Goal: Information Seeking & Learning: Learn about a topic

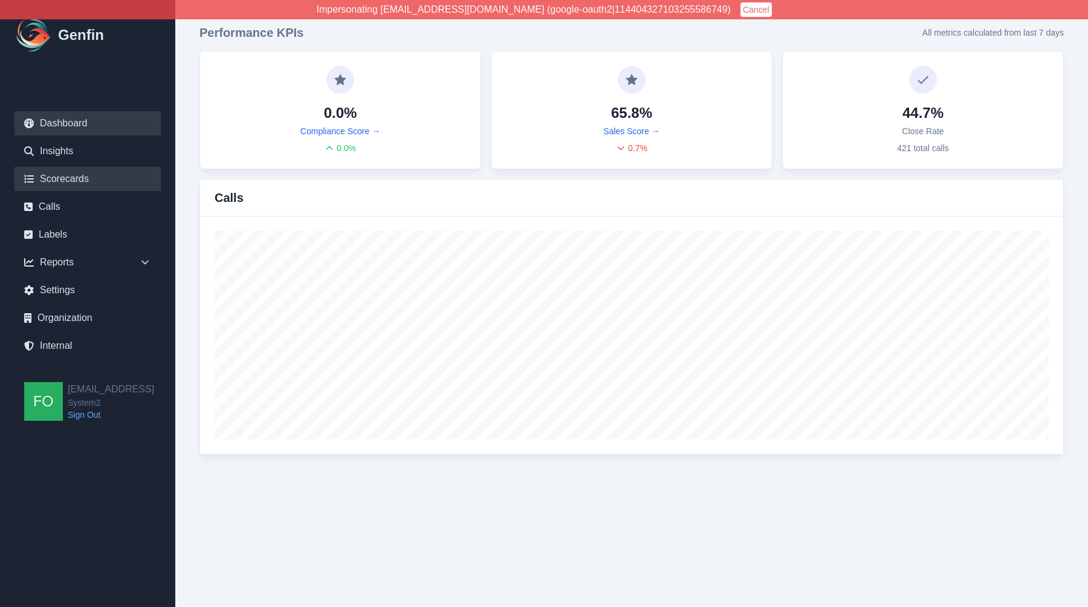
click at [85, 175] on link "Scorecards" at bounding box center [88, 179] width 146 height 24
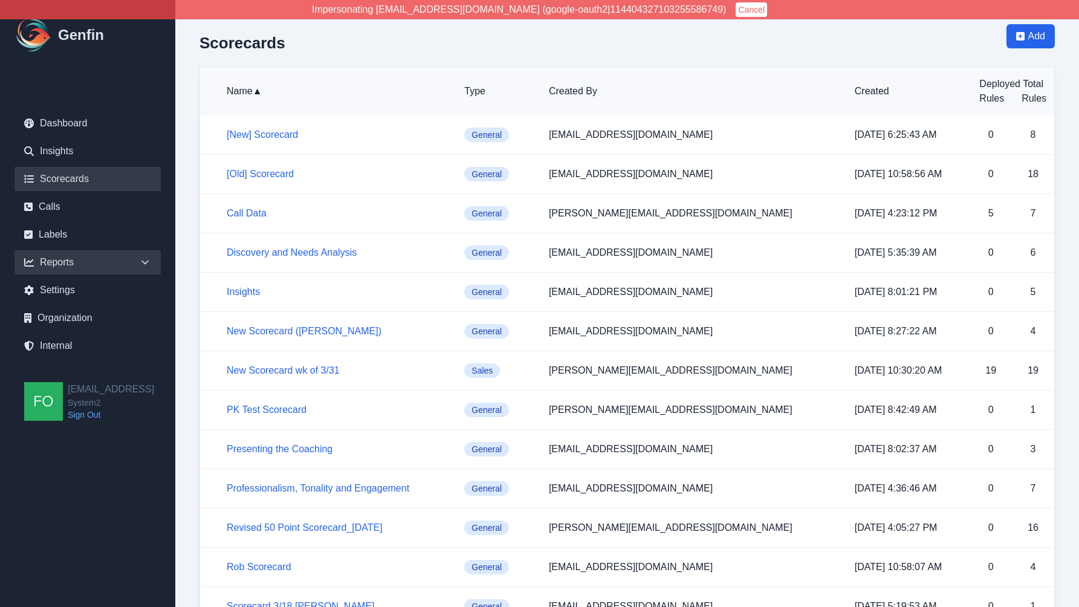
click at [109, 265] on div "Reports" at bounding box center [88, 262] width 146 height 24
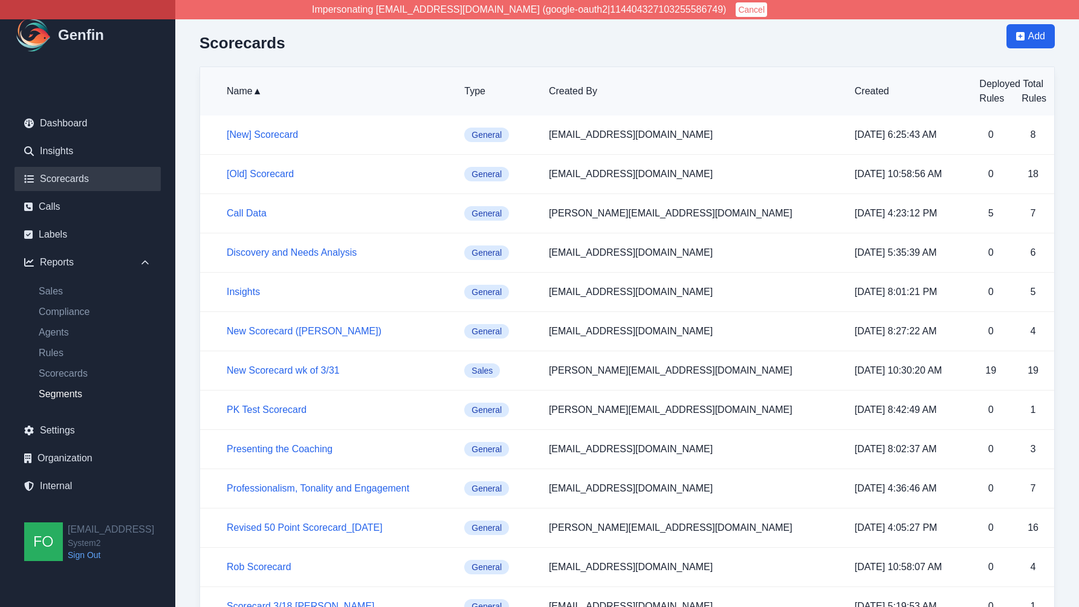
click at [69, 391] on link "Segments" at bounding box center [95, 394] width 132 height 15
select select "14"
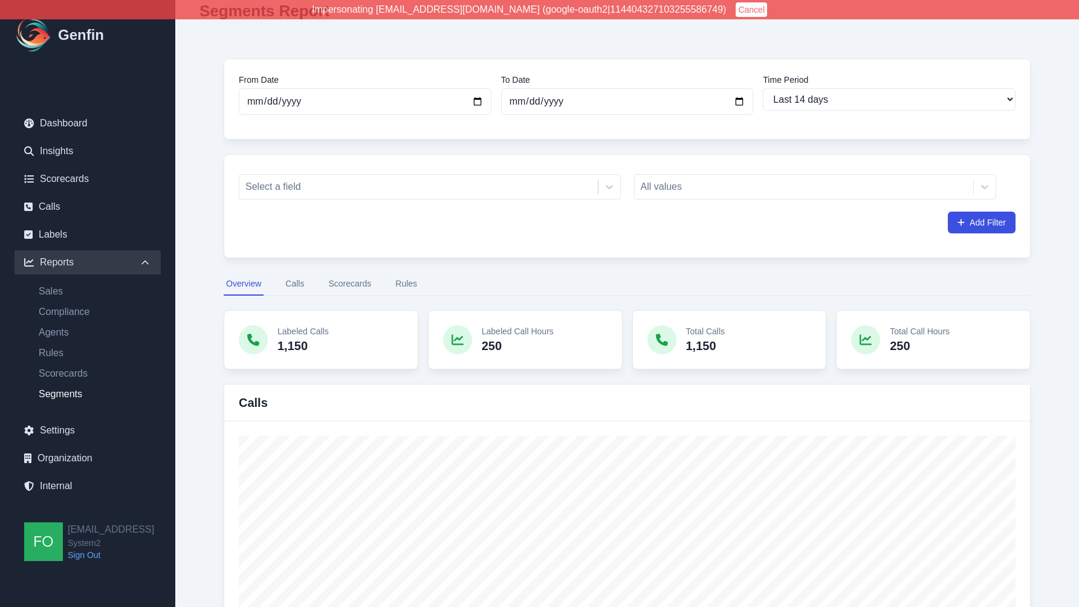
scroll to position [48, 0]
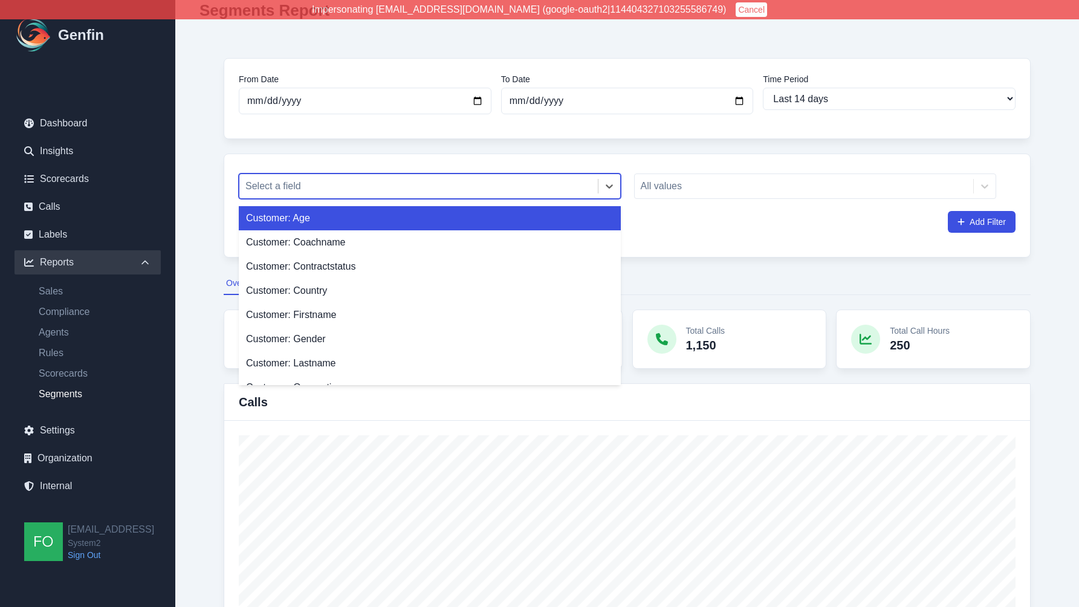
click at [395, 185] on div at bounding box center [418, 186] width 346 height 17
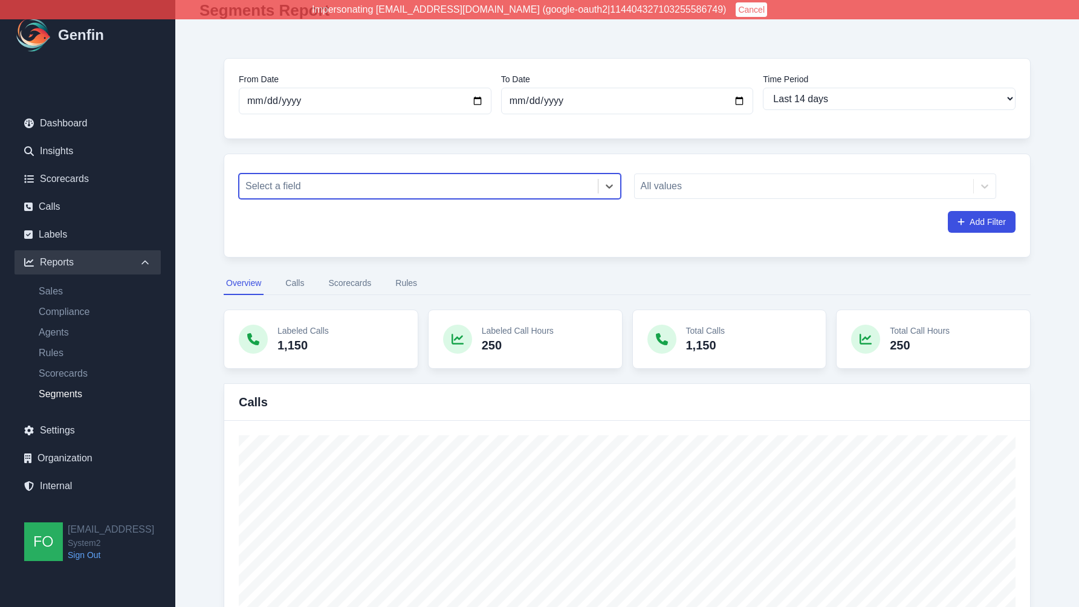
click at [475, 187] on div at bounding box center [418, 186] width 346 height 17
click at [491, 161] on div "Select a field All values Add Filter" at bounding box center [627, 206] width 807 height 104
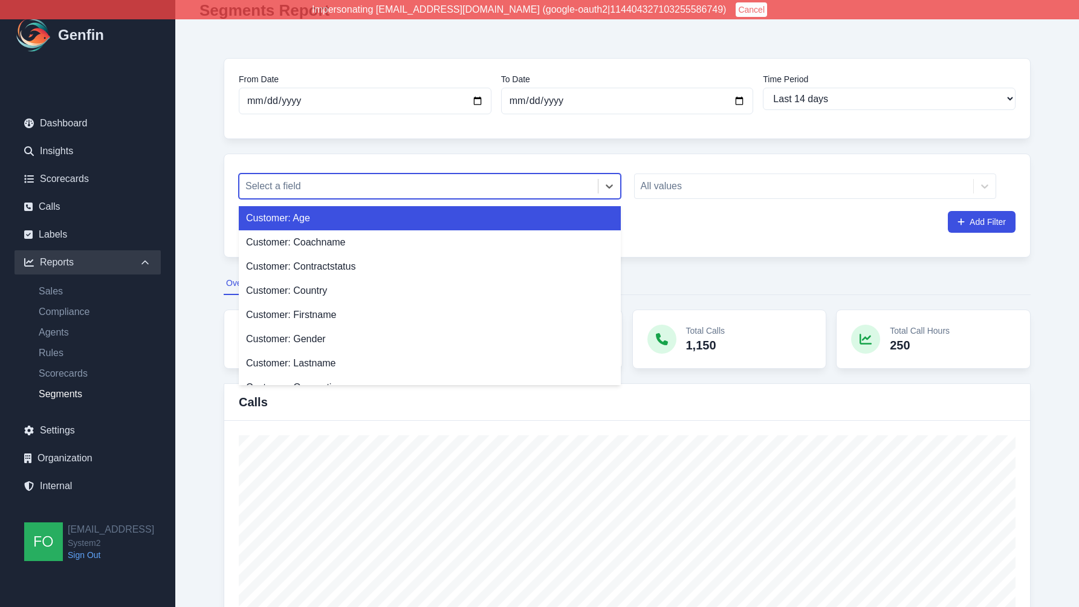
click at [456, 182] on div at bounding box center [418, 186] width 346 height 17
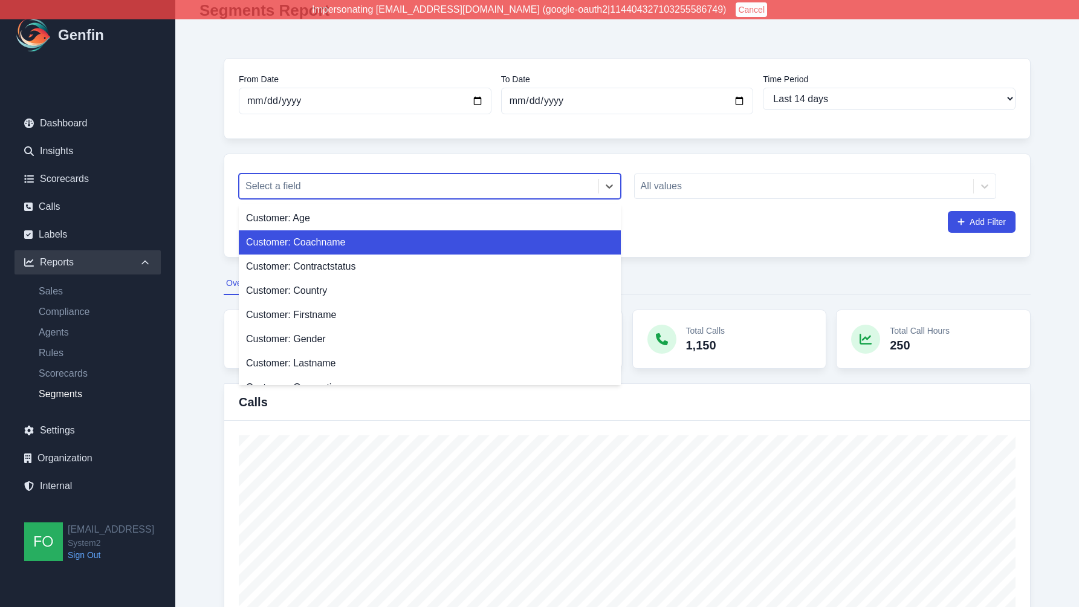
click at [416, 247] on div "Customer: Coachname" at bounding box center [430, 242] width 382 height 24
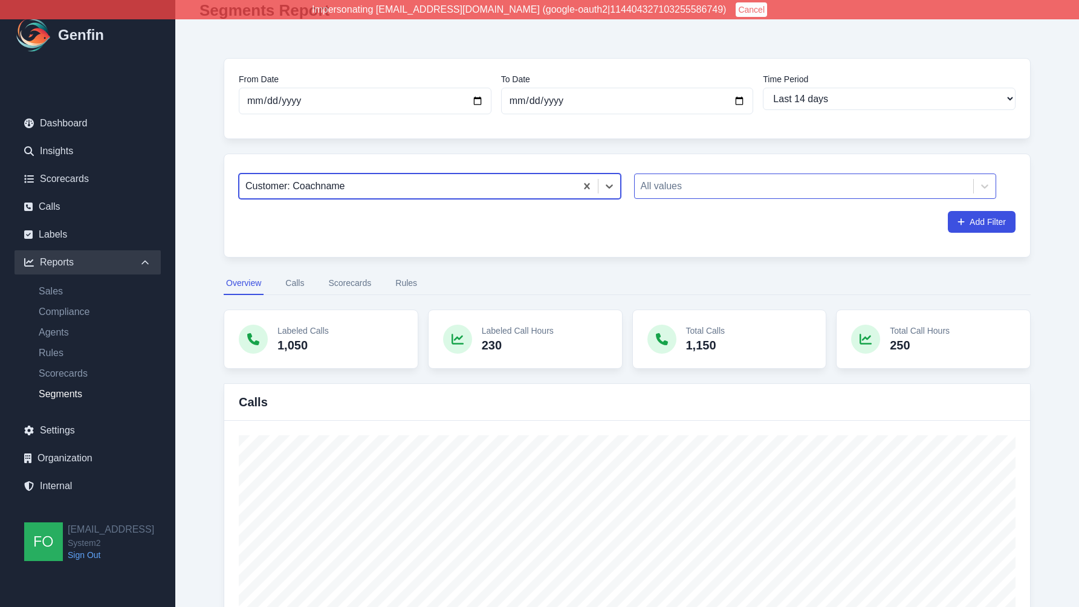
click at [697, 189] on div at bounding box center [804, 186] width 327 height 17
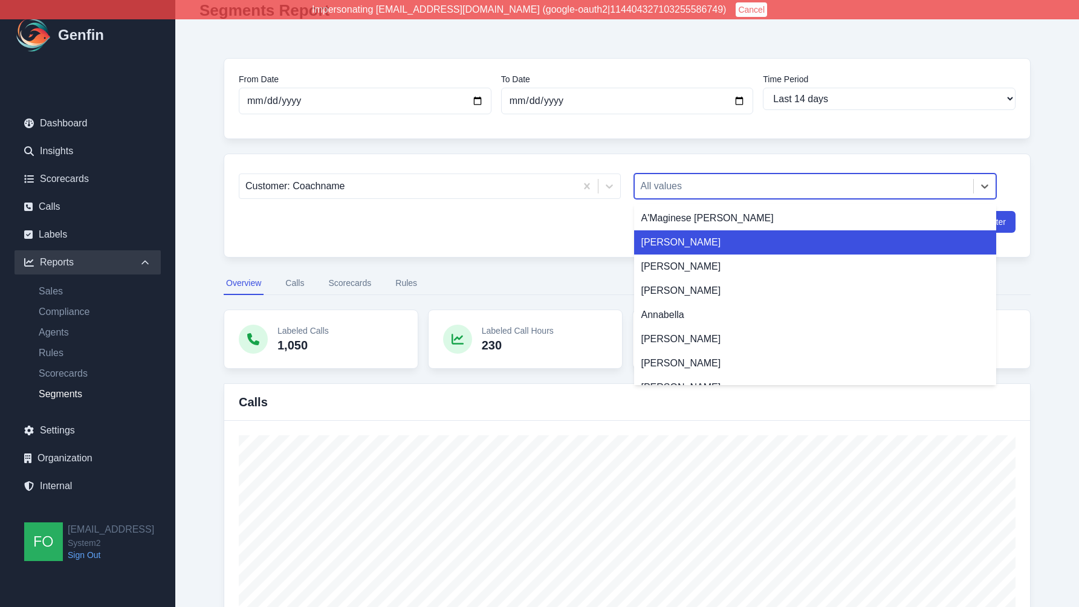
click at [700, 246] on div "Alex Fumbah Jr" at bounding box center [815, 242] width 363 height 24
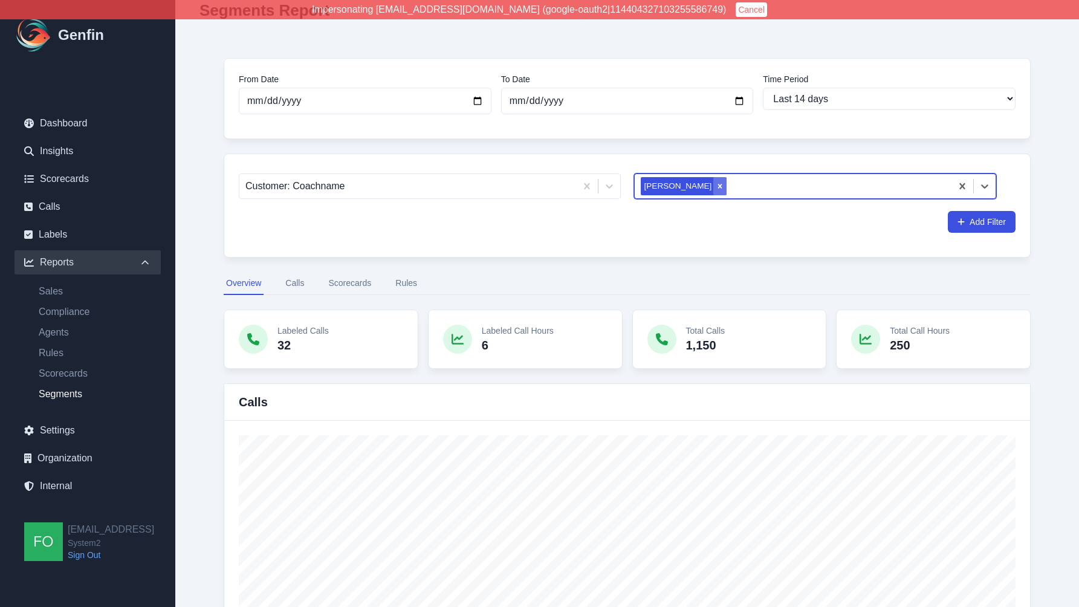
click at [718, 186] on icon "Remove Alex Fumbah Jr" at bounding box center [720, 186] width 4 height 4
click at [704, 187] on div at bounding box center [804, 186] width 327 height 17
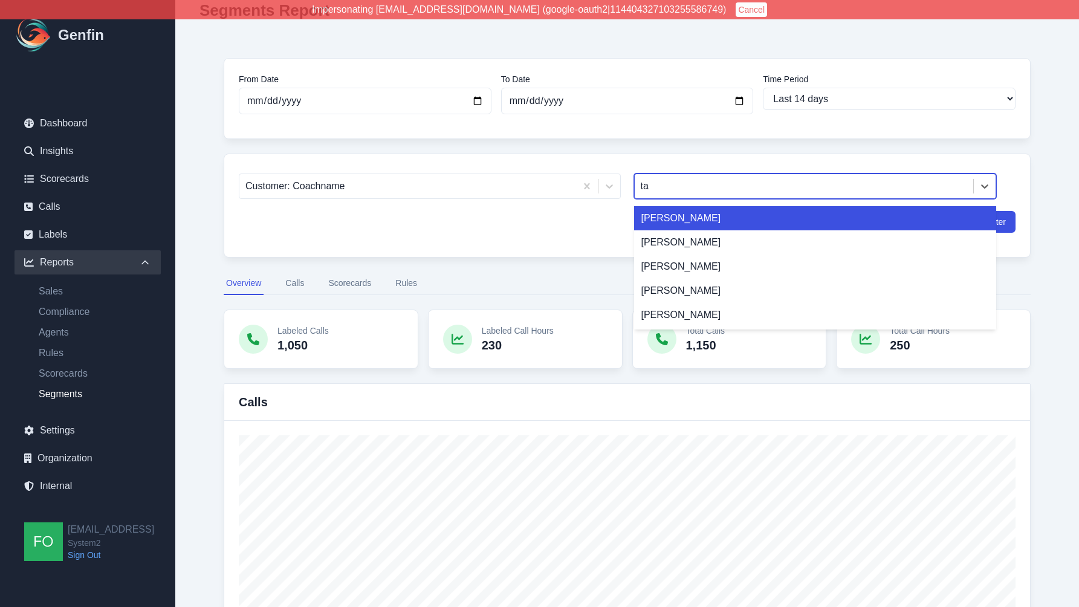
type input "tal"
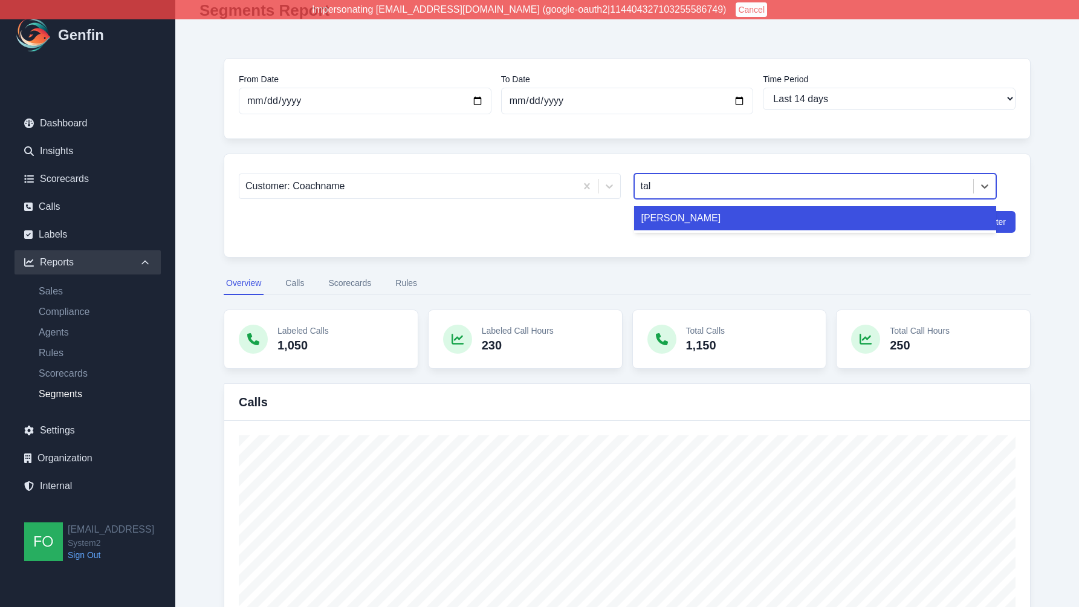
click at [716, 222] on div "Taliyah Dozier" at bounding box center [815, 218] width 363 height 24
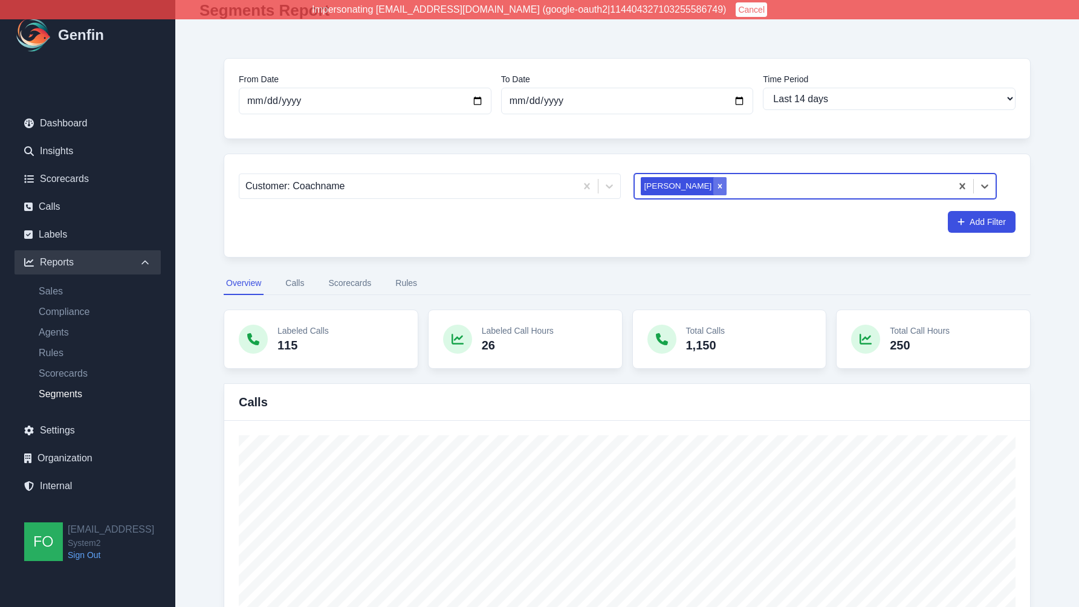
click at [716, 186] on icon "Remove Taliyah Dozier" at bounding box center [720, 186] width 8 height 8
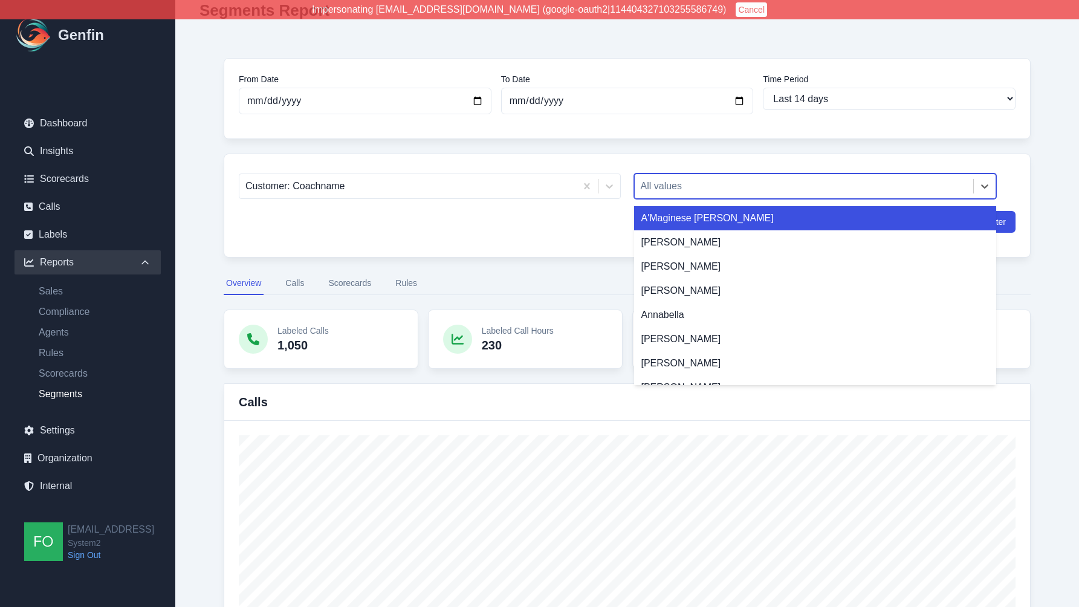
click at [718, 184] on div at bounding box center [804, 186] width 327 height 17
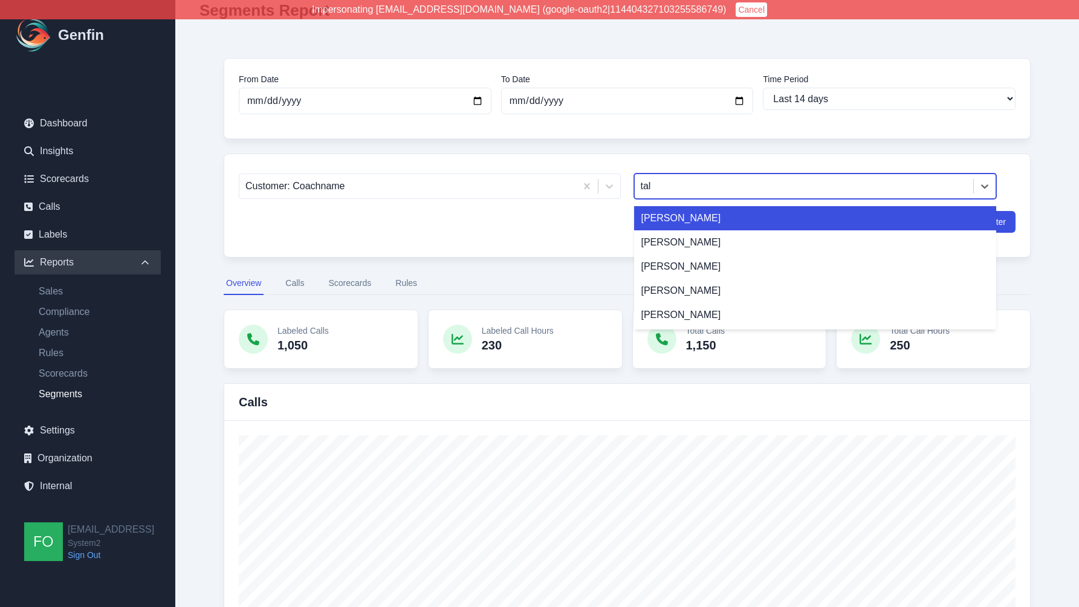
type input "tali"
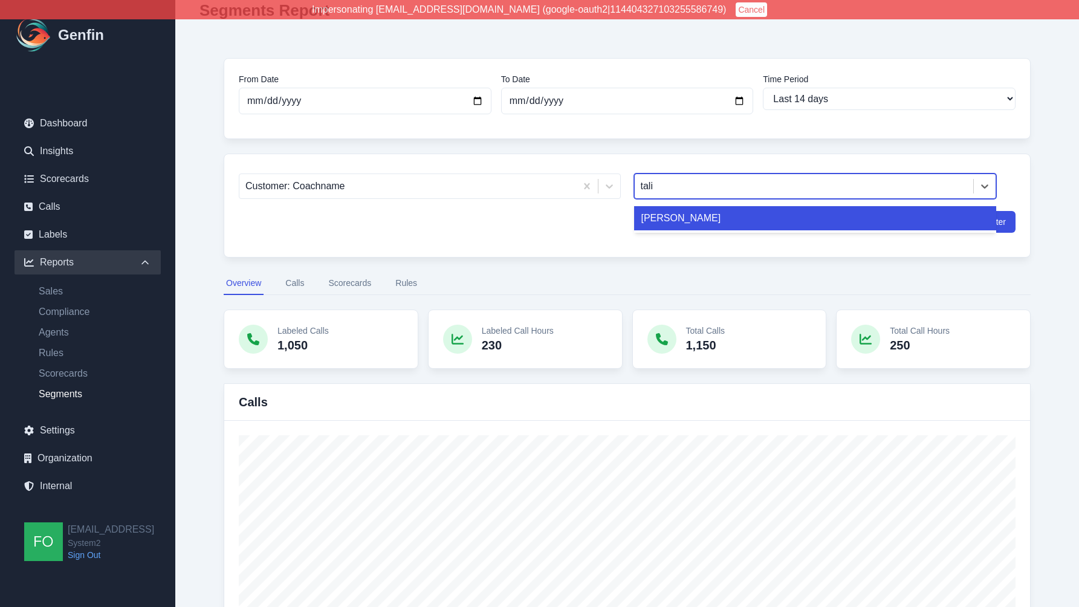
click at [711, 224] on div "Taliyah Dozier" at bounding box center [815, 218] width 363 height 24
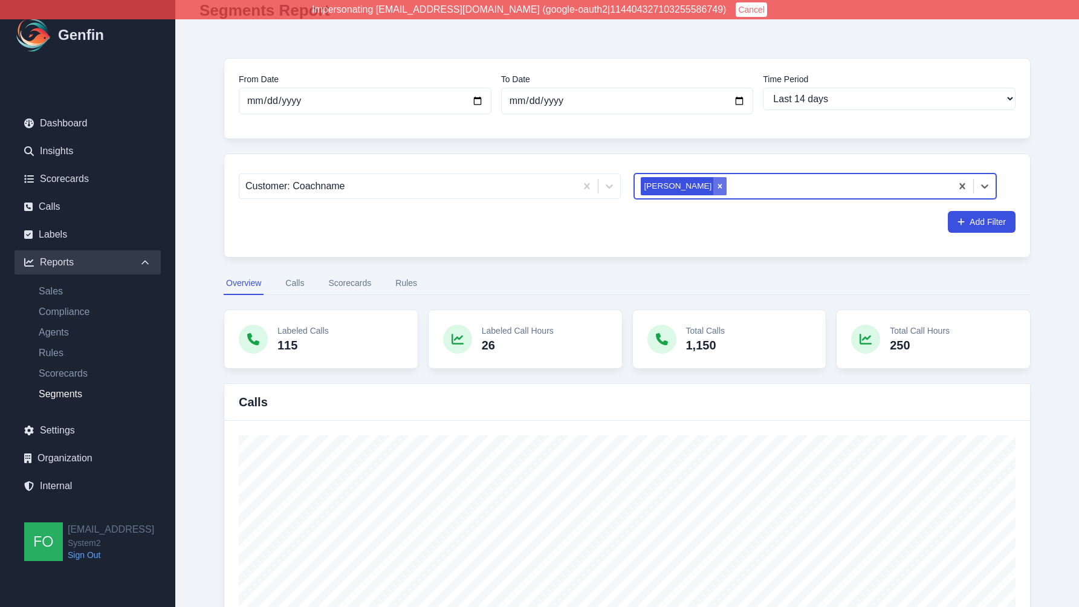
click at [718, 187] on icon "Remove Taliyah Dozier" at bounding box center [720, 186] width 4 height 4
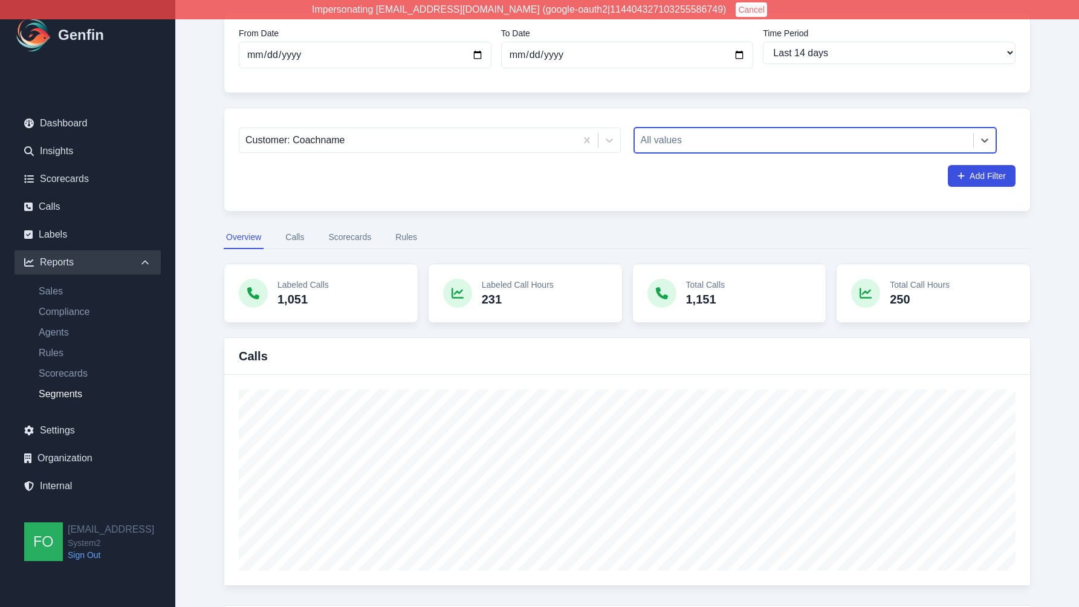
scroll to position [96, 0]
click at [712, 146] on div at bounding box center [804, 138] width 327 height 17
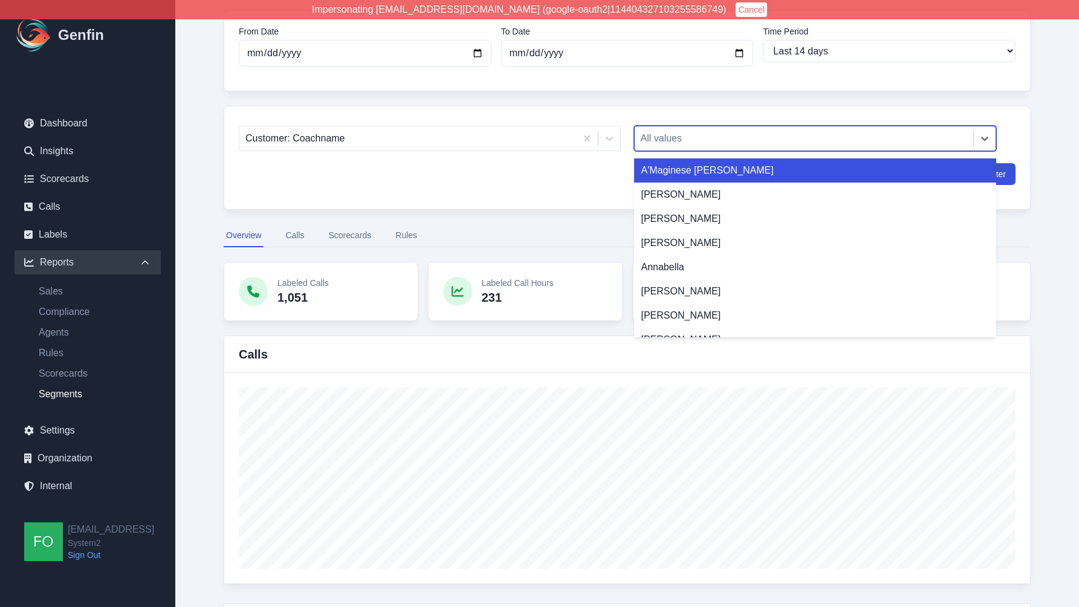
click at [698, 170] on div "A'Maginese [PERSON_NAME]" at bounding box center [815, 170] width 363 height 24
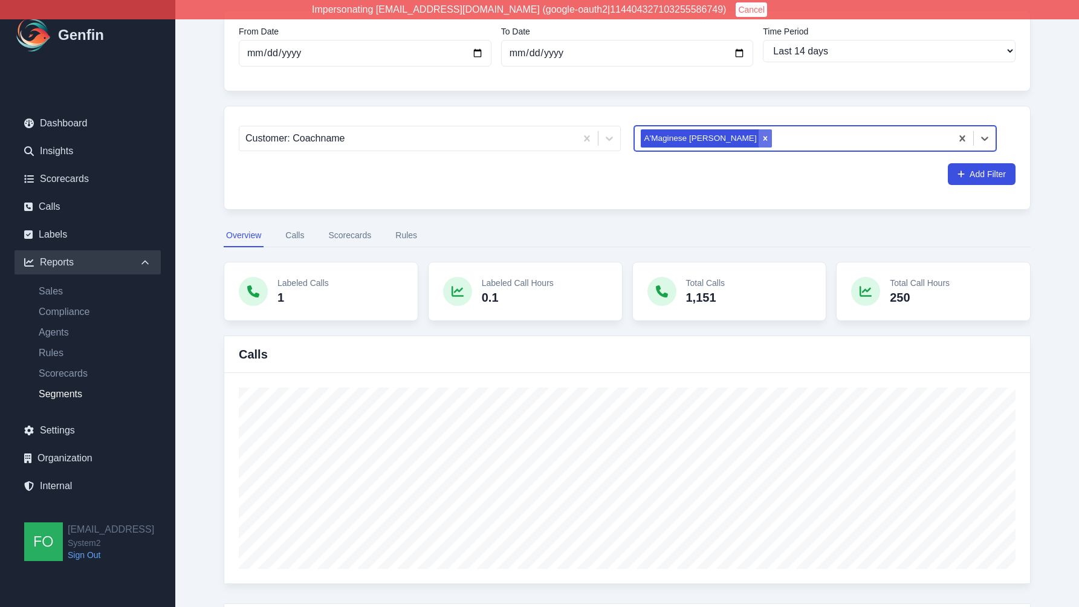
click at [761, 138] on icon "Remove A'Maginese O'Neal" at bounding box center [765, 138] width 8 height 8
click at [732, 139] on div at bounding box center [804, 138] width 327 height 17
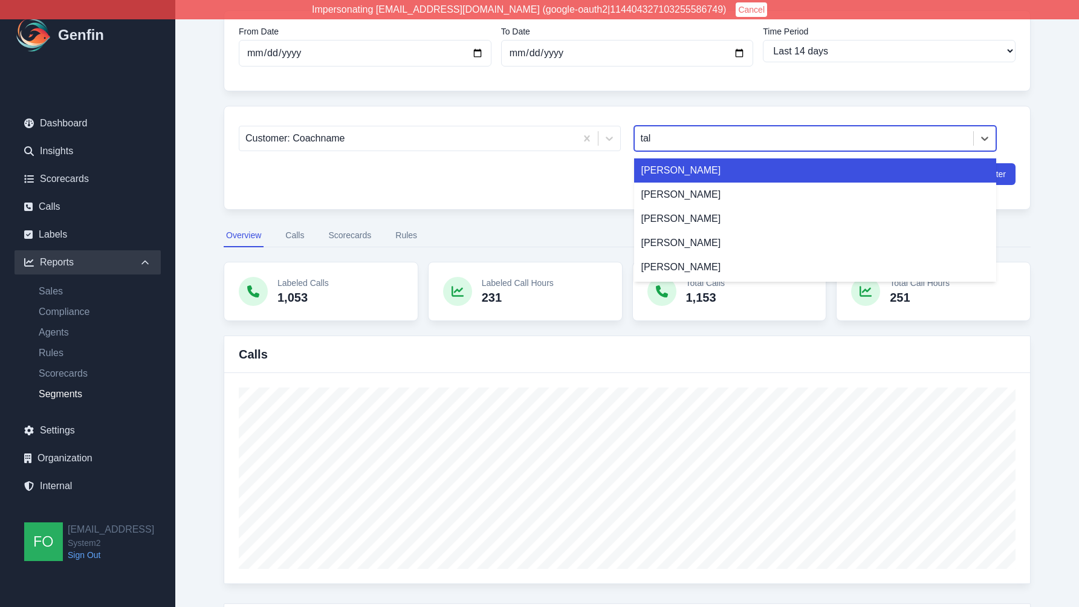
type input "tali"
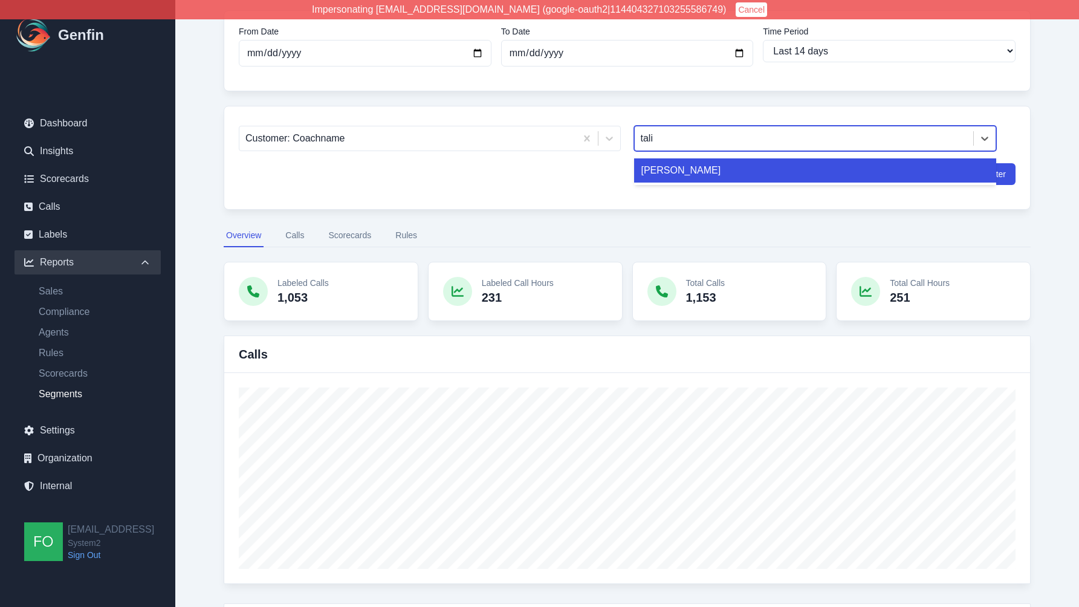
click at [707, 174] on div "[PERSON_NAME]" at bounding box center [815, 170] width 363 height 24
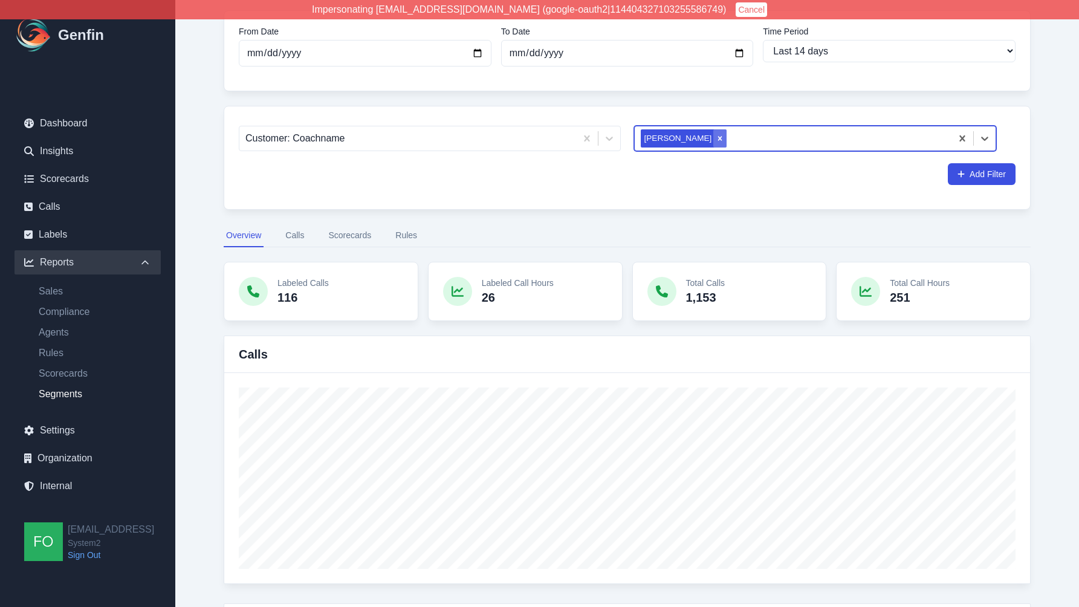
click at [716, 140] on icon "Remove Taliyah Dozier" at bounding box center [720, 138] width 8 height 8
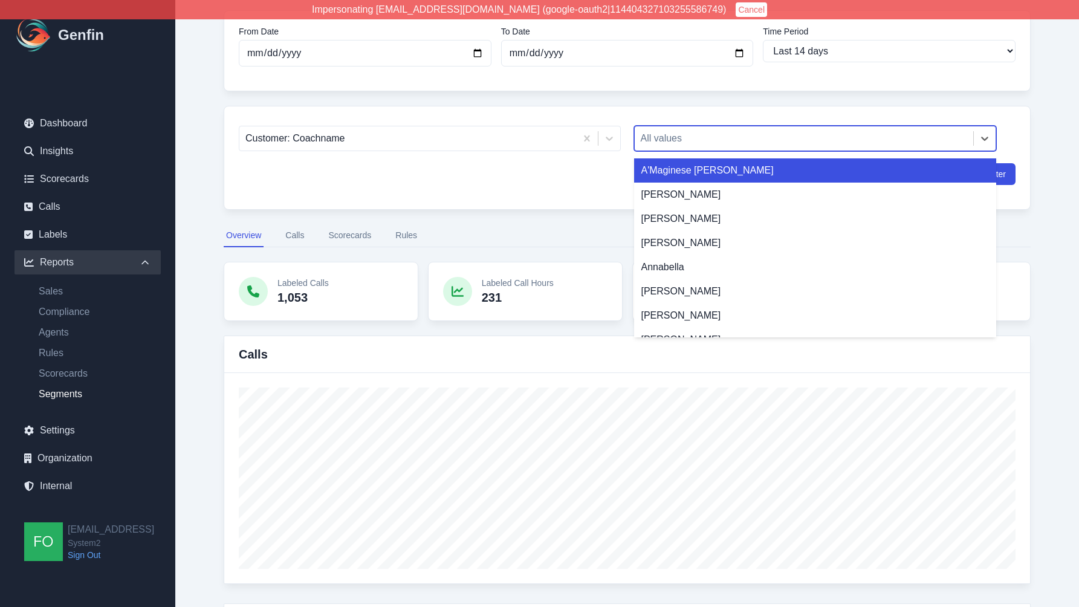
click at [712, 139] on div at bounding box center [804, 138] width 327 height 17
click at [701, 175] on div "A'Maginese [PERSON_NAME]" at bounding box center [815, 170] width 363 height 24
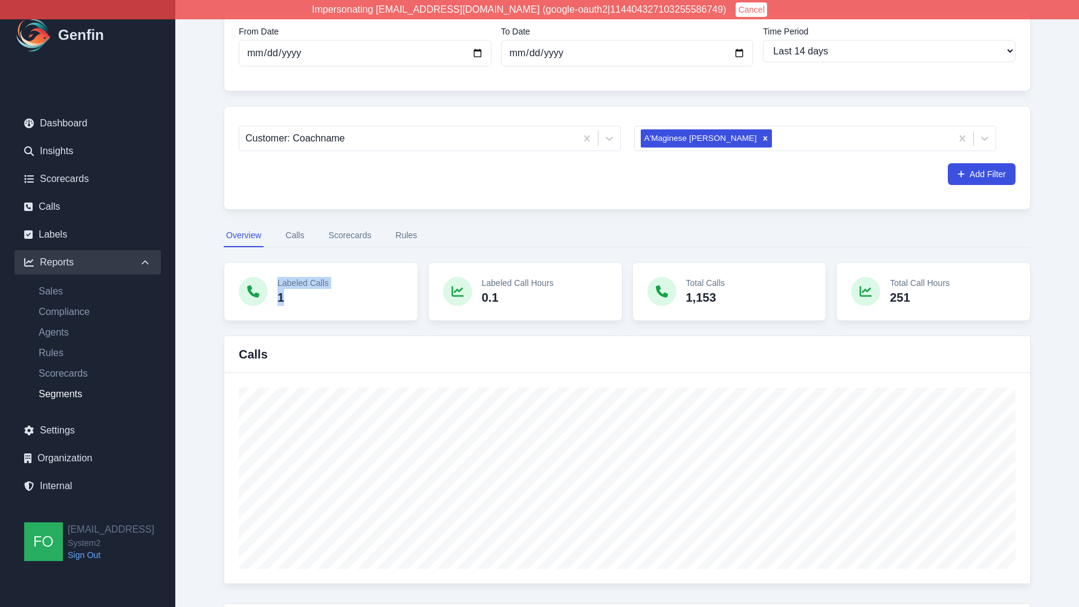
drag, startPoint x: 304, startPoint y: 299, endPoint x: 270, endPoint y: 299, distance: 33.9
click at [270, 299] on div "Labeled Calls 1" at bounding box center [321, 291] width 195 height 59
drag, startPoint x: 301, startPoint y: 300, endPoint x: 417, endPoint y: 270, distance: 120.0
click at [301, 300] on p "1" at bounding box center [303, 297] width 51 height 17
click at [761, 140] on icon "Remove A'Maginese O'Neal" at bounding box center [765, 138] width 8 height 8
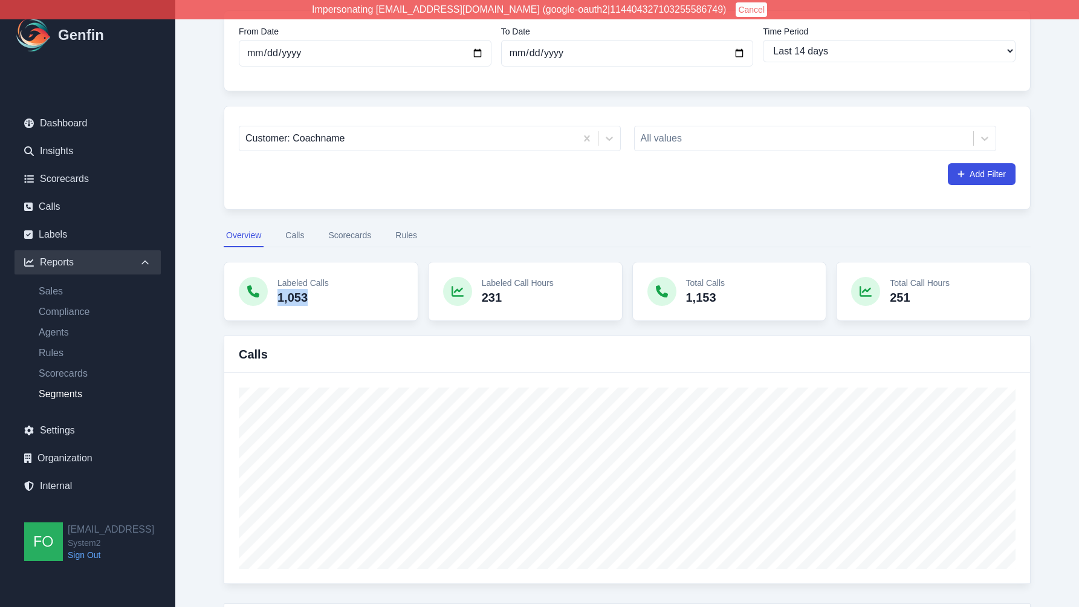
drag, startPoint x: 326, startPoint y: 302, endPoint x: 279, endPoint y: 297, distance: 47.3
click at [279, 297] on p "1,053" at bounding box center [303, 297] width 51 height 17
click at [297, 299] on p "1,053" at bounding box center [303, 297] width 51 height 17
click at [735, 138] on div at bounding box center [804, 138] width 327 height 17
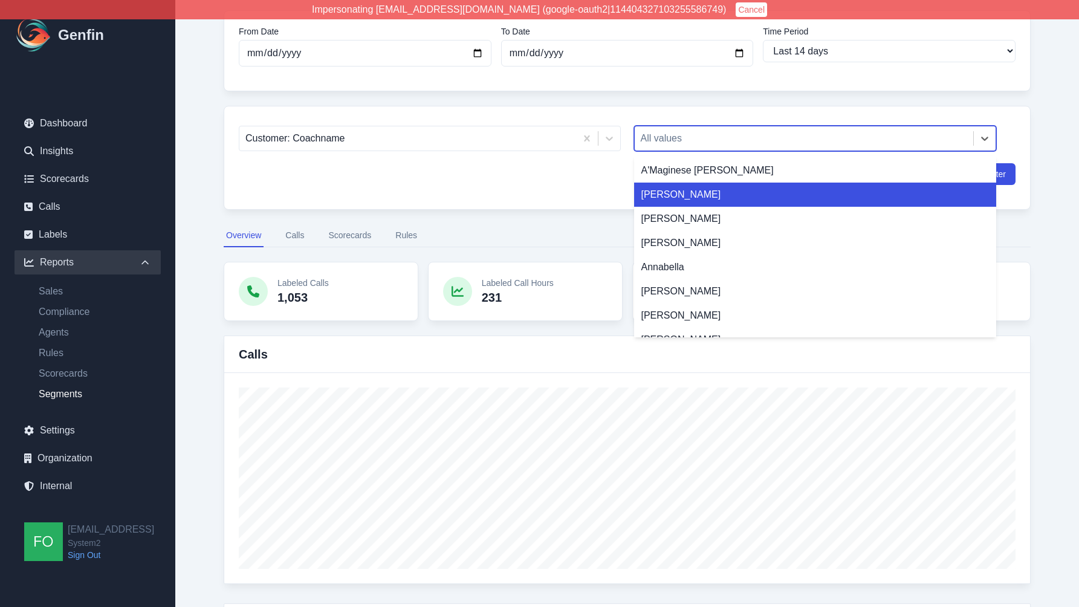
click at [712, 200] on div "[PERSON_NAME]" at bounding box center [815, 195] width 363 height 24
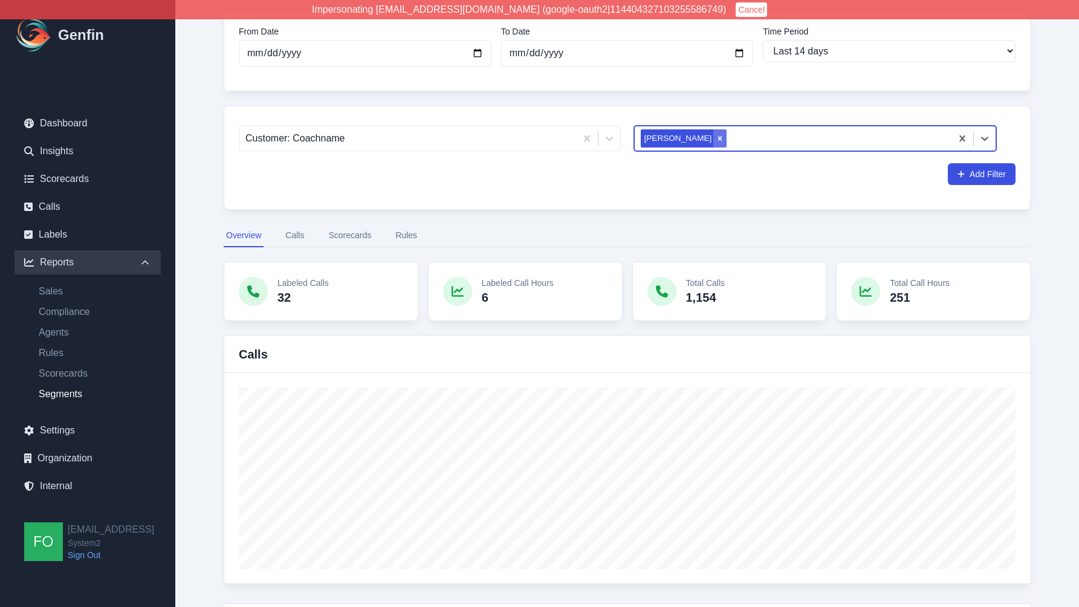
click at [718, 138] on icon "Remove Alex Fumbah Jr" at bounding box center [720, 138] width 4 height 4
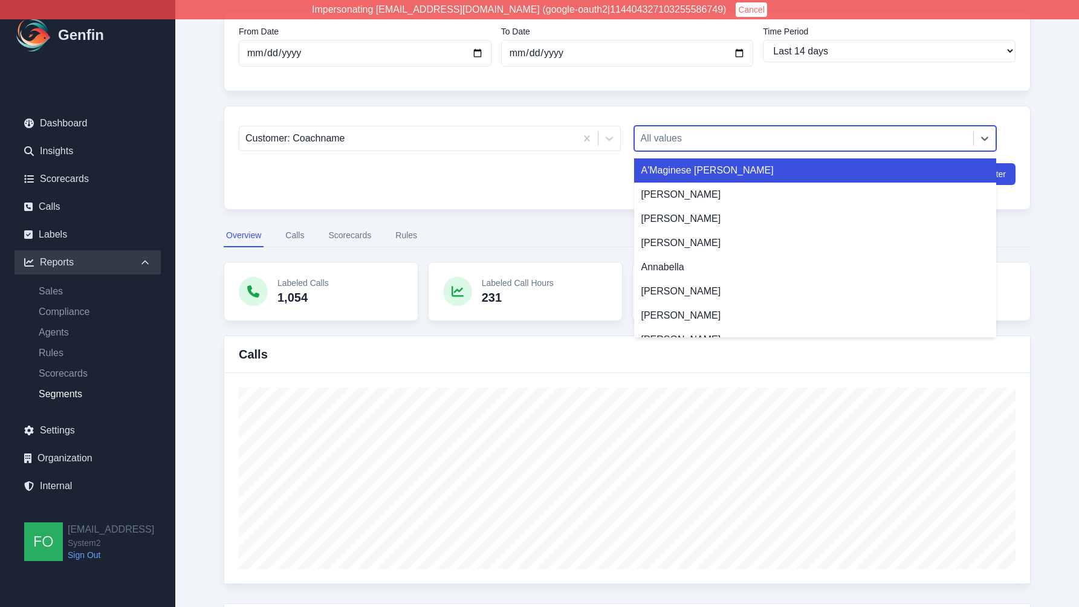
click at [726, 140] on div at bounding box center [804, 138] width 327 height 17
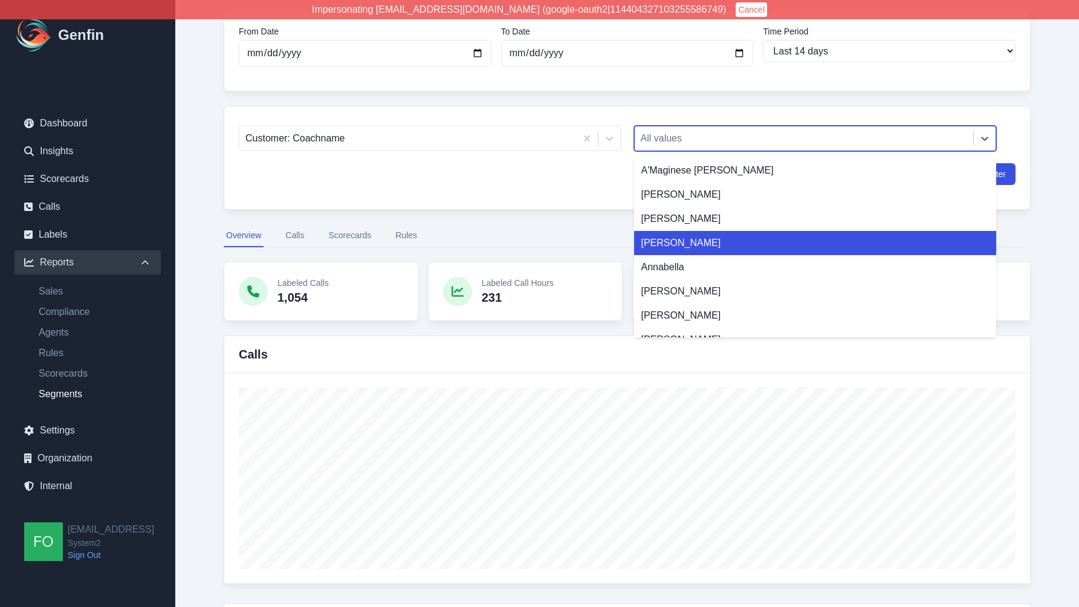
click at [484, 202] on div "Customer: Coachname option Alex Fumbah Jr, deselected. America Perez, 4 of 95. …" at bounding box center [627, 158] width 807 height 104
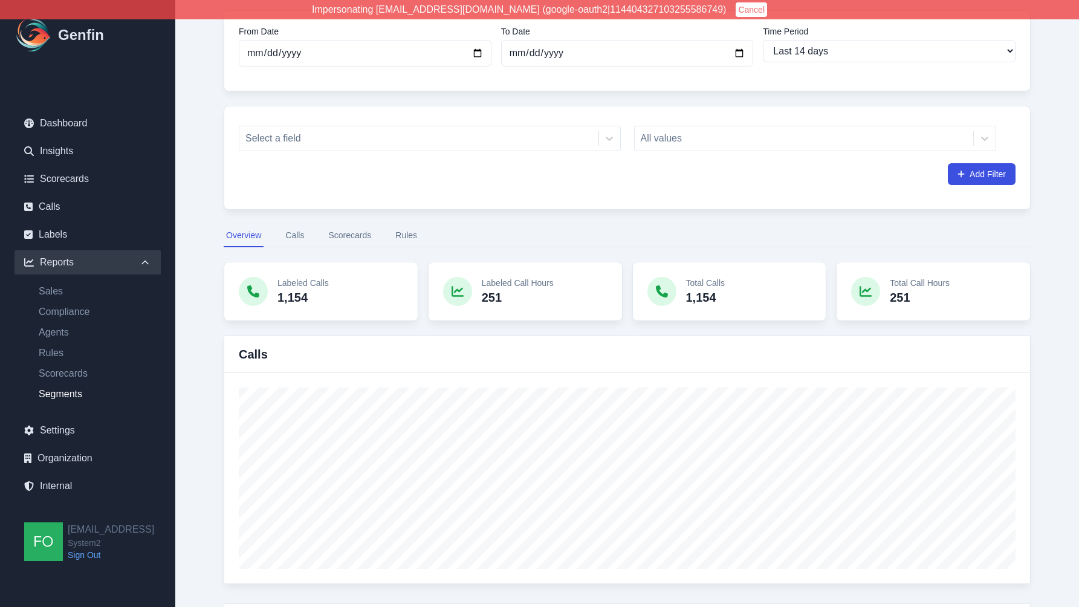
click at [606, 188] on div "Select a field All values Add Filter" at bounding box center [627, 158] width 807 height 104
click at [300, 235] on button "Calls" at bounding box center [295, 235] width 24 height 23
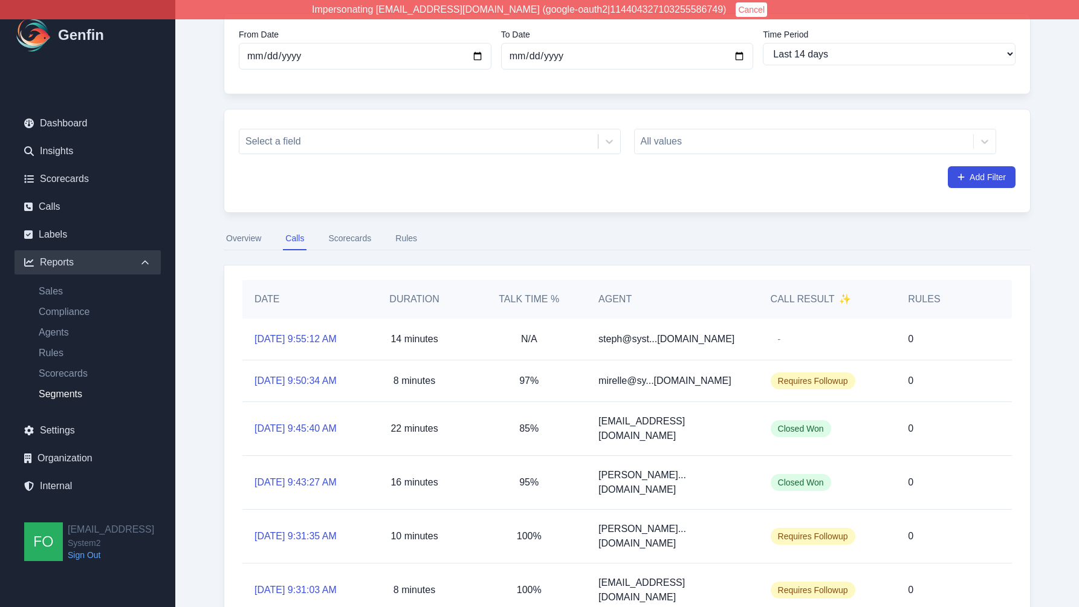
scroll to position [93, 0]
click at [242, 245] on button "Overview" at bounding box center [244, 238] width 40 height 23
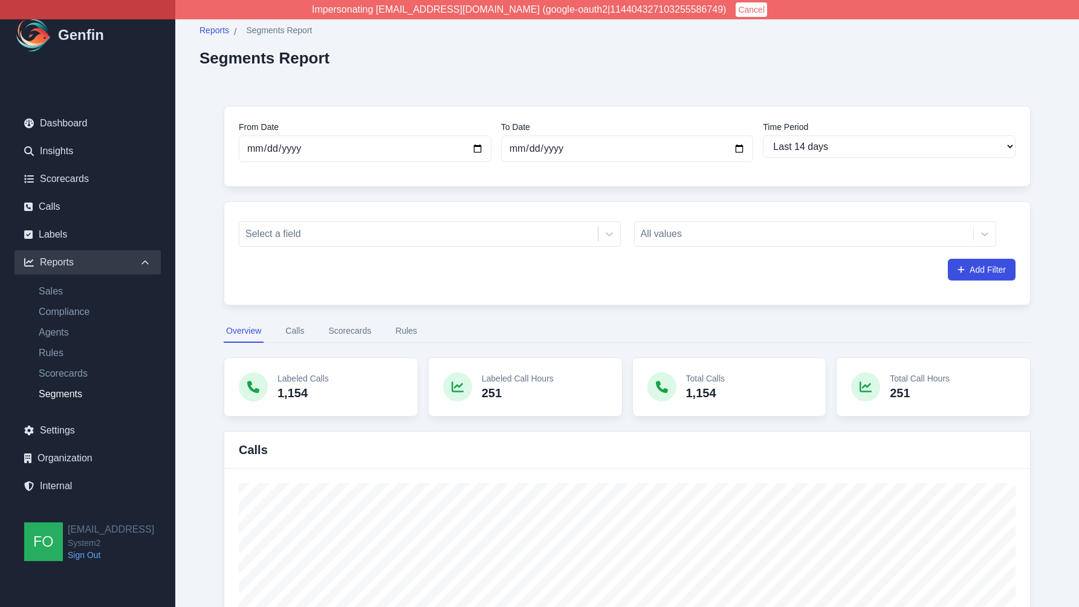
click at [698, 233] on div "All values" at bounding box center [815, 233] width 363 height 25
click at [675, 236] on div "All values" at bounding box center [815, 233] width 363 height 25
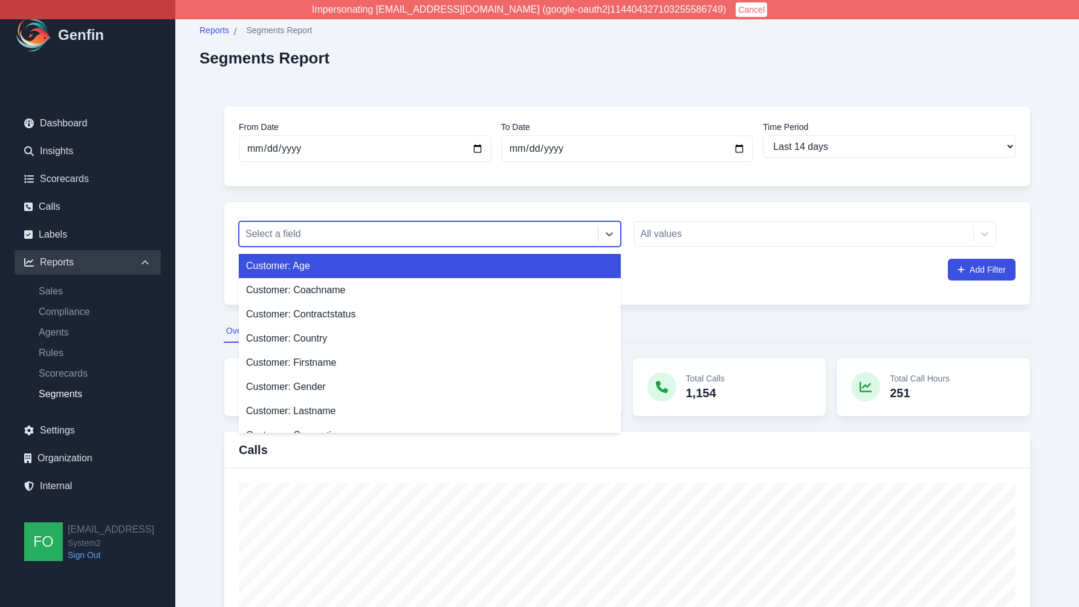
click at [527, 234] on div at bounding box center [418, 234] width 346 height 17
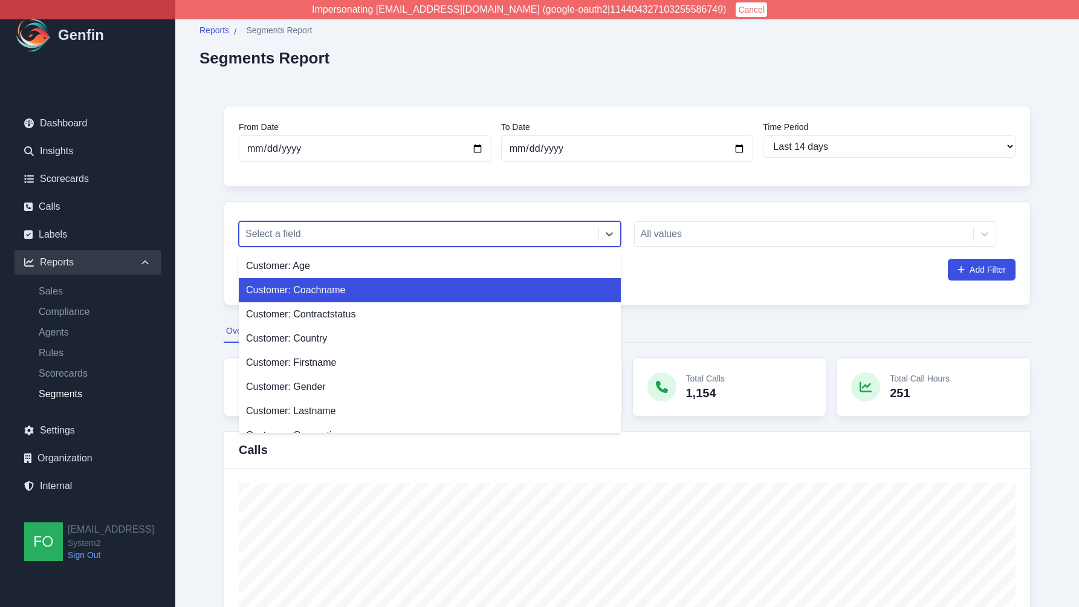
click at [401, 290] on div "Customer: Coachname" at bounding box center [430, 290] width 382 height 24
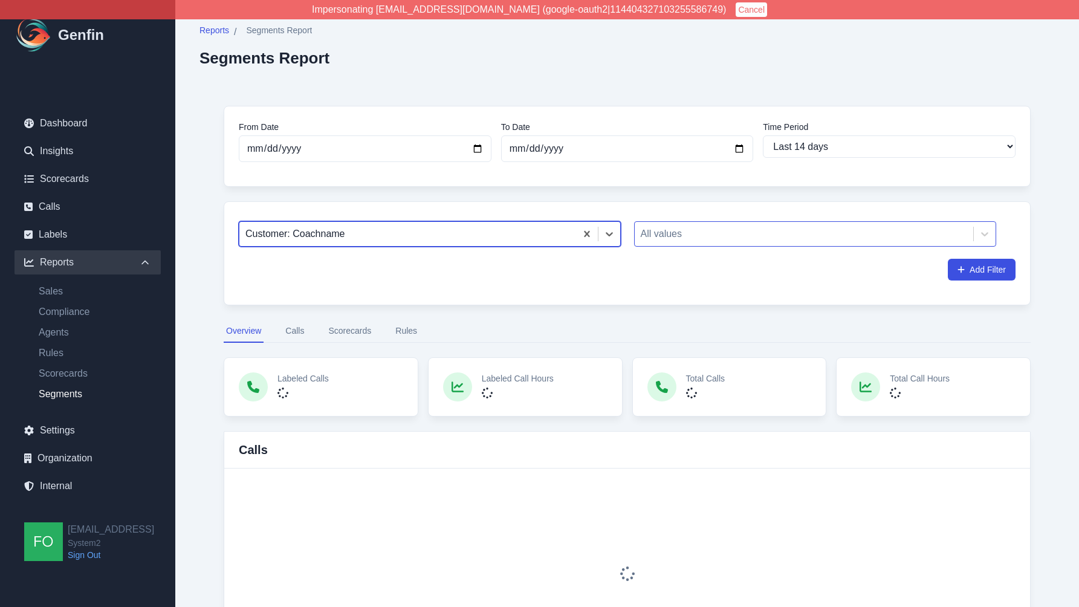
click at [743, 238] on div at bounding box center [804, 234] width 327 height 17
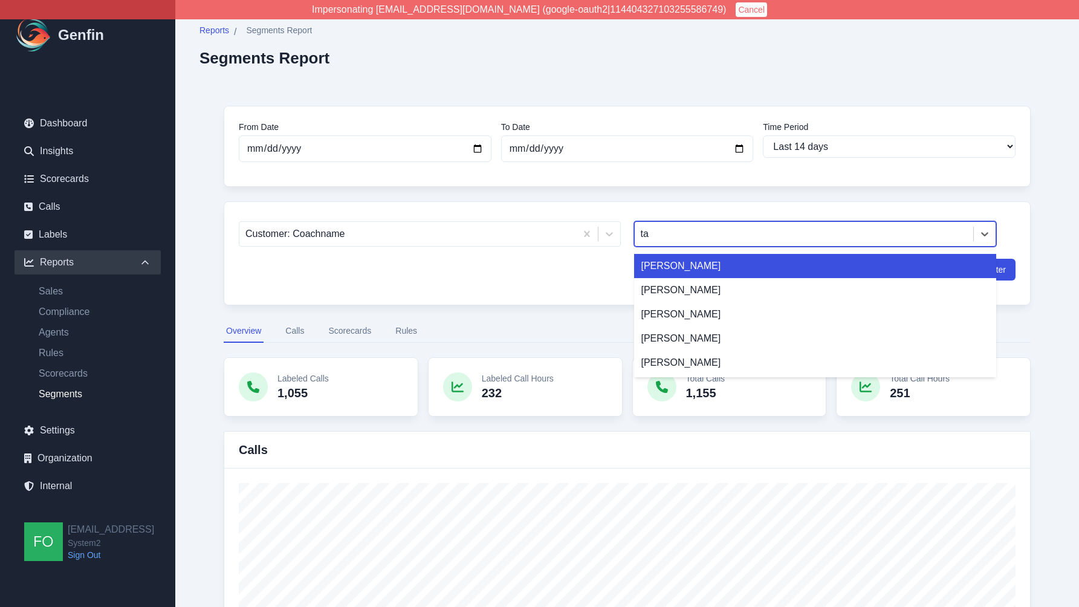
type input "tal"
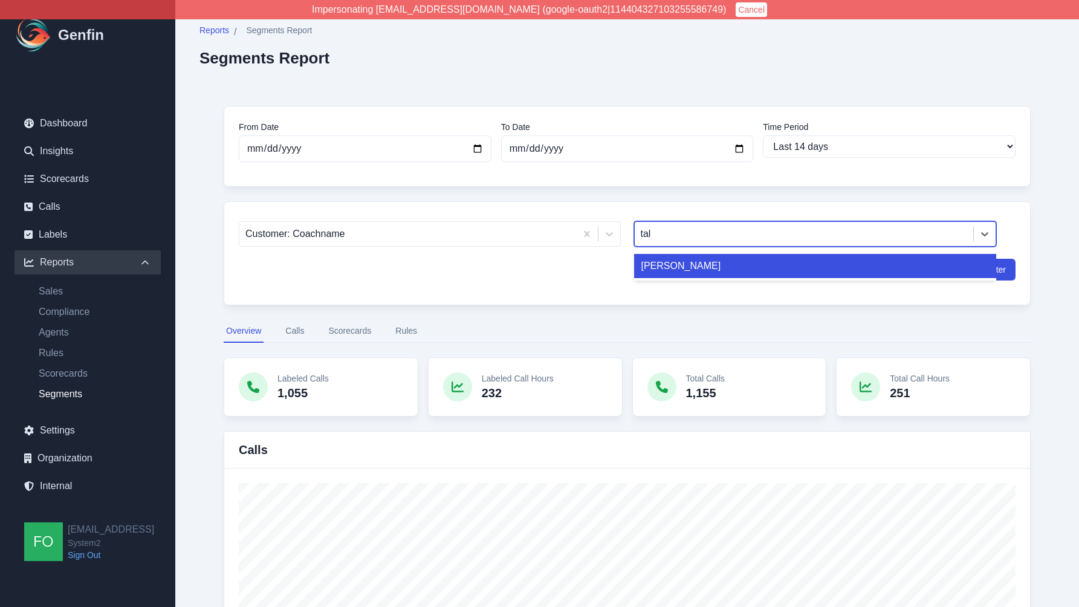
click at [701, 270] on div "[PERSON_NAME]" at bounding box center [815, 266] width 363 height 24
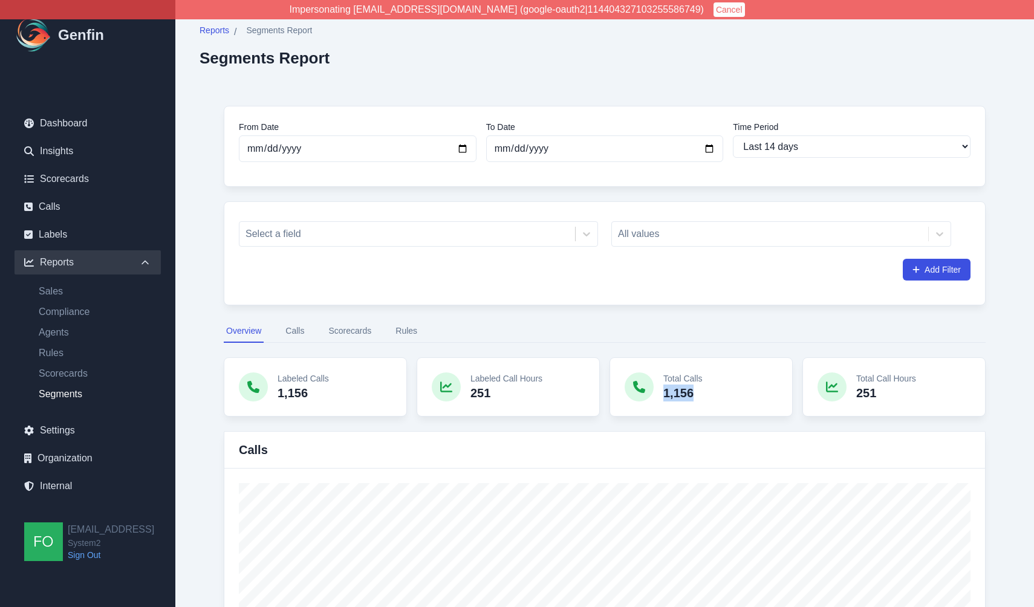
drag, startPoint x: 665, startPoint y: 394, endPoint x: 693, endPoint y: 394, distance: 28.4
click at [693, 394] on p "1,156" at bounding box center [682, 393] width 39 height 17
click at [704, 393] on div "Total Calls 1,156" at bounding box center [700, 386] width 183 height 59
drag, startPoint x: 663, startPoint y: 395, endPoint x: 693, endPoint y: 393, distance: 30.3
click at [693, 393] on div "Total Calls 1,156" at bounding box center [700, 386] width 183 height 59
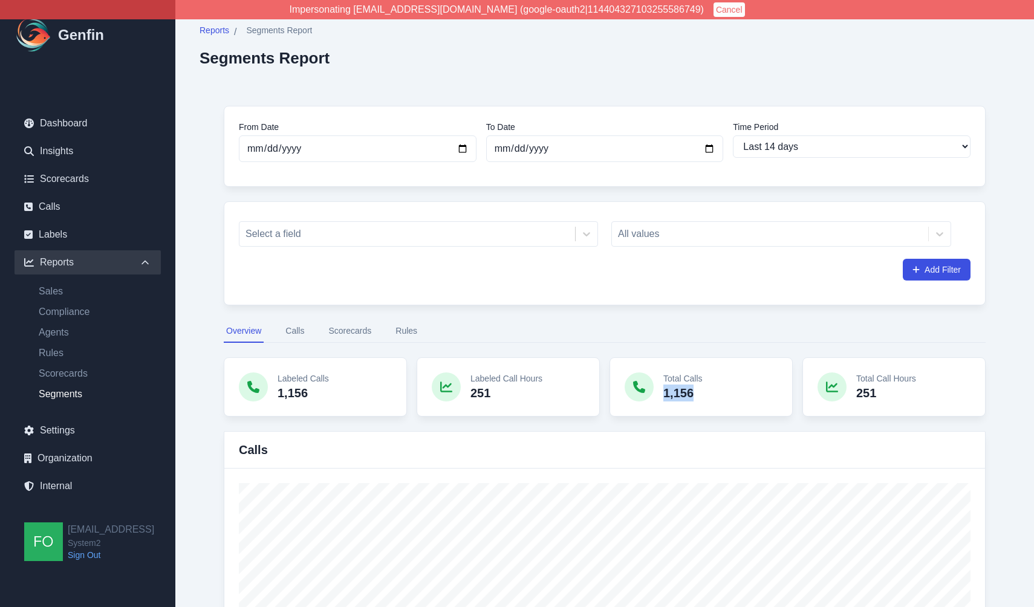
click at [693, 393] on p "1,156" at bounding box center [682, 393] width 39 height 17
drag, startPoint x: 850, startPoint y: 394, endPoint x: 883, endPoint y: 394, distance: 32.6
click at [883, 394] on div "Total Call Hours 251" at bounding box center [893, 386] width 183 height 59
click at [883, 394] on p "251" at bounding box center [886, 393] width 60 height 17
drag, startPoint x: 267, startPoint y: 372, endPoint x: 507, endPoint y: 395, distance: 241.1
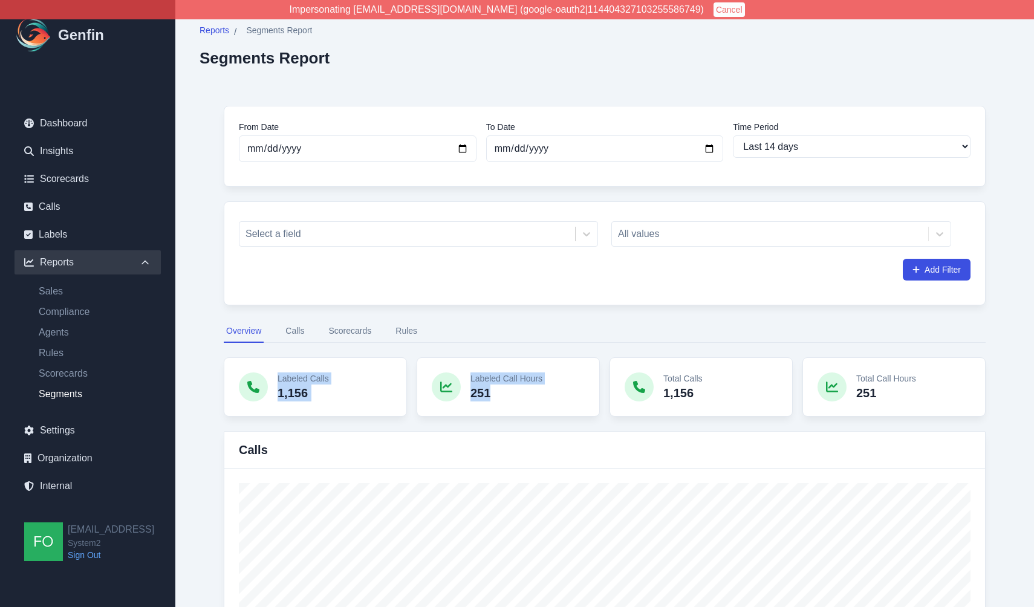
click at [507, 395] on div "Labeled Calls 1,156 Labeled Call Hours 251 Total Calls 1,156 Total Call Hours 2…" at bounding box center [605, 386] width 762 height 59
click at [612, 394] on div "Total Calls 1,156" at bounding box center [700, 386] width 183 height 59
drag, startPoint x: 661, startPoint y: 380, endPoint x: 926, endPoint y: 389, distance: 264.4
click at [926, 389] on div "Labeled Calls 1,156 Labeled Call Hours 251 Total Calls 1,156 Total Call Hours 2…" at bounding box center [605, 386] width 762 height 59
click at [914, 394] on p "251" at bounding box center [886, 393] width 60 height 17
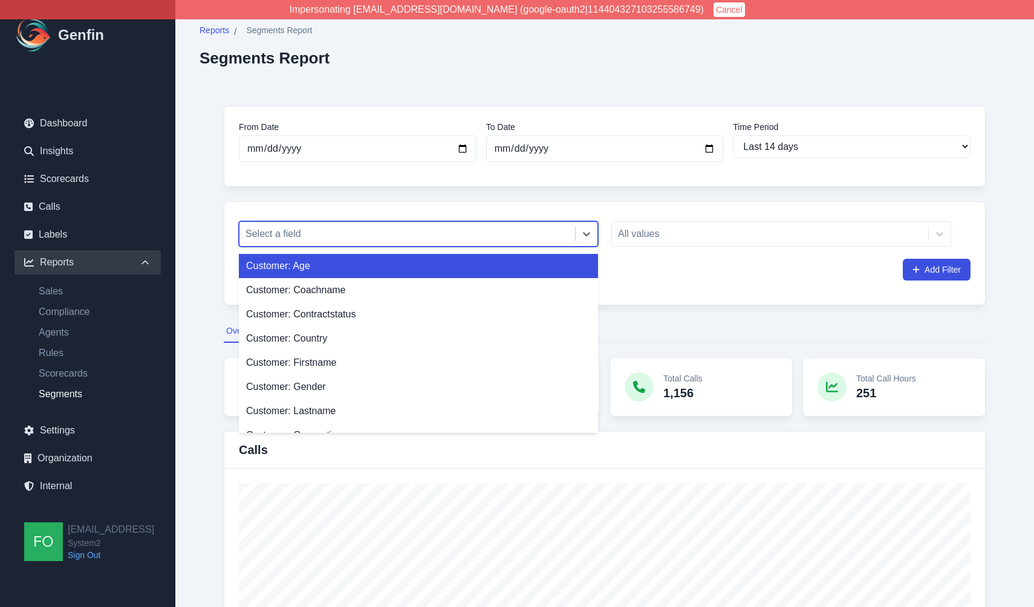
click at [547, 240] on div at bounding box center [406, 234] width 323 height 17
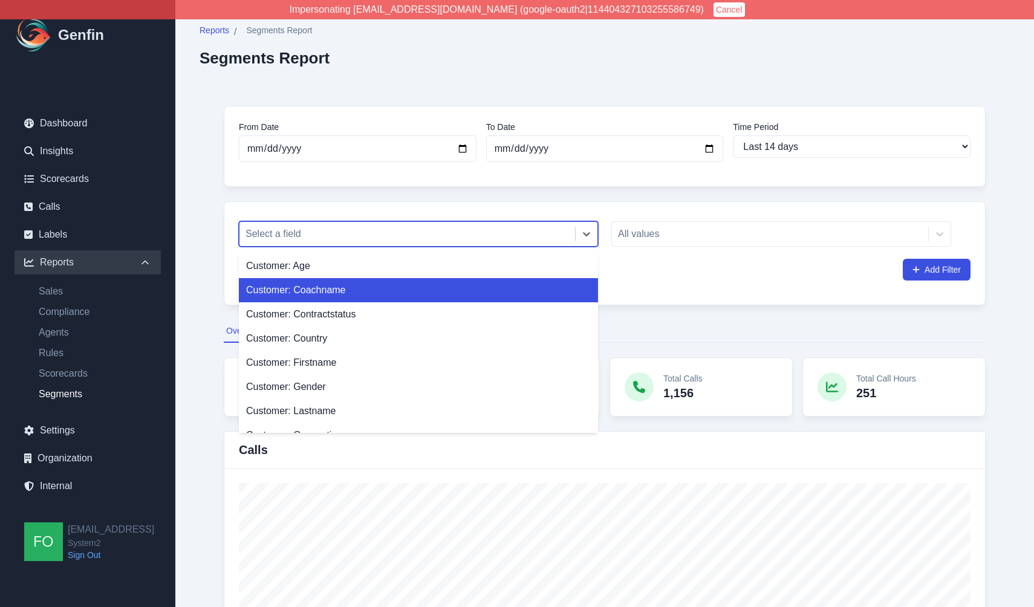
click at [459, 296] on div "Customer: Coachname" at bounding box center [418, 290] width 359 height 24
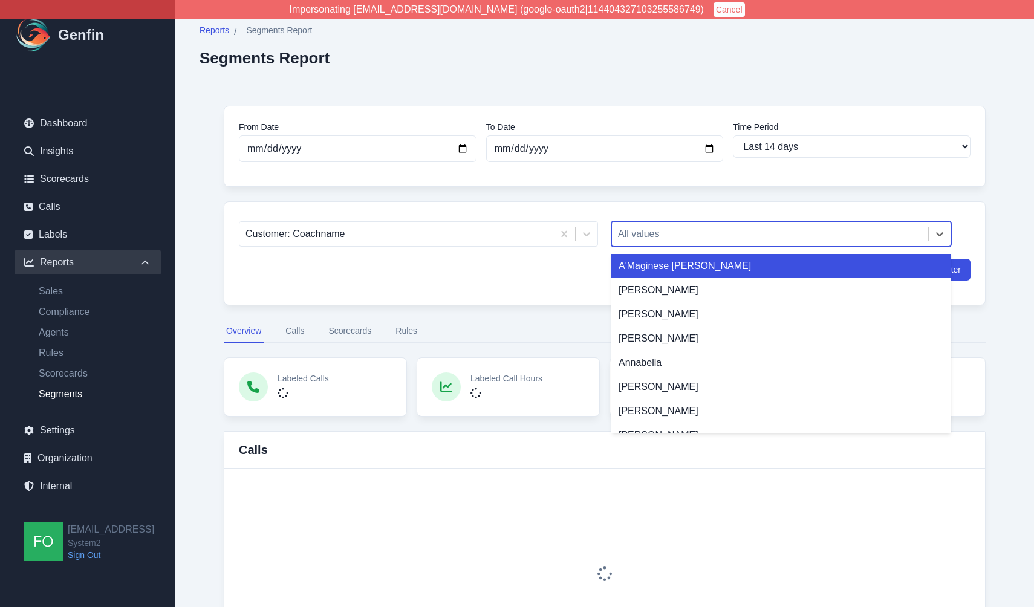
click at [726, 231] on div at bounding box center [770, 234] width 304 height 17
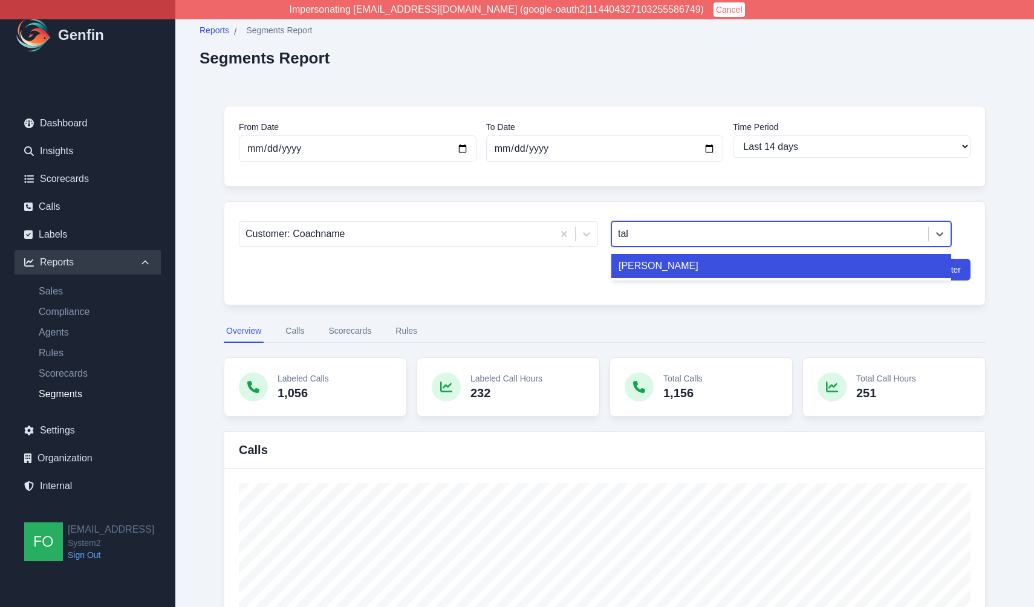
type input "tali"
click at [680, 262] on div "[PERSON_NAME]" at bounding box center [781, 266] width 340 height 24
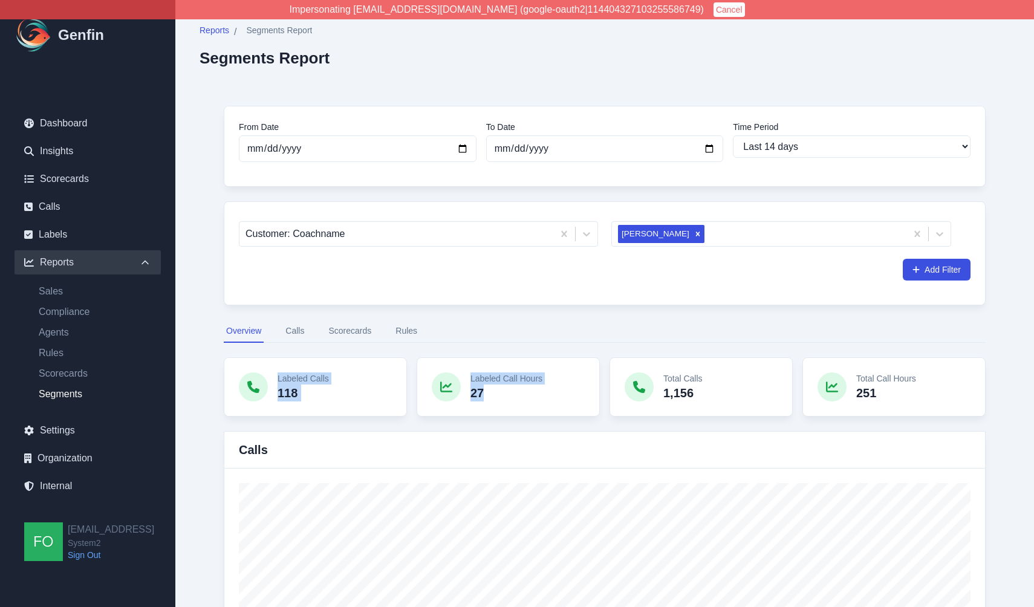
drag, startPoint x: 278, startPoint y: 377, endPoint x: 508, endPoint y: 404, distance: 232.6
click at [508, 404] on div "Labeled Calls 118 Labeled Call Hours 27 Total Calls 1,156 Total Call Hours 251" at bounding box center [605, 386] width 762 height 59
click at [508, 404] on div "Labeled Call Hours 27" at bounding box center [508, 386] width 183 height 59
drag, startPoint x: 662, startPoint y: 377, endPoint x: 882, endPoint y: 395, distance: 220.8
click at [882, 395] on div "Labeled Calls 118 Labeled Call Hours 27 Total Calls 1,156 Total Call Hours 251" at bounding box center [605, 386] width 762 height 59
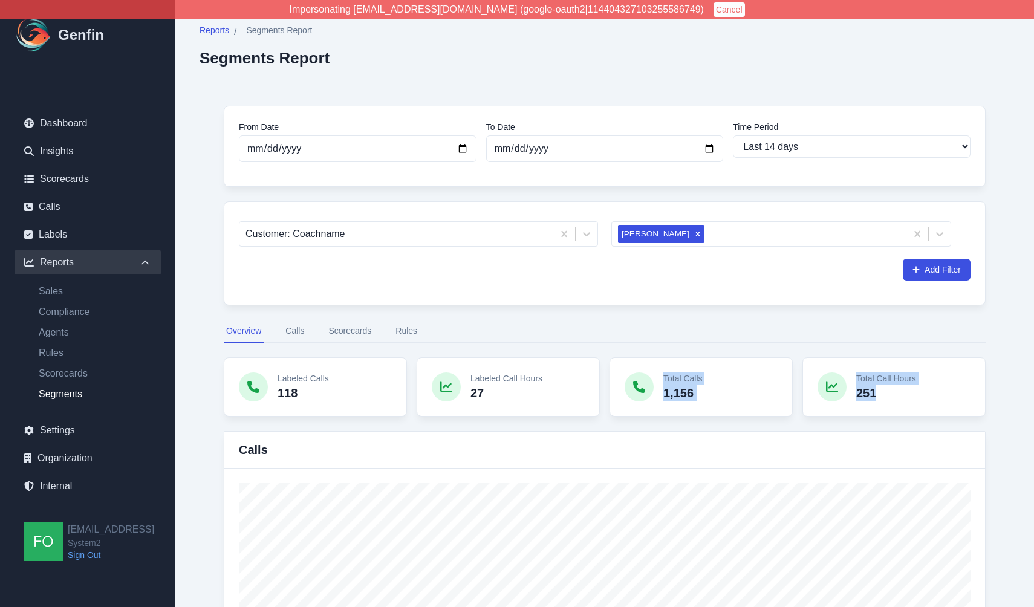
click at [882, 395] on p "251" at bounding box center [886, 393] width 60 height 17
drag, startPoint x: 674, startPoint y: 377, endPoint x: 893, endPoint y: 392, distance: 220.0
click at [893, 392] on div "Labeled Calls 118 Labeled Call Hours 27 Total Calls 1,156 Total Call Hours 251" at bounding box center [605, 386] width 762 height 59
click at [893, 392] on p "251" at bounding box center [886, 393] width 60 height 17
drag, startPoint x: 284, startPoint y: 377, endPoint x: 500, endPoint y: 390, distance: 216.8
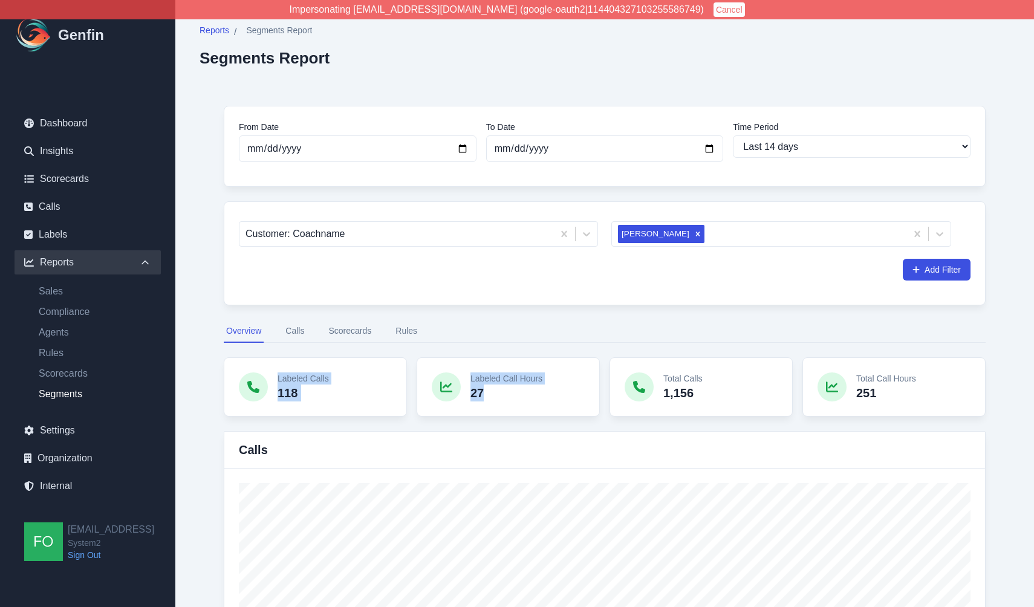
click at [500, 390] on div "Labeled Calls 118 Labeled Call Hours 27 Total Calls 1,156 Total Call Hours 251" at bounding box center [605, 386] width 762 height 59
click at [500, 390] on p "27" at bounding box center [506, 393] width 72 height 17
click at [677, 377] on p "Total Calls" at bounding box center [682, 378] width 39 height 12
click at [668, 379] on p "Total Calls" at bounding box center [682, 378] width 39 height 12
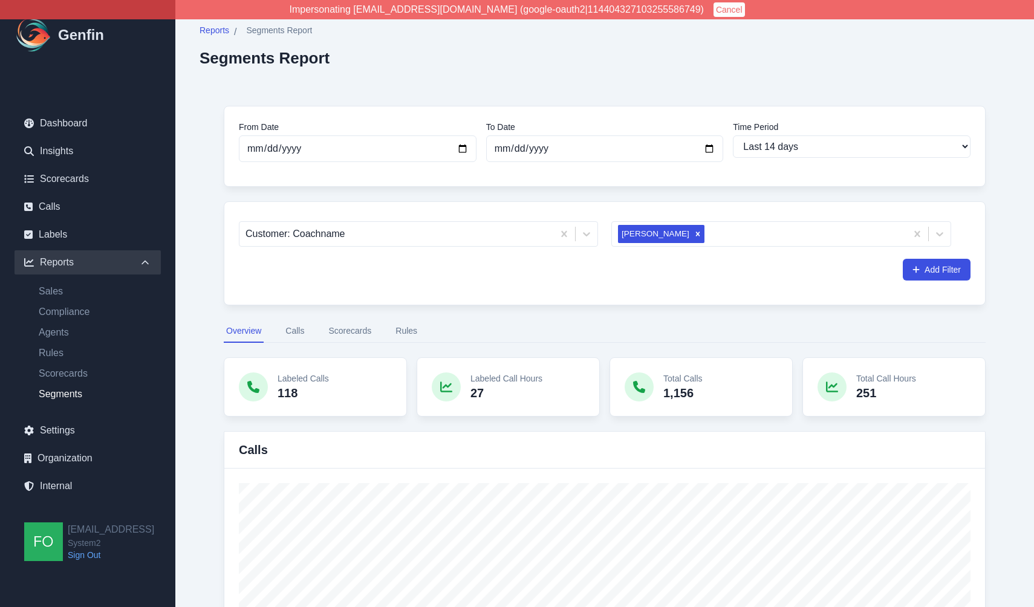
click at [690, 379] on p "Total Calls" at bounding box center [682, 378] width 39 height 12
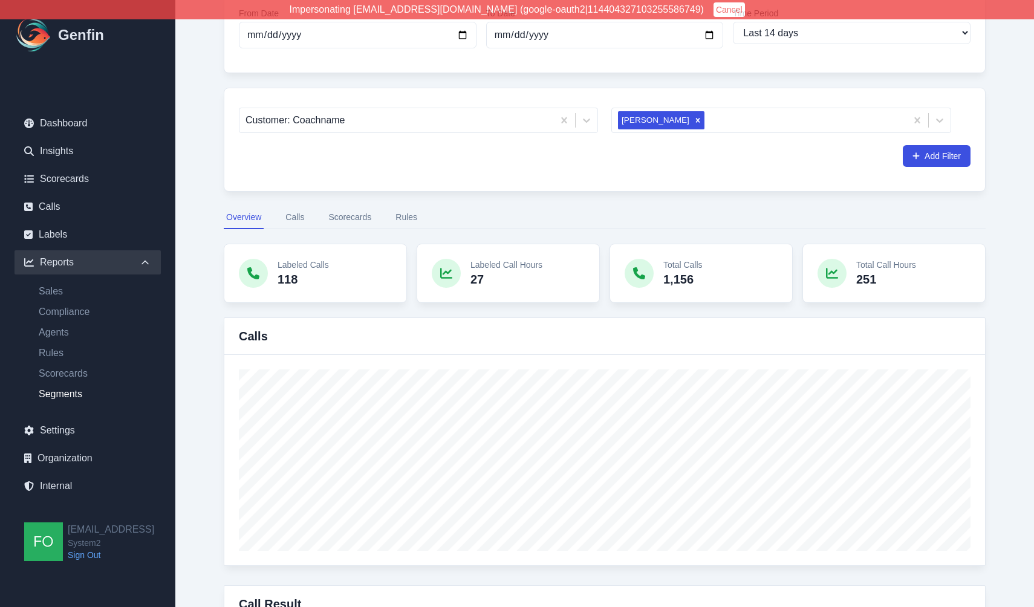
scroll to position [123, 0]
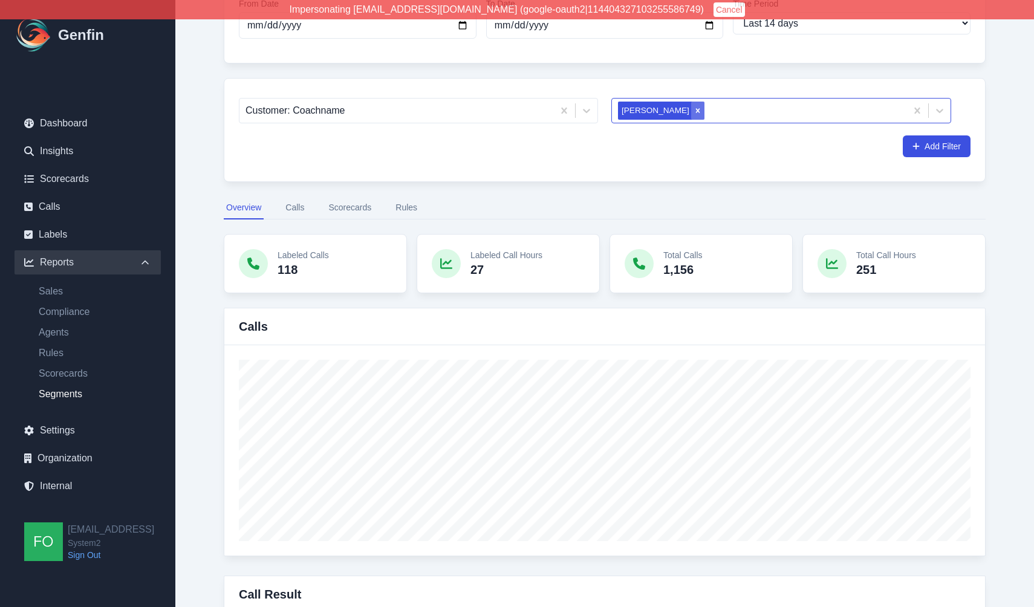
click at [696, 109] on icon "Remove Taliyah Dozier" at bounding box center [698, 110] width 4 height 4
drag, startPoint x: 278, startPoint y: 266, endPoint x: 314, endPoint y: 274, distance: 36.7
click at [314, 274] on p "1,056" at bounding box center [303, 269] width 51 height 17
drag, startPoint x: 661, startPoint y: 270, endPoint x: 704, endPoint y: 270, distance: 42.3
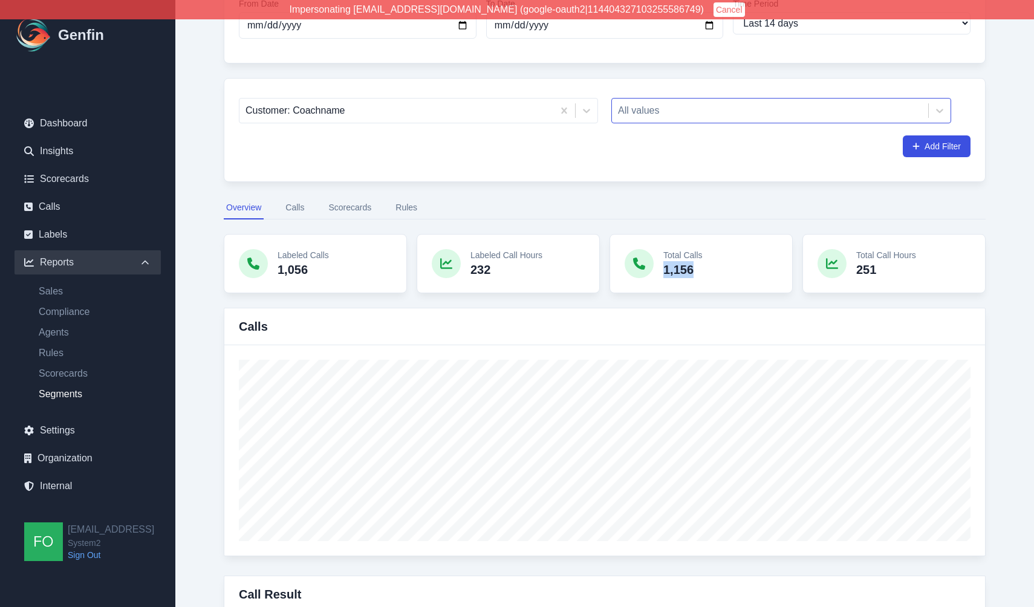
click at [704, 270] on div "Total Calls 1,156" at bounding box center [700, 263] width 183 height 59
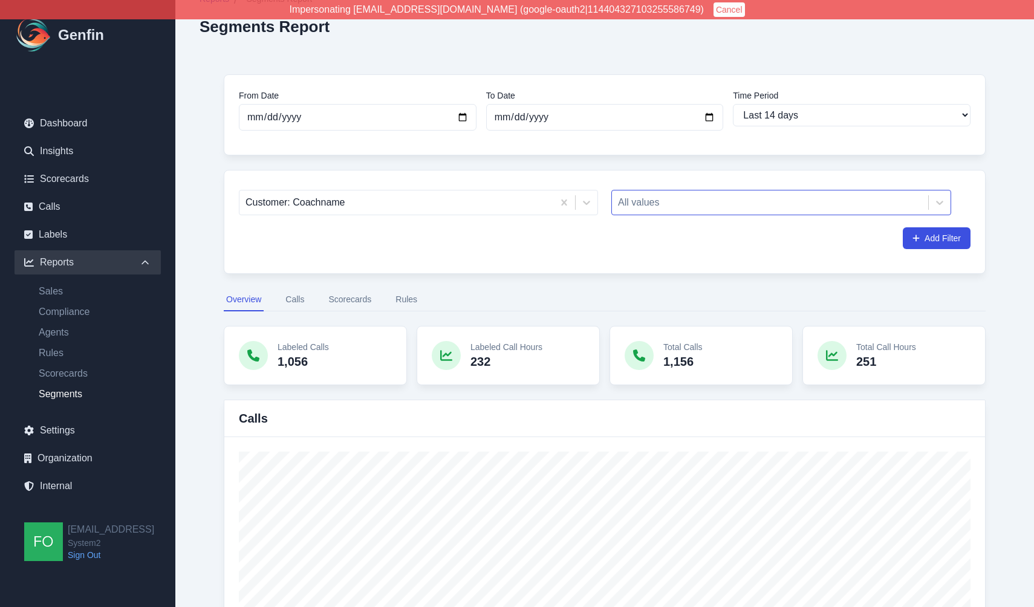
scroll to position [36, 0]
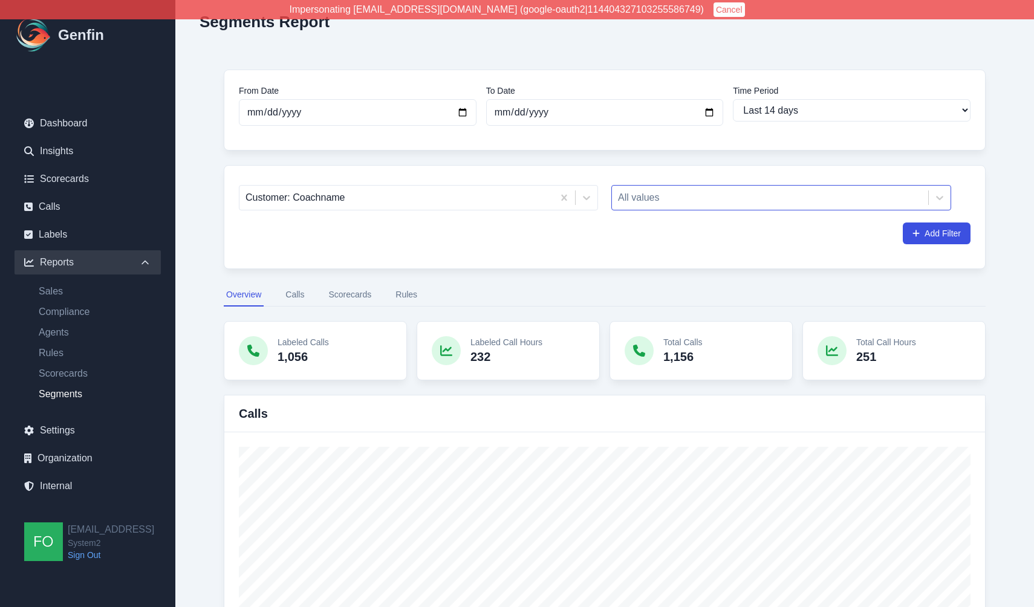
click at [584, 346] on div "Labeled Call Hours 232" at bounding box center [508, 350] width 183 height 59
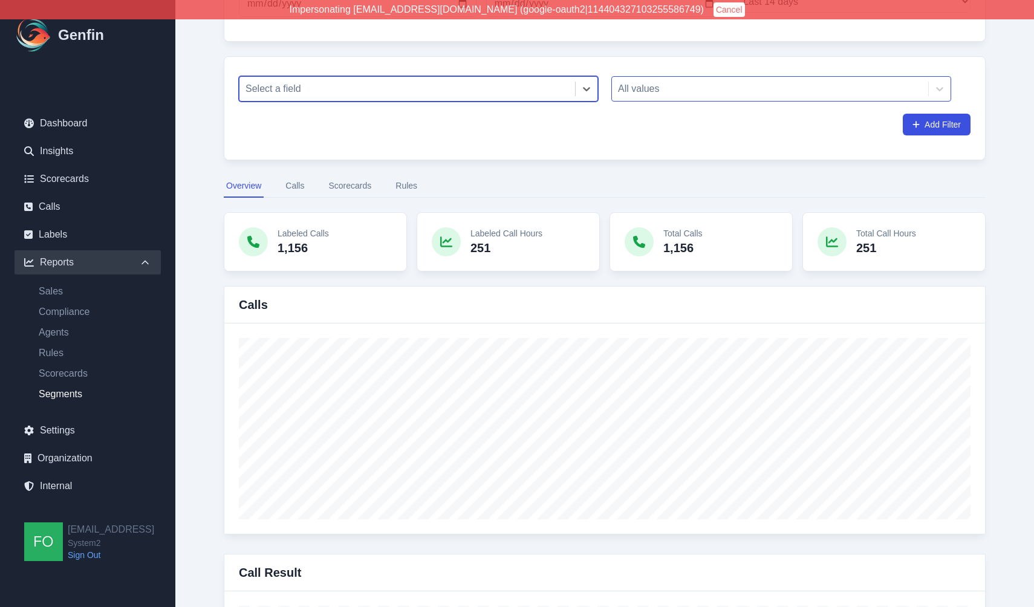
scroll to position [172, 0]
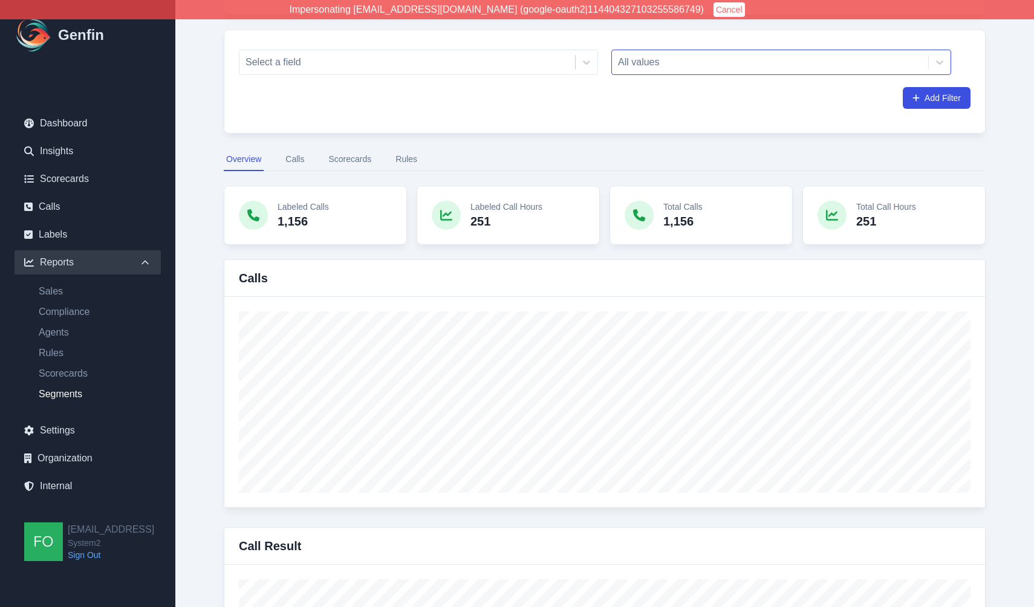
click at [296, 158] on button "Calls" at bounding box center [295, 159] width 24 height 23
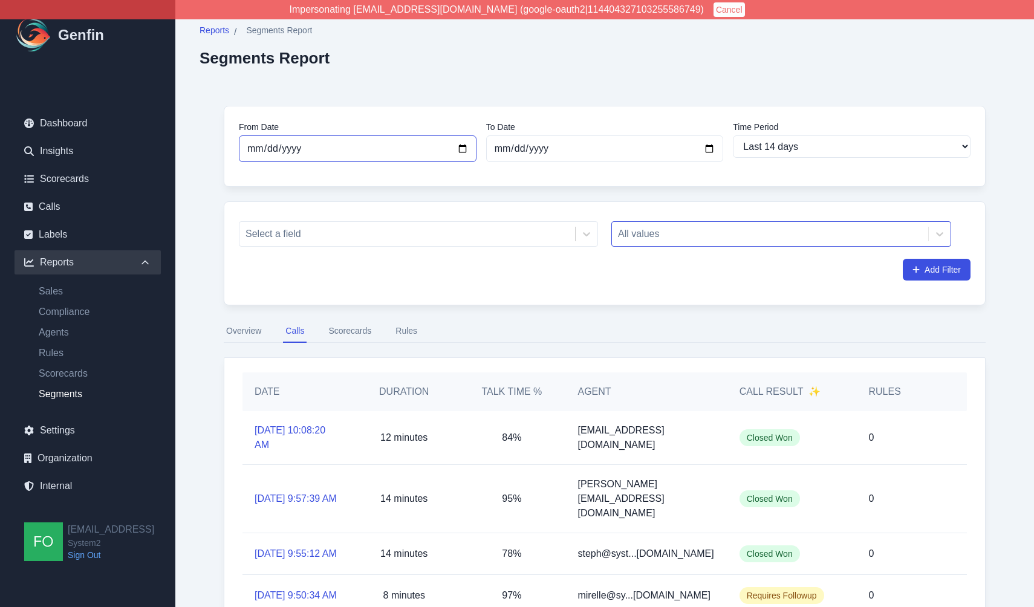
click at [460, 150] on input "[DATE]" at bounding box center [358, 148] width 238 height 27
type input "2025-08-13"
click at [717, 151] on input "[DATE]" at bounding box center [605, 148] width 238 height 27
click at [707, 149] on input "[DATE]" at bounding box center [605, 148] width 238 height 27
type input "2025-08-13"
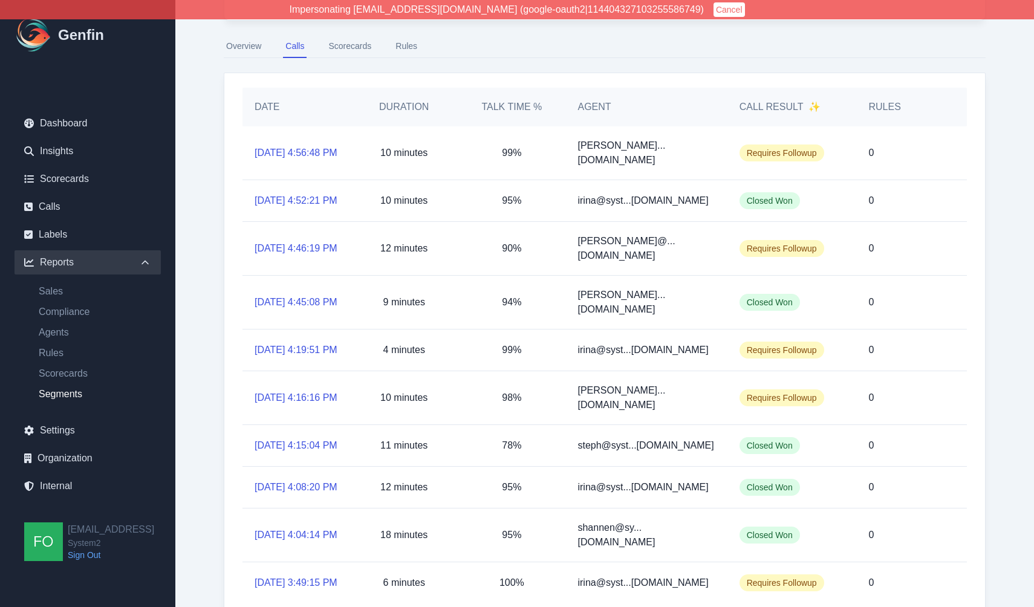
scroll to position [235, 0]
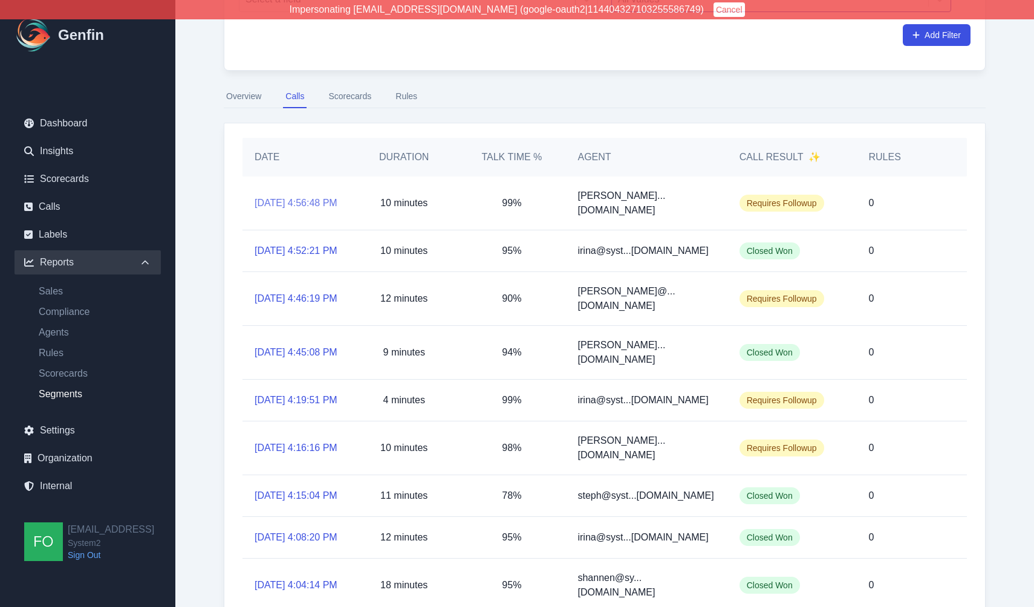
click at [297, 196] on link "8/13/2025, 4:56:48 PM" at bounding box center [296, 203] width 83 height 15
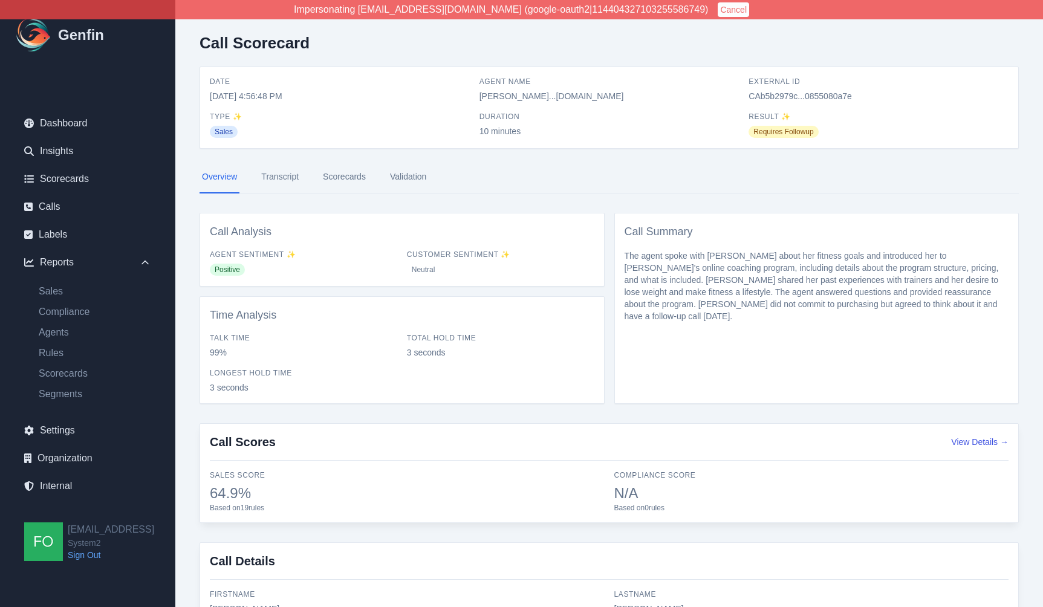
select select "custom"
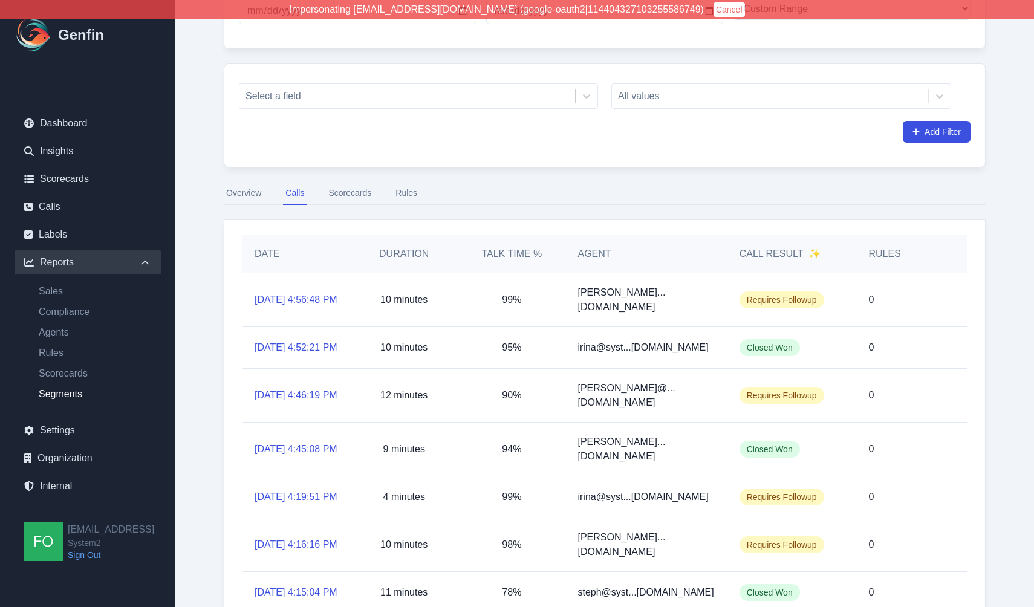
scroll to position [140, 0]
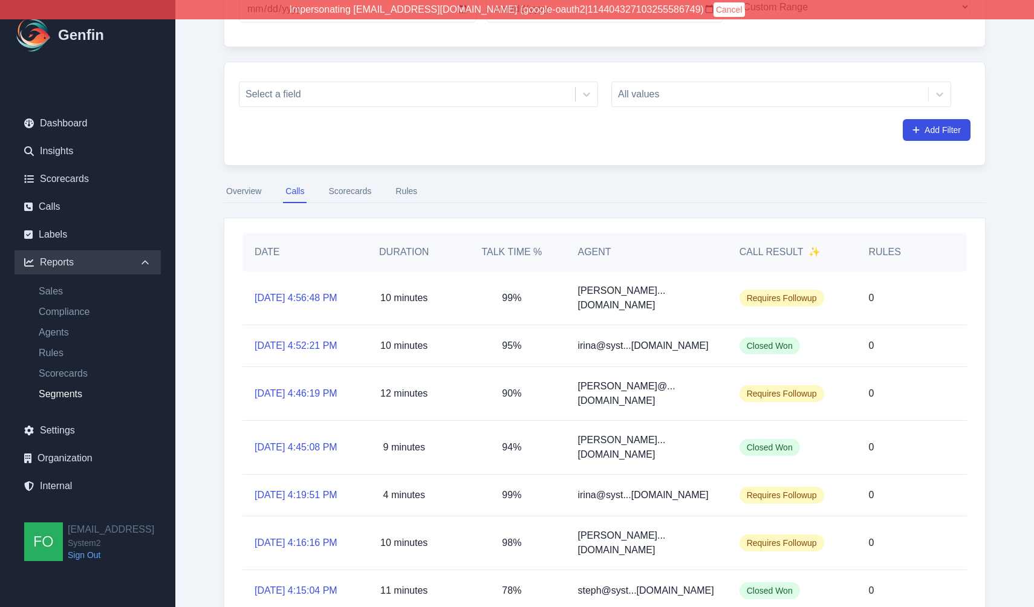
click at [213, 247] on div "From Date 2025-08-13 To Date 2025-08-13 Time Period Last 7 days Last 14 days La…" at bounding box center [605, 379] width 810 height 875
click at [244, 199] on button "Overview" at bounding box center [244, 191] width 40 height 23
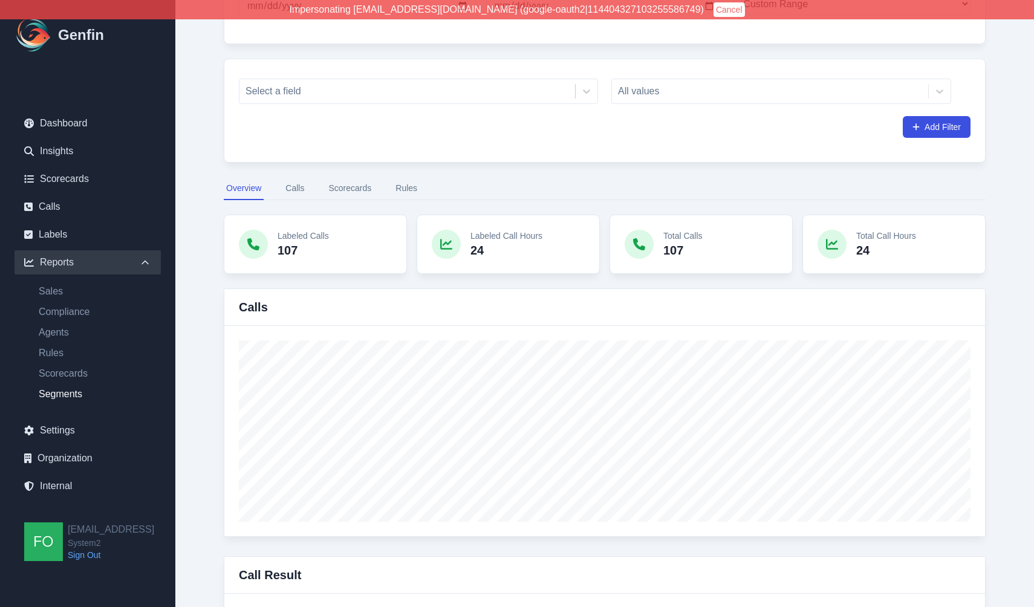
scroll to position [118, 0]
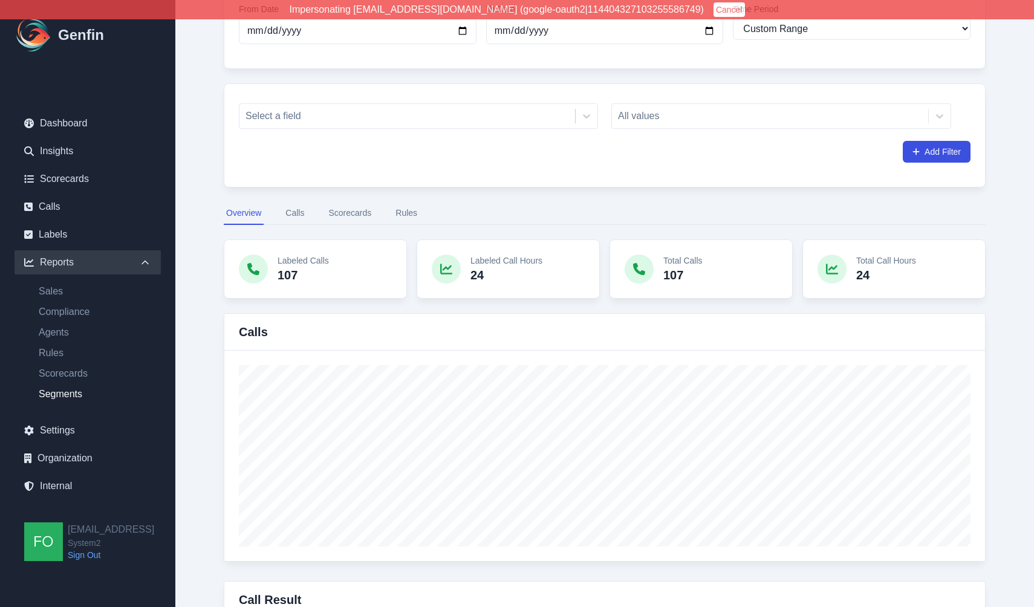
click at [305, 214] on button "Calls" at bounding box center [295, 213] width 24 height 23
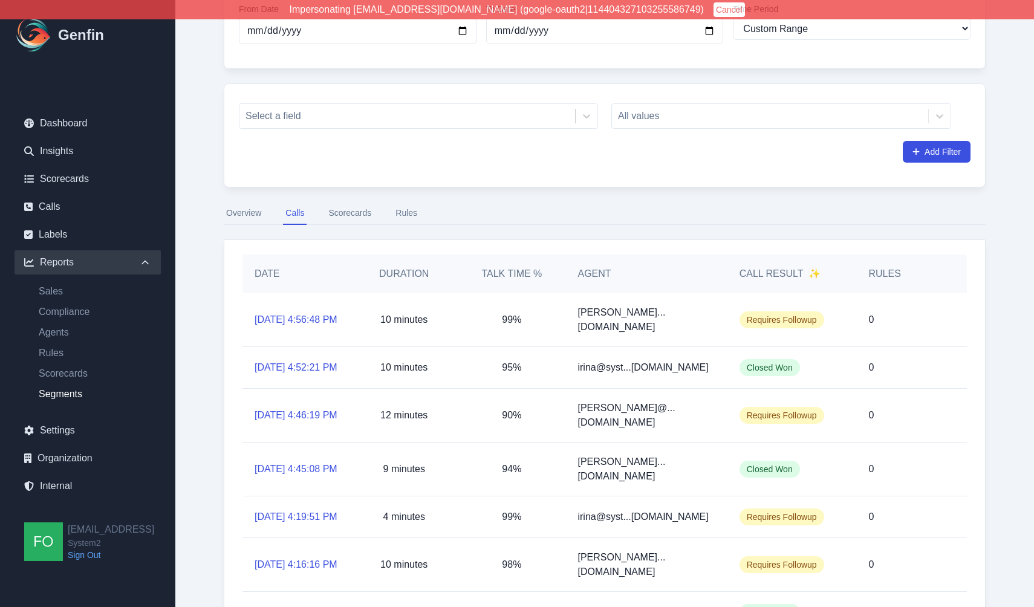
click at [296, 316] on link "8/13/2025, 4:56:48 PM" at bounding box center [296, 320] width 83 height 15
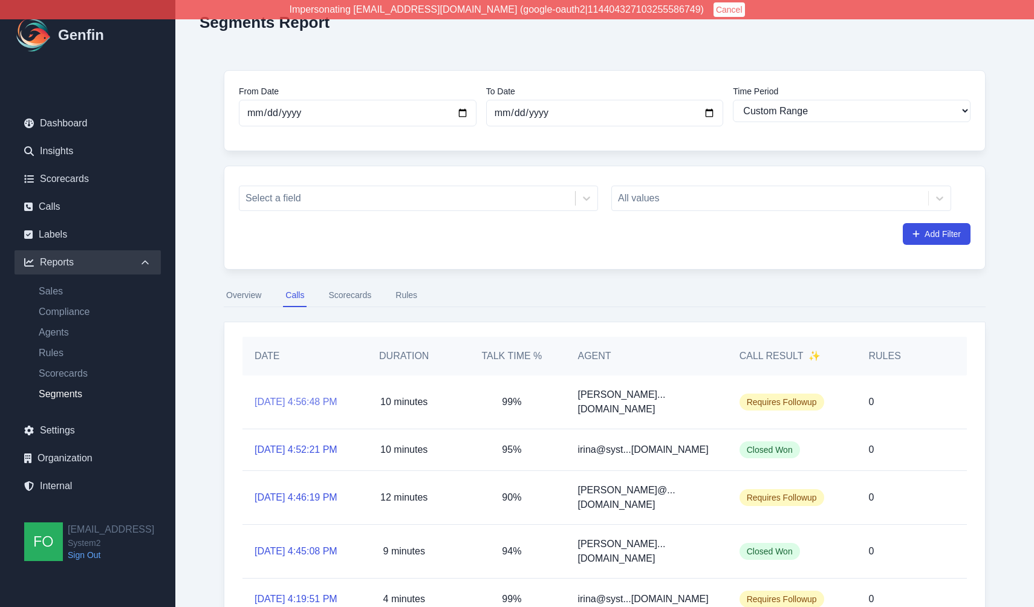
scroll to position [56, 0]
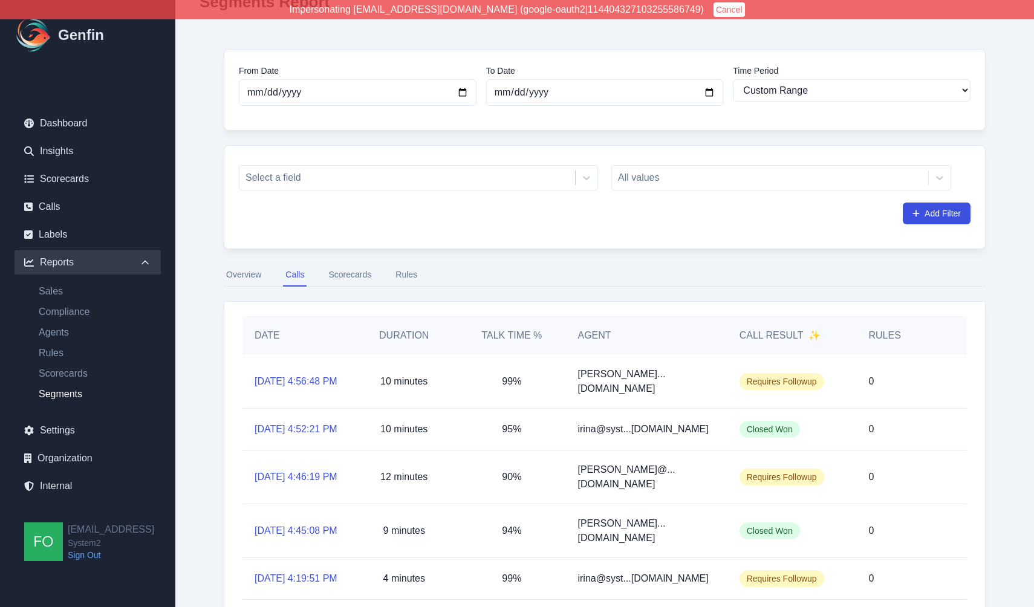
click at [239, 278] on button "Overview" at bounding box center [244, 275] width 40 height 23
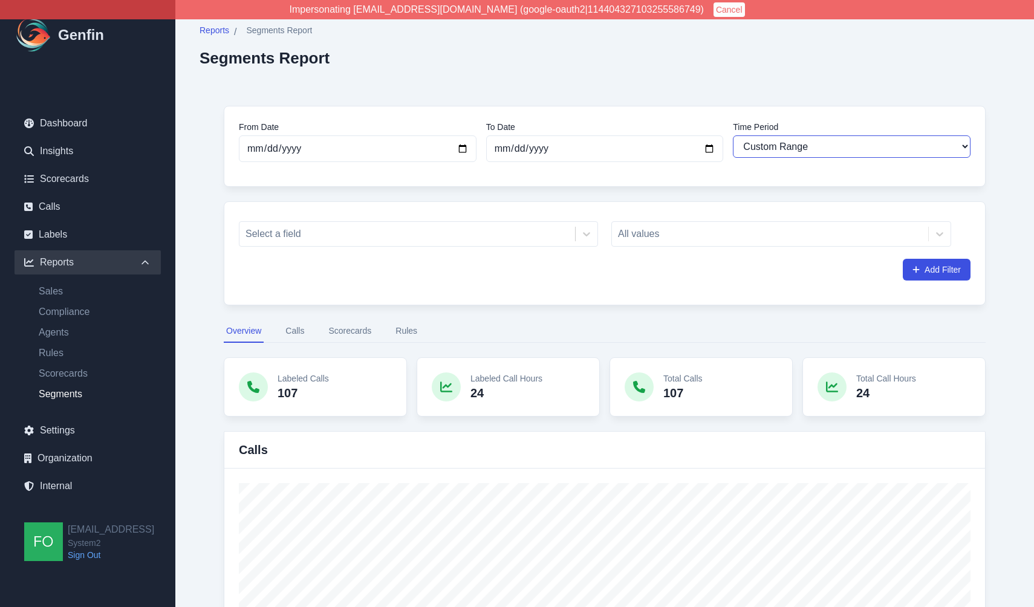
click at [836, 148] on select "Last 7 days Last 14 days Last 30 days Last 90 days Last 180 days Last 365 days …" at bounding box center [852, 146] width 238 height 22
select select "14"
click at [733, 135] on select "Last 7 days Last 14 days Last 30 days Last 90 days Last 180 days Last 365 days …" at bounding box center [852, 146] width 238 height 22
type input "[DATE]"
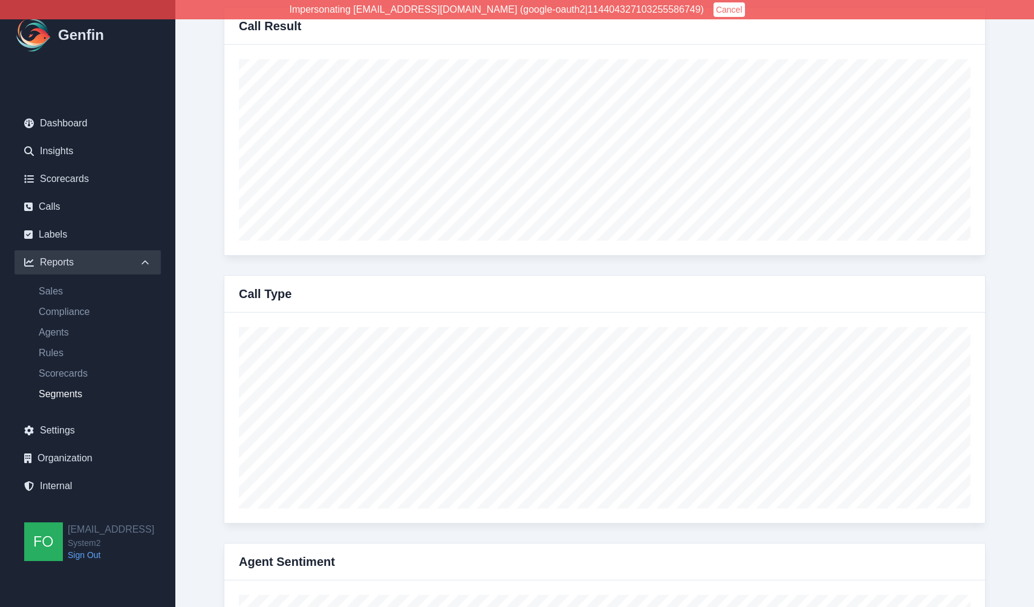
scroll to position [694, 0]
click at [217, 183] on div "From Date 2025-08-05 To Date 2025-08-19 Time Period Last 7 days Last 14 days La…" at bounding box center [605, 244] width 810 height 1713
click at [210, 270] on div "From Date 2025-08-05 To Date 2025-08-19 Time Period Last 7 days Last 14 days La…" at bounding box center [605, 244] width 810 height 1713
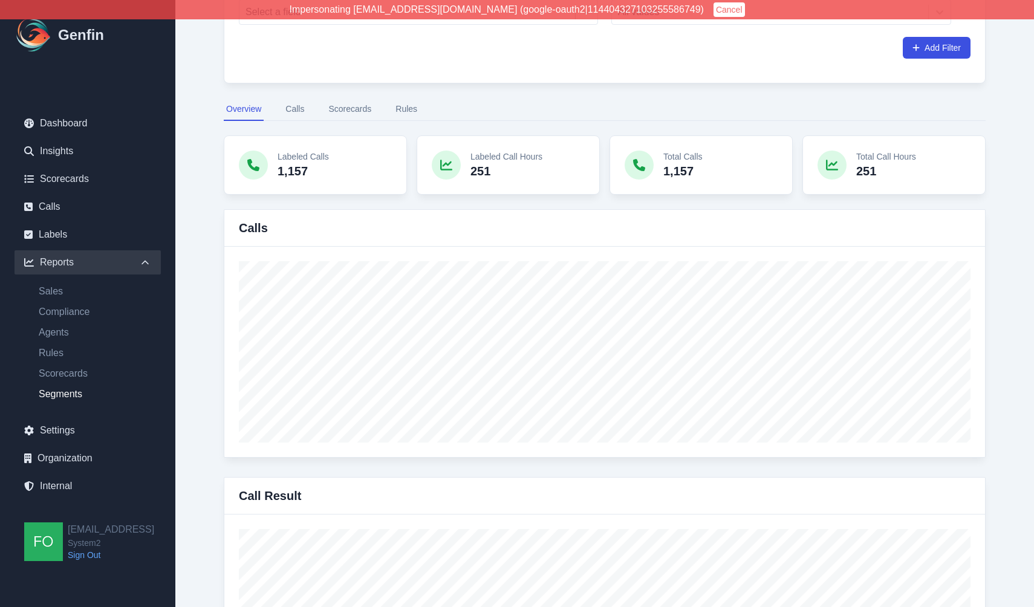
scroll to position [176, 0]
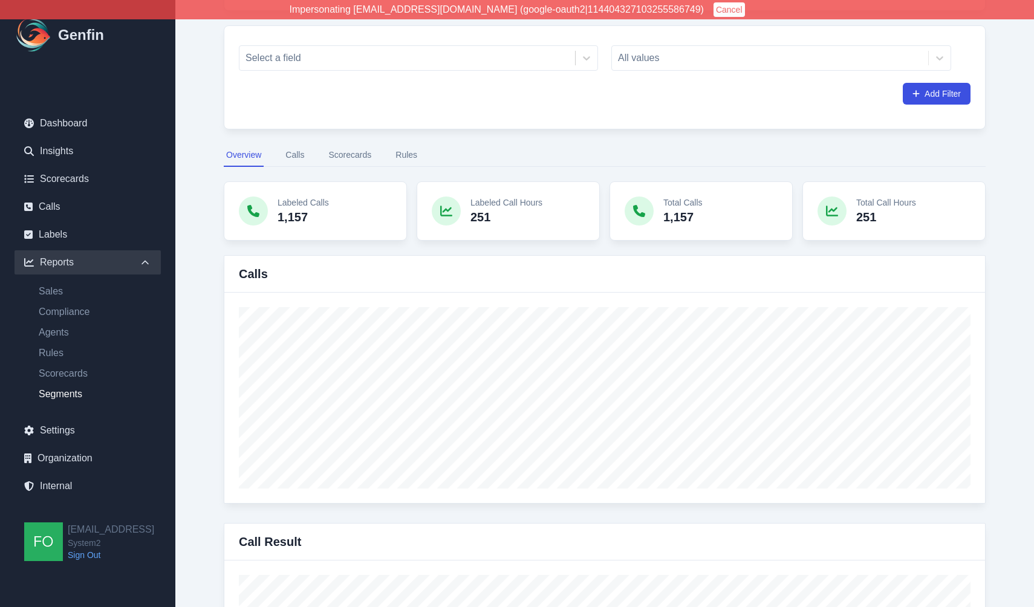
click at [294, 161] on button "Calls" at bounding box center [295, 155] width 24 height 23
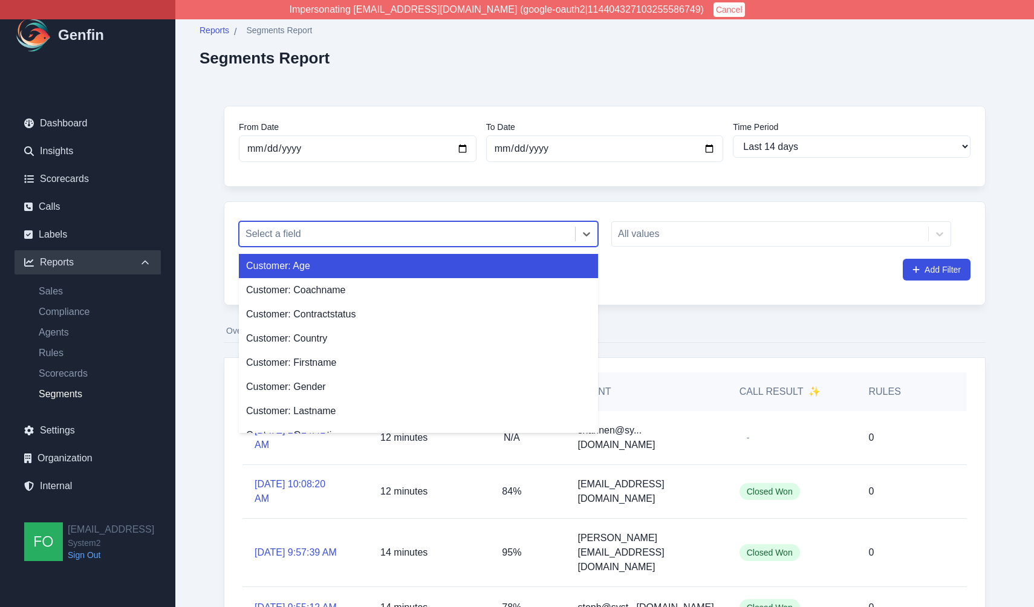
click at [458, 244] on div "Select a field" at bounding box center [407, 234] width 336 height 22
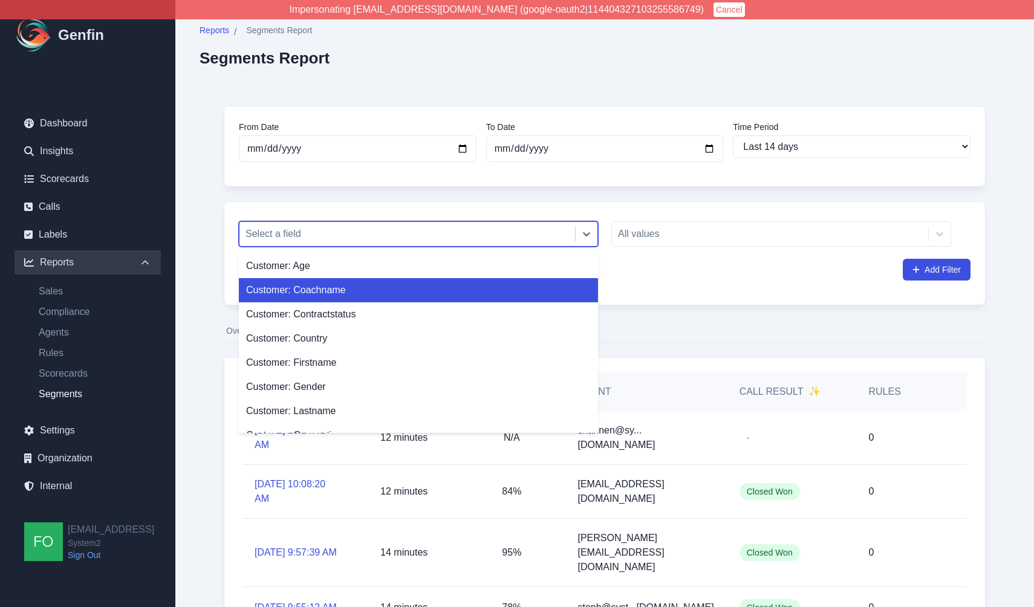
click at [402, 297] on div "Customer: Coachname" at bounding box center [418, 290] width 359 height 24
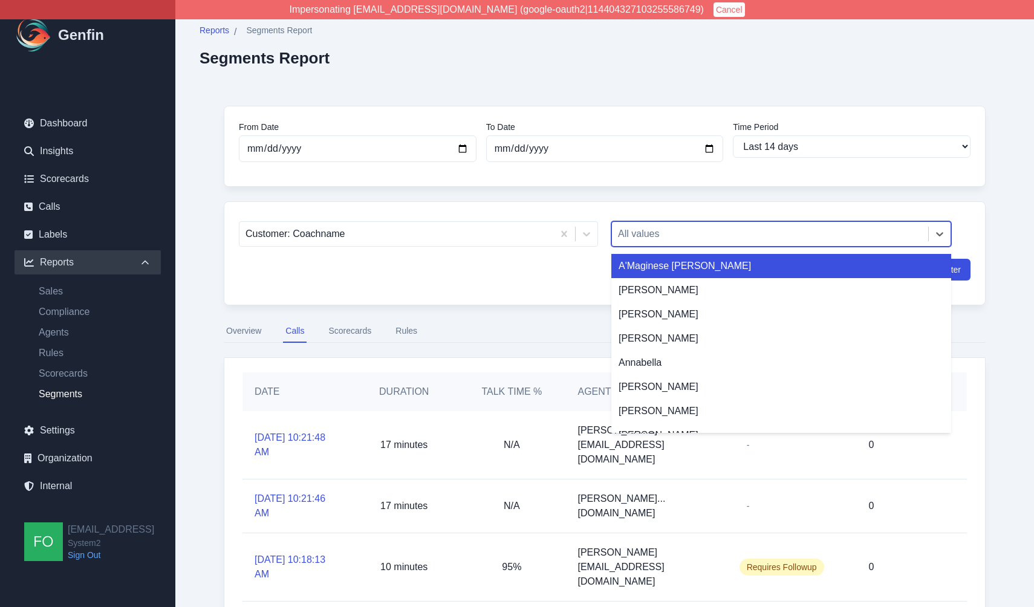
click at [732, 233] on div at bounding box center [770, 234] width 304 height 17
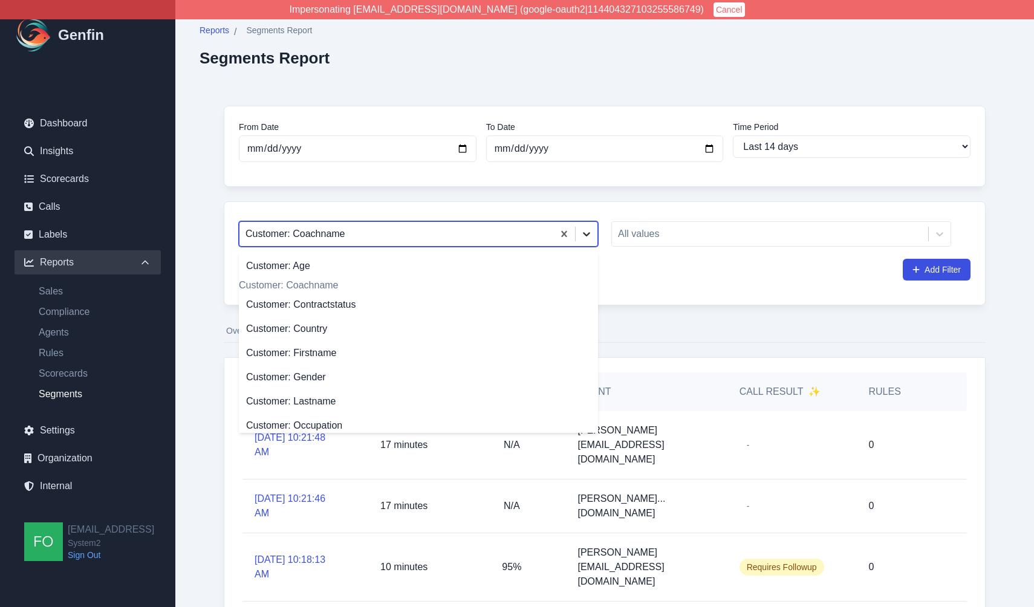
click at [578, 226] on div at bounding box center [587, 234] width 22 height 22
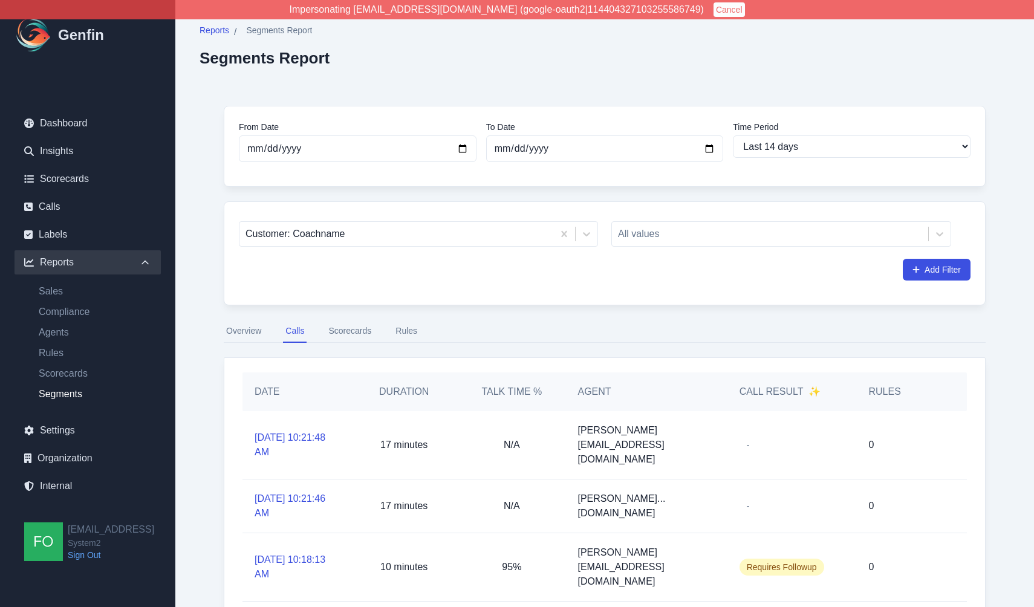
click at [207, 291] on div "From Date 2025-08-05 To Date 2025-08-19 Time Period Last 7 days Last 14 days La…" at bounding box center [605, 559] width 810 height 955
click at [409, 335] on button "Rules" at bounding box center [406, 331] width 27 height 23
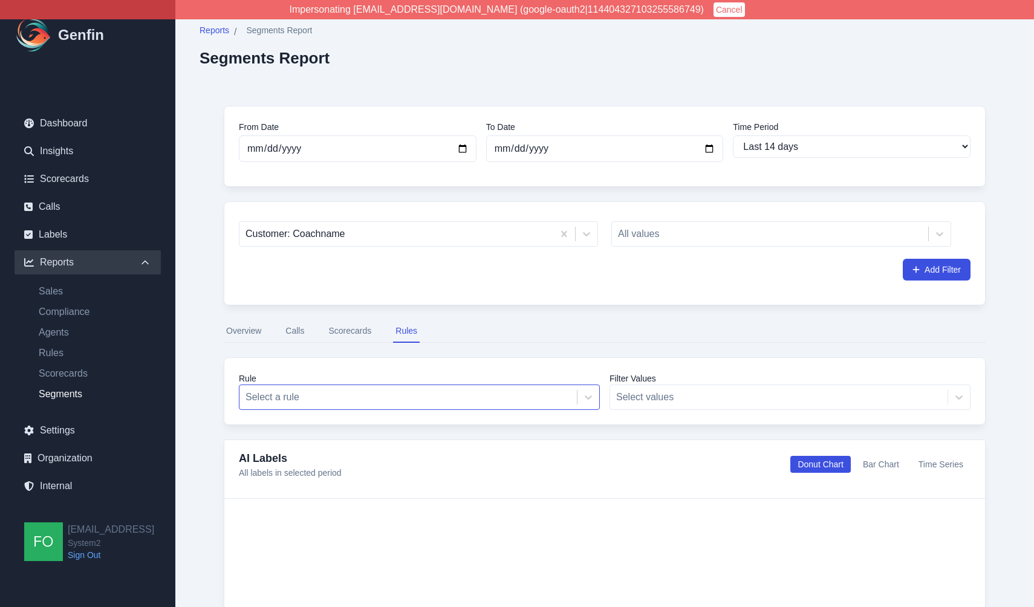
click at [438, 404] on div at bounding box center [407, 397] width 325 height 17
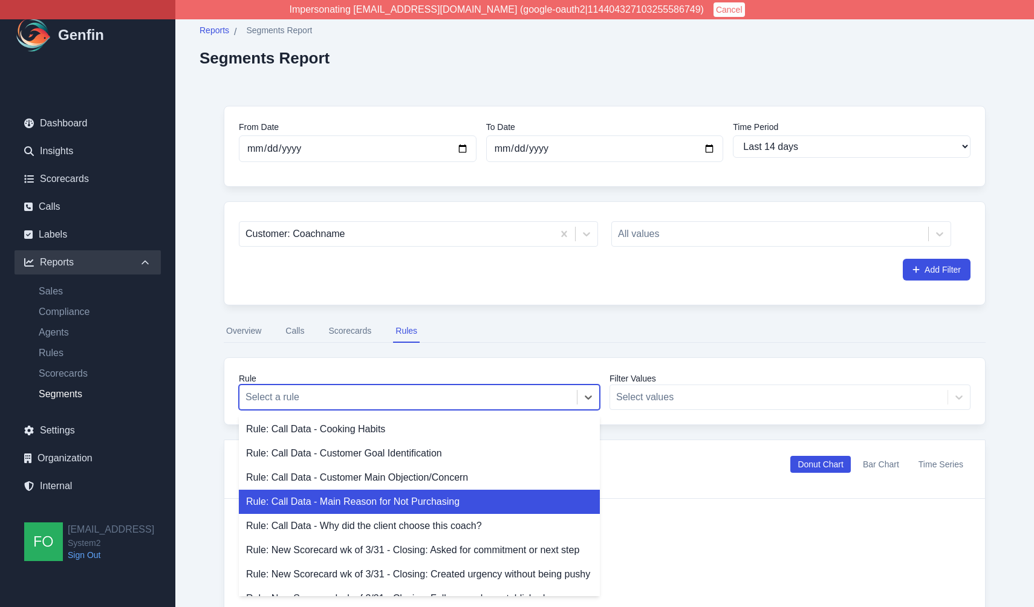
click at [375, 501] on div "Rule: Call Data - Main Reason for Not Purchasing" at bounding box center [419, 502] width 361 height 24
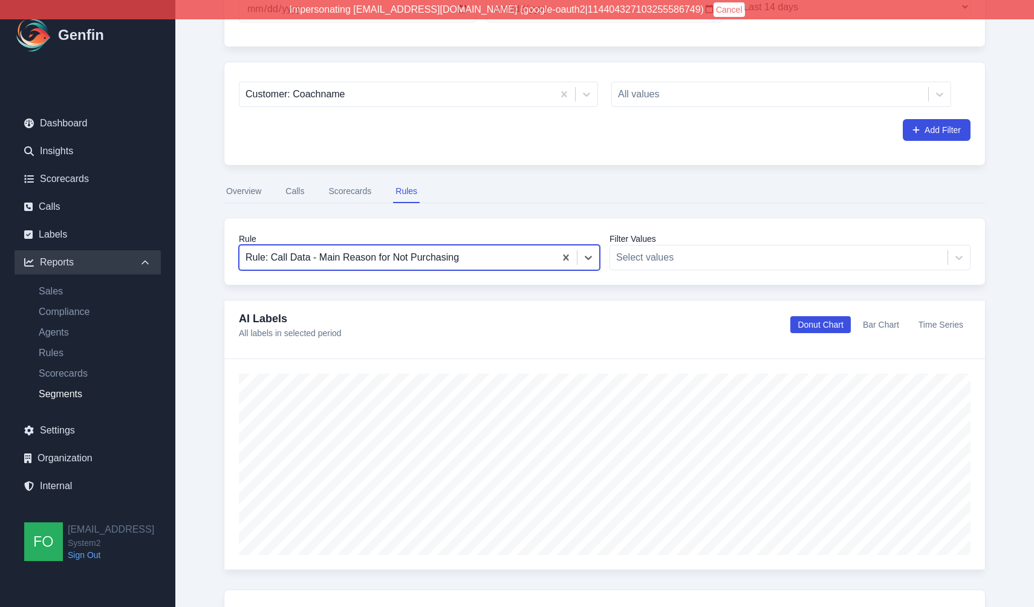
scroll to position [173, 0]
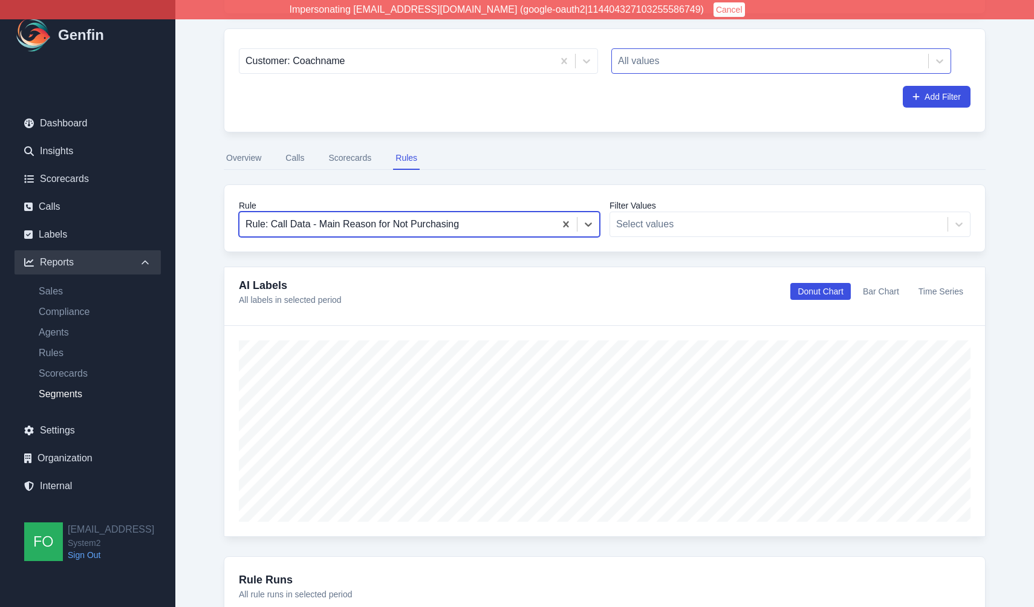
click at [748, 57] on div at bounding box center [770, 61] width 304 height 17
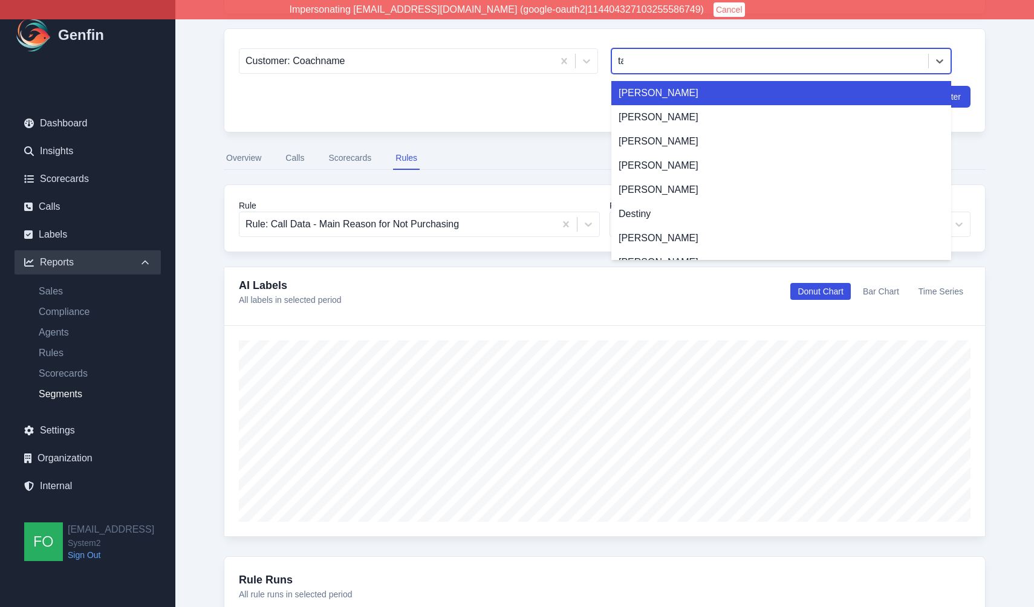
type input "tali"
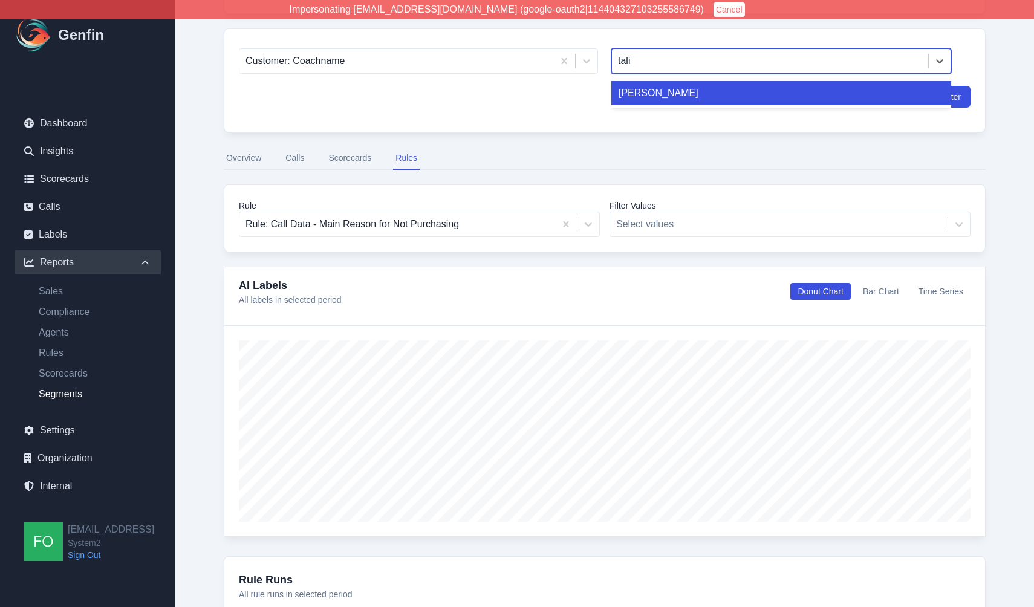
click at [700, 99] on div "[PERSON_NAME]" at bounding box center [781, 93] width 340 height 24
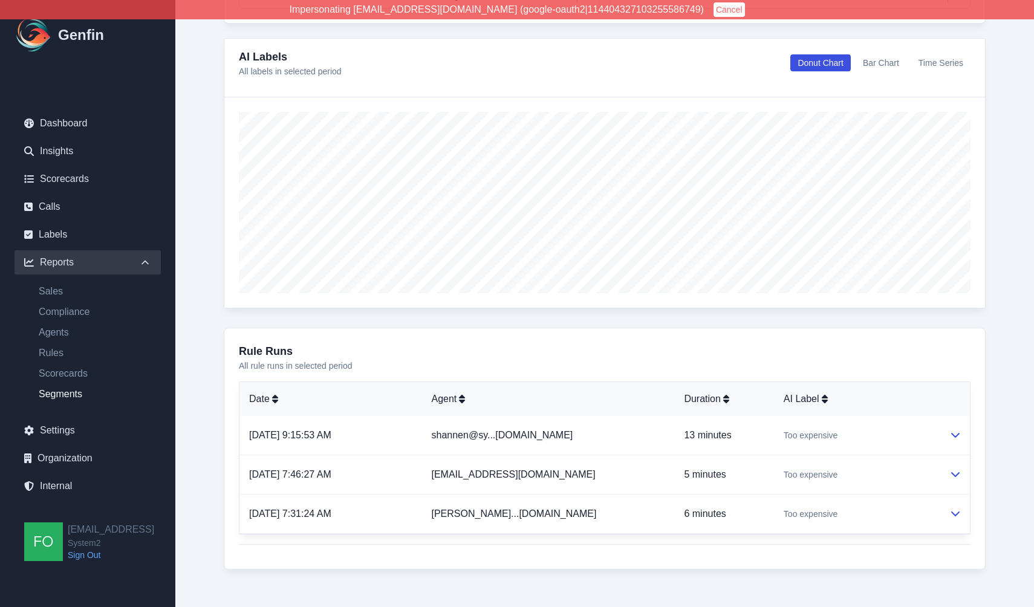
scroll to position [412, 0]
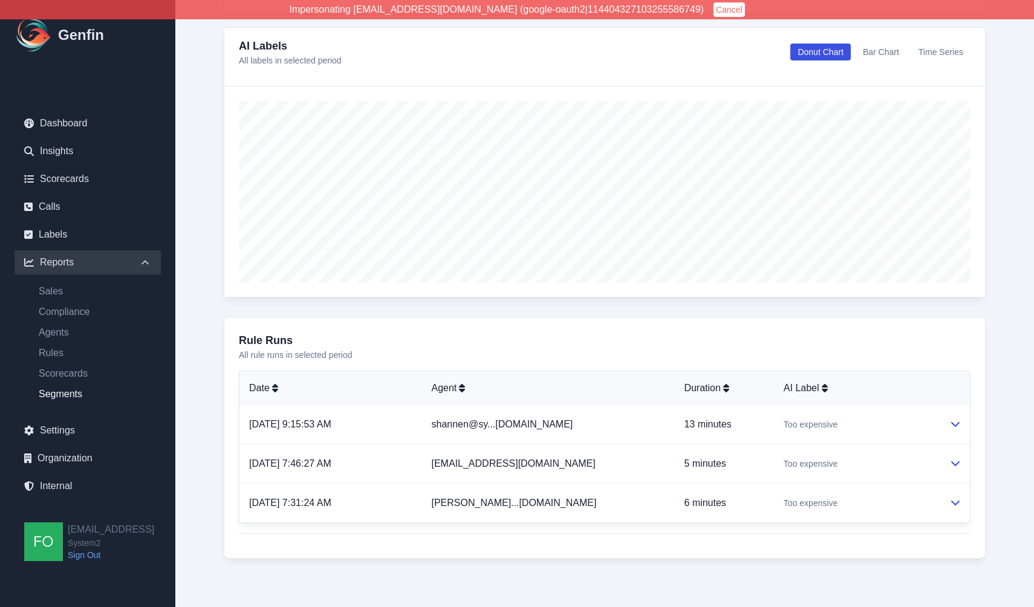
click at [211, 315] on div "From Date 2025-08-05 To Date 2025-08-19 Time Period Last 7 days Last 14 days La…" at bounding box center [605, 126] width 810 height 914
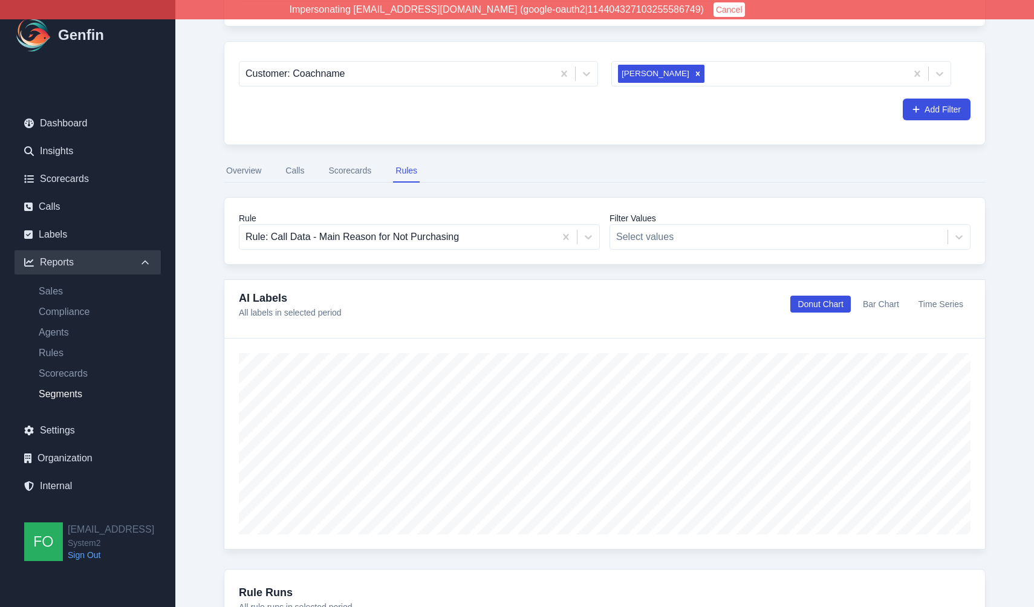
scroll to position [138, 0]
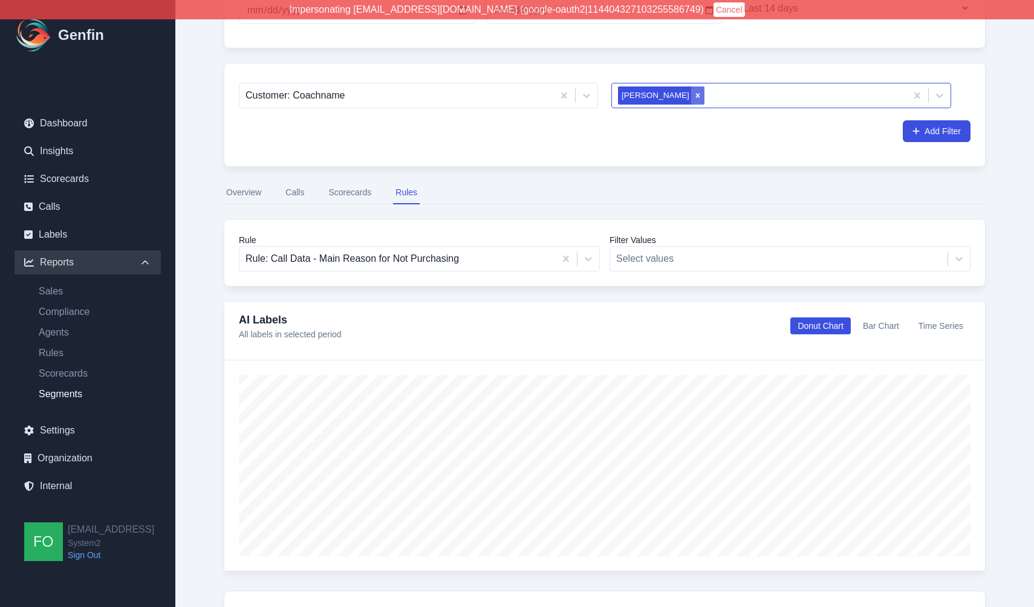
click at [693, 98] on icon "Remove Taliyah Dozier" at bounding box center [697, 95] width 8 height 8
click at [707, 97] on div at bounding box center [770, 95] width 304 height 17
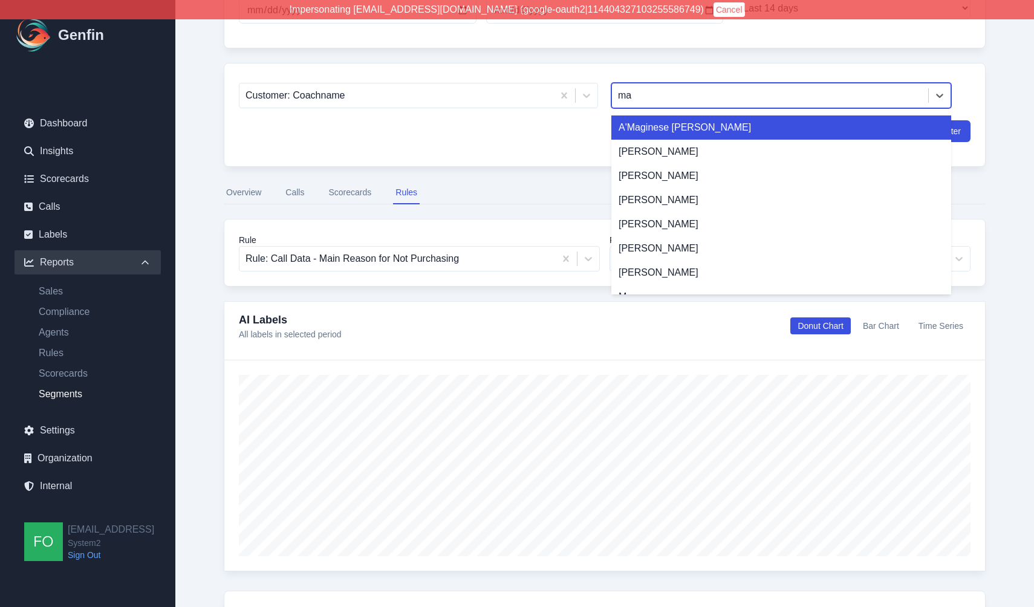
type input "max"
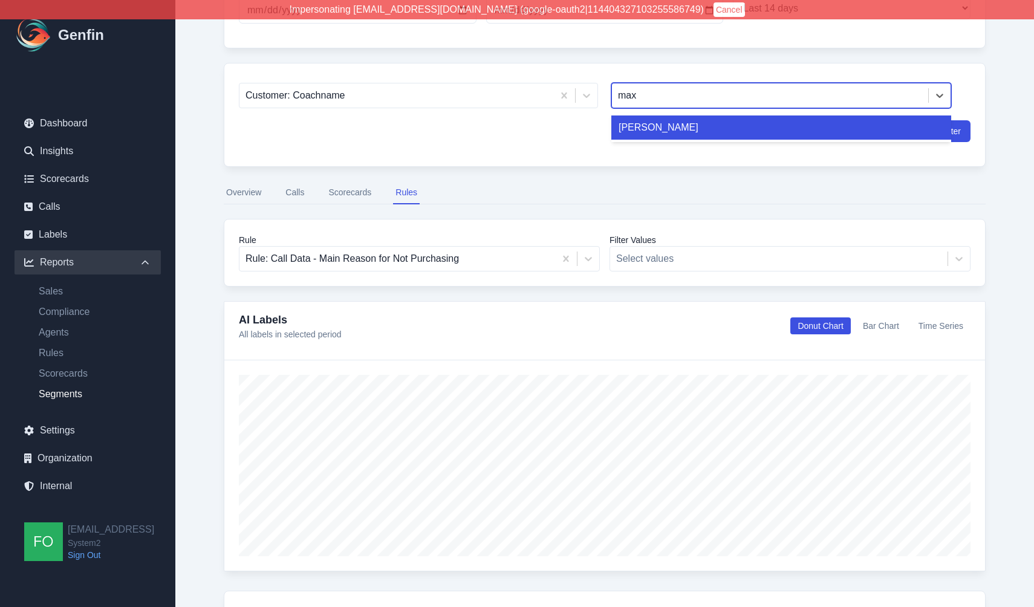
click at [672, 128] on div "[PERSON_NAME]" at bounding box center [781, 127] width 340 height 24
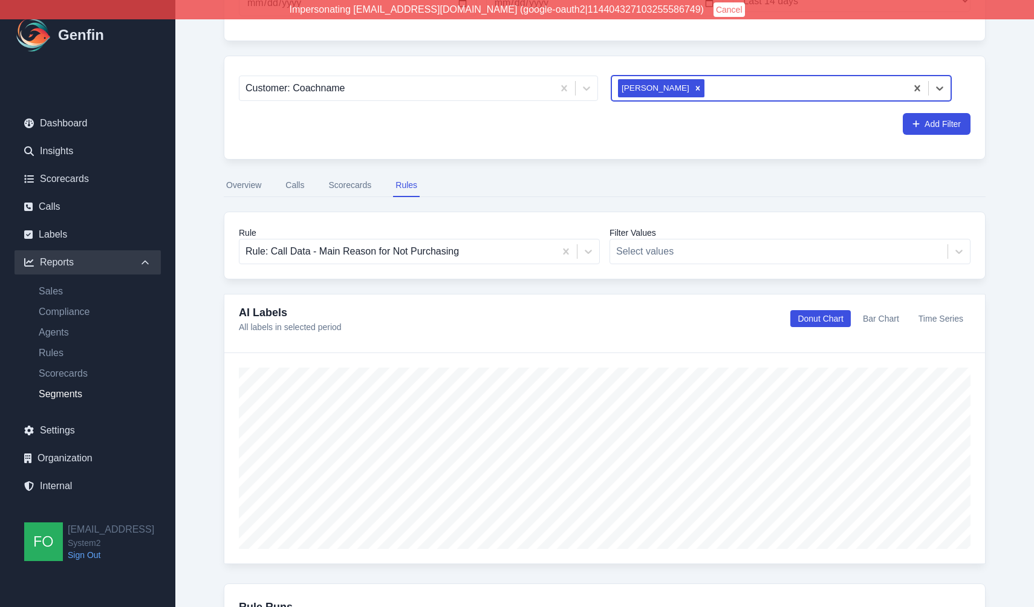
scroll to position [127, 0]
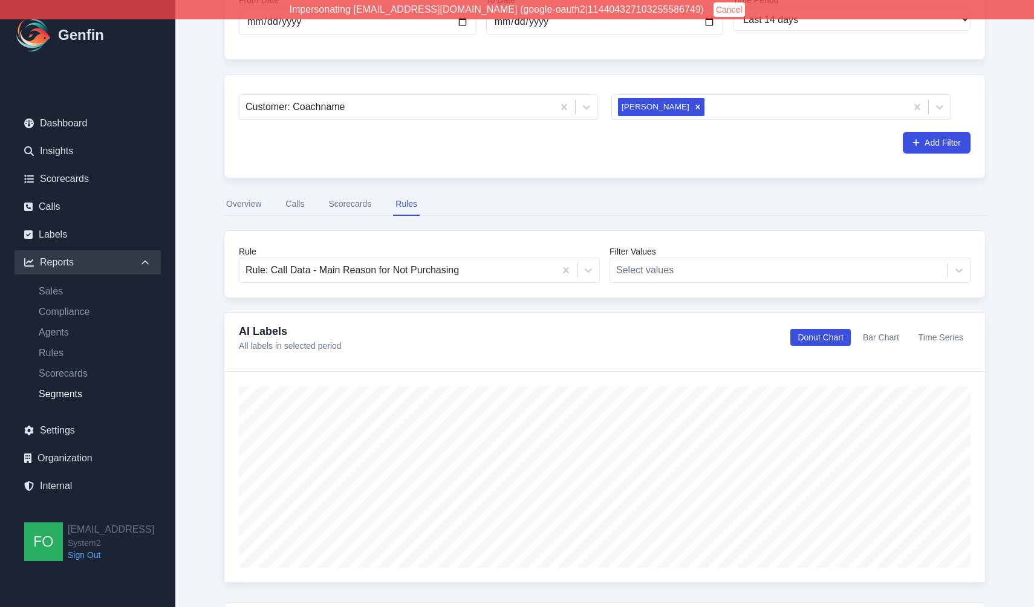
click at [245, 200] on button "Overview" at bounding box center [244, 204] width 40 height 23
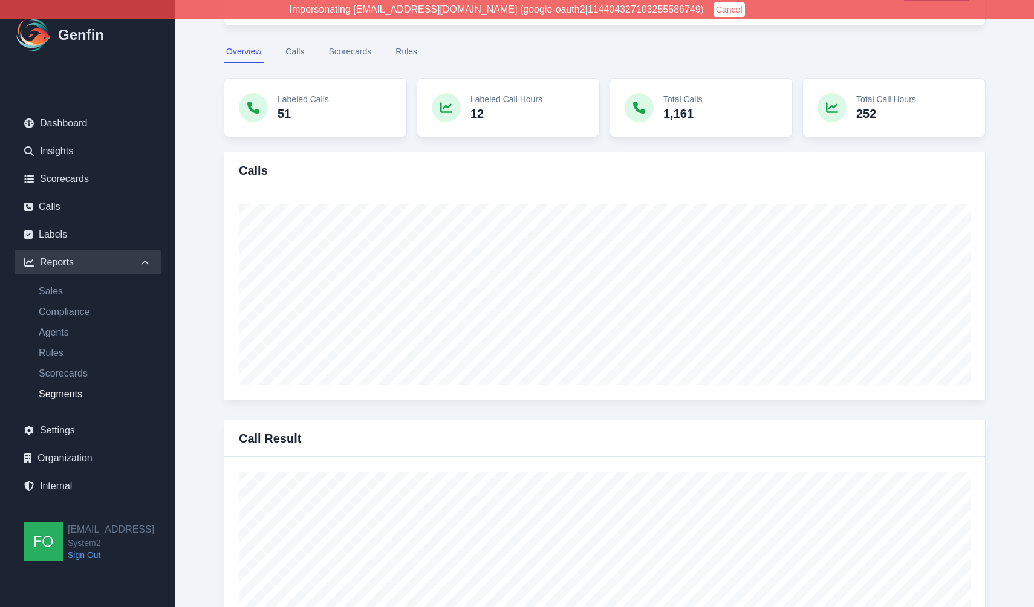
scroll to position [119, 0]
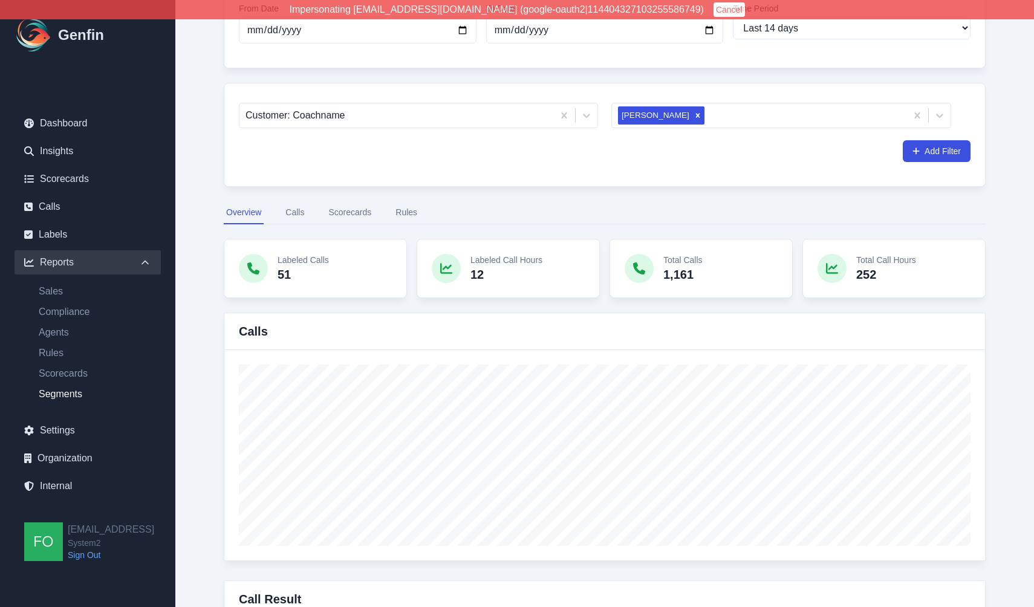
click at [299, 211] on button "Calls" at bounding box center [295, 212] width 24 height 23
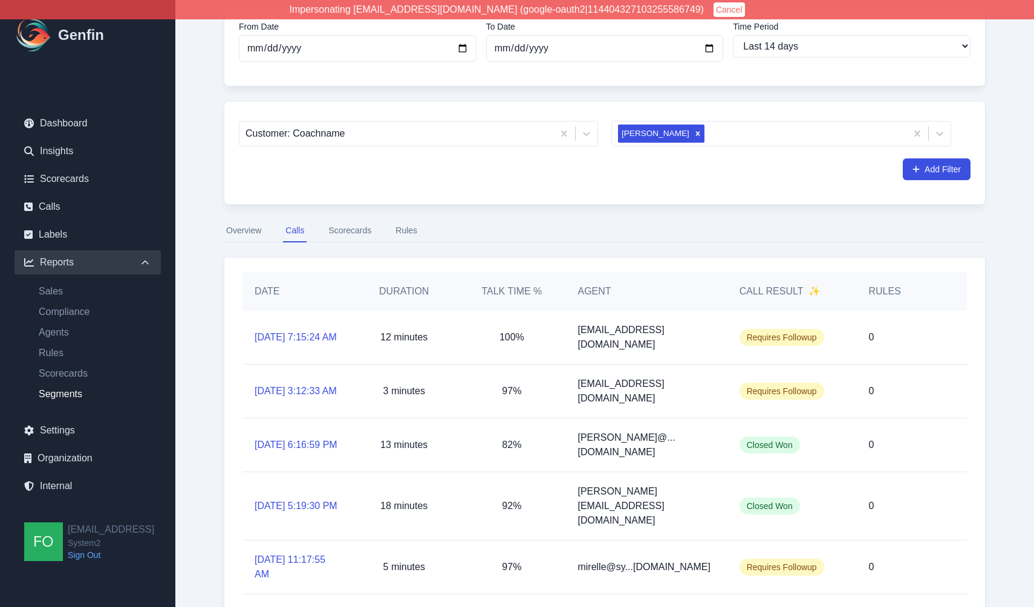
scroll to position [116, 0]
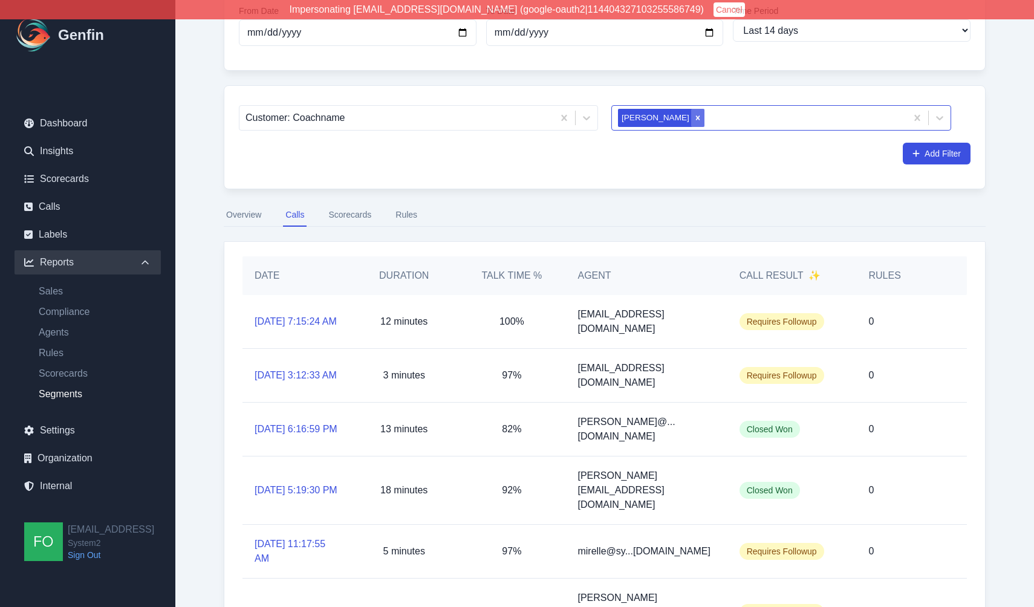
click at [693, 115] on icon "Remove Maxi Ducer" at bounding box center [697, 118] width 8 height 8
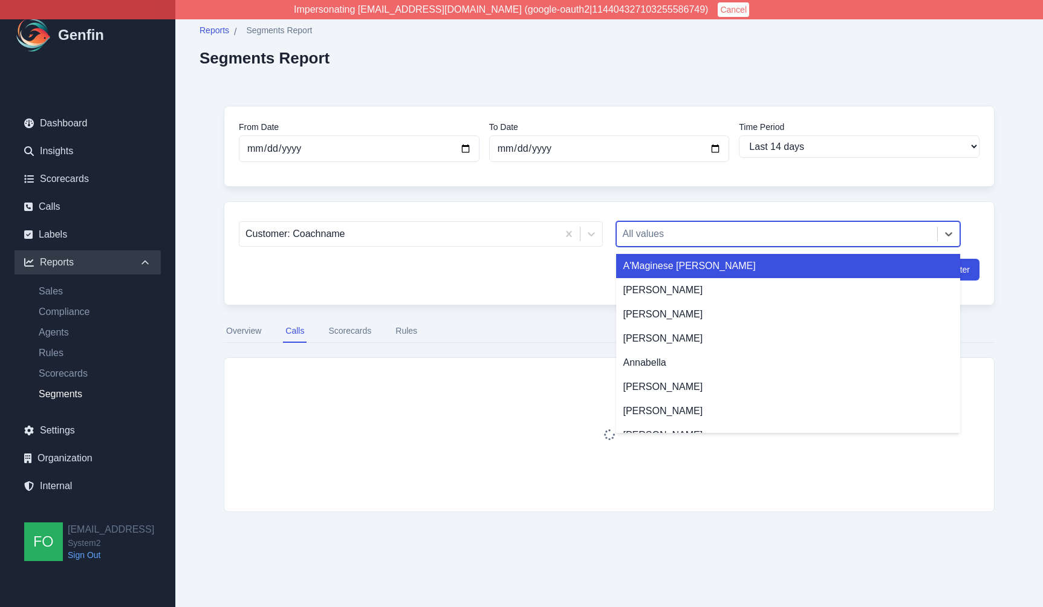
click at [678, 234] on div at bounding box center [777, 234] width 309 height 17
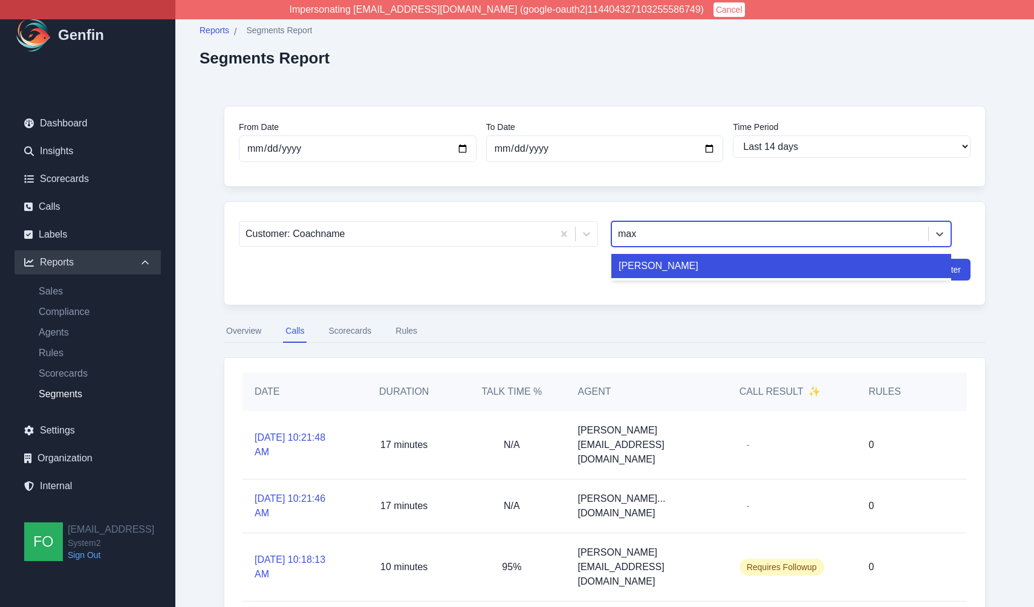
type input "maxi"
click at [652, 275] on div "[PERSON_NAME]" at bounding box center [781, 266] width 340 height 24
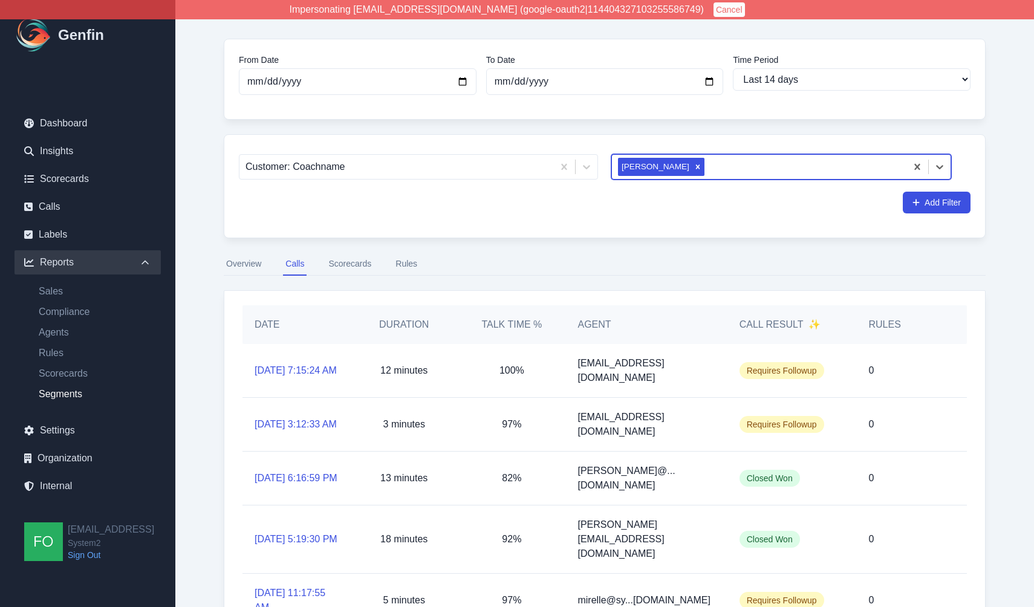
scroll to position [109, 0]
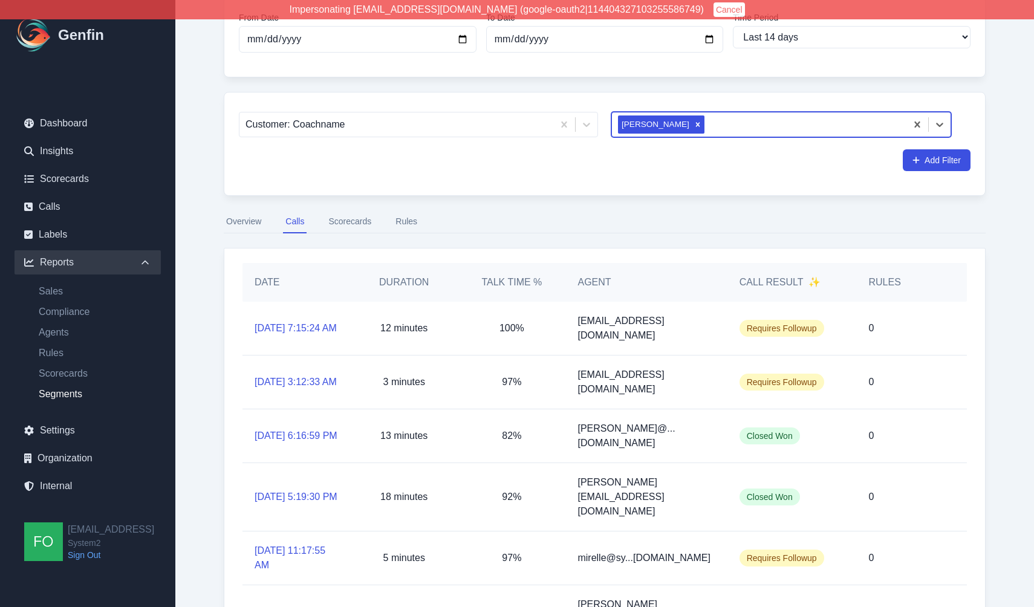
click at [615, 334] on p "jaz@system2.fitness" at bounding box center [645, 328] width 137 height 29
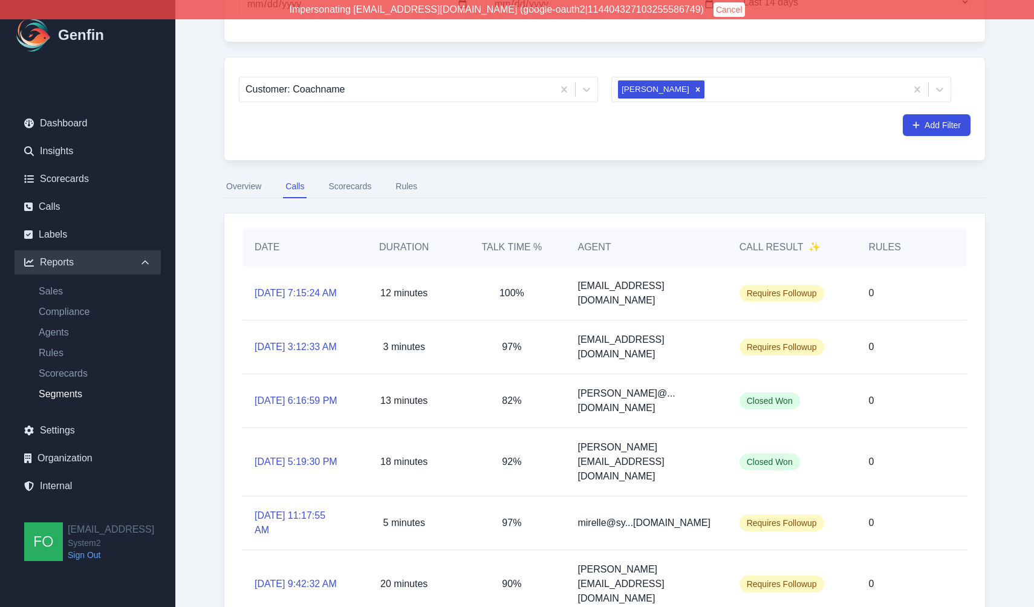
scroll to position [173, 0]
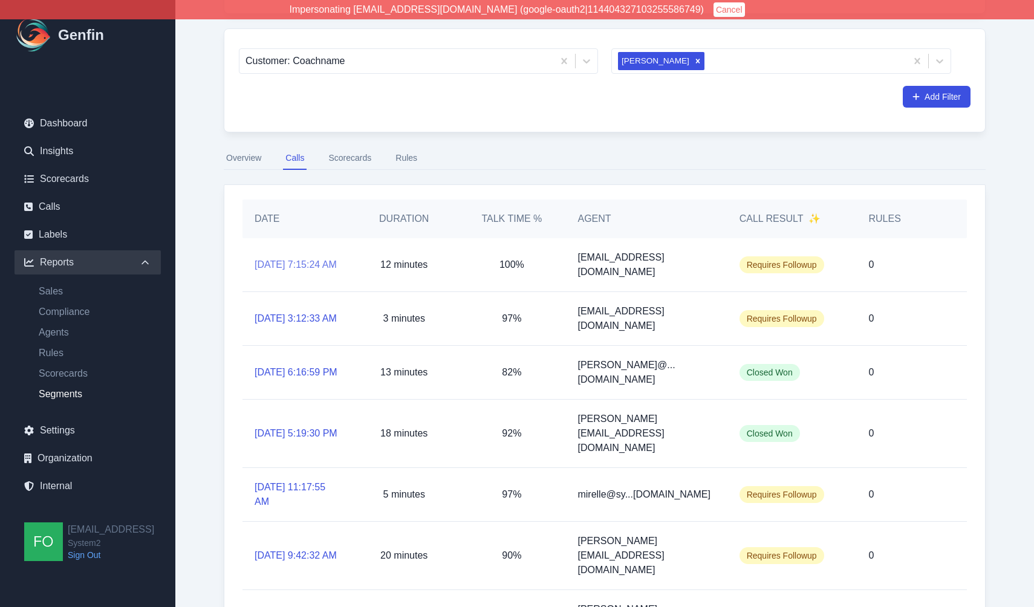
click at [286, 258] on link "8/19/2025, 7:15:24 AM" at bounding box center [296, 265] width 82 height 15
click at [287, 314] on link "8/19/2025, 3:12:33 AM" at bounding box center [296, 318] width 82 height 15
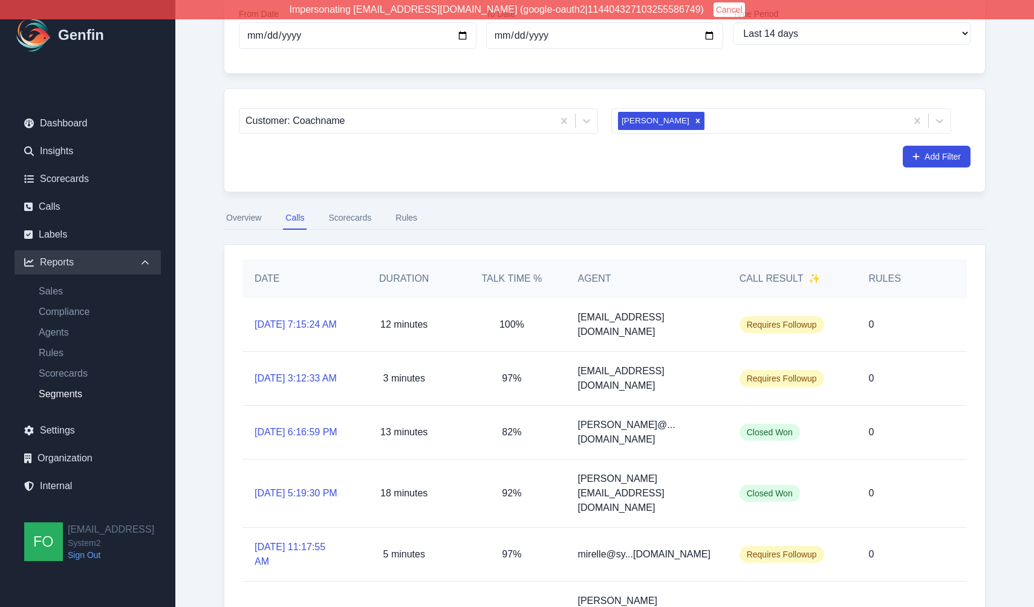
scroll to position [0, 0]
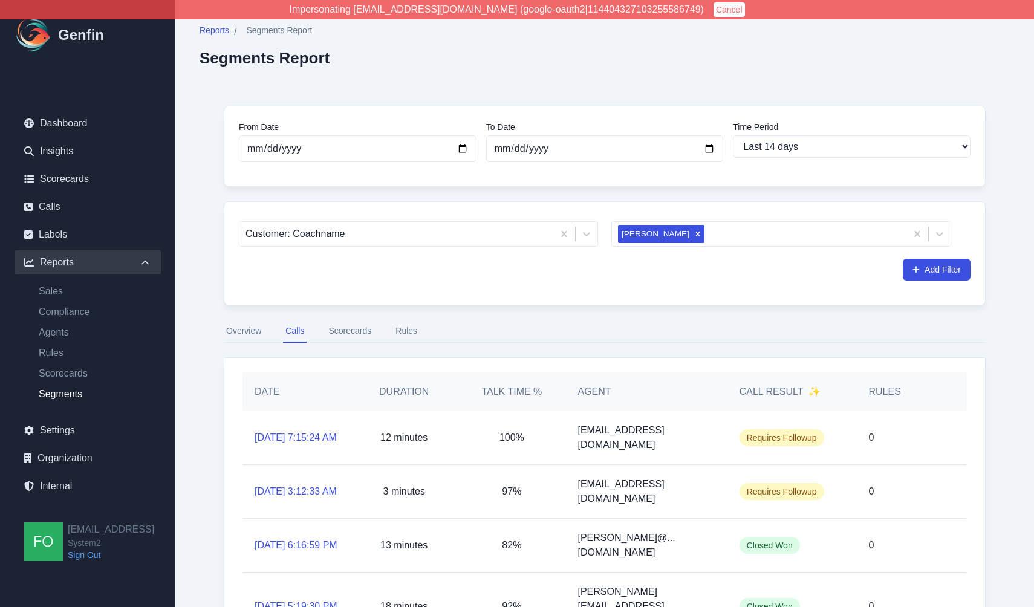
click at [247, 330] on button "Overview" at bounding box center [244, 331] width 40 height 23
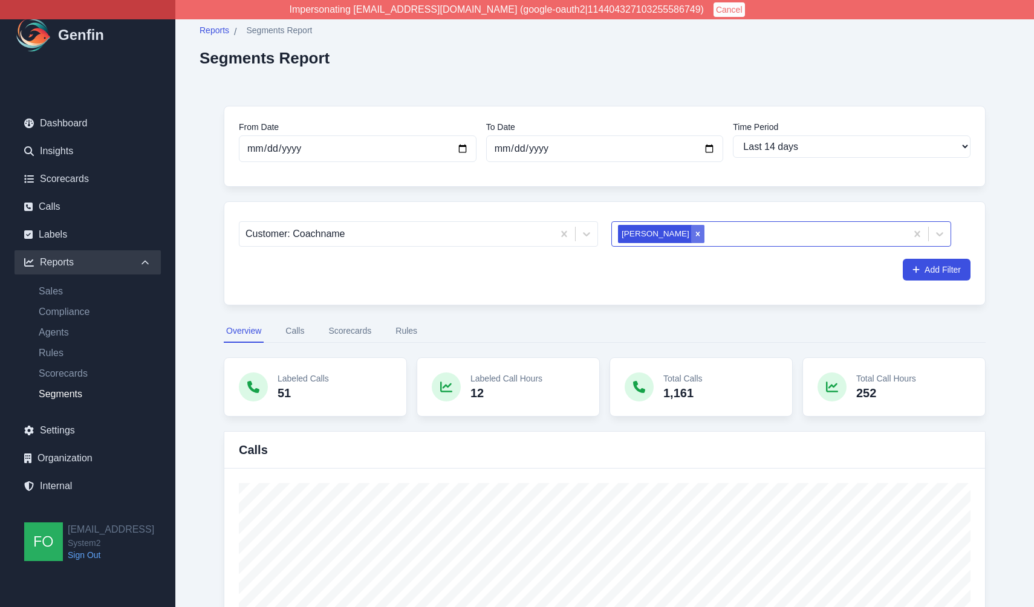
click at [693, 232] on icon "Remove Maxi Ducer" at bounding box center [697, 234] width 8 height 8
click at [706, 239] on div at bounding box center [770, 234] width 304 height 17
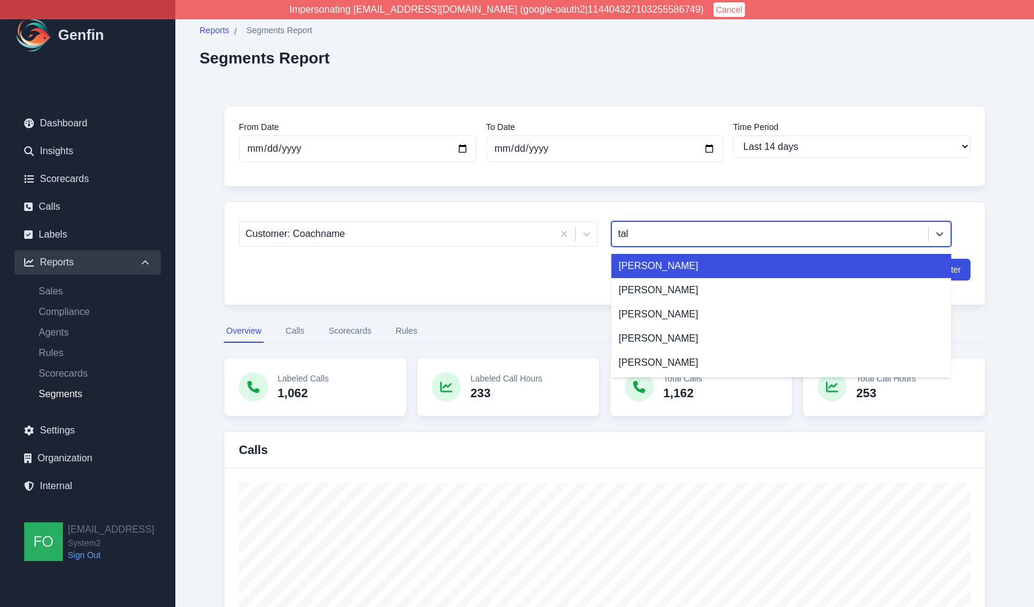
type input "tali"
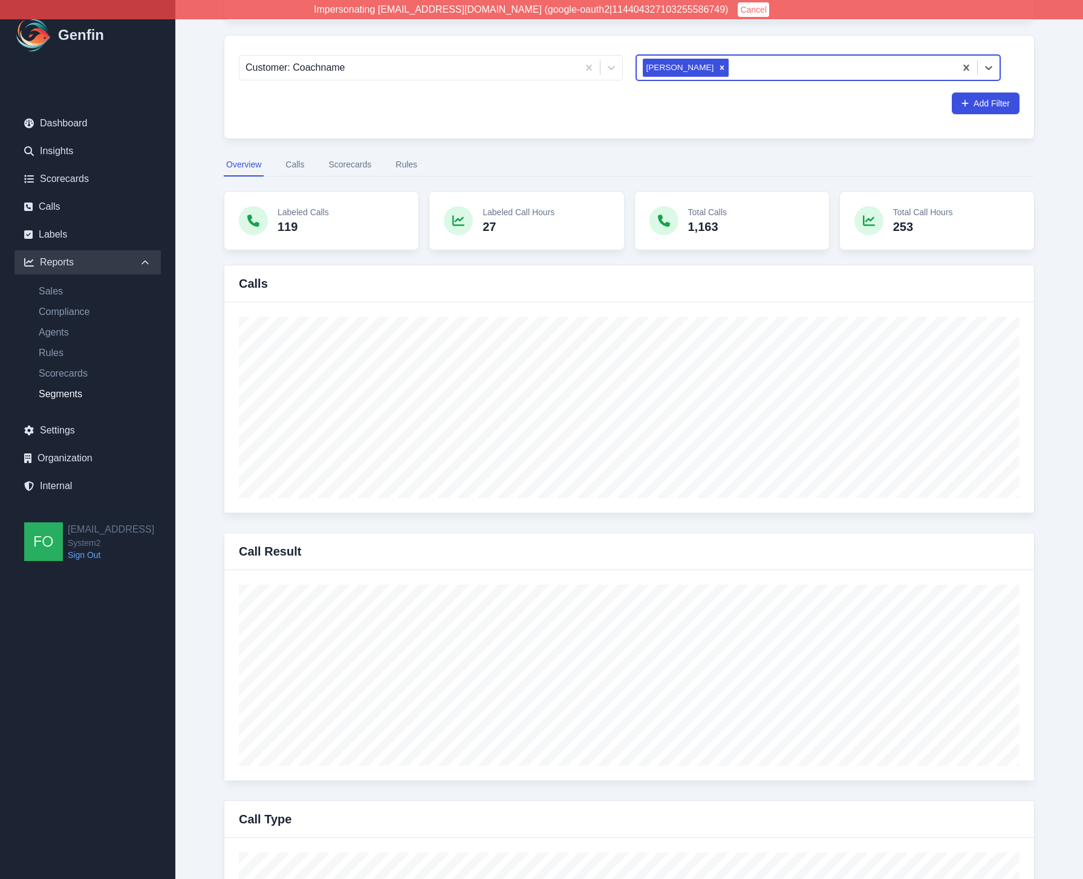
scroll to position [167, 0]
click at [1057, 606] on div "From Date 2025-08-05 To Date 2025-08-19 Time Period Last 7 days Last 14 days La…" at bounding box center [629, 770] width 859 height 1713
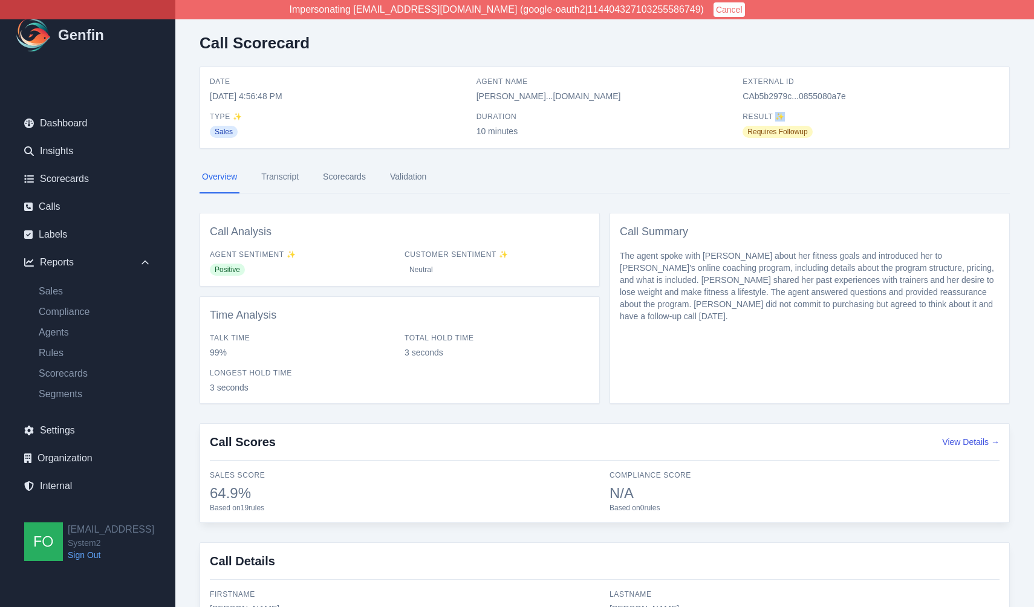
click at [779, 117] on span "Result ✨" at bounding box center [870, 117] width 257 height 10
drag, startPoint x: 787, startPoint y: 119, endPoint x: 745, endPoint y: 120, distance: 41.7
click at [745, 120] on span "Result ✨" at bounding box center [870, 117] width 257 height 10
click at [765, 119] on span "Result ✨" at bounding box center [870, 117] width 257 height 10
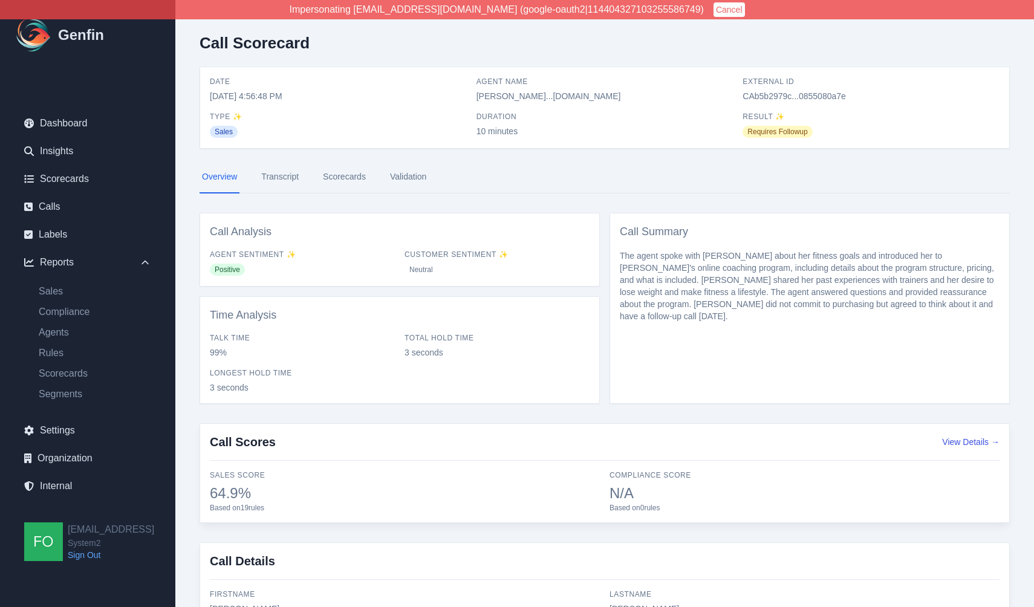
click at [785, 133] on span "Requires Followup" at bounding box center [777, 132] width 70 height 12
click at [818, 133] on div "Requires Followup" at bounding box center [870, 131] width 257 height 15
drag, startPoint x: 212, startPoint y: 255, endPoint x: 259, endPoint y: 254, distance: 47.2
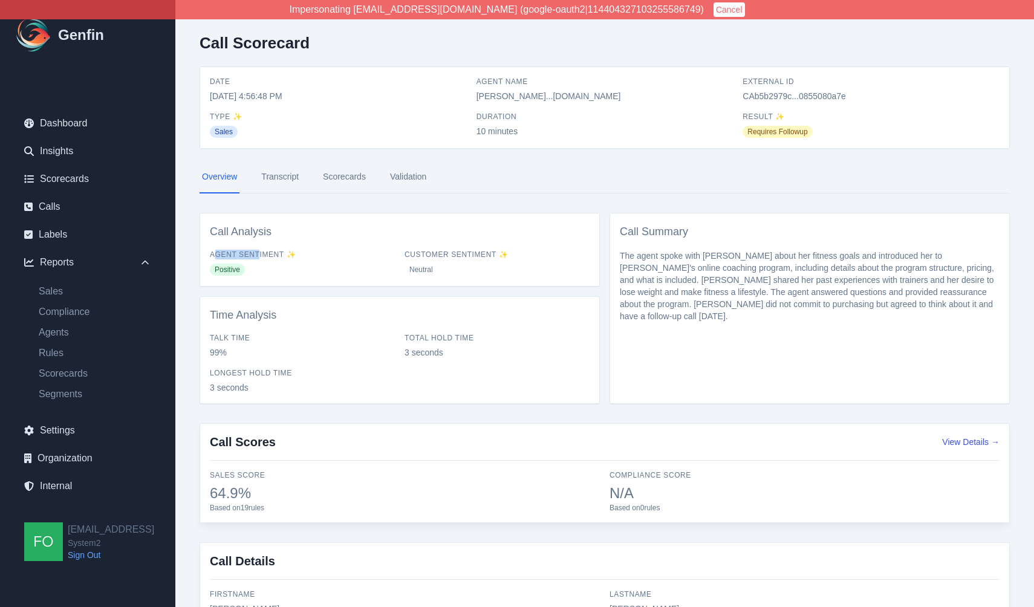
click at [259, 254] on span "Agent Sentiment ✨" at bounding box center [302, 255] width 185 height 10
drag, startPoint x: 449, startPoint y: 270, endPoint x: 212, endPoint y: 259, distance: 237.3
click at [212, 259] on div "Agent Sentiment ✨ Positive Customer Sentiment ✨ Neutral" at bounding box center [400, 263] width 380 height 27
click at [212, 259] on span "Agent Sentiment ✨" at bounding box center [302, 255] width 185 height 10
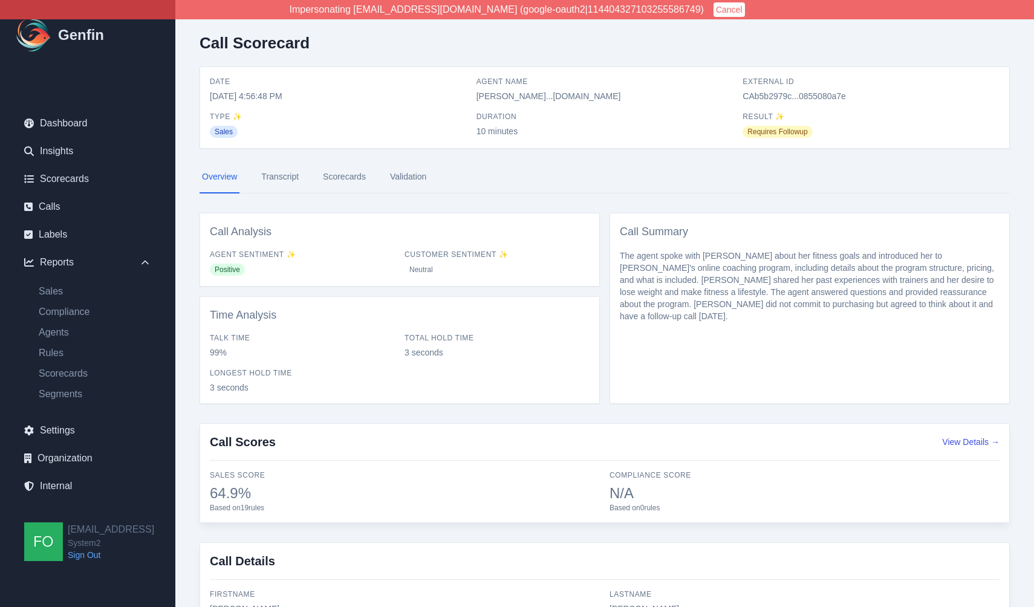
click at [487, 272] on div "Neutral" at bounding box center [496, 269] width 185 height 15
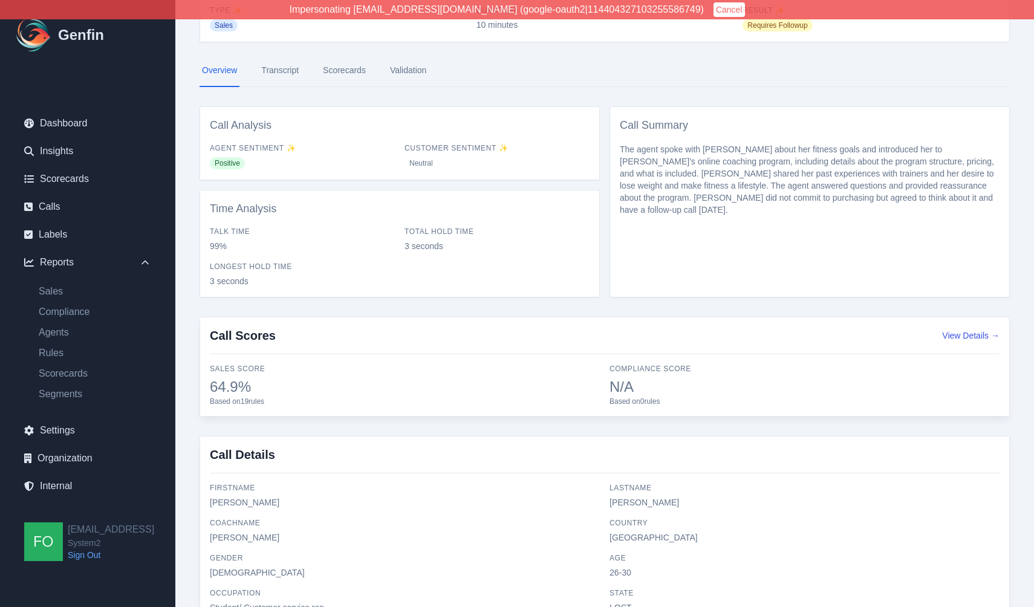
scroll to position [91, 0]
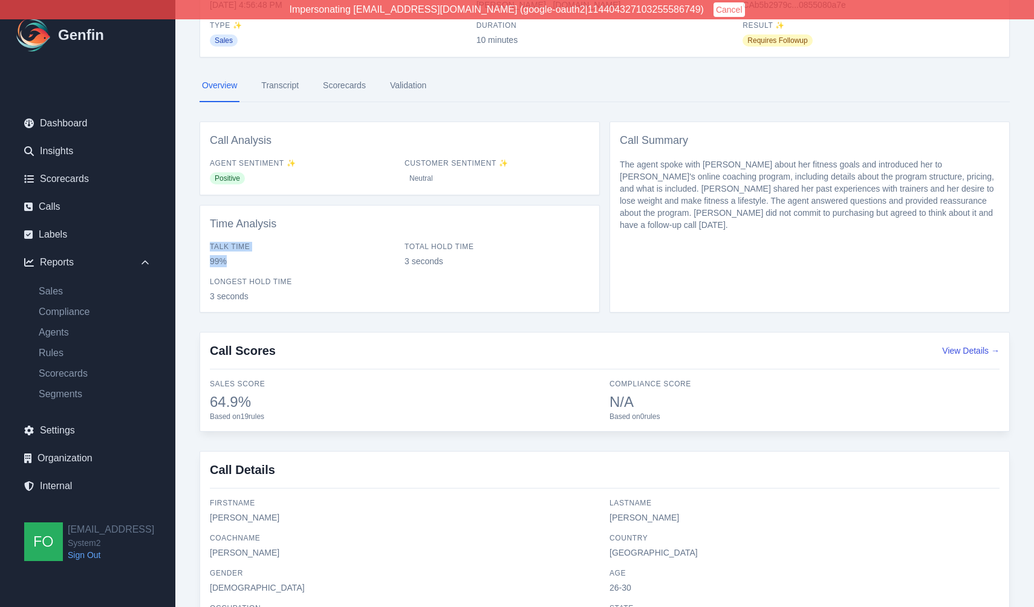
drag, startPoint x: 211, startPoint y: 247, endPoint x: 245, endPoint y: 259, distance: 36.2
click at [245, 259] on div "Talk Time 99%" at bounding box center [302, 254] width 185 height 25
click at [245, 259] on span "99%" at bounding box center [302, 261] width 185 height 12
drag, startPoint x: 229, startPoint y: 261, endPoint x: 210, endPoint y: 263, distance: 18.9
click at [210, 263] on span "99%" at bounding box center [302, 261] width 185 height 12
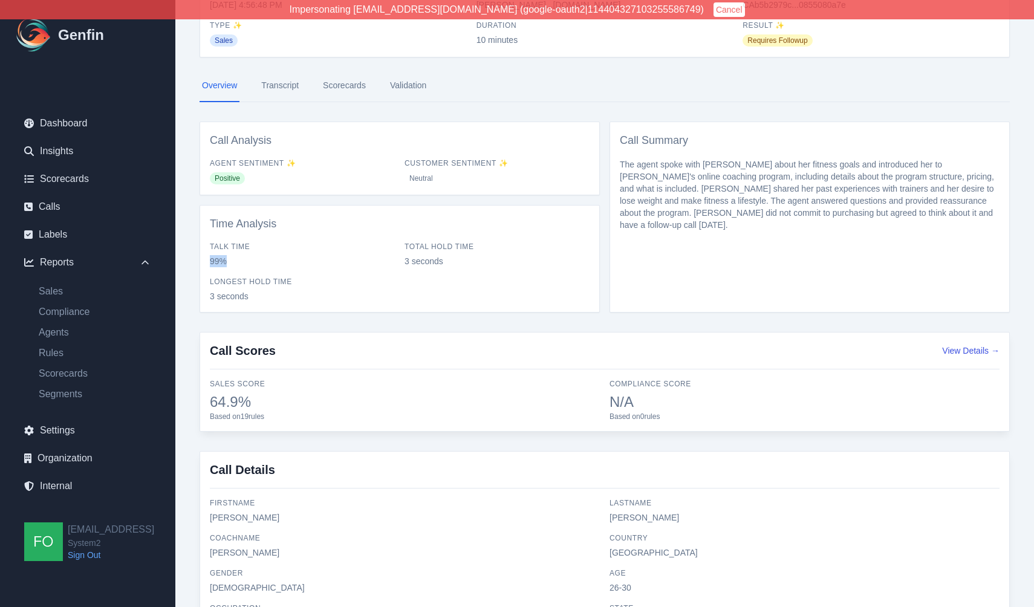
click at [210, 263] on span "99%" at bounding box center [302, 261] width 185 height 12
click at [52, 209] on link "Calls" at bounding box center [88, 207] width 146 height 24
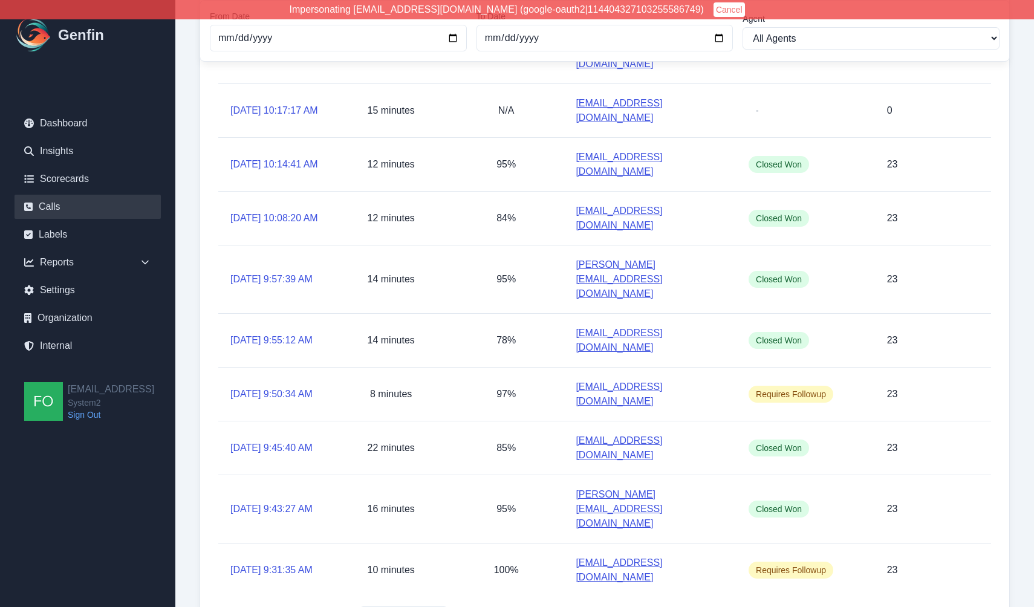
scroll to position [206, 0]
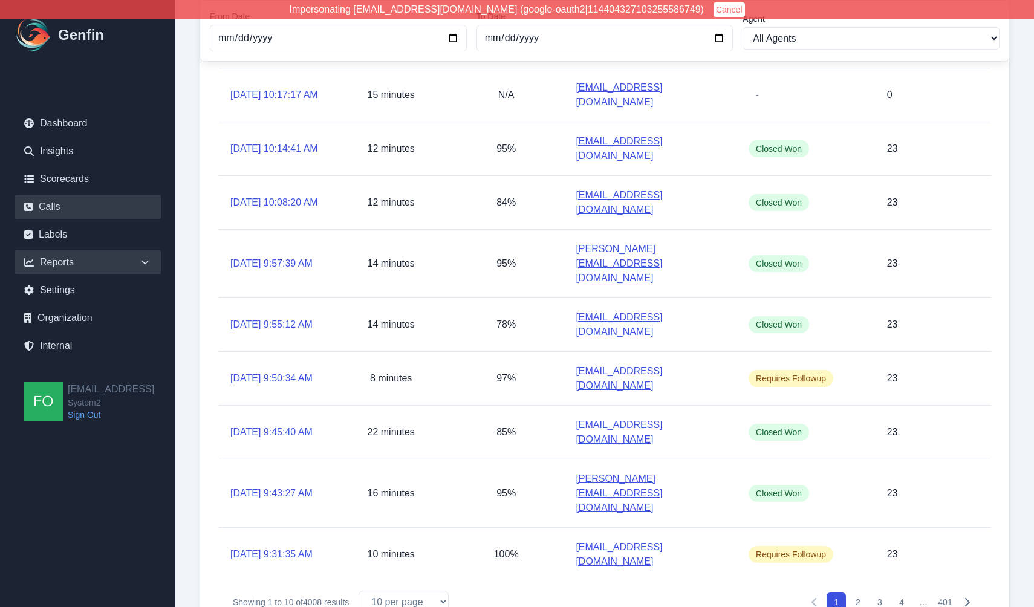
click at [88, 266] on div "Reports" at bounding box center [88, 262] width 146 height 24
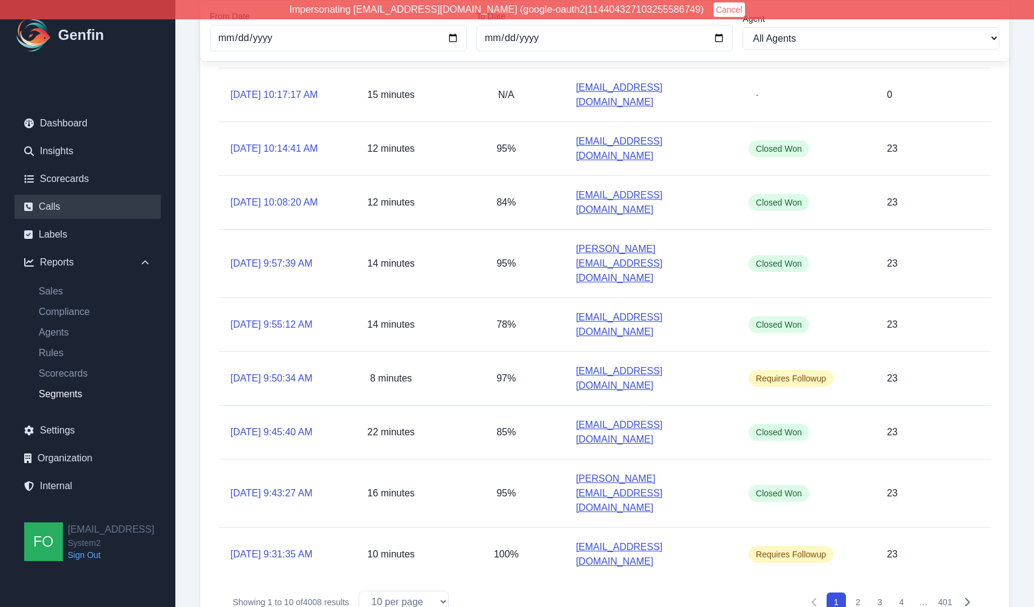
click at [64, 391] on link "Segments" at bounding box center [95, 394] width 132 height 15
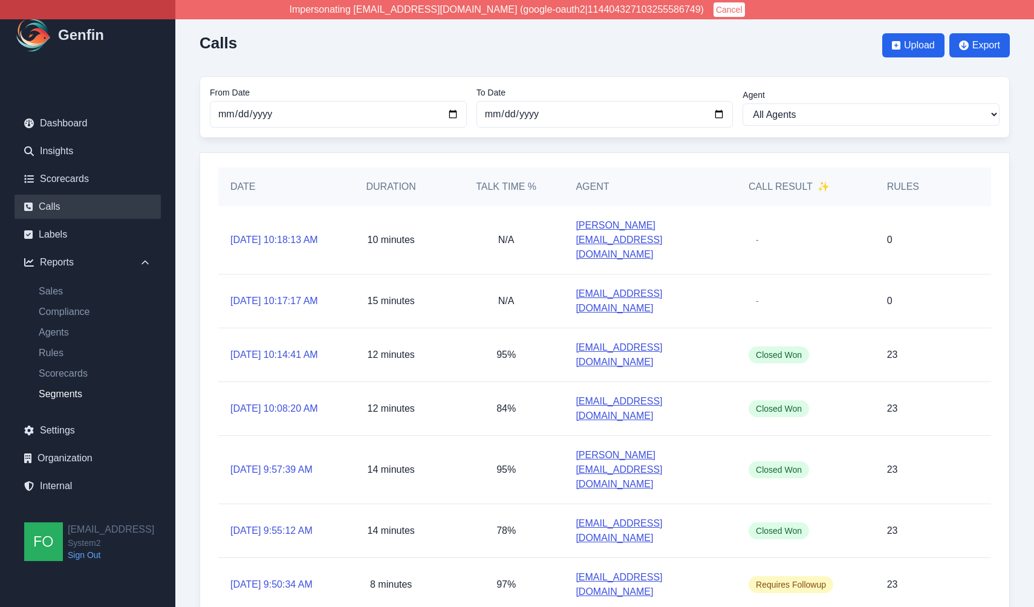
select select "14"
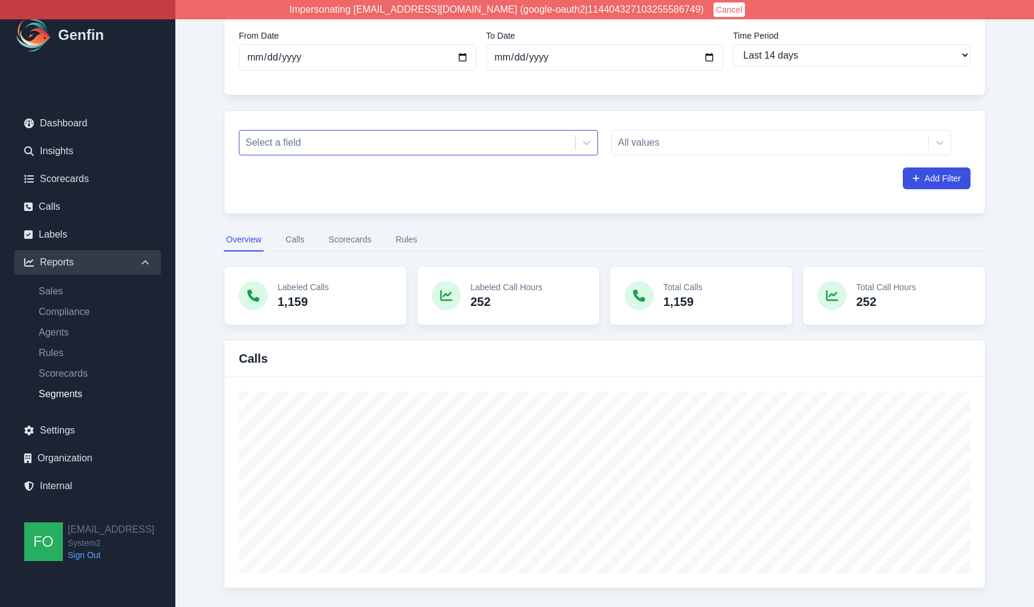
scroll to position [76, 0]
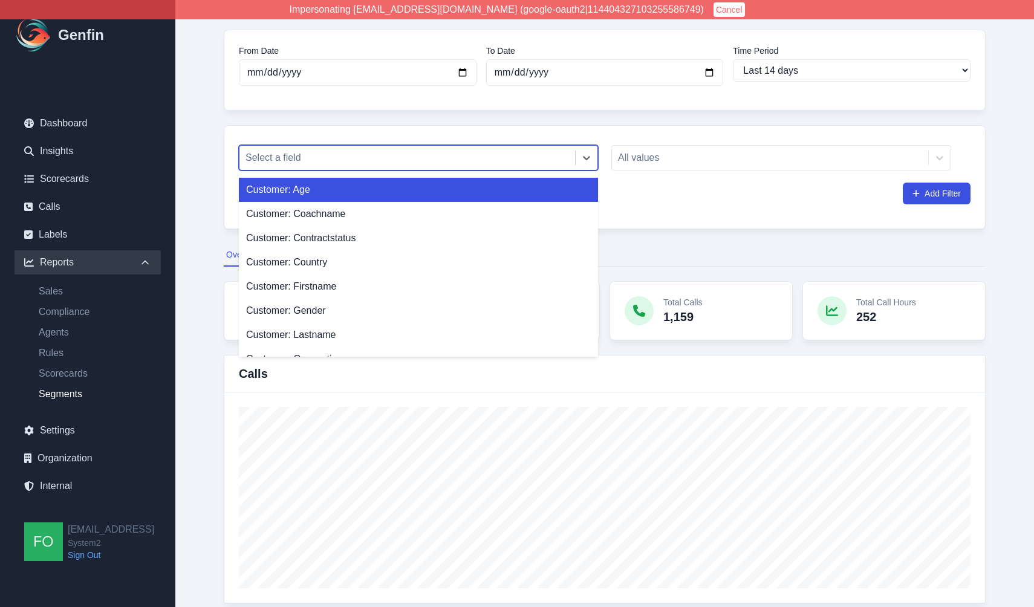
click at [435, 159] on div at bounding box center [406, 157] width 323 height 17
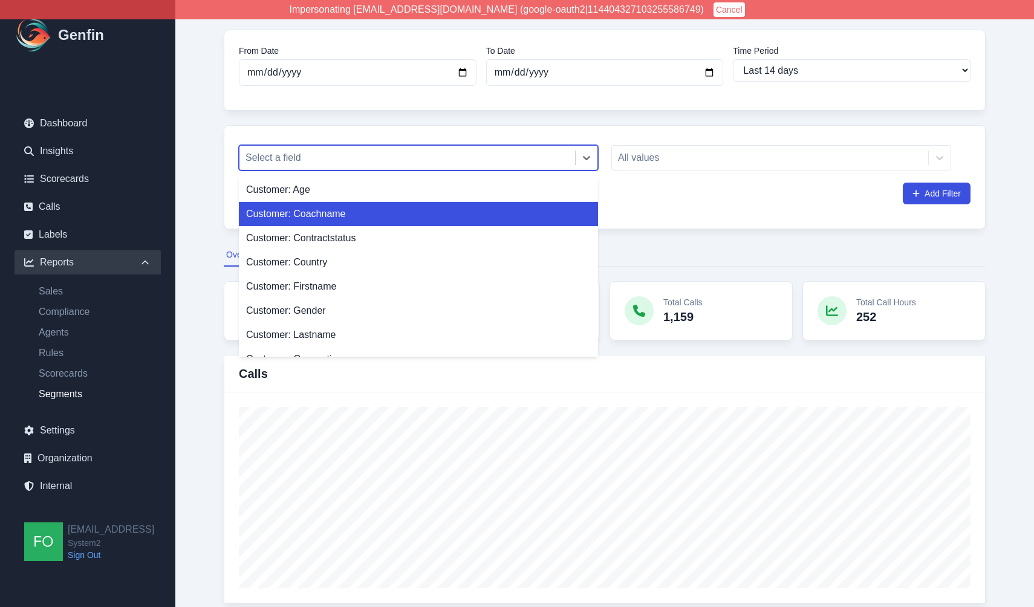
click at [385, 218] on div "Customer: Coachname" at bounding box center [418, 214] width 359 height 24
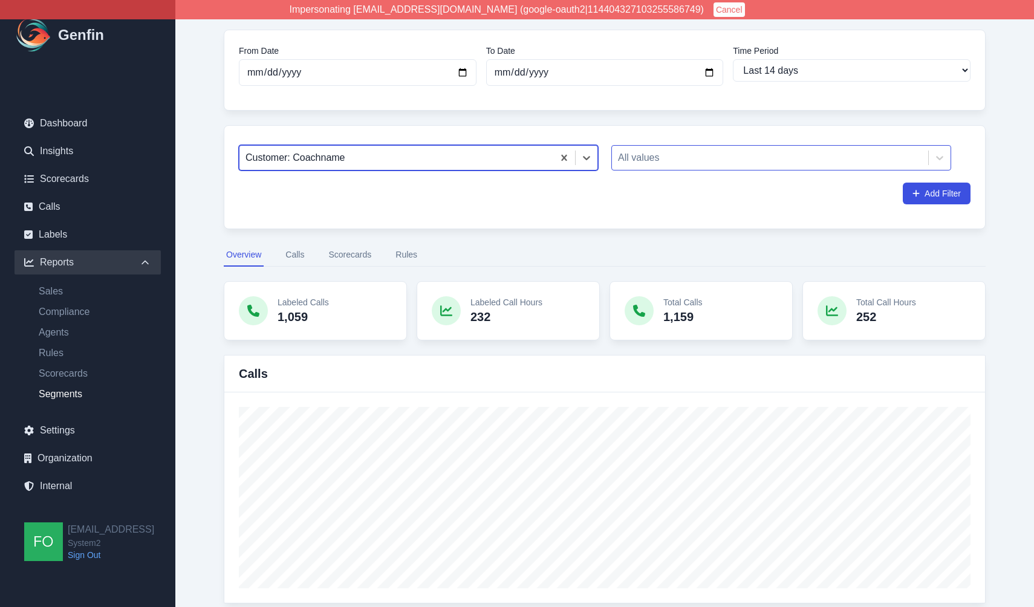
click at [713, 158] on div at bounding box center [770, 157] width 304 height 17
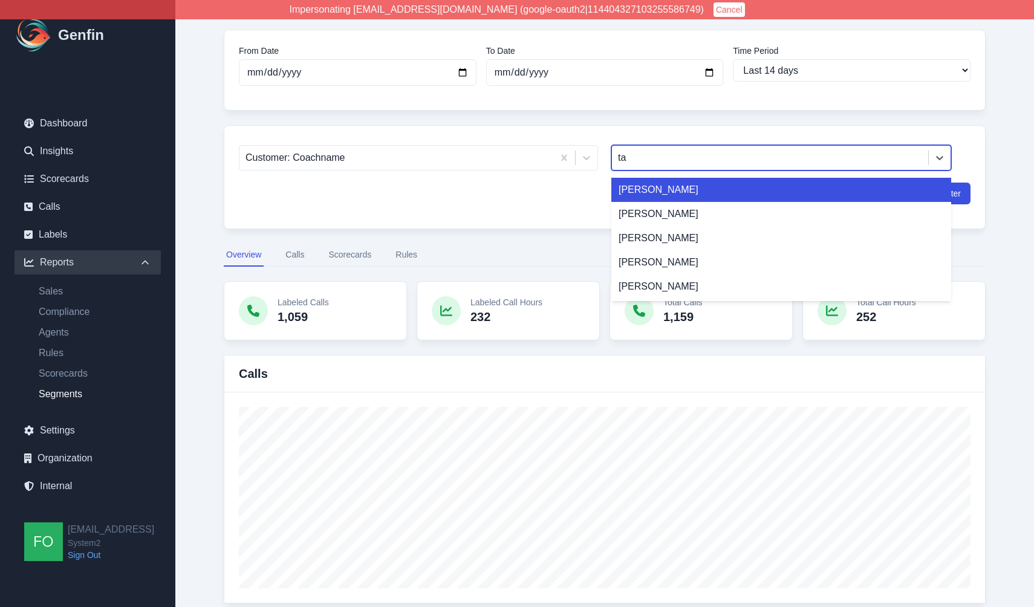
type input "tal"
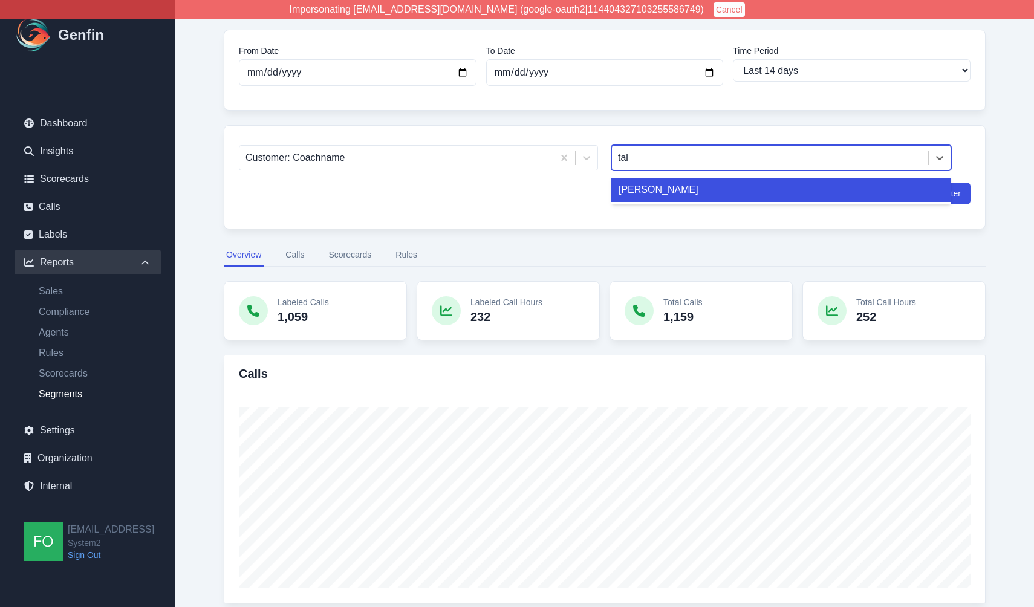
click at [710, 187] on div "[PERSON_NAME]" at bounding box center [781, 190] width 340 height 24
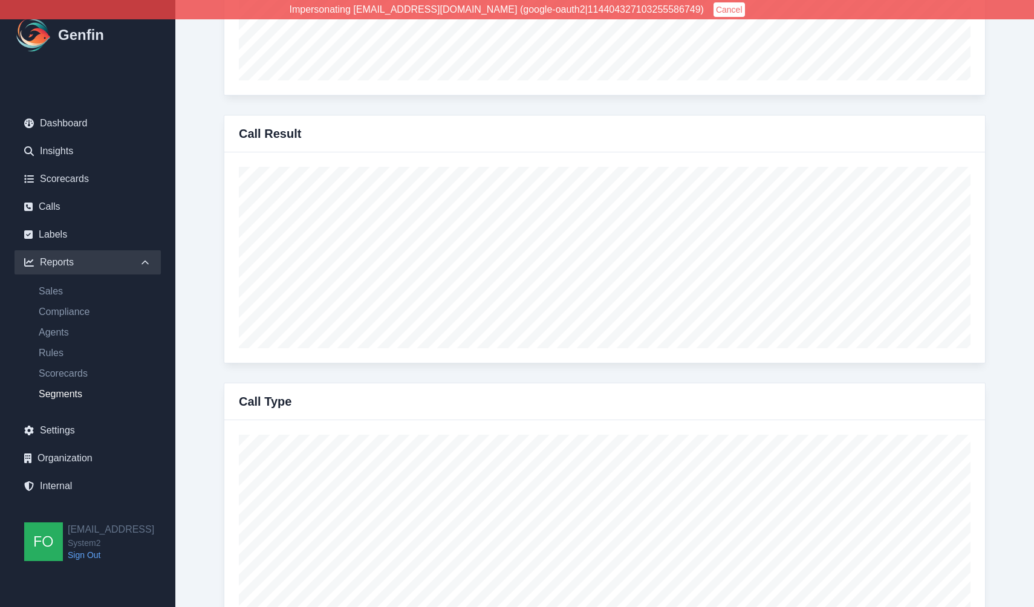
scroll to position [590, 0]
click at [75, 181] on link "Scorecards" at bounding box center [88, 179] width 146 height 24
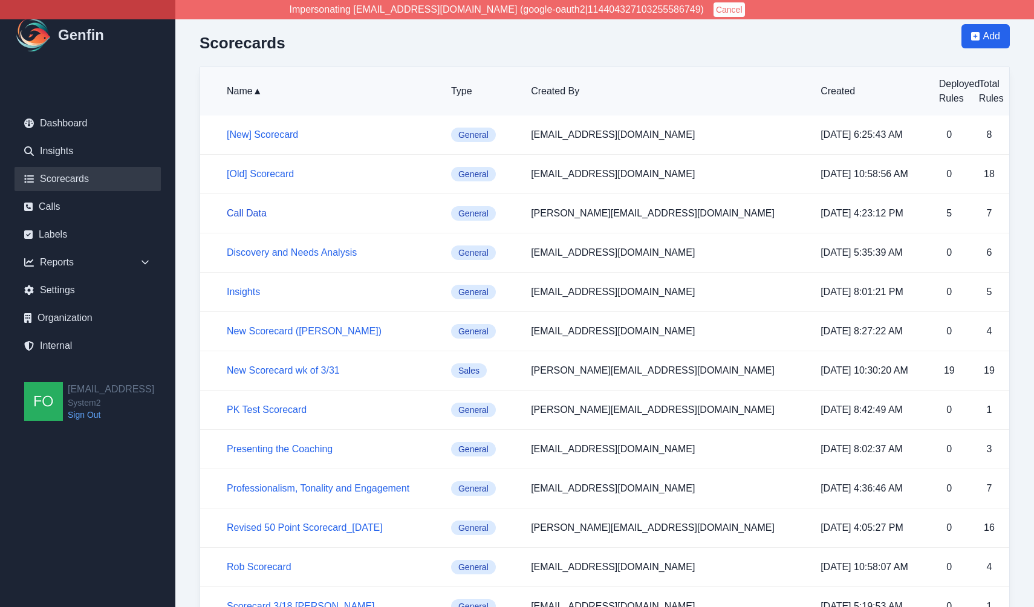
click at [248, 211] on link "Call Data" at bounding box center [247, 213] width 40 height 10
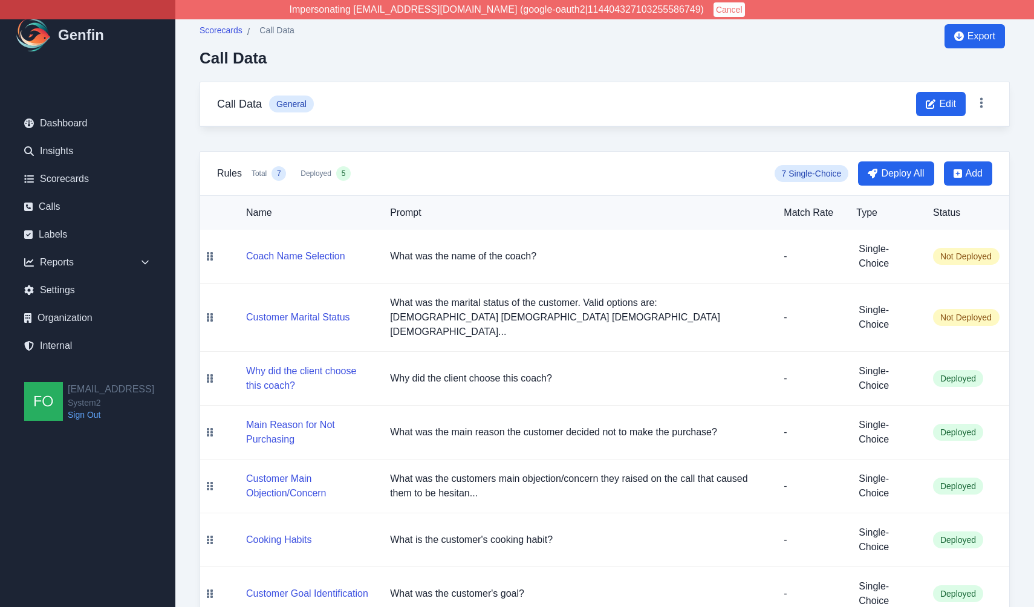
scroll to position [27, 0]
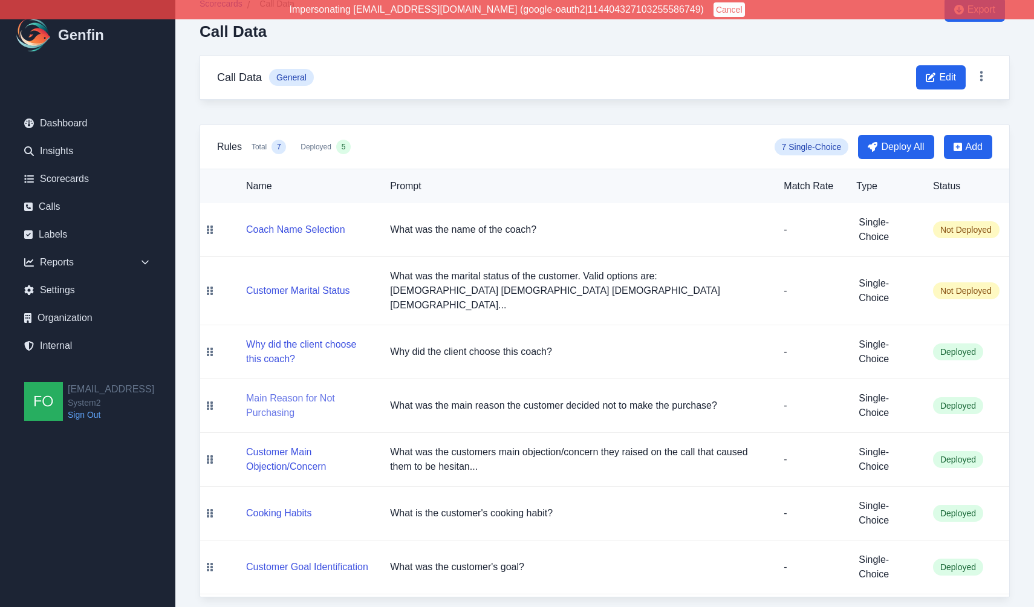
click at [345, 391] on button "Main Reason for Not Purchasing" at bounding box center [308, 405] width 125 height 29
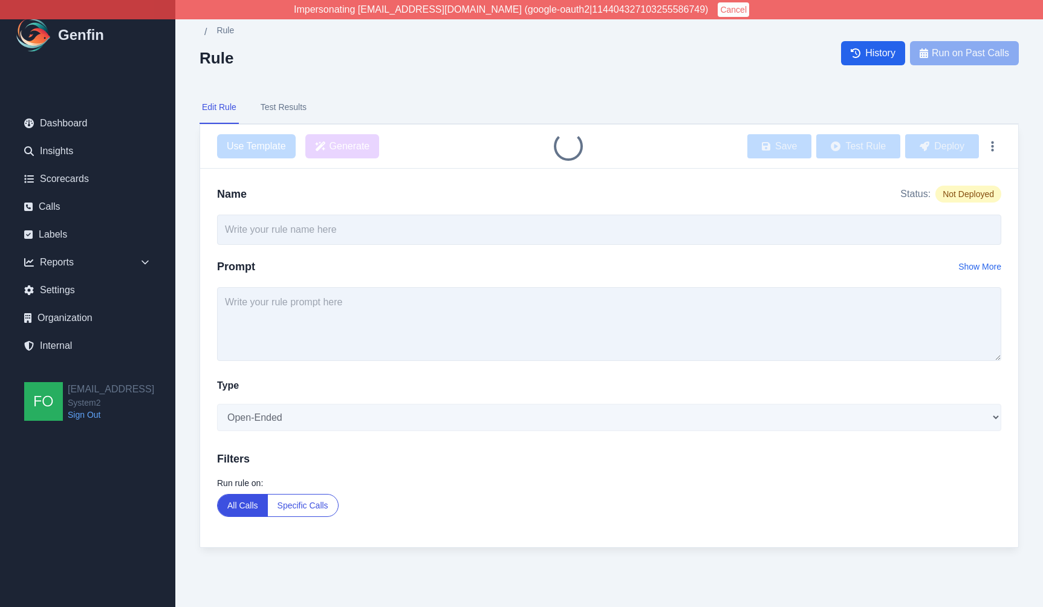
type input "Main Reason for Not Purchasing"
type textarea "What was the main reason the customer decided not to make the purchase?"
select select "Single-Choice"
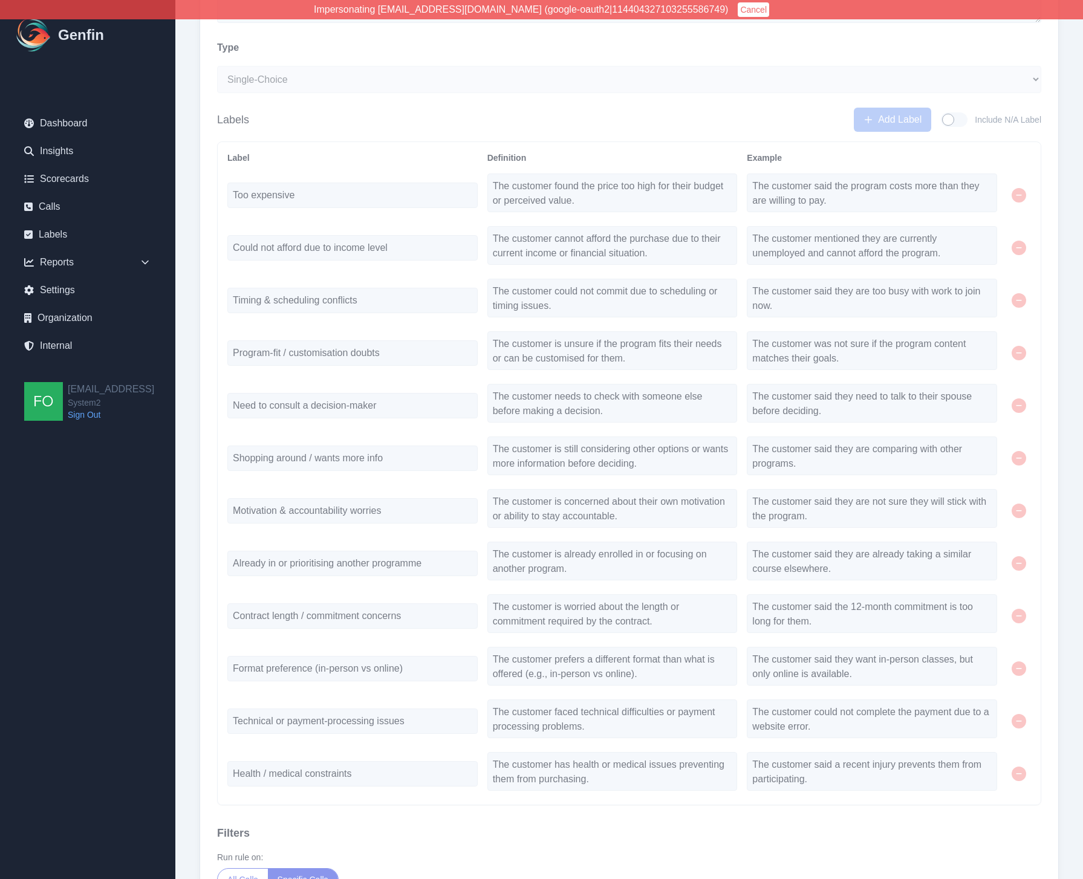
scroll to position [540, 0]
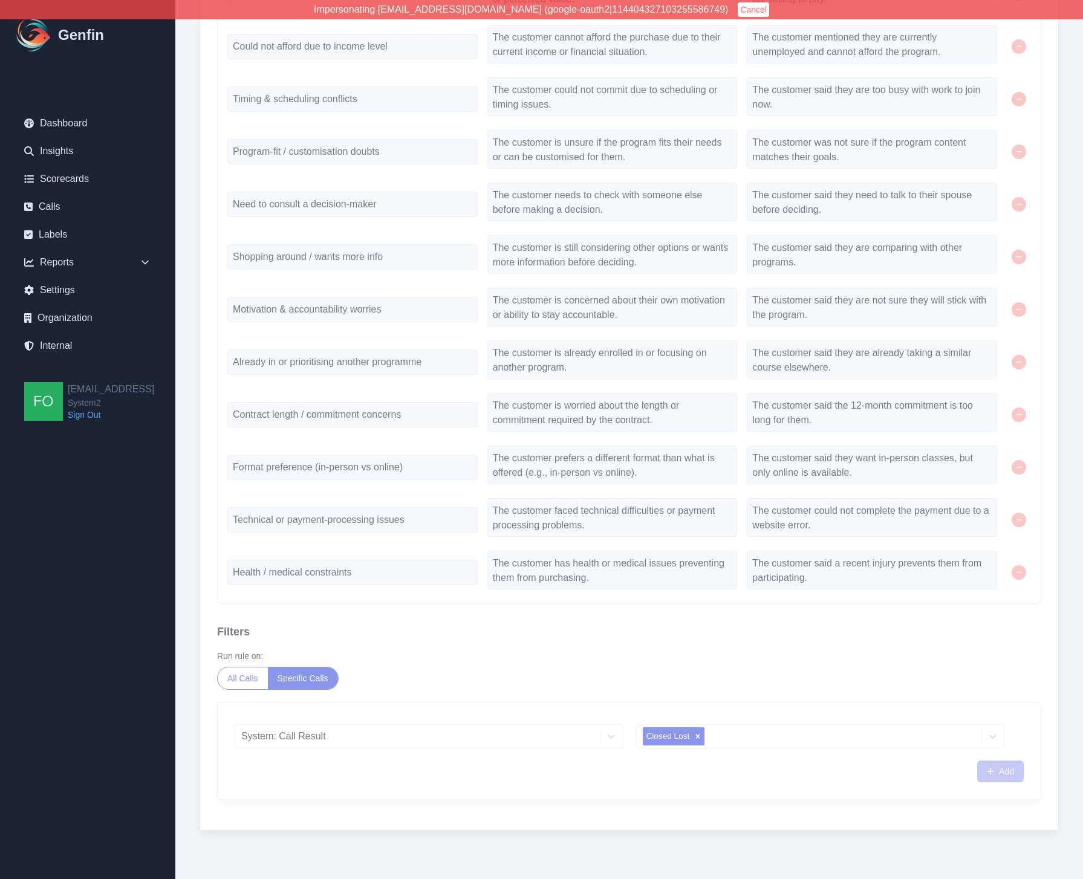
click at [328, 606] on div "System: Call Result" at bounding box center [429, 736] width 388 height 24
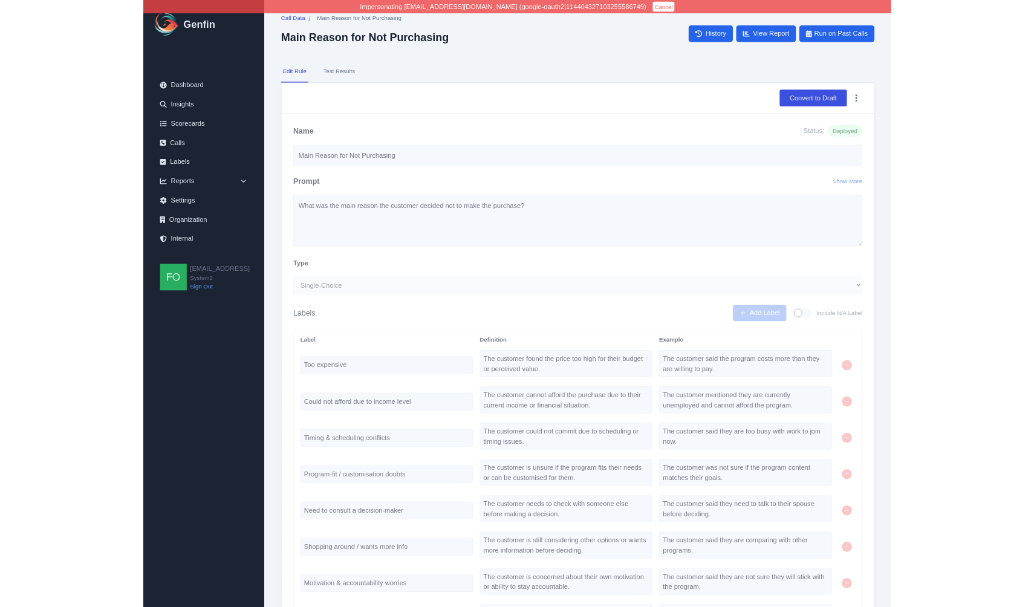
scroll to position [0, 0]
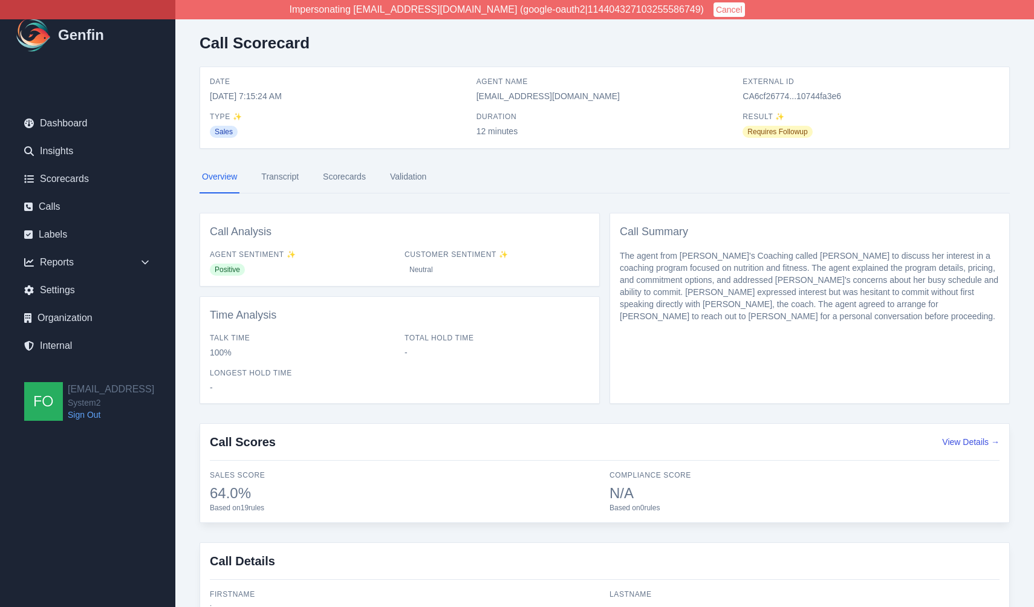
click at [288, 177] on link "Transcript" at bounding box center [280, 177] width 42 height 33
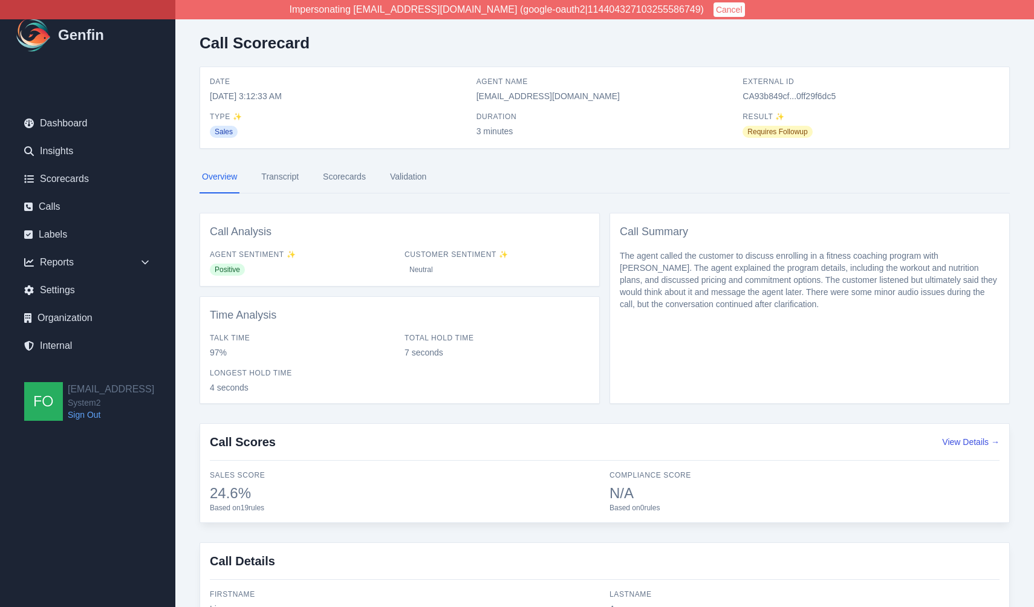
click at [279, 177] on link "Transcript" at bounding box center [280, 177] width 42 height 33
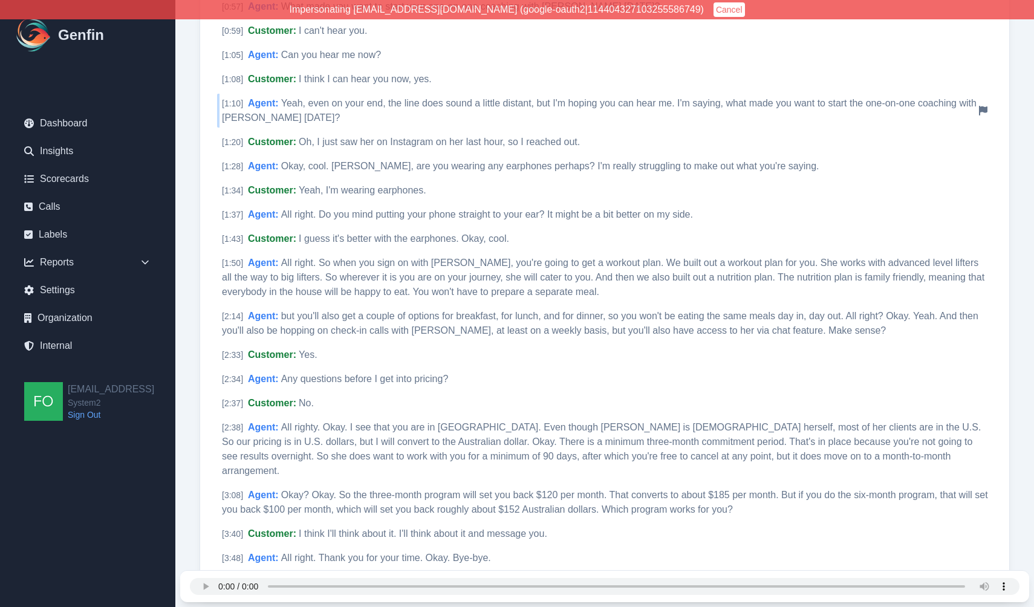
scroll to position [616, 0]
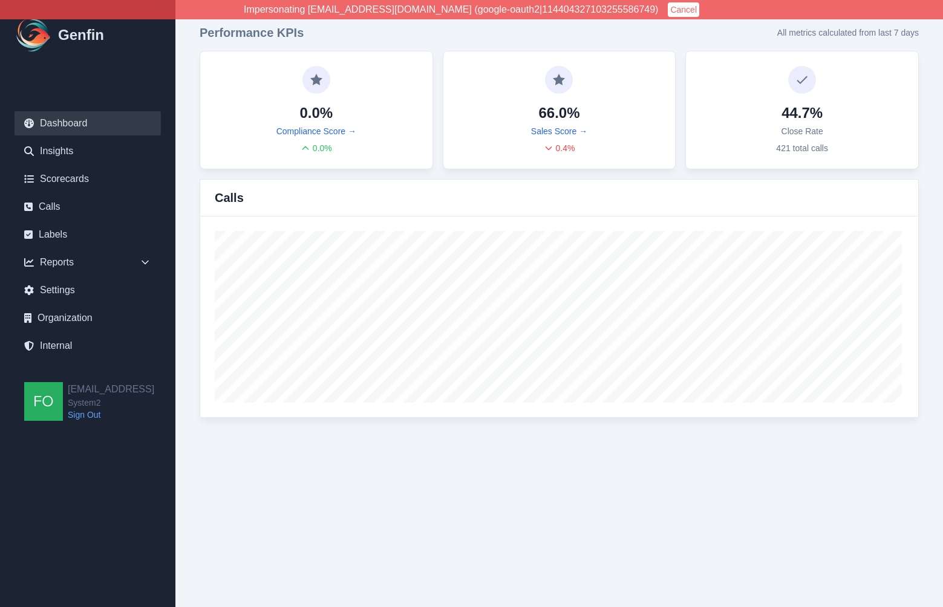
click at [191, 222] on div "Performance KPIs All metrics calculated from last 7 days 0.0% Compliance Score …" at bounding box center [558, 221] width 767 height 442
click at [189, 203] on div "Performance KPIs All metrics calculated from last 7 days 0.0% Compliance Score …" at bounding box center [558, 221] width 767 height 442
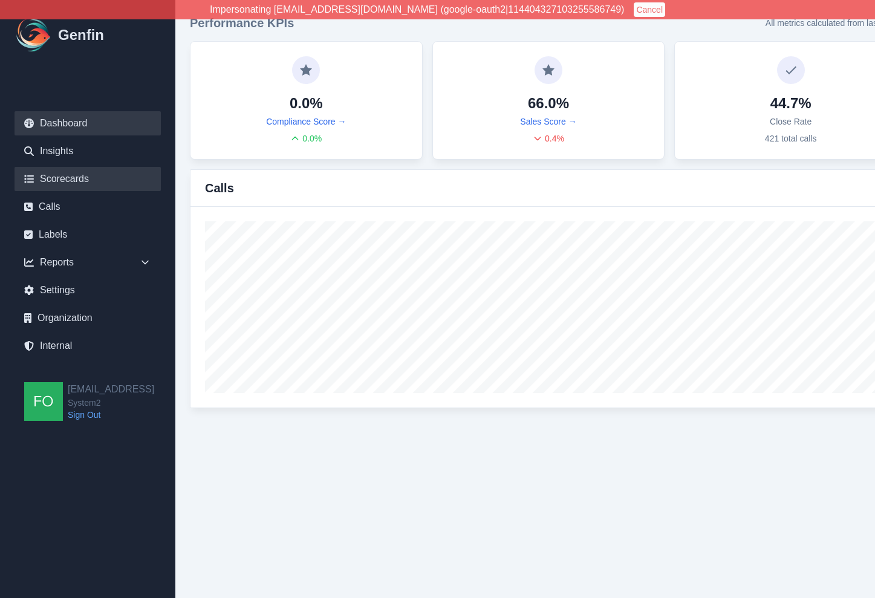
click at [85, 182] on link "Scorecards" at bounding box center [88, 179] width 146 height 24
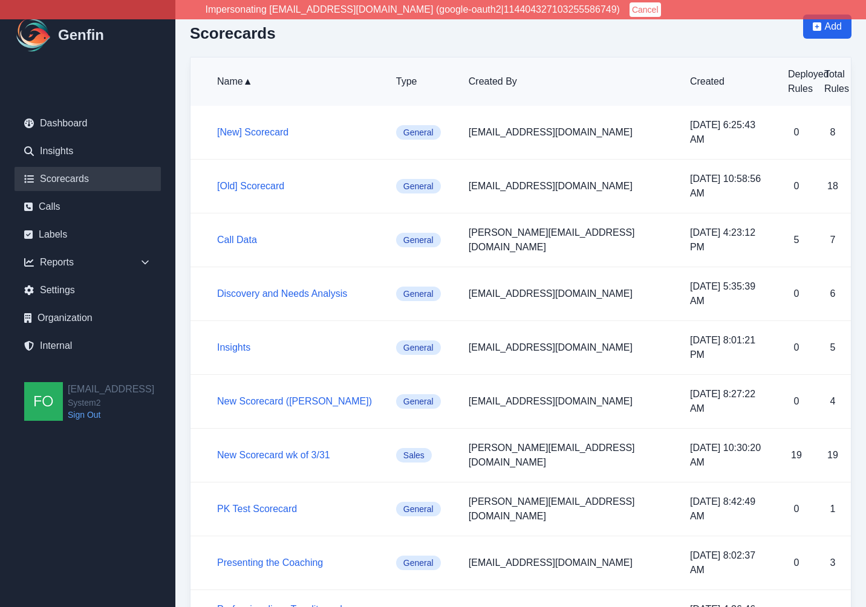
click at [608, 37] on div "Scorecards Add" at bounding box center [520, 36] width 661 height 42
click at [189, 294] on div "Scorecards Add Name ▲ Type Created By Created Deployed Rules Total Rules [New] …" at bounding box center [520, 464] width 690 height 928
click at [182, 322] on div "Scorecards Add Name ▲ Type Created By Created Deployed Rules Total Rules [New] …" at bounding box center [520, 464] width 690 height 928
click at [59, 343] on link "Internal" at bounding box center [88, 346] width 146 height 24
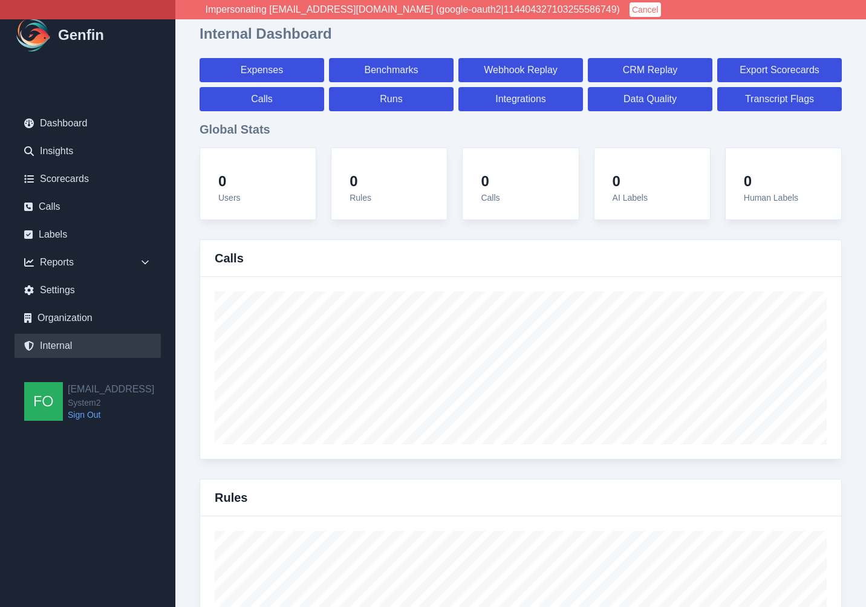
select select "paid"
select select "7"
select select "paid"
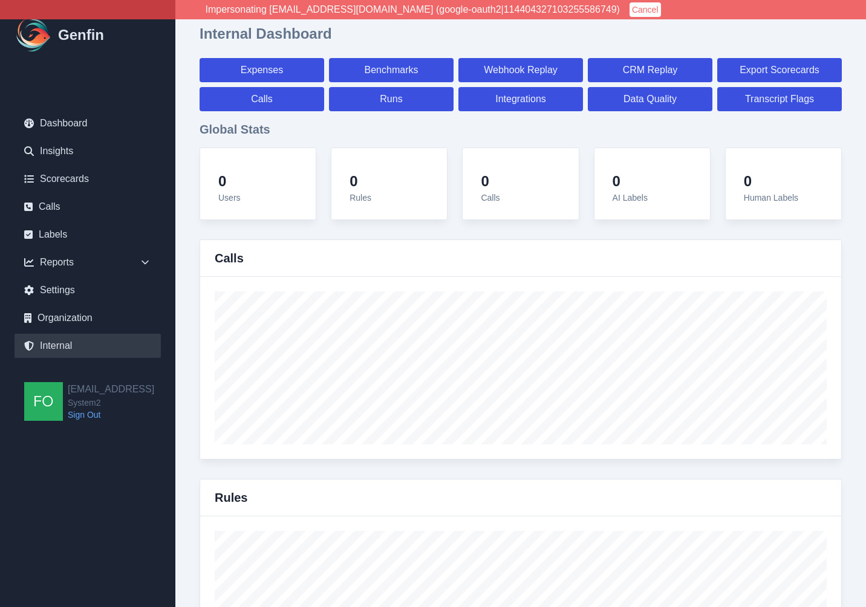
select select "7"
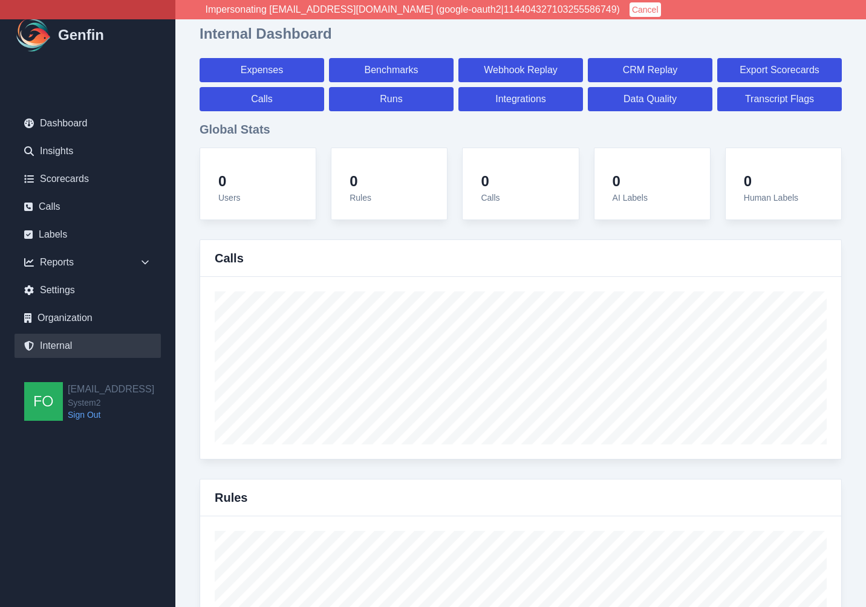
select select "7"
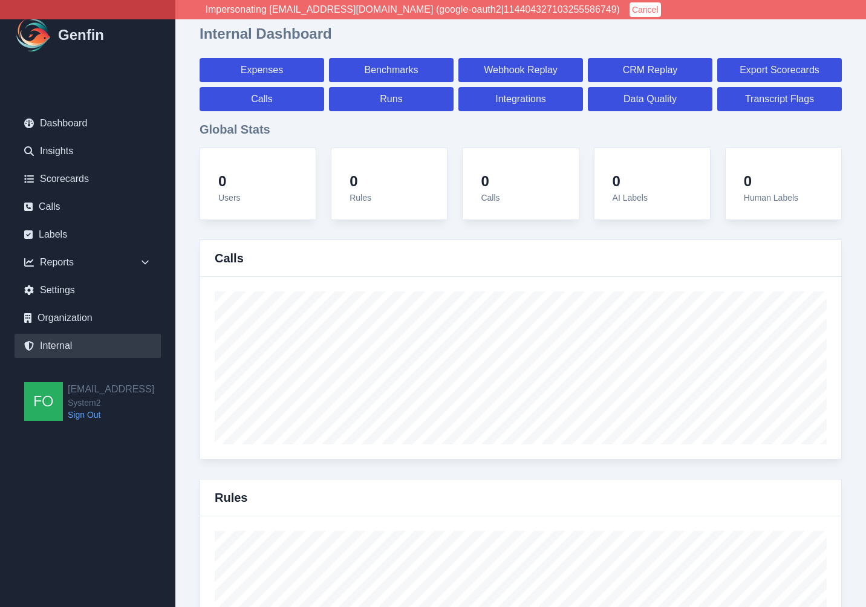
select select "7"
select select "paid"
select select "7"
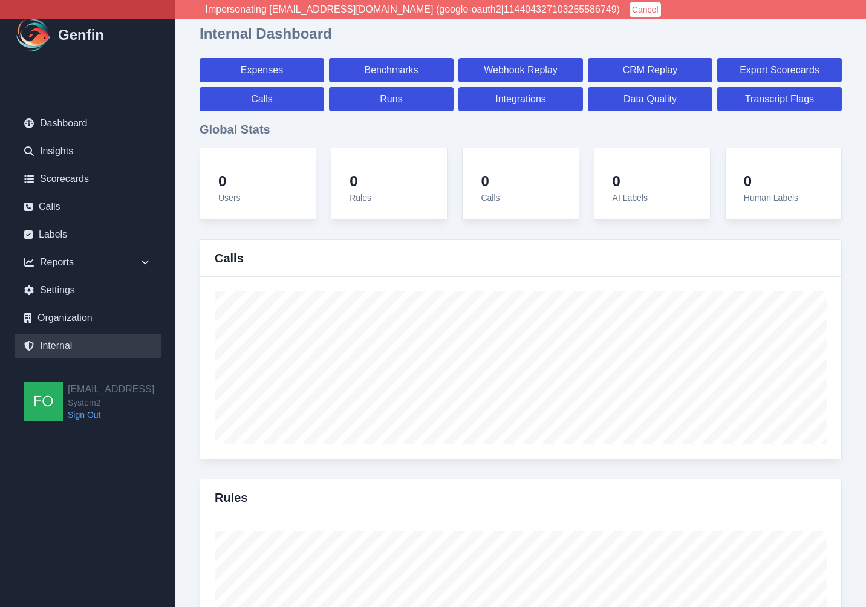
select select "7"
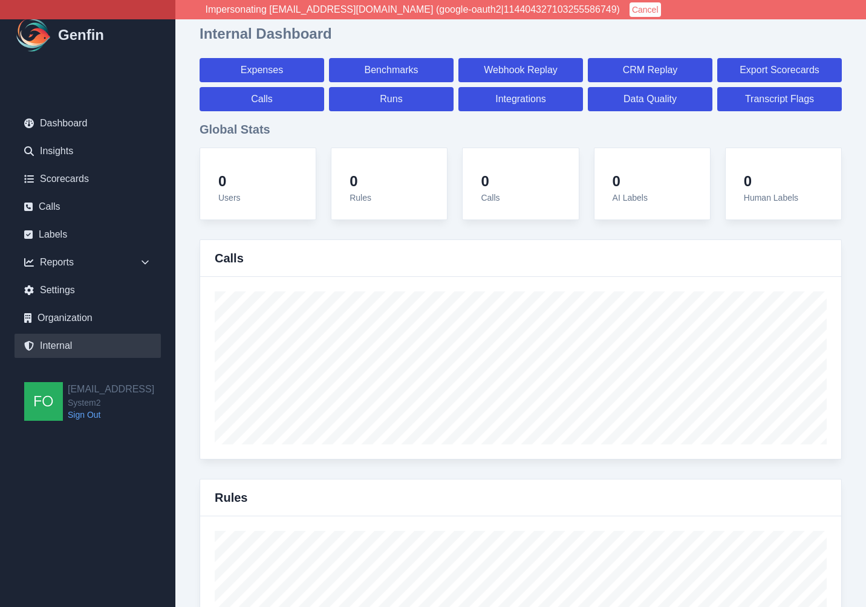
select select "7"
select select "paid"
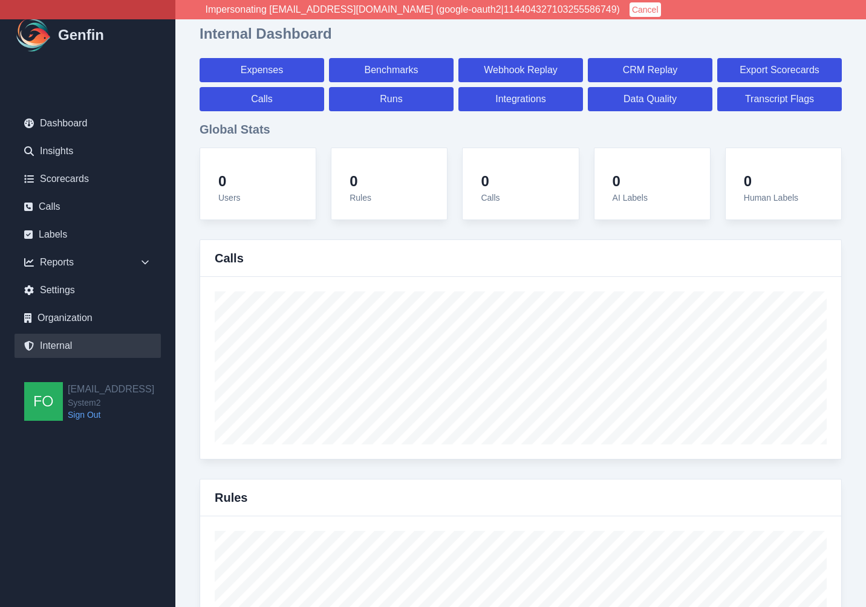
select select "7"
select select "paid"
select select "7"
select select "paid"
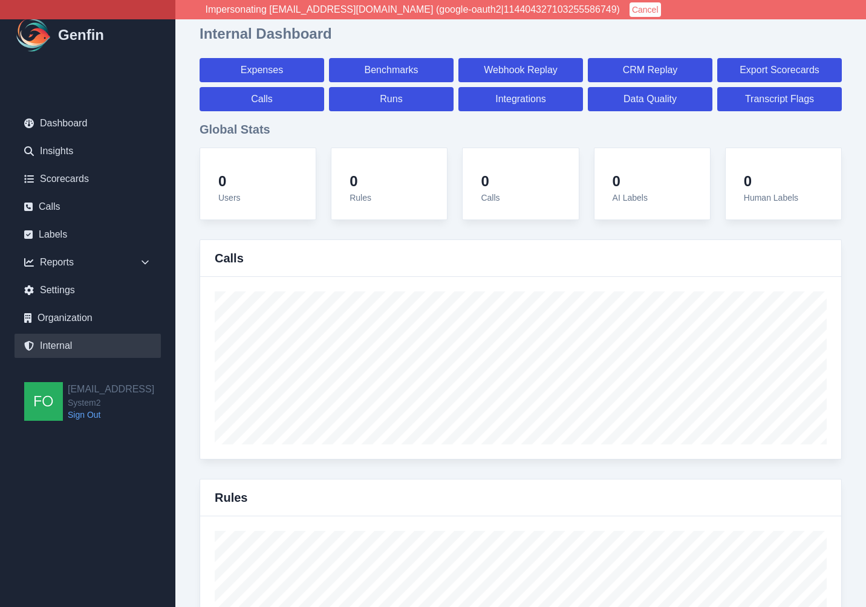
select select "7"
select select "paid"
select select "7"
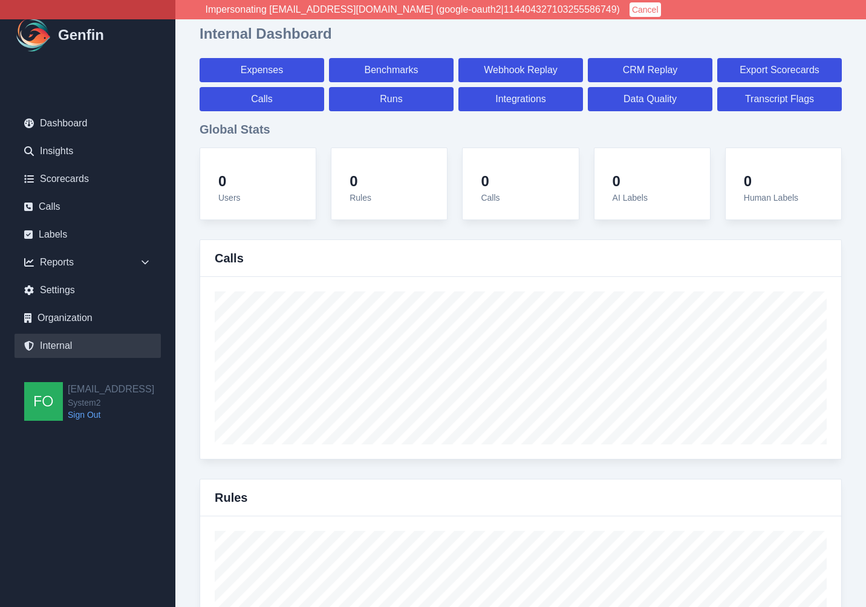
select select "7"
select select "paid"
select select "7"
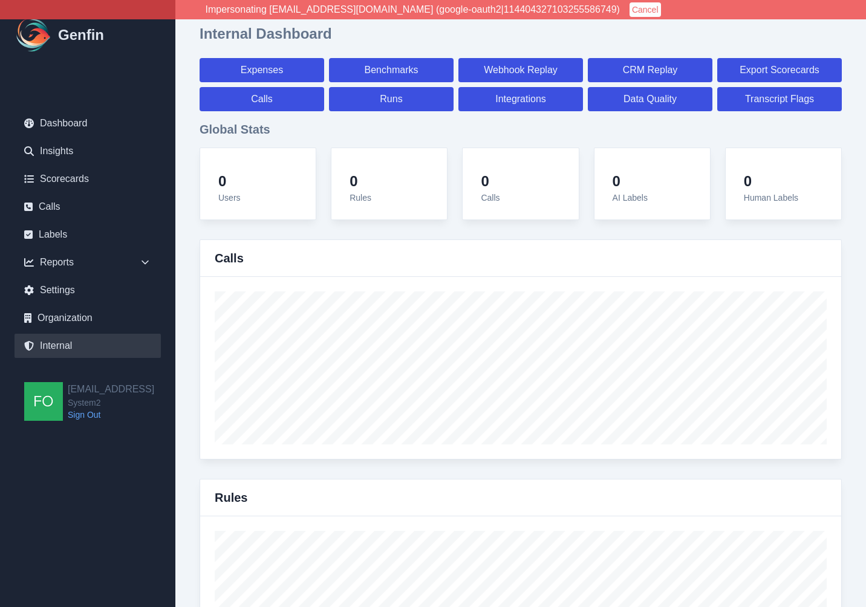
select select "paid"
select select "7"
select select "paid"
select select "7"
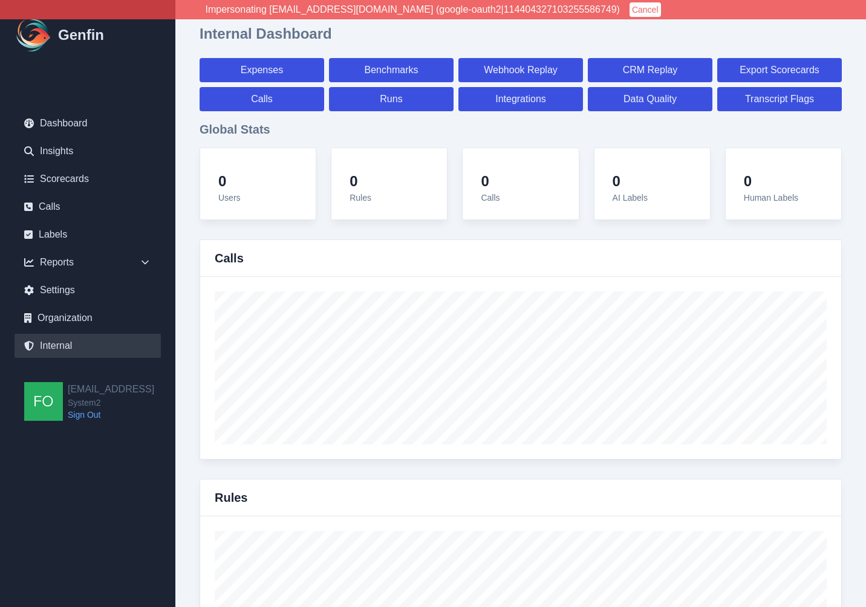
select select "paid"
select select "7"
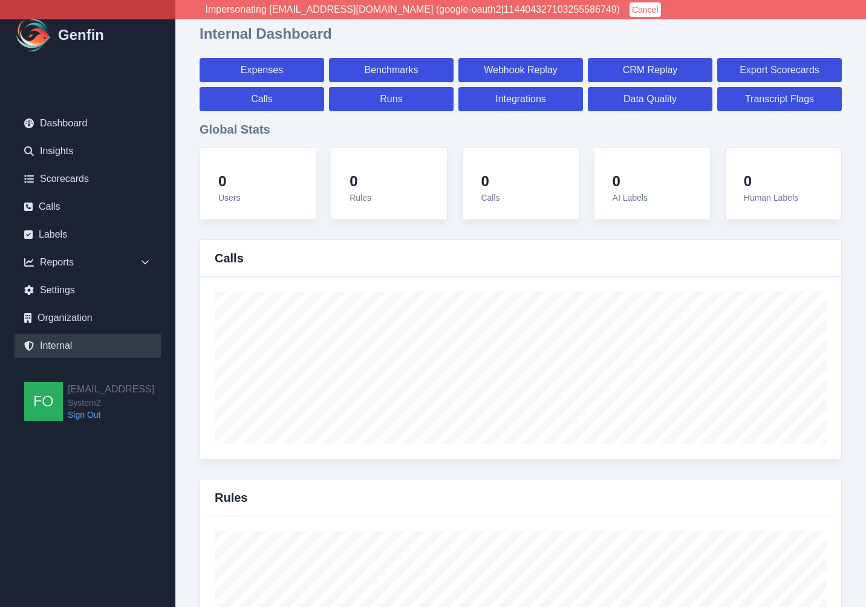
select select "7"
select select "paid"
select select "7"
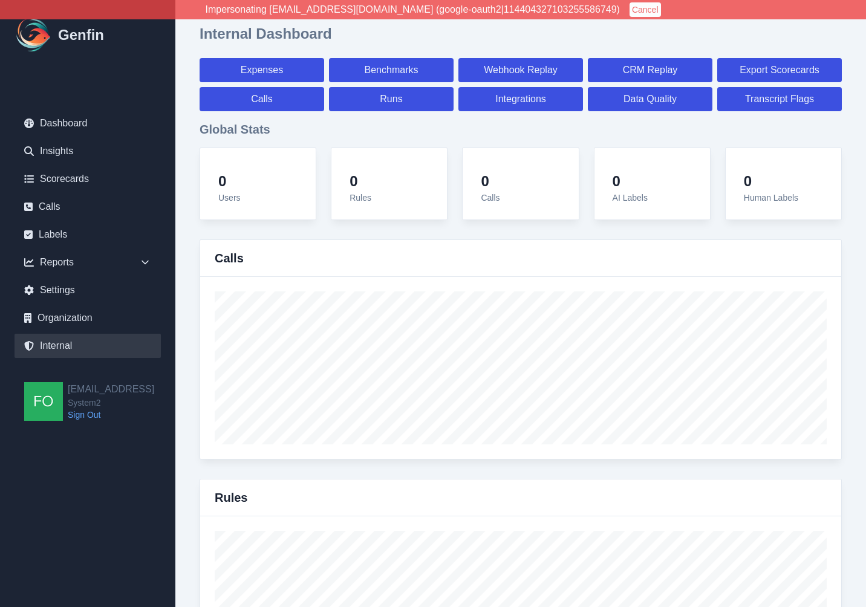
select select "7"
select select "paid"
select select "7"
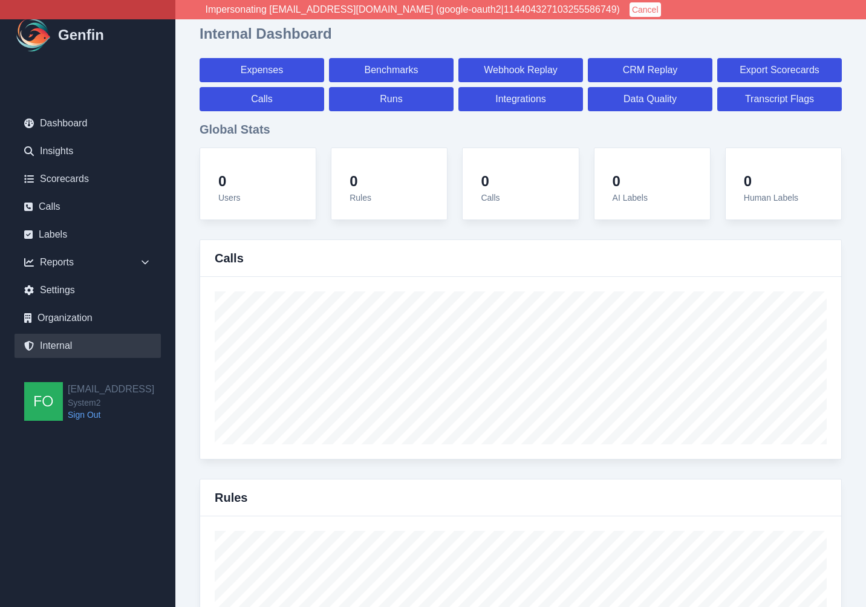
select select "7"
select select "paid"
select select "7"
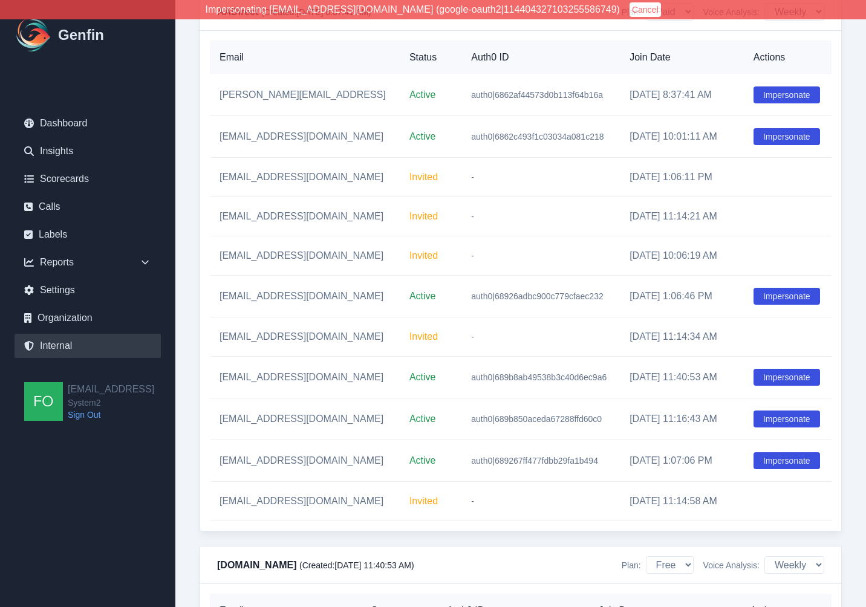
scroll to position [1595, 0]
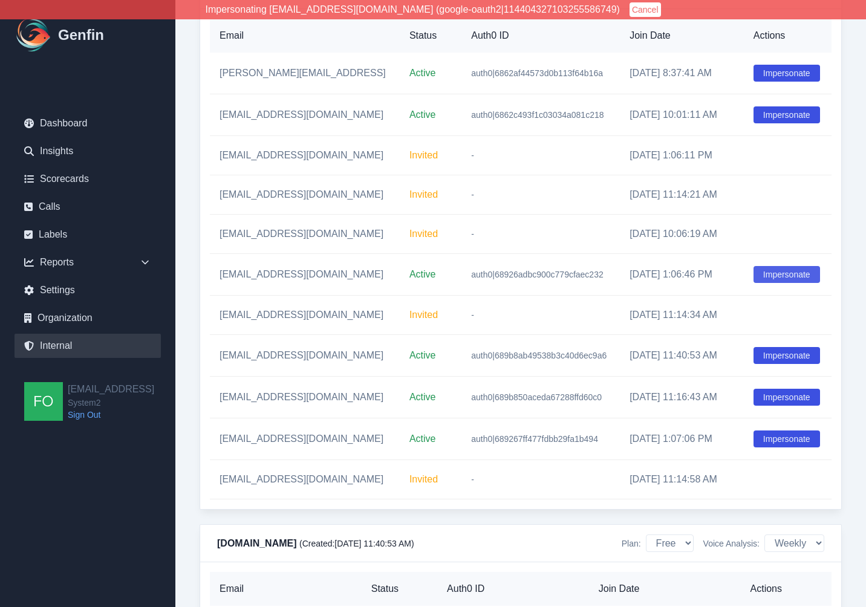
click at [795, 278] on button "Impersonate" at bounding box center [786, 274] width 67 height 17
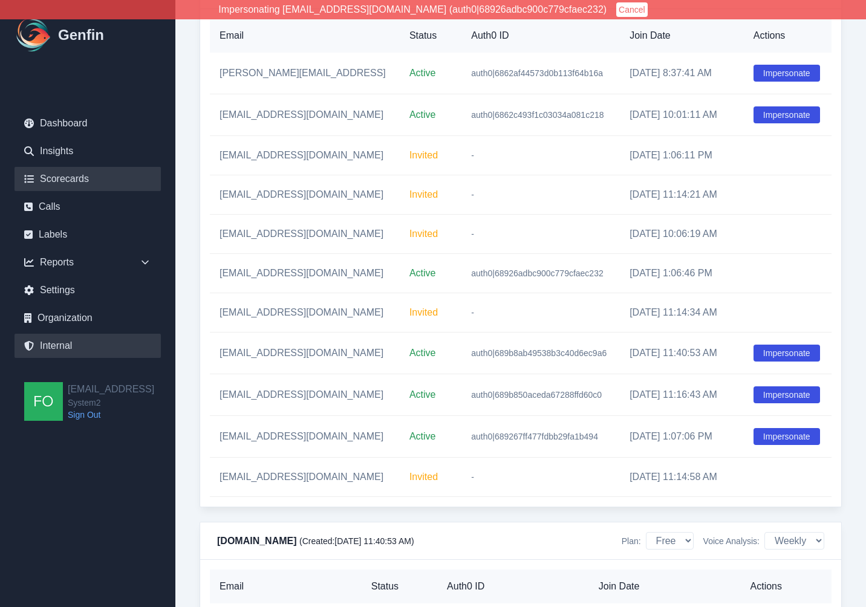
click at [75, 179] on link "Scorecards" at bounding box center [88, 179] width 146 height 24
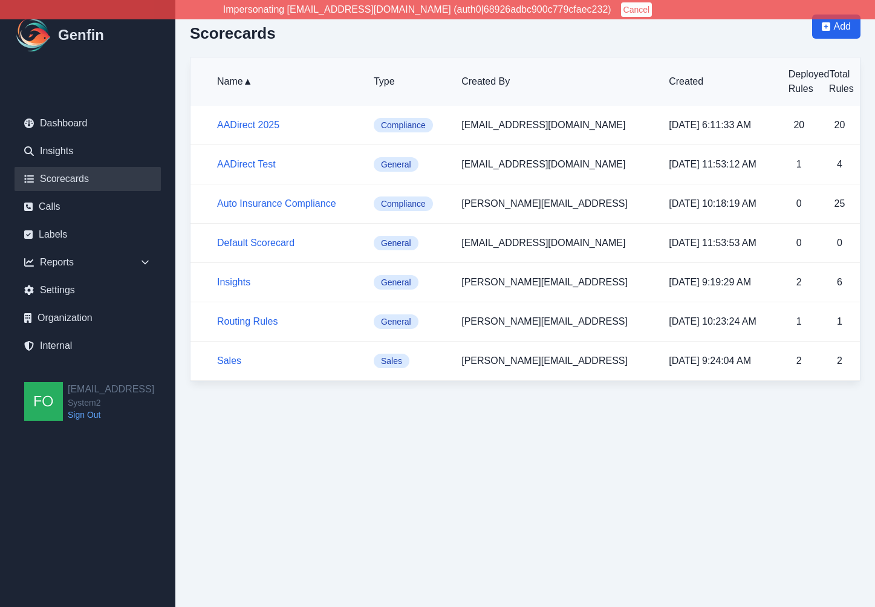
click at [187, 325] on div "Scorecards Add Name ▲ Type Created By Created Deployed Rules Total Rules AADire…" at bounding box center [525, 198] width 700 height 396
click at [310, 396] on html "Impersonating resqueda@aadirect.com (auth0|68926adbc900c779cfaec232) Cancel Gen…" at bounding box center [437, 198] width 875 height 396
click at [267, 396] on html "Impersonating resqueda@aadirect.com (auth0|68926adbc900c779cfaec232) Cancel Gen…" at bounding box center [437, 198] width 875 height 396
click at [293, 396] on html "Impersonating resqueda@aadirect.com (auth0|68926adbc900c779cfaec232) Cancel Gen…" at bounding box center [437, 198] width 875 height 396
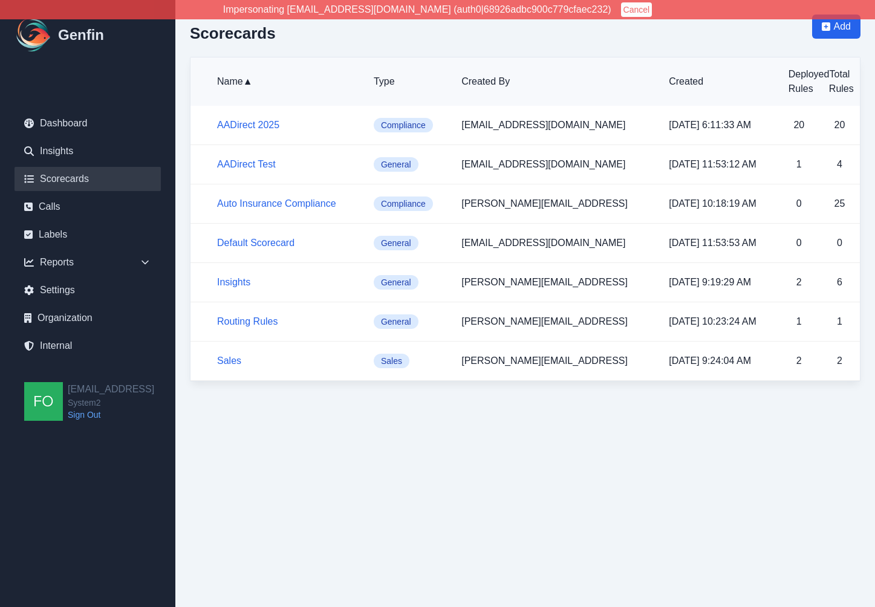
click at [293, 396] on html "Impersonating resqueda@aadirect.com (auth0|68926adbc900c779cfaec232) Cancel Gen…" at bounding box center [437, 198] width 875 height 396
click at [291, 396] on html "Impersonating resqueda@aadirect.com (auth0|68926adbc900c779cfaec232) Cancel Gen…" at bounding box center [437, 198] width 875 height 396
click at [248, 123] on link "AADirect 2025" at bounding box center [248, 125] width 62 height 10
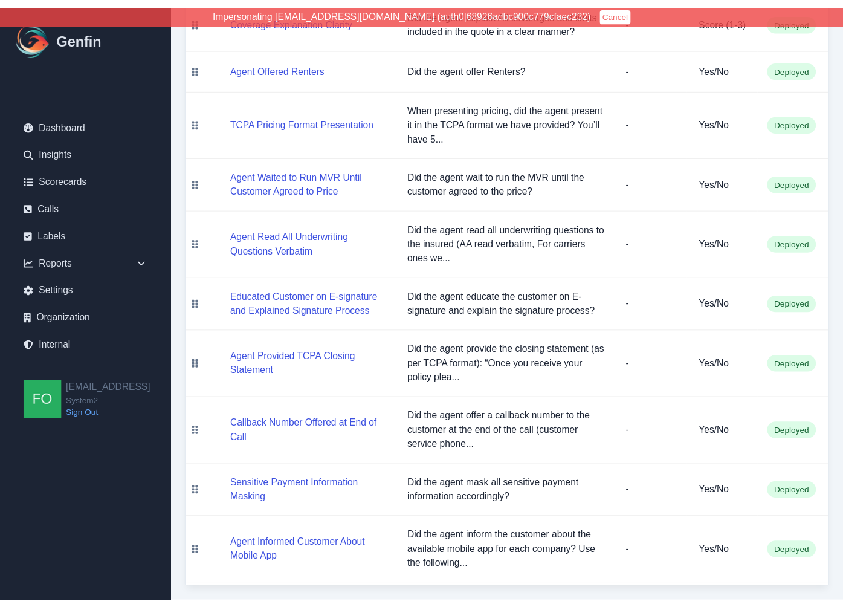
scroll to position [862, 0]
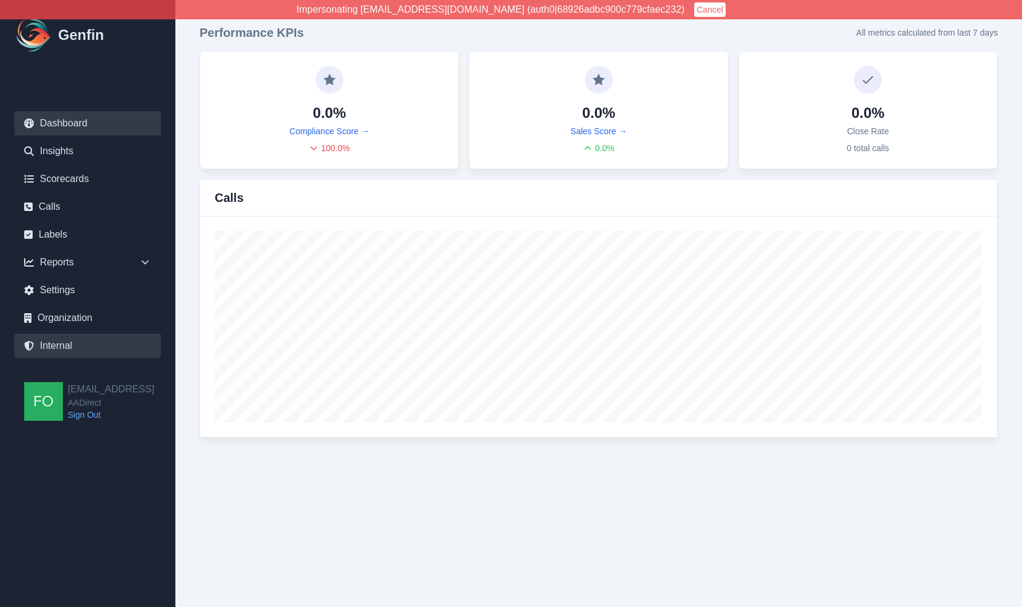
click at [60, 350] on link "Internal" at bounding box center [88, 346] width 146 height 24
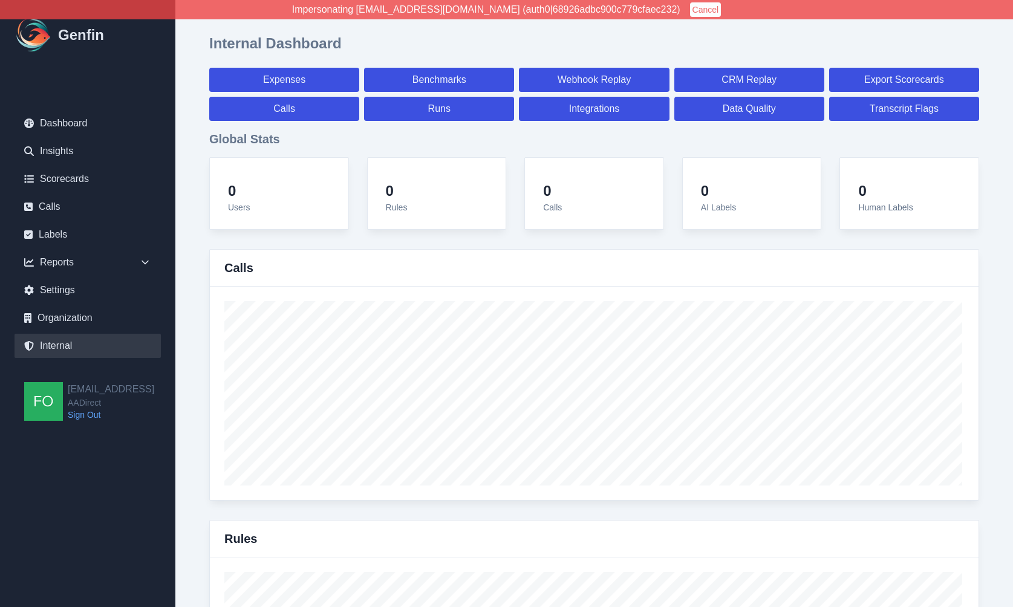
select select "paid"
select select "7"
select select "paid"
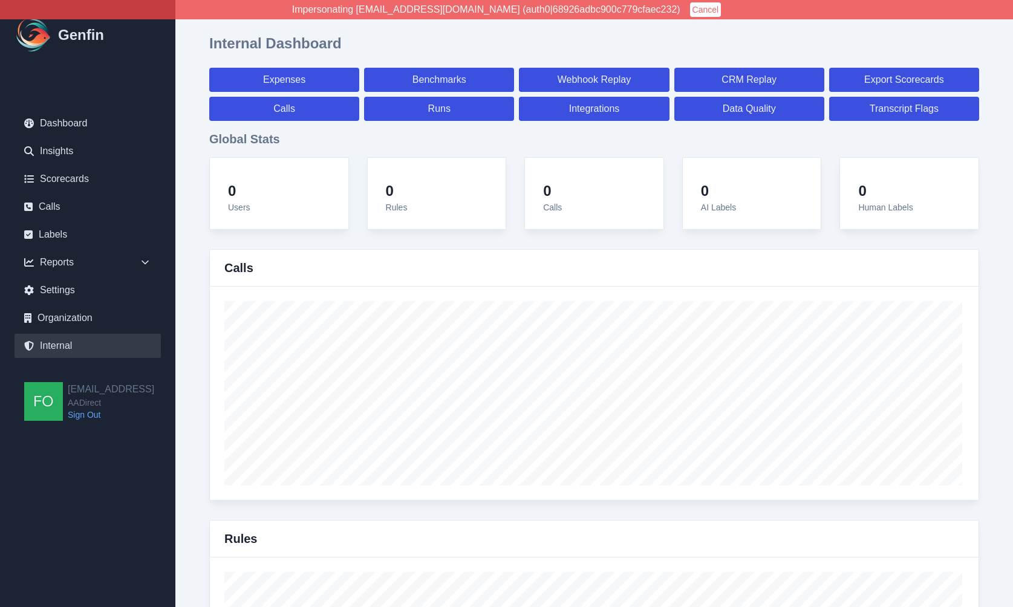
select select "7"
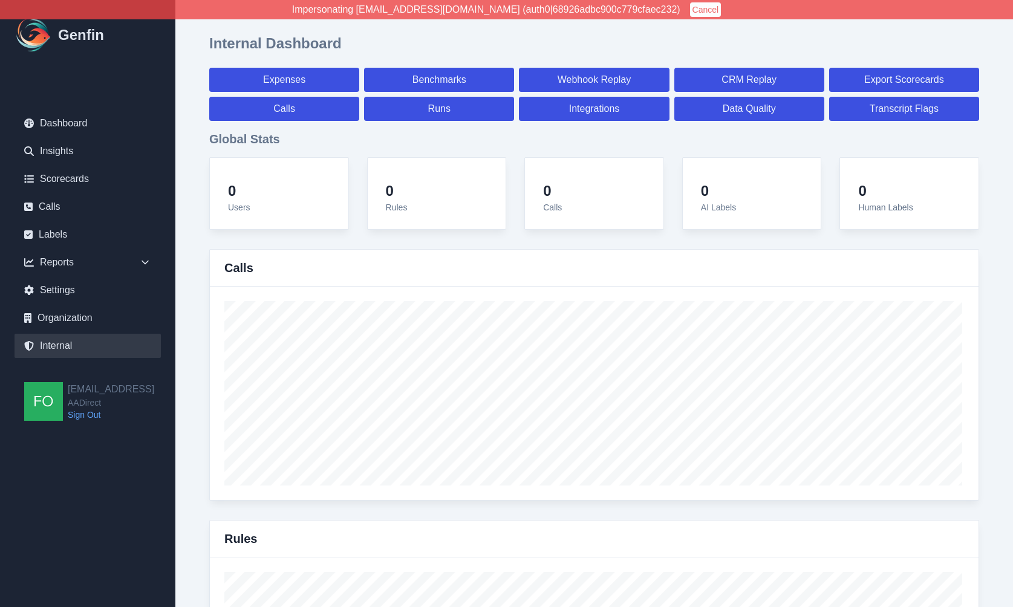
select select "7"
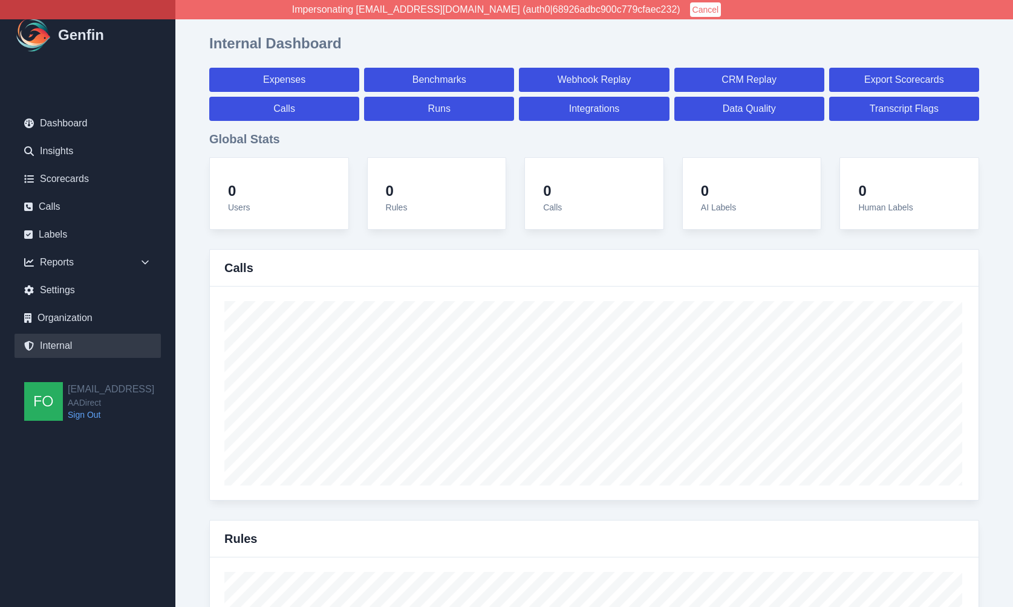
select select "7"
select select "paid"
select select "7"
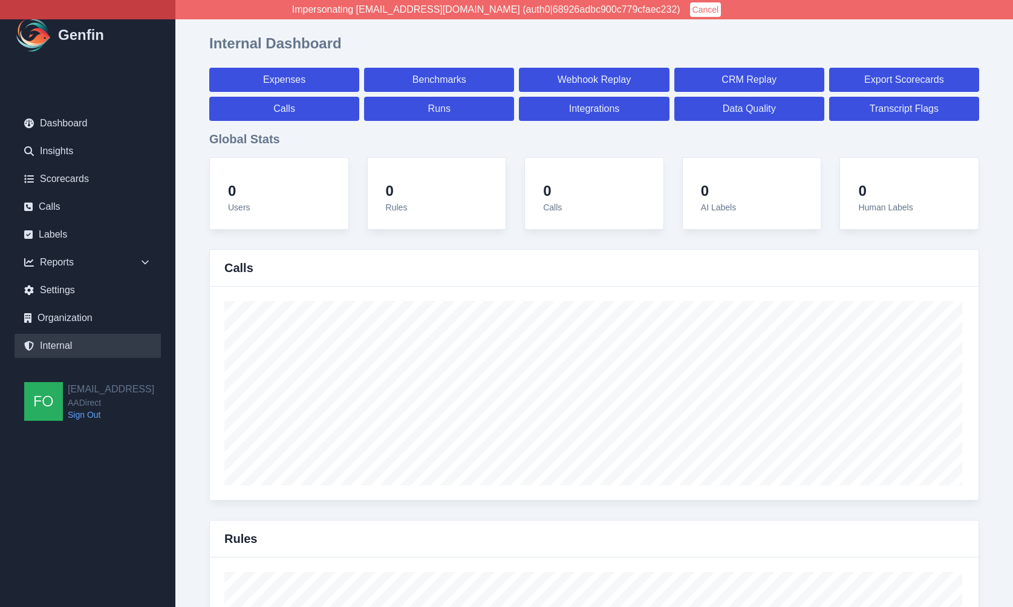
select select "7"
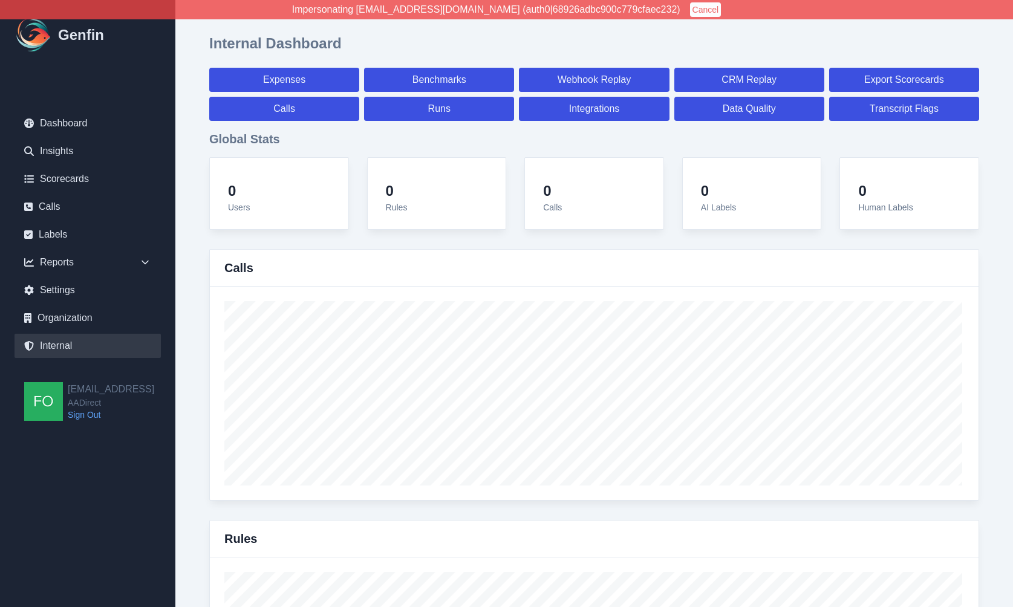
select select "7"
select select "paid"
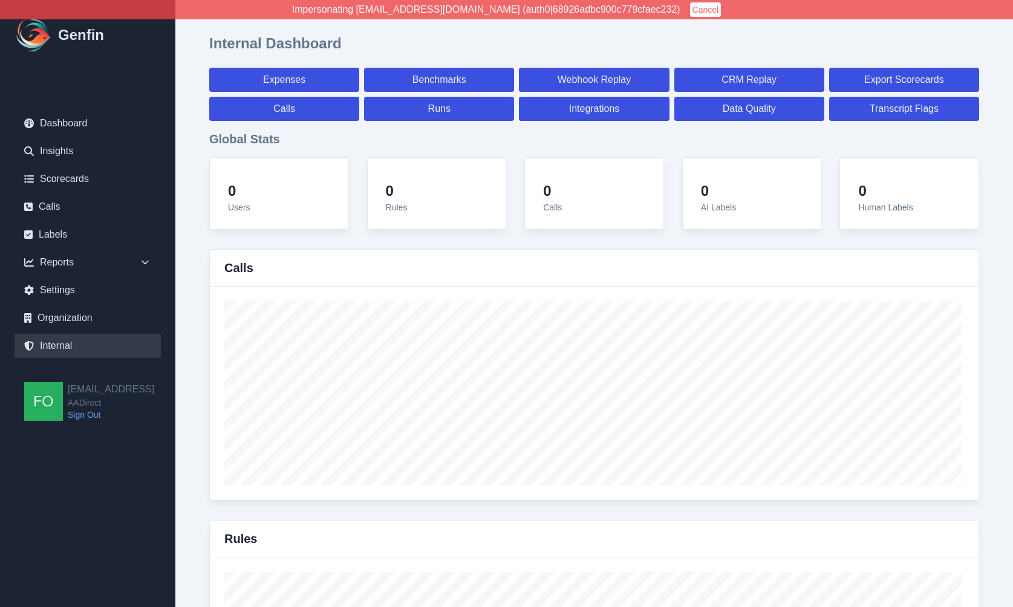
select select "7"
select select "paid"
select select "7"
select select "paid"
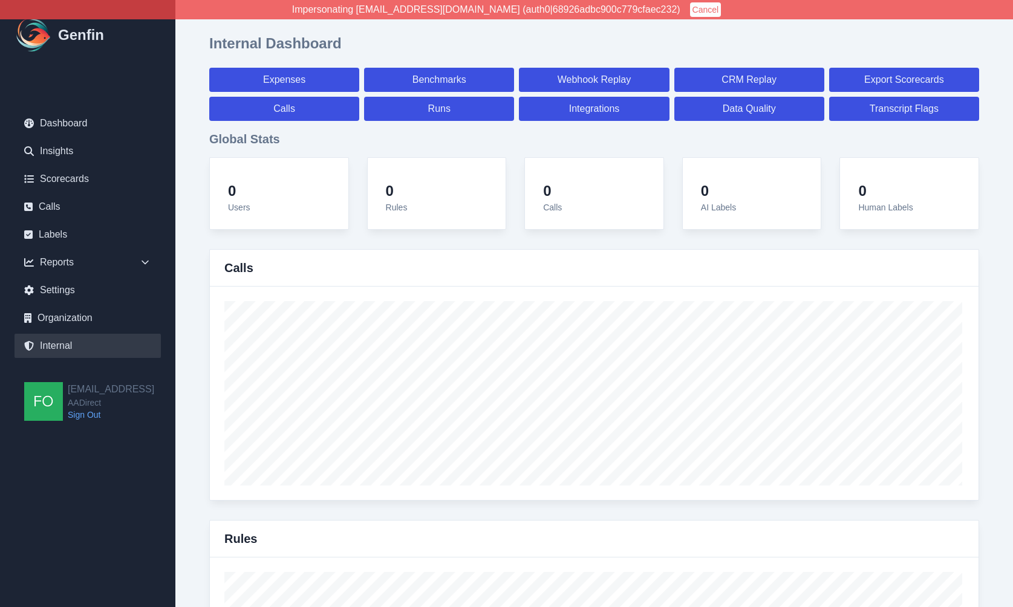
select select "7"
select select "paid"
select select "7"
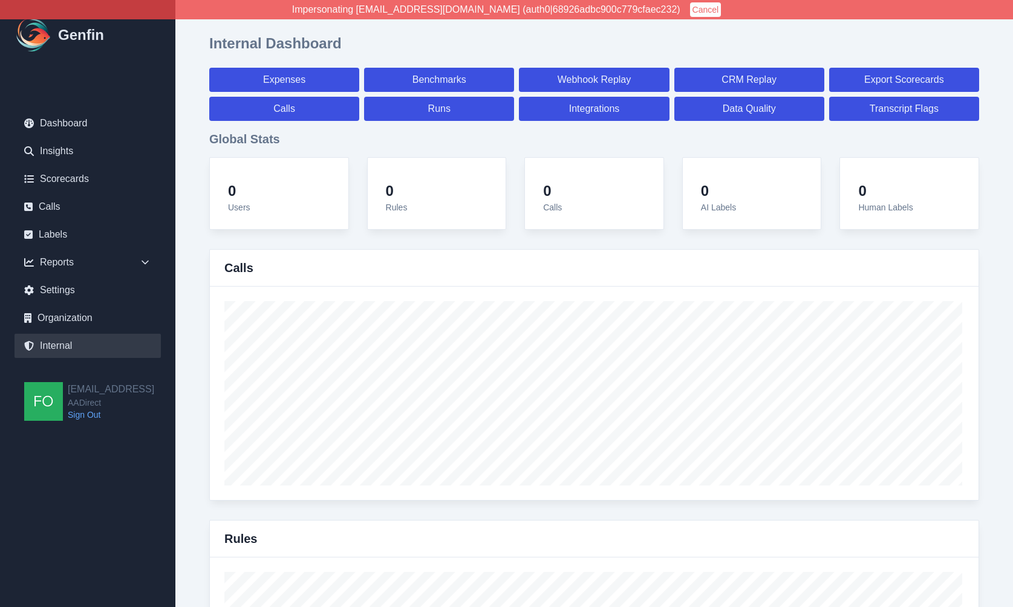
select select "7"
select select "paid"
select select "7"
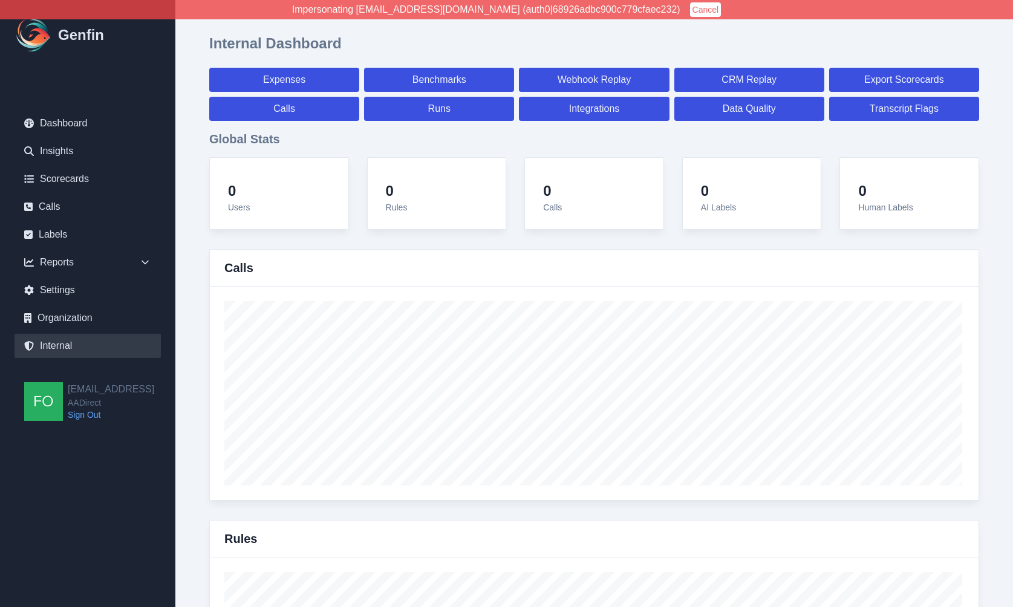
select select "paid"
select select "7"
select select "paid"
select select "7"
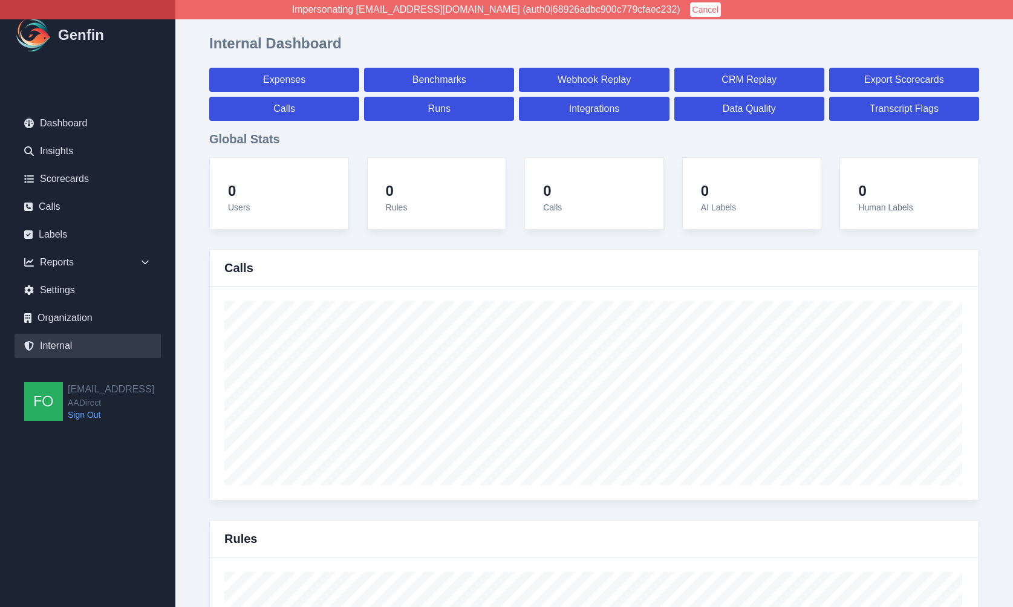
select select "paid"
select select "7"
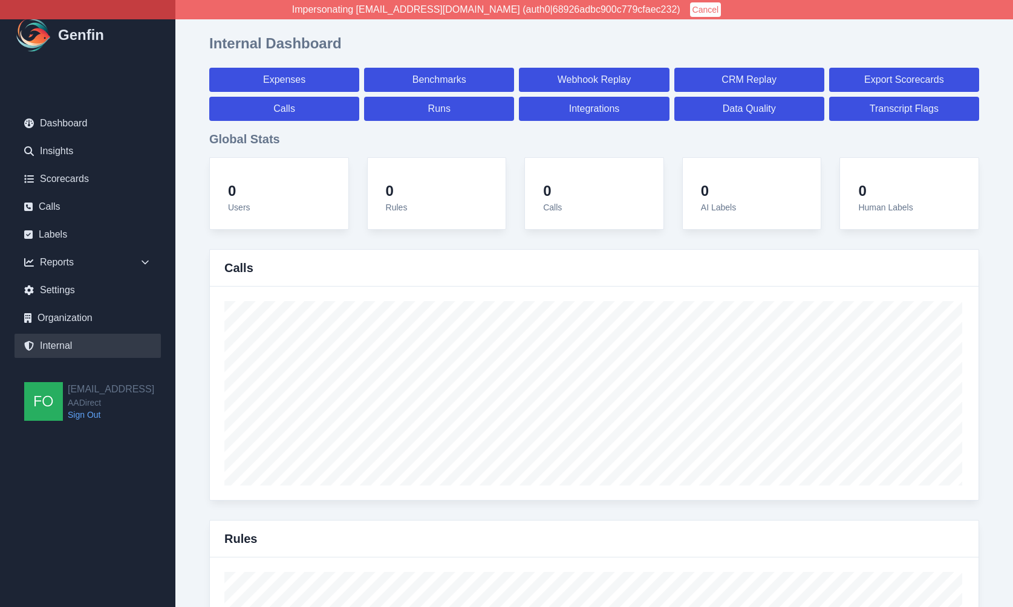
select select "7"
select select "paid"
select select "7"
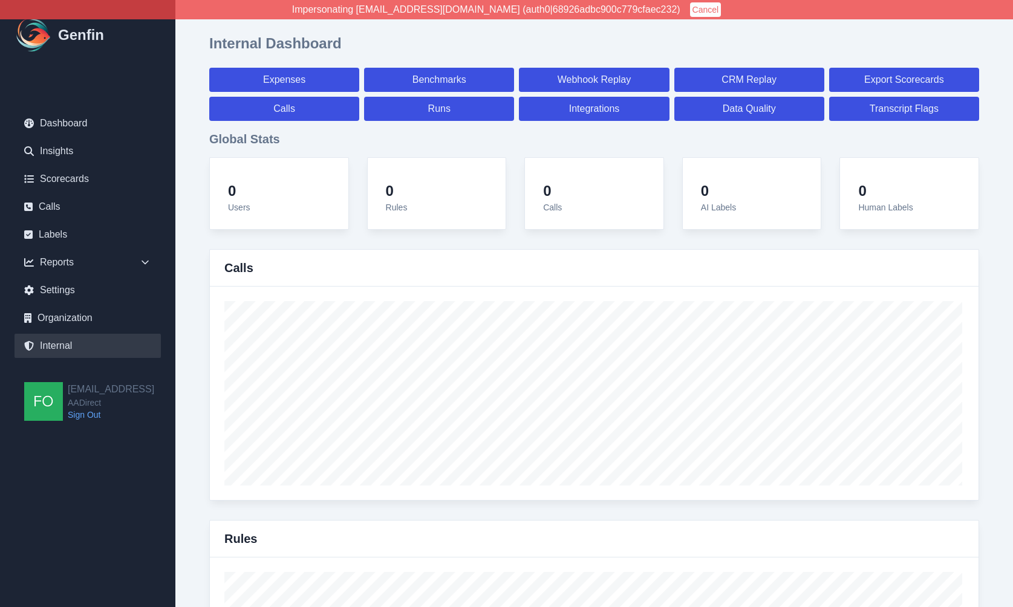
select select "7"
select select "paid"
select select "7"
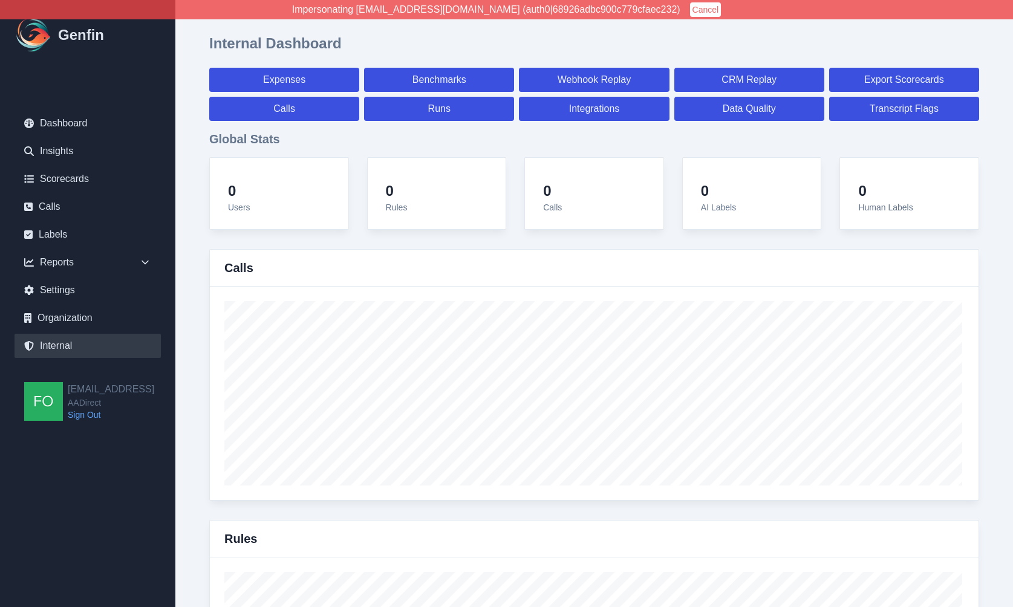
select select "7"
select select "paid"
select select "7"
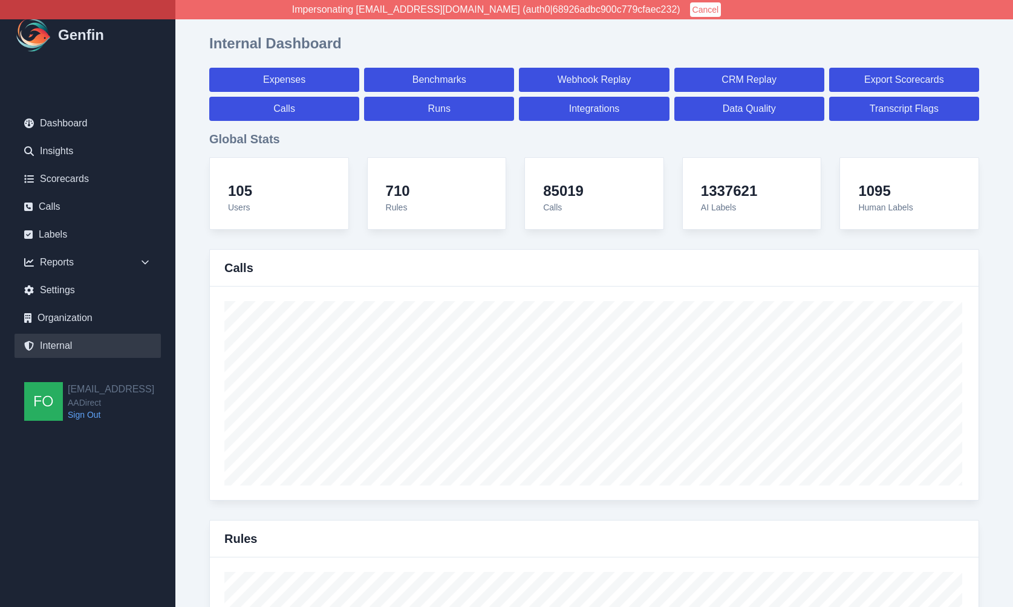
scroll to position [10658, 0]
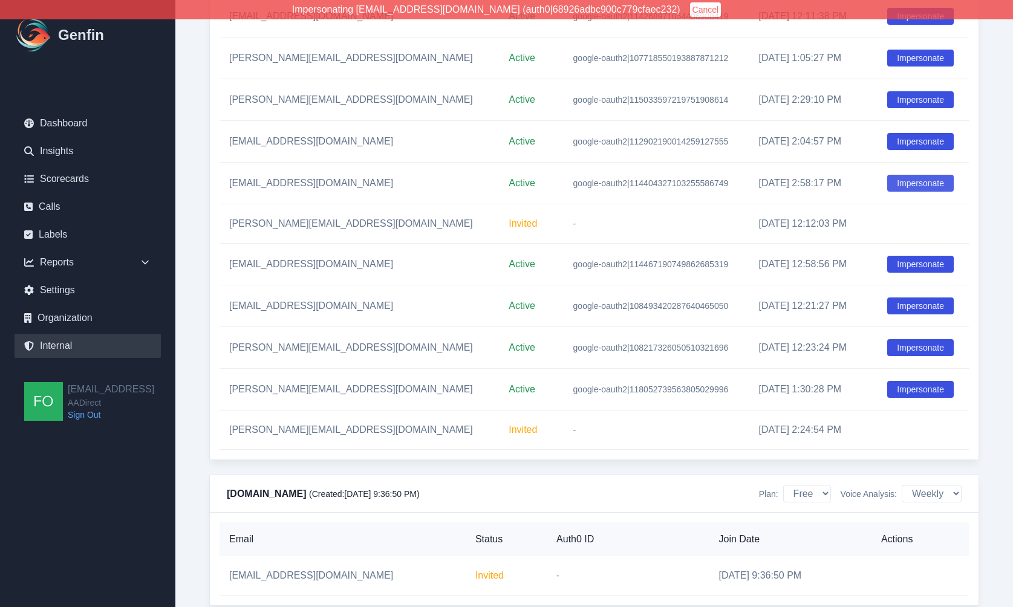
click at [921, 188] on button "Impersonate" at bounding box center [920, 183] width 67 height 17
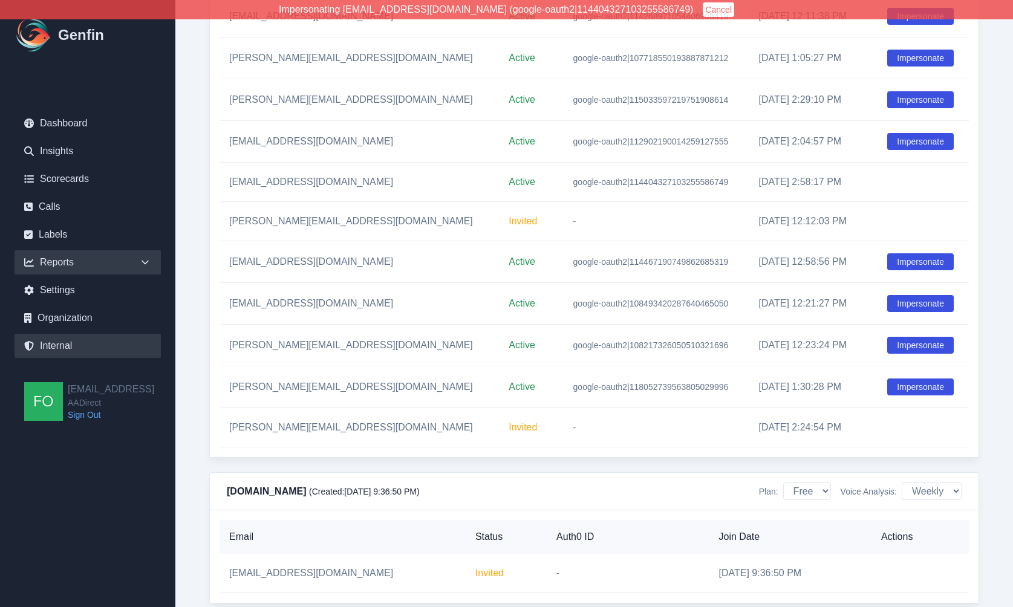
click at [114, 259] on div "Reports" at bounding box center [88, 262] width 146 height 24
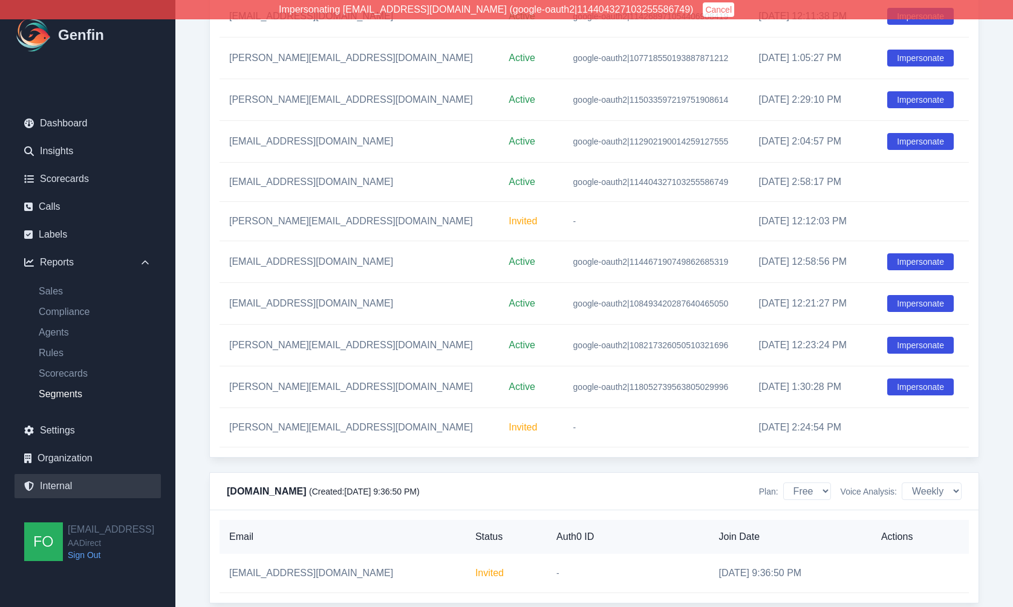
click at [73, 393] on link "Segments" at bounding box center [95, 394] width 132 height 15
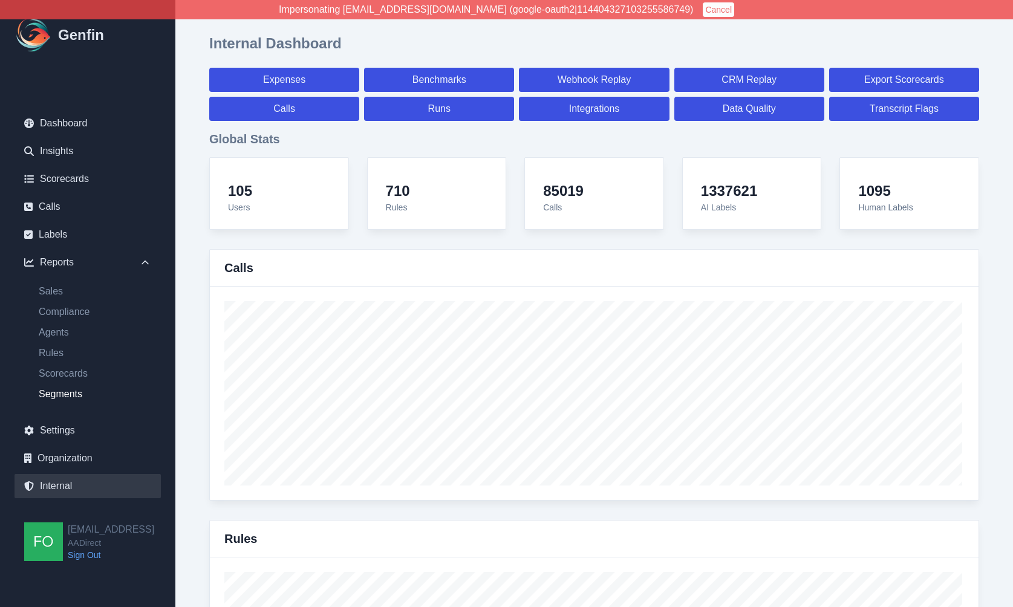
select select "14"
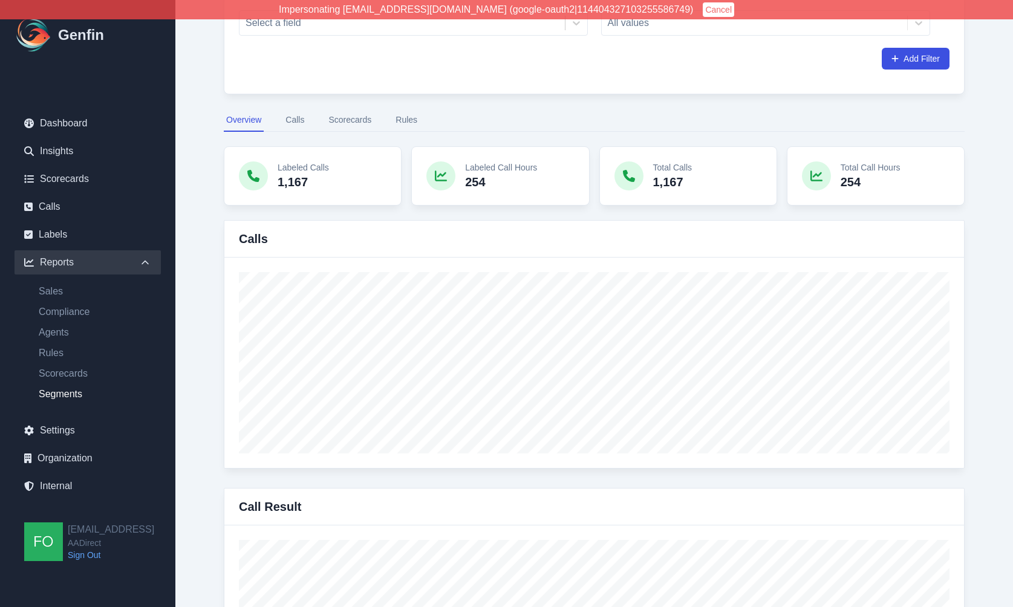
scroll to position [222, 0]
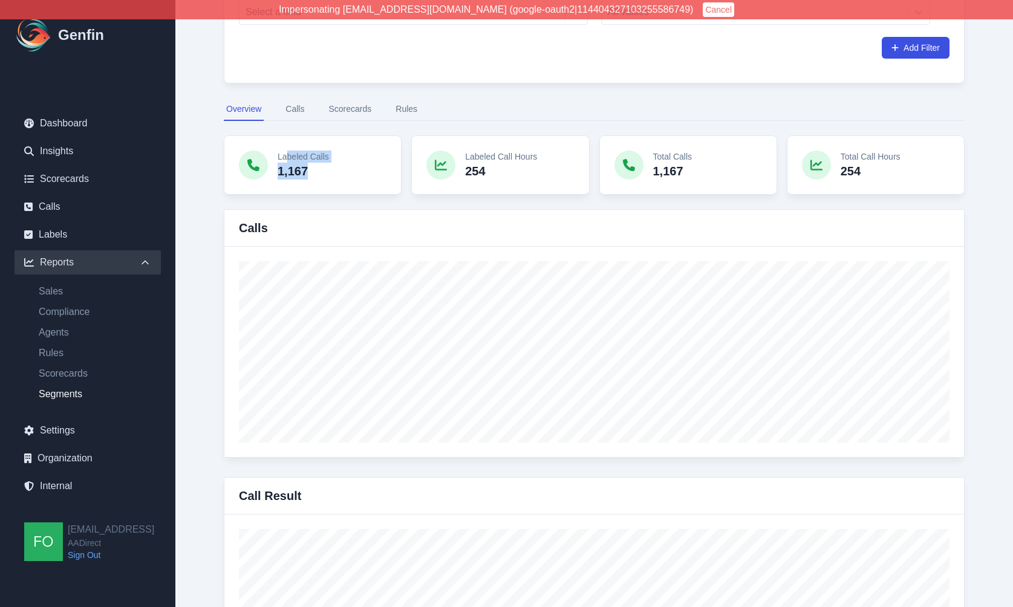
drag, startPoint x: 287, startPoint y: 155, endPoint x: 320, endPoint y: 168, distance: 36.4
click at [320, 168] on div "Labeled Calls 1,167" at bounding box center [303, 165] width 51 height 29
click at [320, 168] on p "1,167" at bounding box center [303, 171] width 51 height 17
drag, startPoint x: 659, startPoint y: 158, endPoint x: 666, endPoint y: 184, distance: 26.2
click at [666, 184] on div "Total Calls 1,167" at bounding box center [688, 164] width 178 height 59
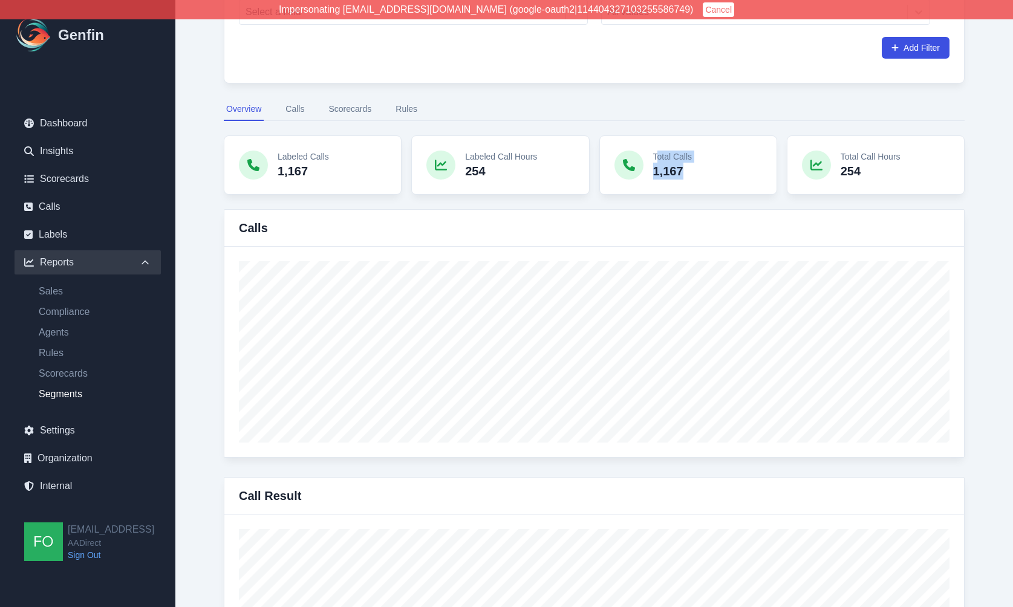
click at [666, 184] on div "Total Calls 1,167" at bounding box center [688, 164] width 178 height 59
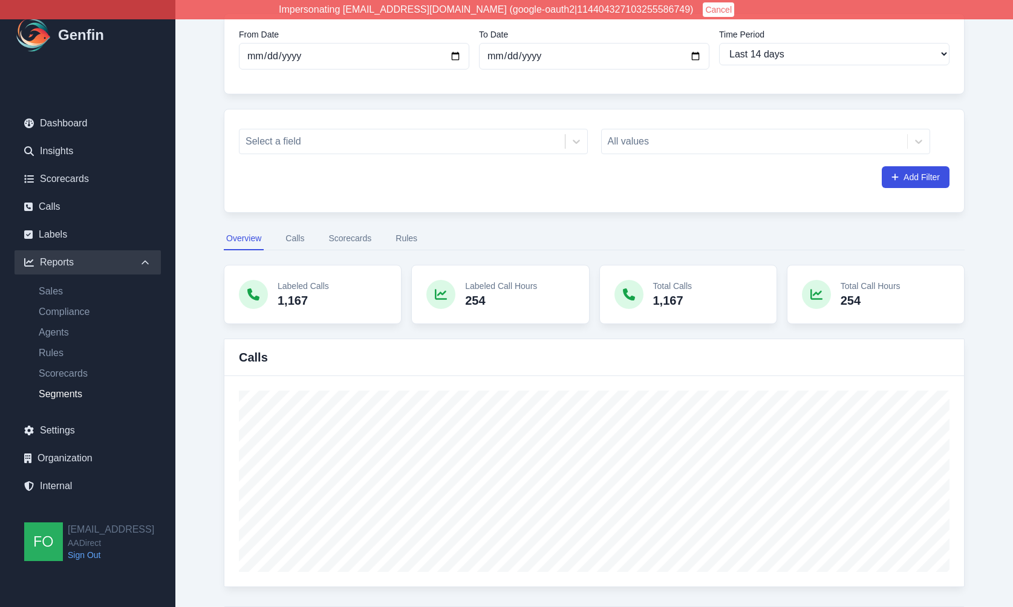
scroll to position [87, 0]
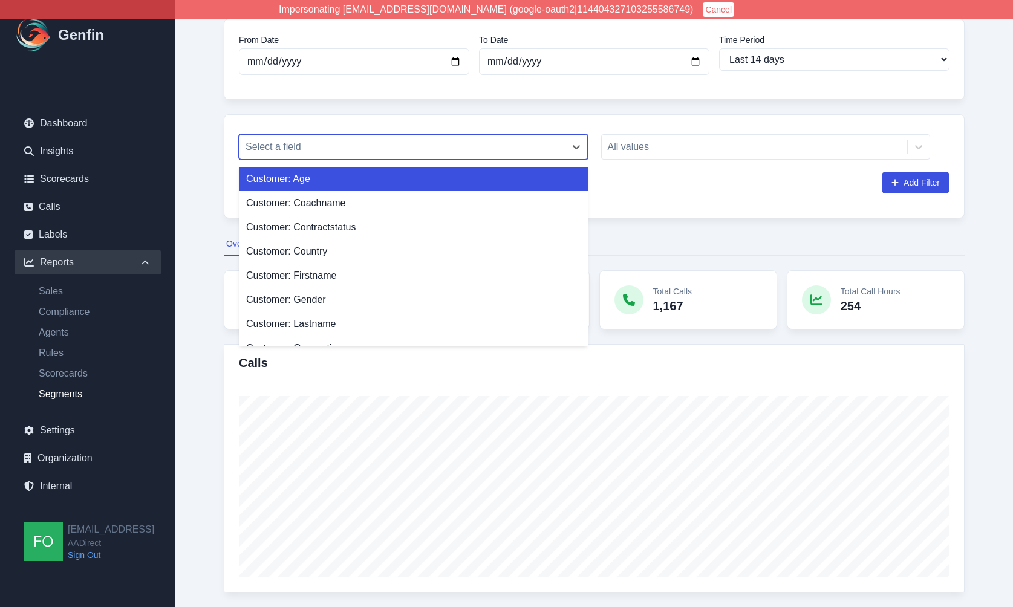
click at [509, 148] on div at bounding box center [401, 146] width 313 height 17
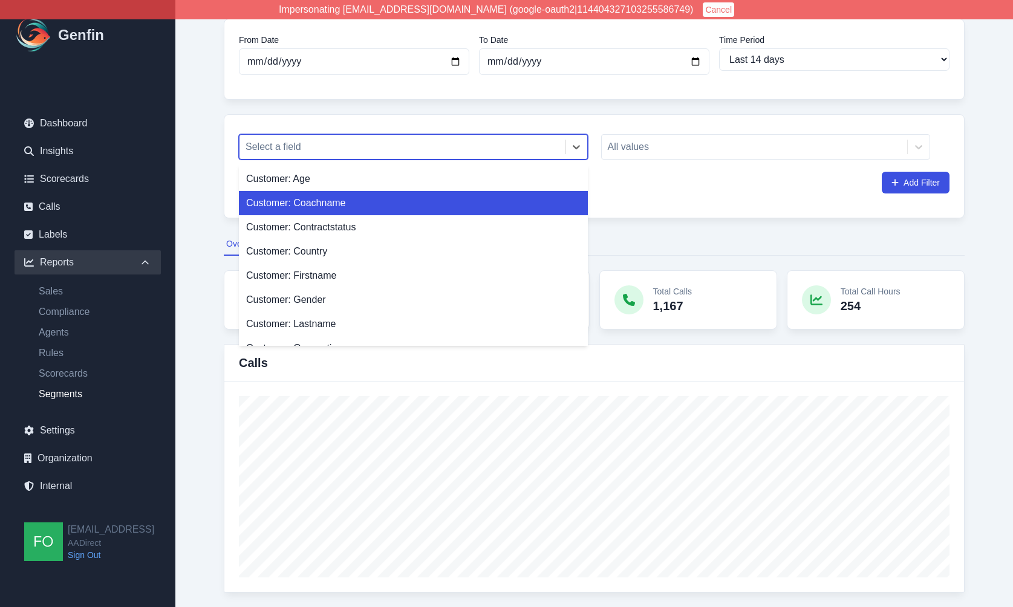
click at [382, 209] on div "Customer: Coachname" at bounding box center [413, 203] width 349 height 24
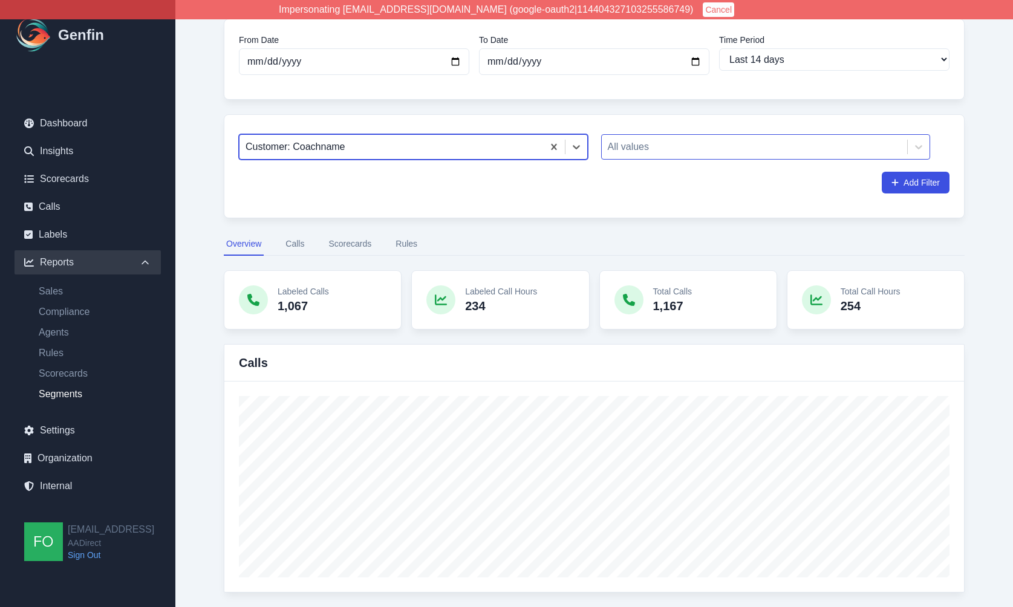
click at [712, 146] on div at bounding box center [755, 146] width 294 height 17
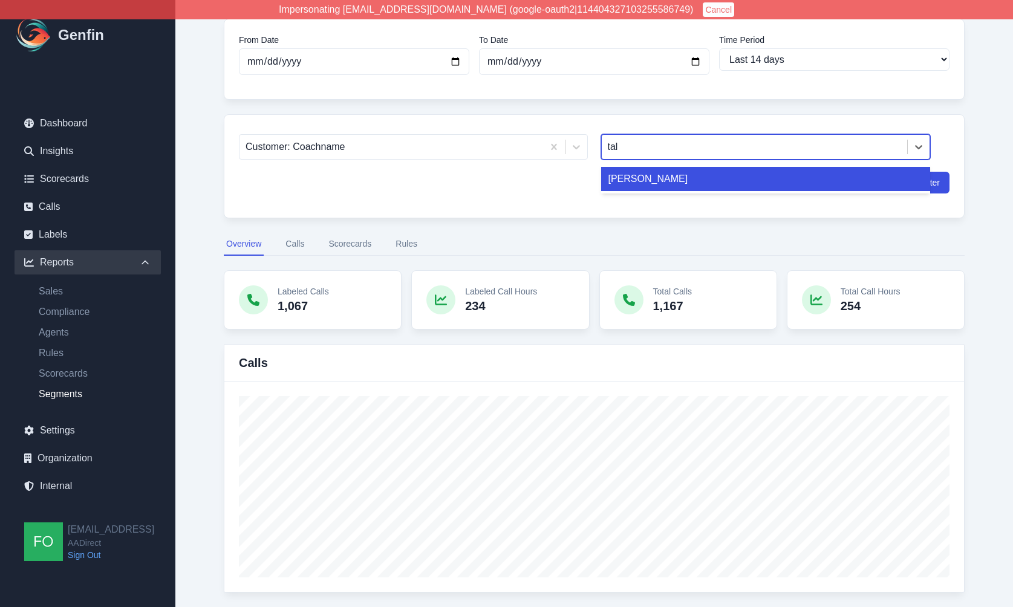
type input "tali"
click at [662, 188] on div "[PERSON_NAME]" at bounding box center [766, 179] width 330 height 24
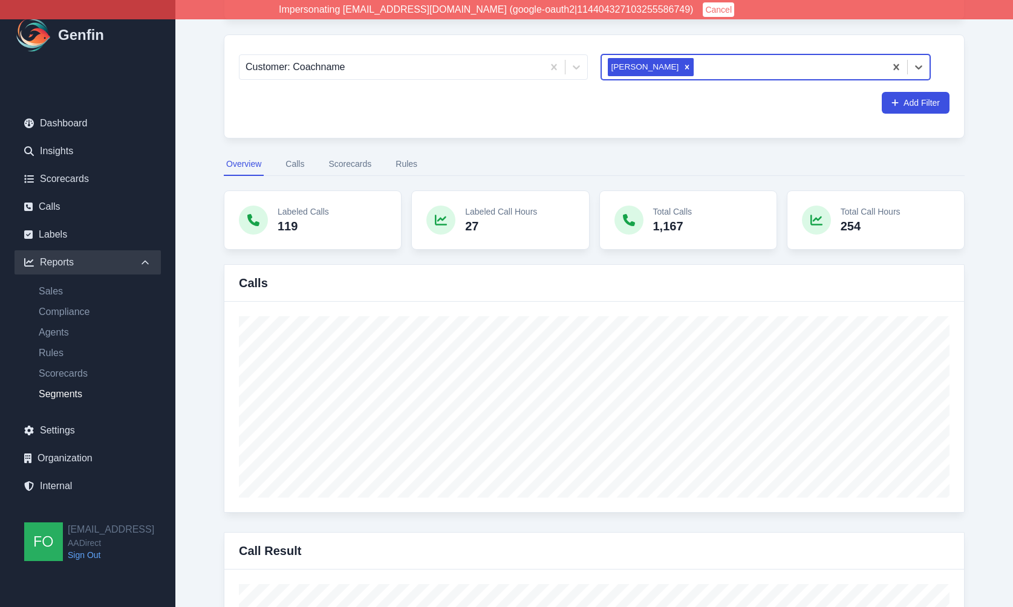
scroll to position [170, 0]
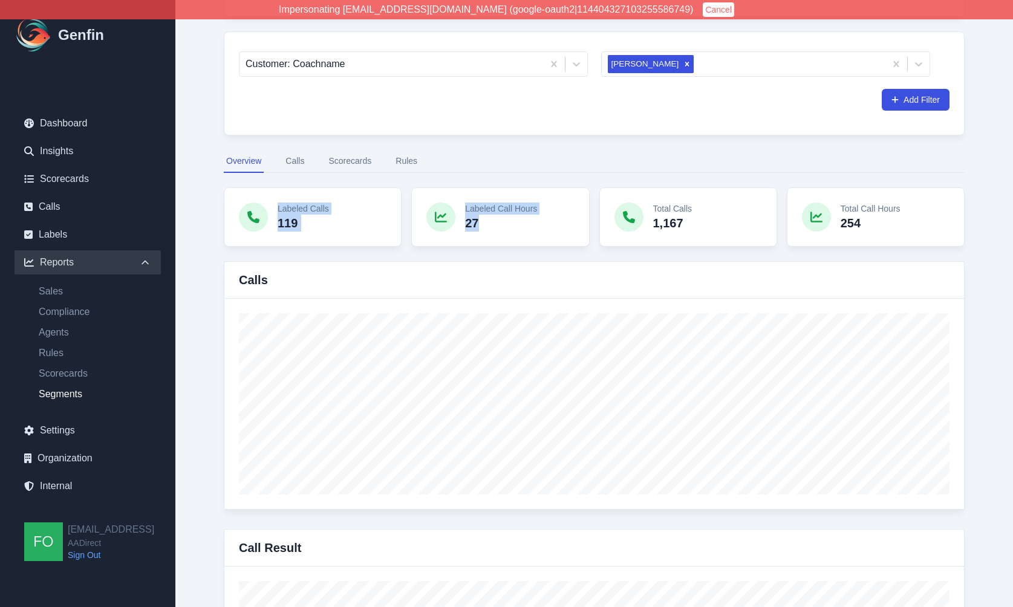
drag, startPoint x: 498, startPoint y: 225, endPoint x: 275, endPoint y: 212, distance: 223.5
click at [275, 212] on div "Labeled Calls 119 Labeled Call Hours 27 Total Calls 1,167 Total Call Hours 254" at bounding box center [594, 216] width 741 height 59
click at [275, 212] on div "Labeled Calls 119" at bounding box center [313, 216] width 178 height 59
drag, startPoint x: 878, startPoint y: 222, endPoint x: 650, endPoint y: 206, distance: 229.1
click at [650, 206] on div "Labeled Calls 119 Labeled Call Hours 27 Total Calls 1,167 Total Call Hours 254" at bounding box center [594, 216] width 741 height 59
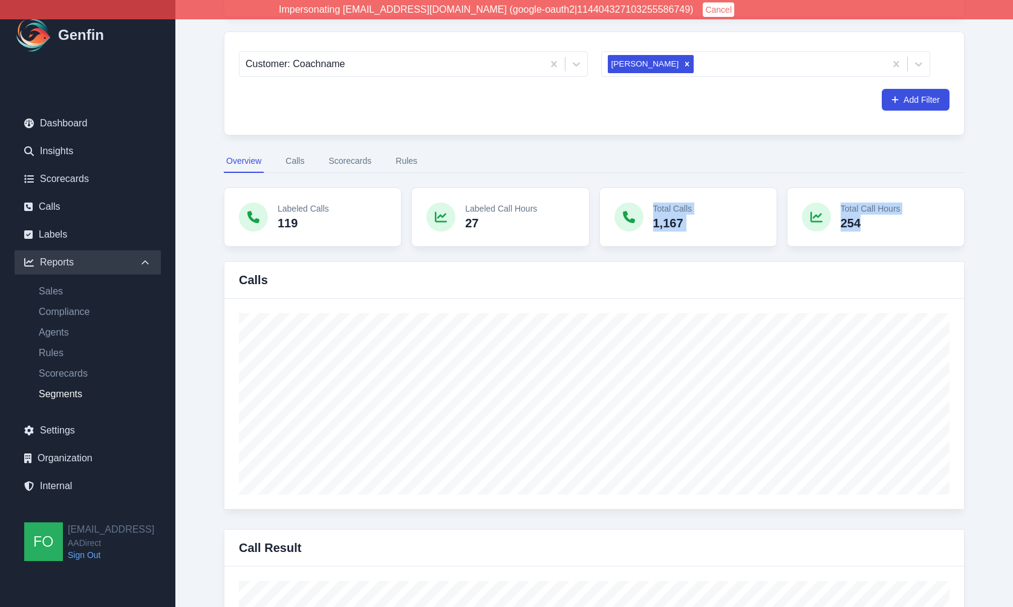
click at [650, 206] on div "Total Calls 1,167" at bounding box center [688, 216] width 178 height 59
drag, startPoint x: 884, startPoint y: 227, endPoint x: 654, endPoint y: 210, distance: 230.4
click at [654, 210] on div "Labeled Calls 119 Labeled Call Hours 27 Total Calls 1,167 Total Call Hours 254" at bounding box center [594, 216] width 741 height 59
click at [654, 210] on p "Total Calls" at bounding box center [672, 209] width 39 height 12
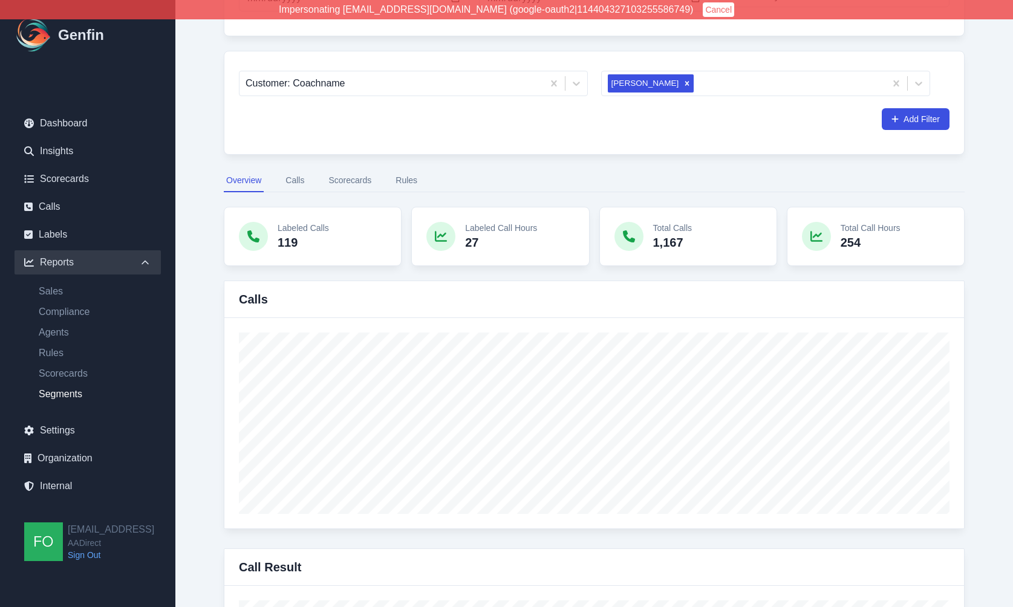
scroll to position [168, 0]
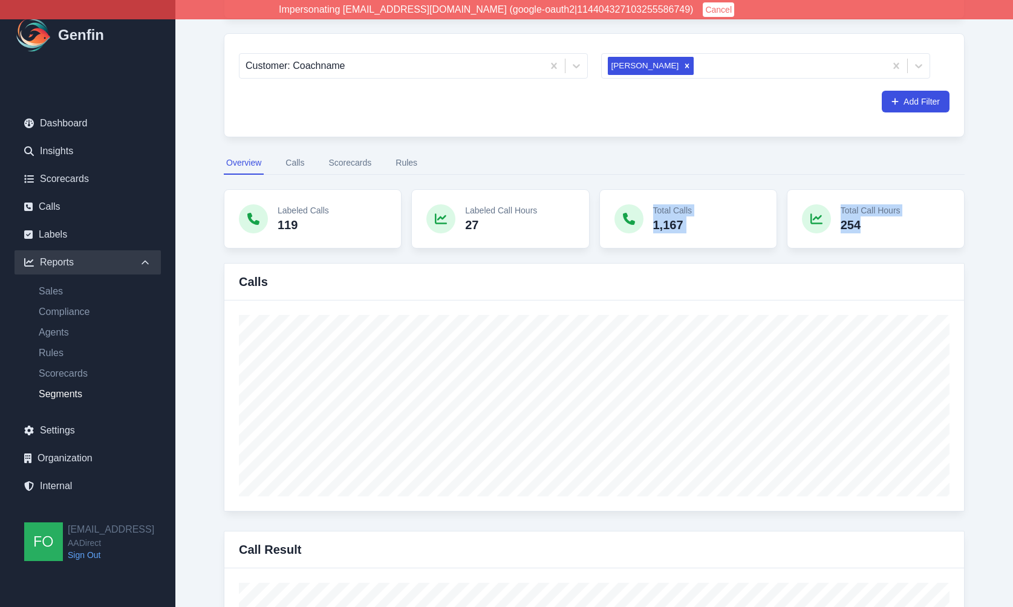
drag, startPoint x: 868, startPoint y: 229, endPoint x: 652, endPoint y: 213, distance: 216.5
click at [652, 213] on div "Labeled Calls 119 Labeled Call Hours 27 Total Calls 1,167 Total Call Hours 254" at bounding box center [594, 218] width 741 height 59
click at [652, 213] on div "Total Calls 1,167" at bounding box center [688, 218] width 178 height 59
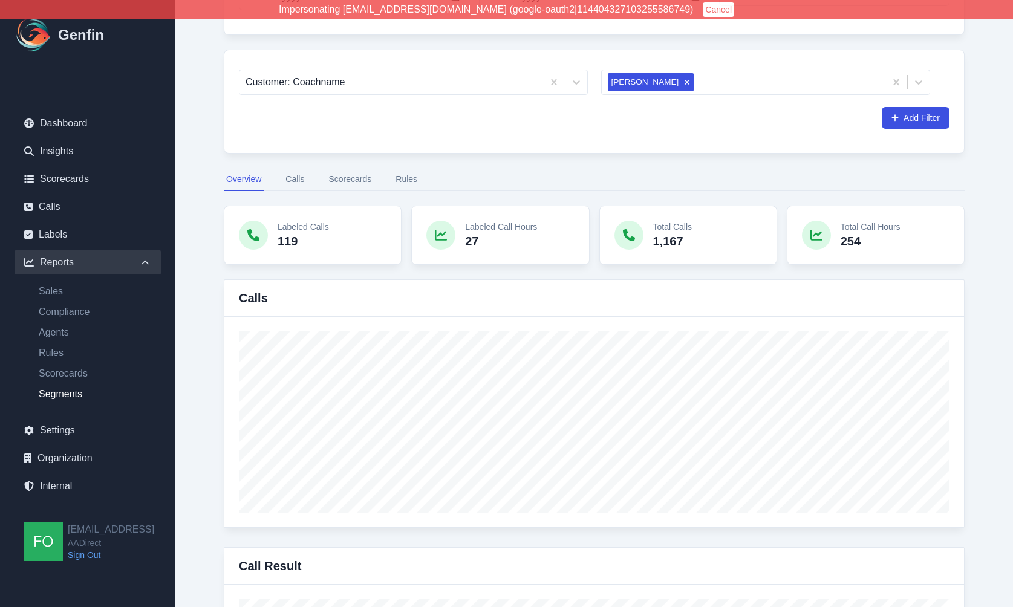
scroll to position [164, 0]
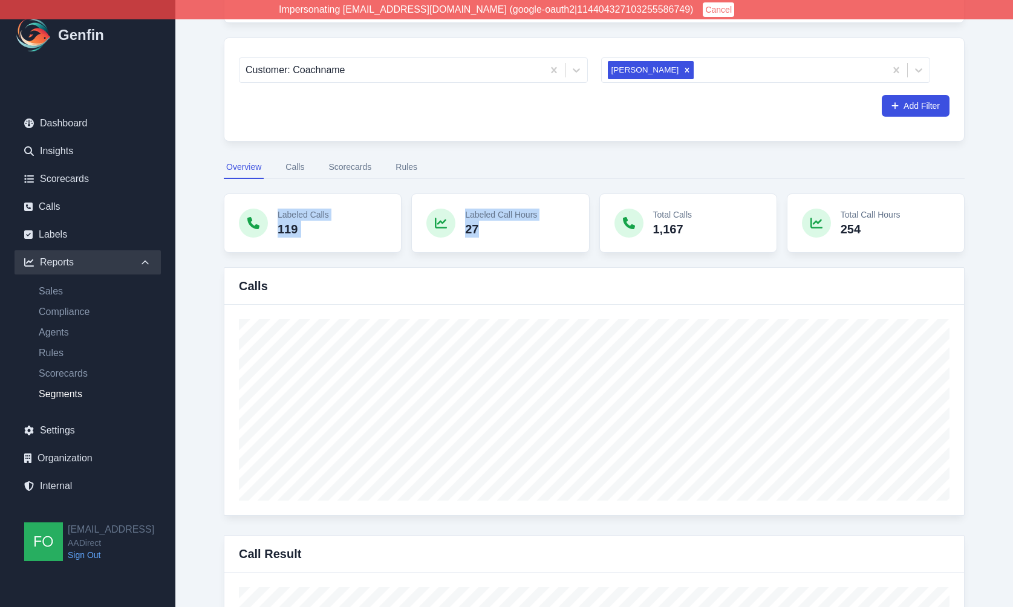
drag, startPoint x: 490, startPoint y: 232, endPoint x: 278, endPoint y: 218, distance: 212.7
click at [278, 218] on div "Labeled Calls 119 Labeled Call Hours 27 Total Calls 1,167 Total Call Hours 254" at bounding box center [594, 222] width 741 height 59
click at [278, 218] on p "Labeled Calls" at bounding box center [303, 215] width 51 height 12
click at [663, 213] on p "Total Calls" at bounding box center [672, 215] width 39 height 12
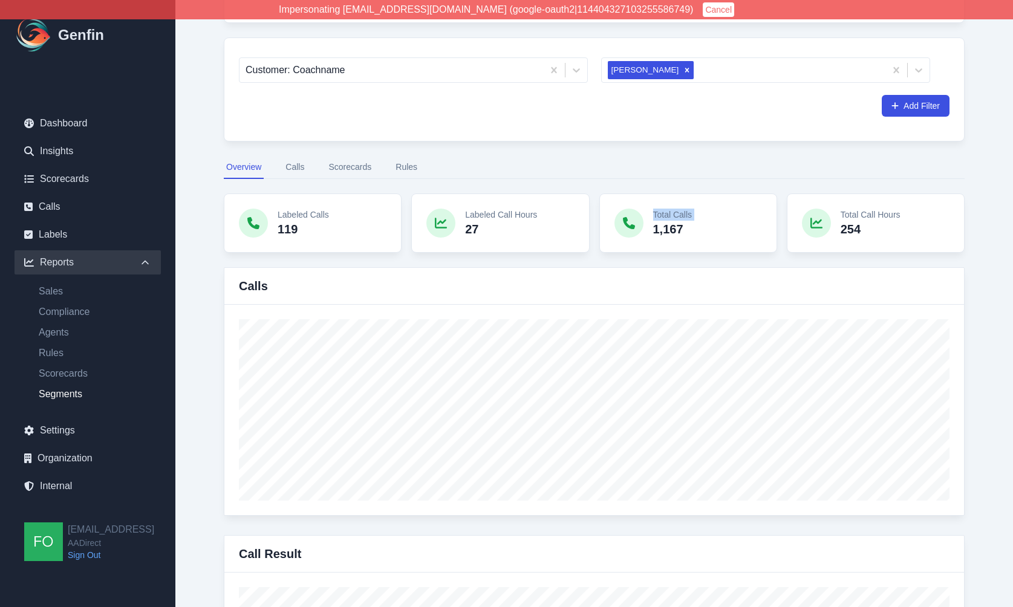
click at [663, 213] on p "Total Calls" at bounding box center [672, 215] width 39 height 12
click at [676, 213] on p "Total Calls" at bounding box center [672, 215] width 39 height 12
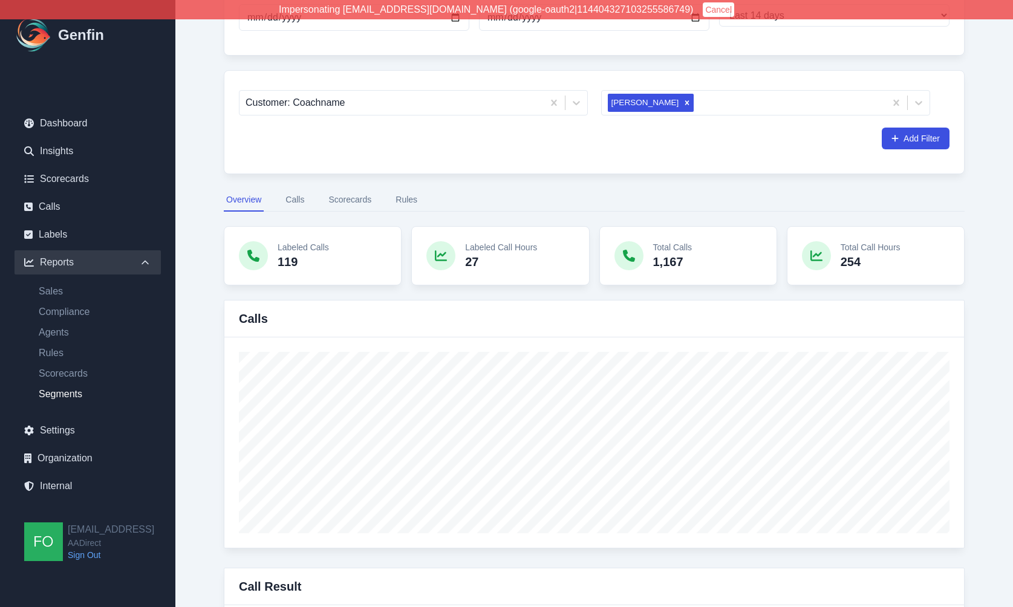
scroll to position [138, 0]
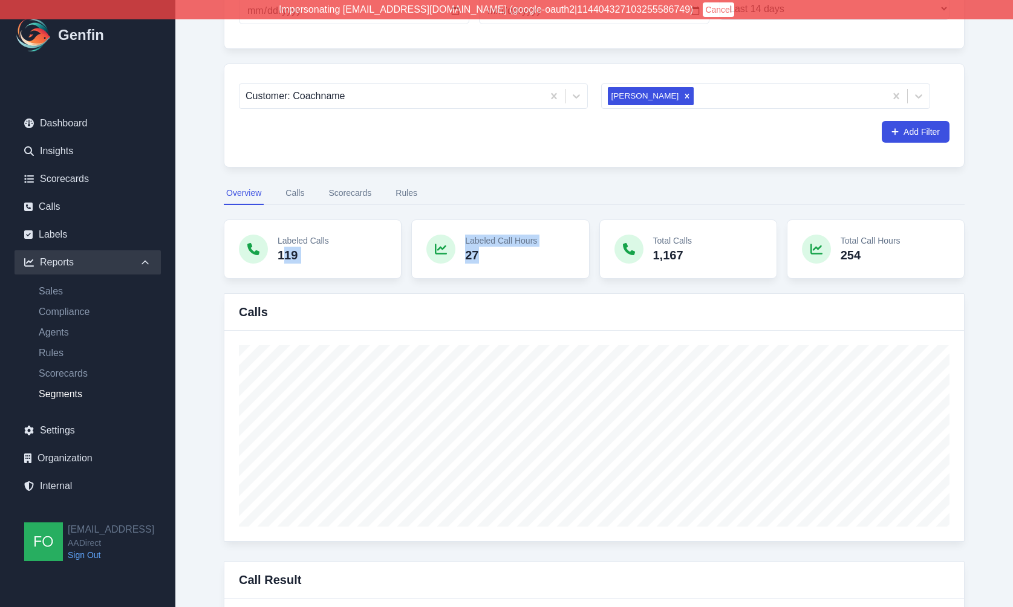
drag, startPoint x: 479, startPoint y: 263, endPoint x: 284, endPoint y: 248, distance: 196.5
click at [284, 248] on div "Labeled Calls 119 Labeled Call Hours 27 Total Calls 1,167 Total Call Hours 254" at bounding box center [594, 248] width 741 height 59
click at [284, 248] on p "119" at bounding box center [303, 255] width 51 height 17
drag, startPoint x: 868, startPoint y: 258, endPoint x: 632, endPoint y: 255, distance: 235.8
click at [632, 255] on div "Labeled Calls 119 Labeled Call Hours 27 Total Calls 1,167 Total Call Hours 254" at bounding box center [594, 248] width 741 height 59
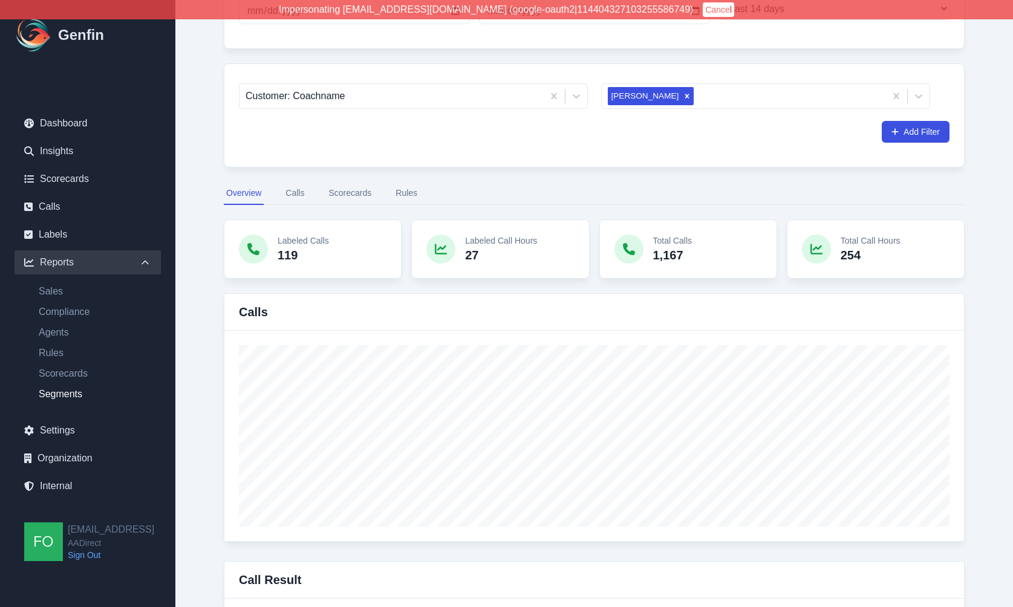
click at [632, 255] on icon at bounding box center [629, 249] width 12 height 12
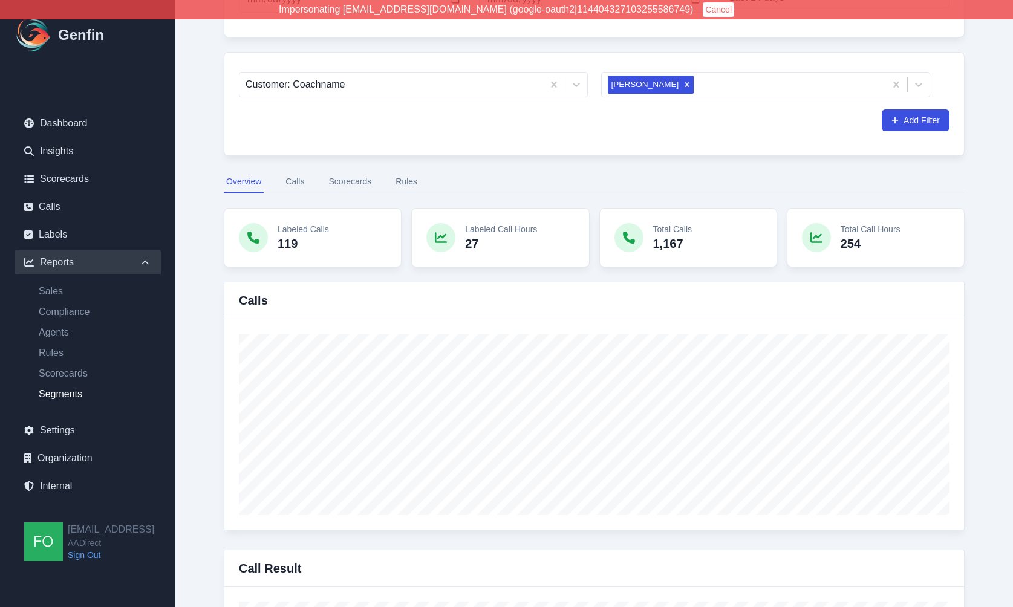
scroll to position [156, 0]
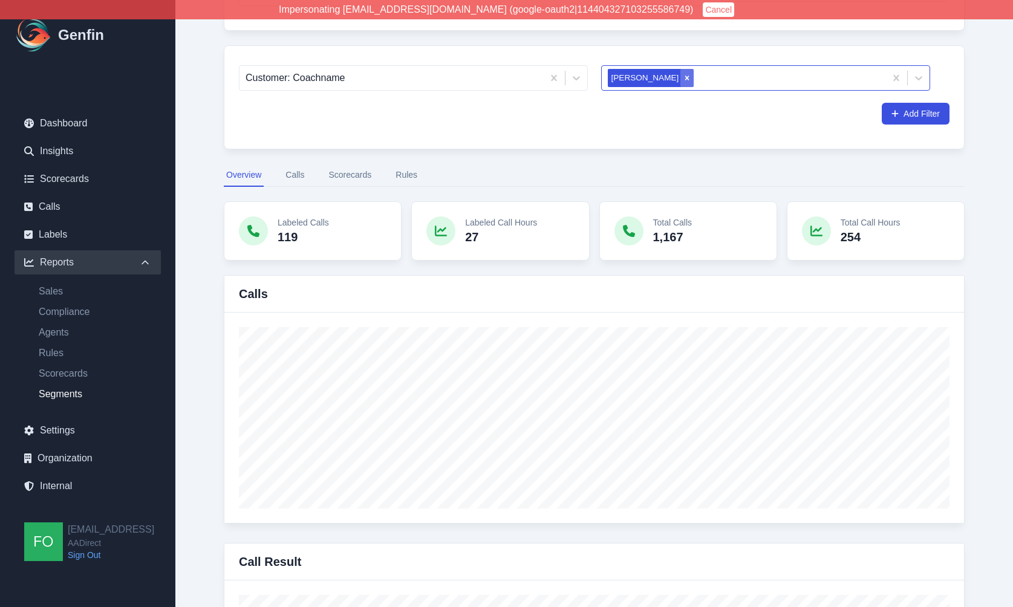
click at [683, 77] on icon "Remove Taliyah Dozier" at bounding box center [687, 78] width 8 height 8
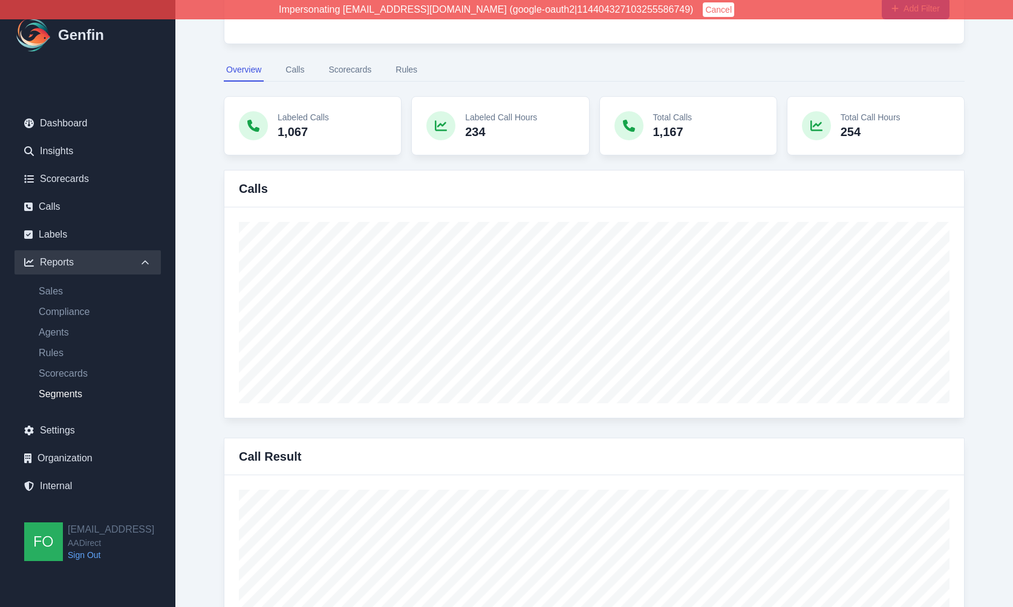
scroll to position [253, 0]
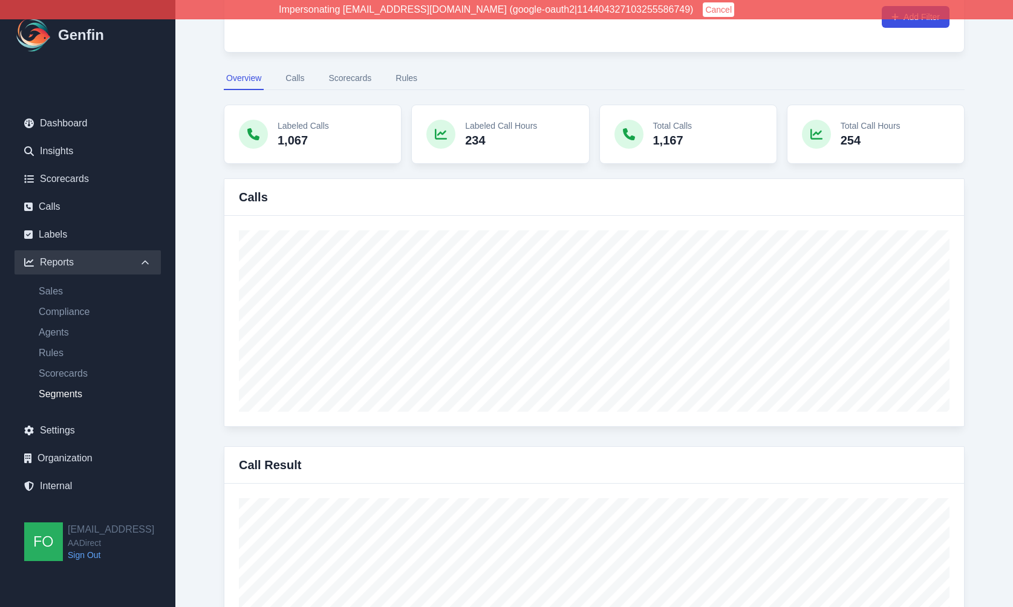
click at [297, 76] on button "Calls" at bounding box center [295, 78] width 24 height 23
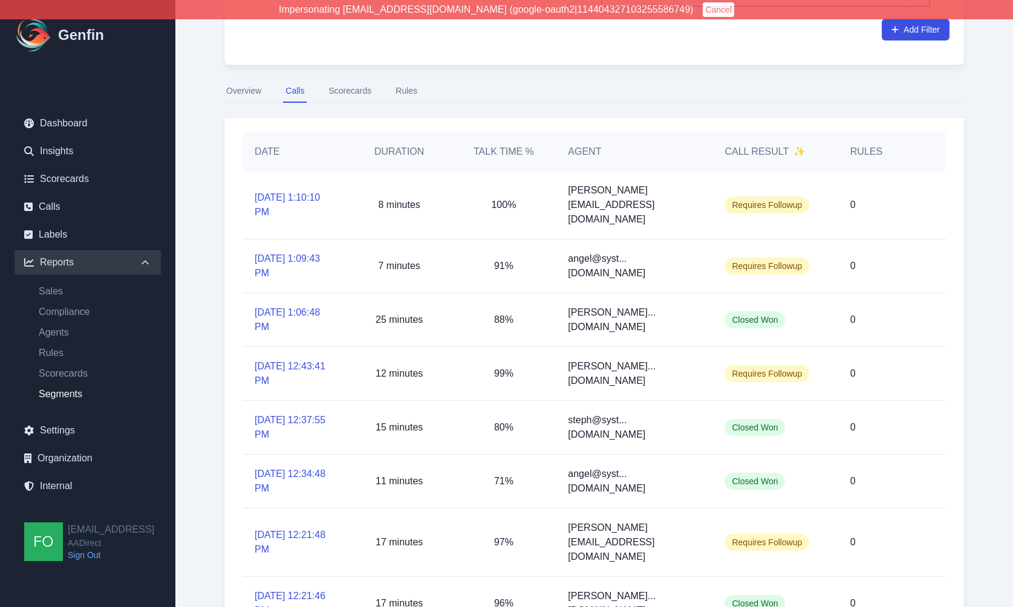
scroll to position [238, 0]
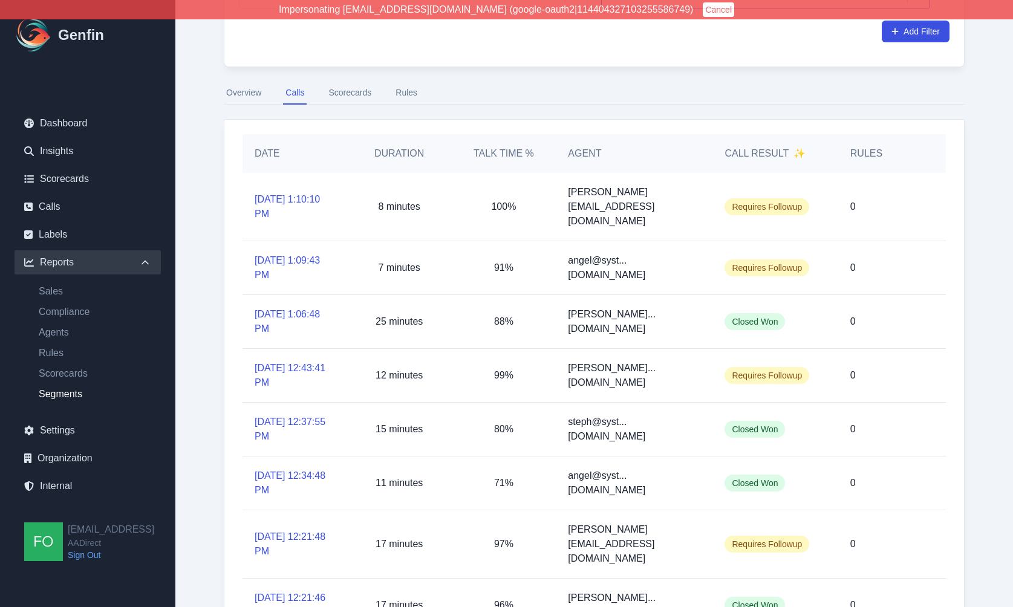
click at [246, 87] on button "Overview" at bounding box center [244, 93] width 40 height 23
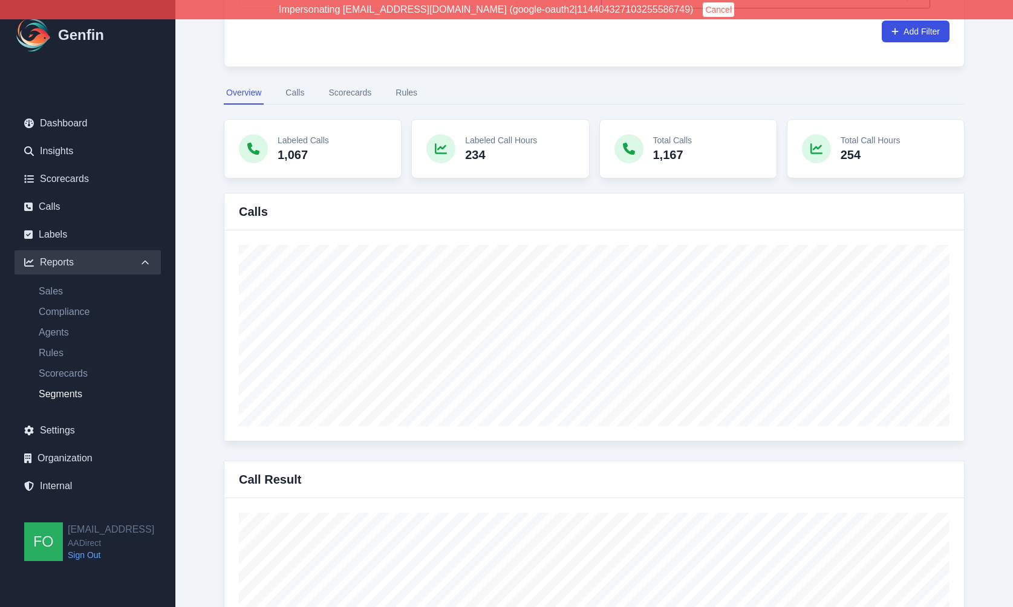
click at [291, 97] on button "Calls" at bounding box center [295, 93] width 24 height 23
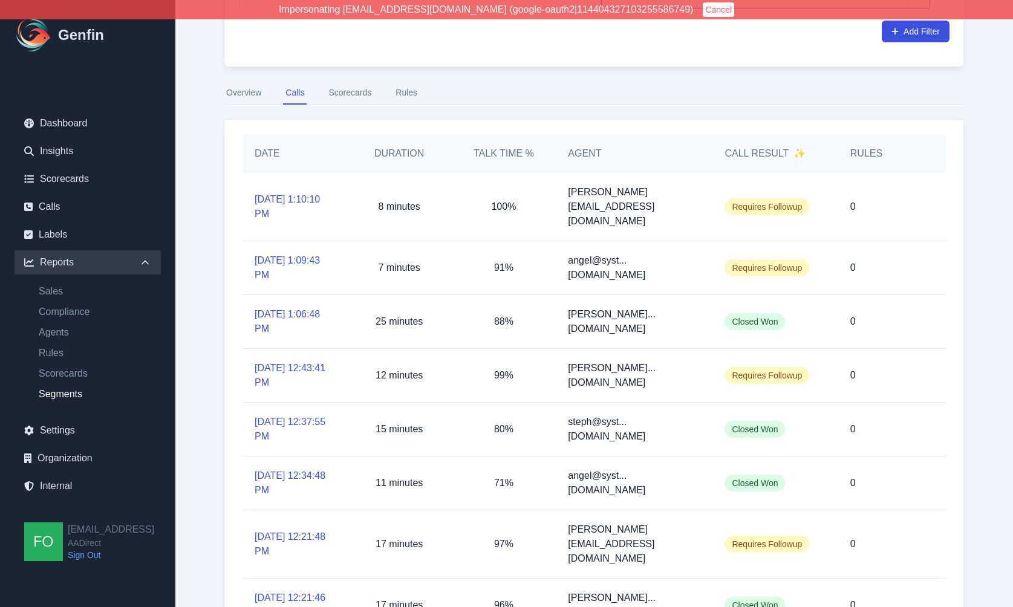
click at [241, 90] on button "Overview" at bounding box center [244, 93] width 40 height 23
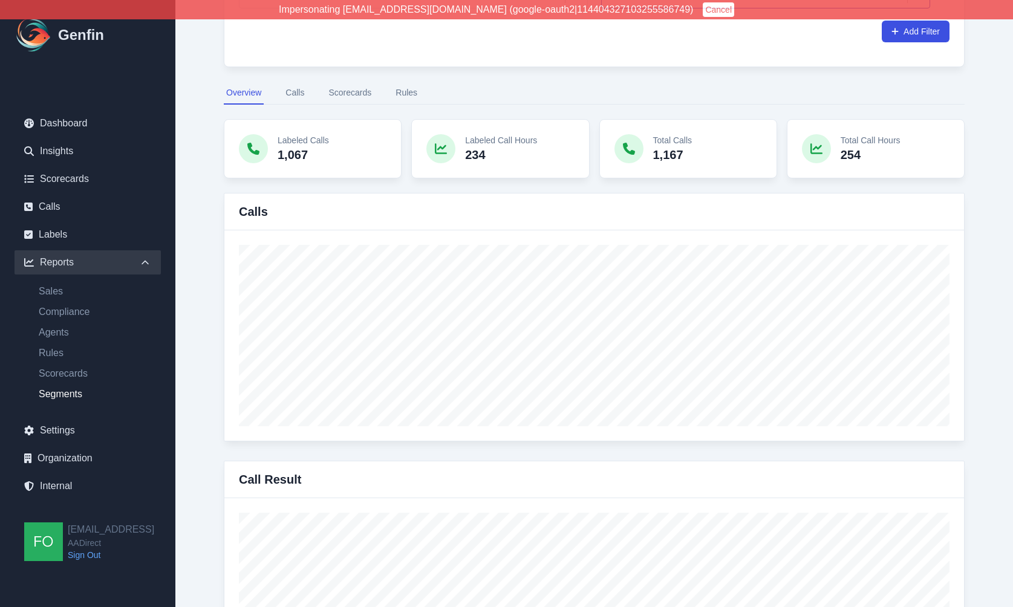
drag, startPoint x: 408, startPoint y: 91, endPoint x: 382, endPoint y: 150, distance: 64.4
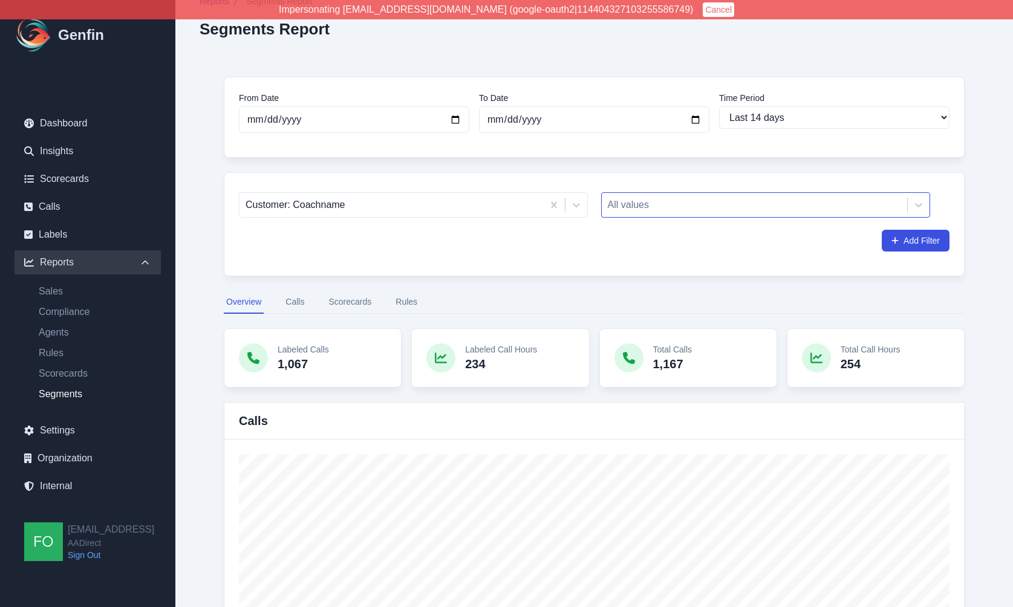
scroll to position [22, 0]
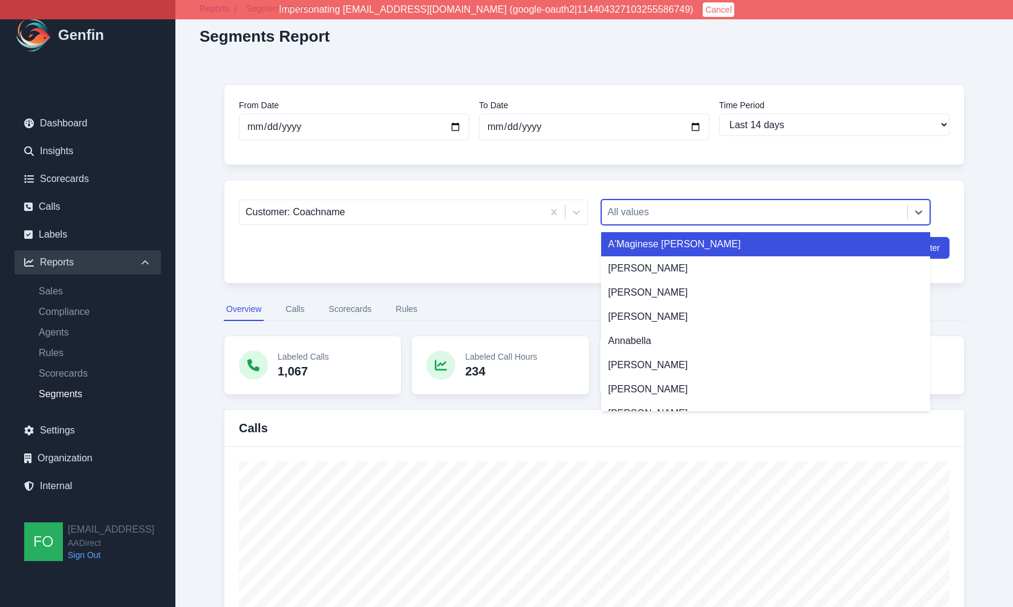
click at [681, 218] on div at bounding box center [755, 212] width 294 height 17
click at [662, 241] on div "A'Maginese [PERSON_NAME]" at bounding box center [766, 244] width 330 height 24
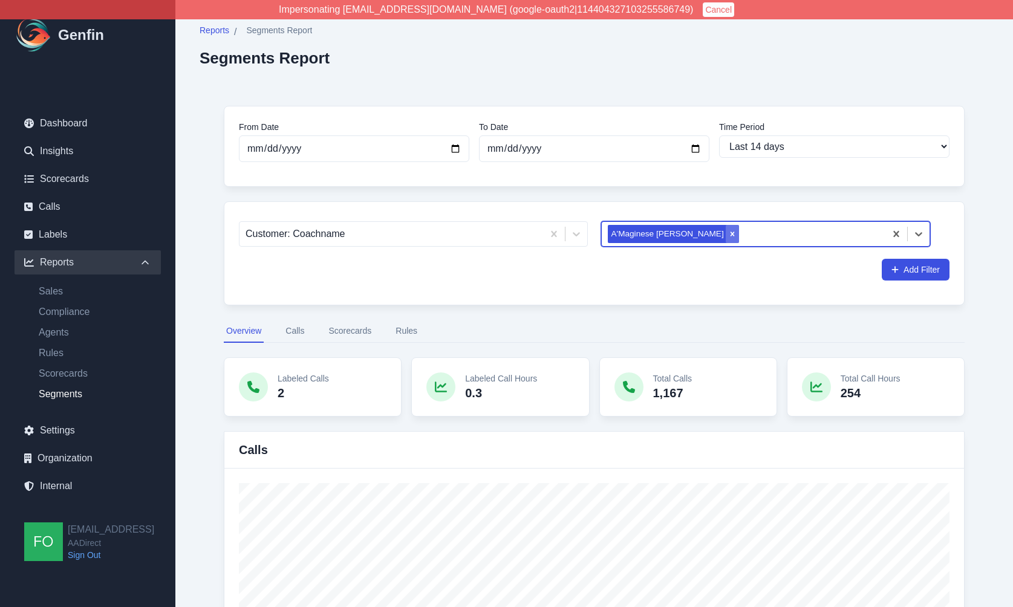
click at [728, 234] on icon "Remove A'Maginese O'Neal" at bounding box center [732, 234] width 8 height 8
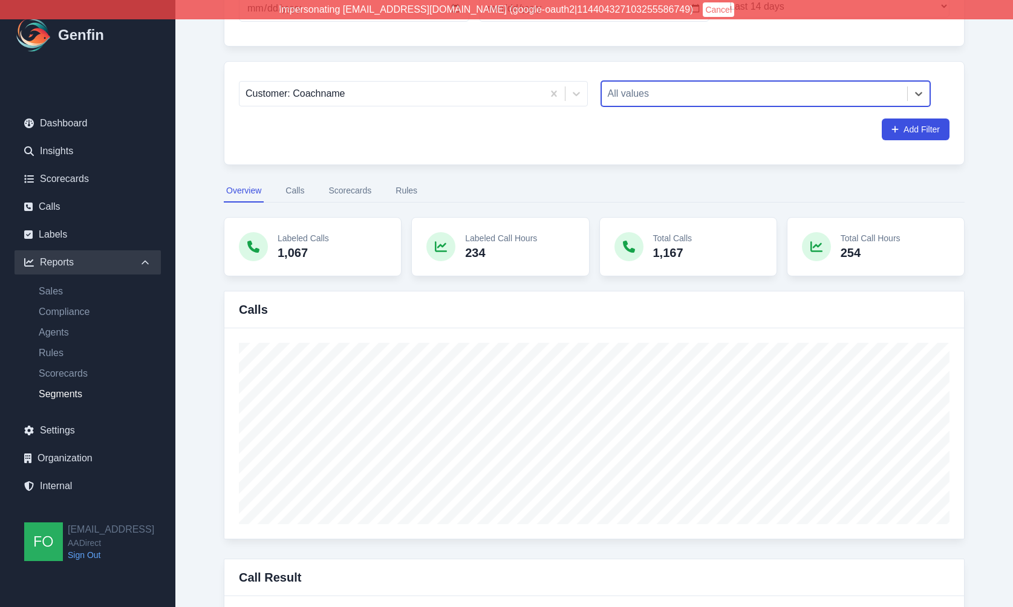
scroll to position [148, 0]
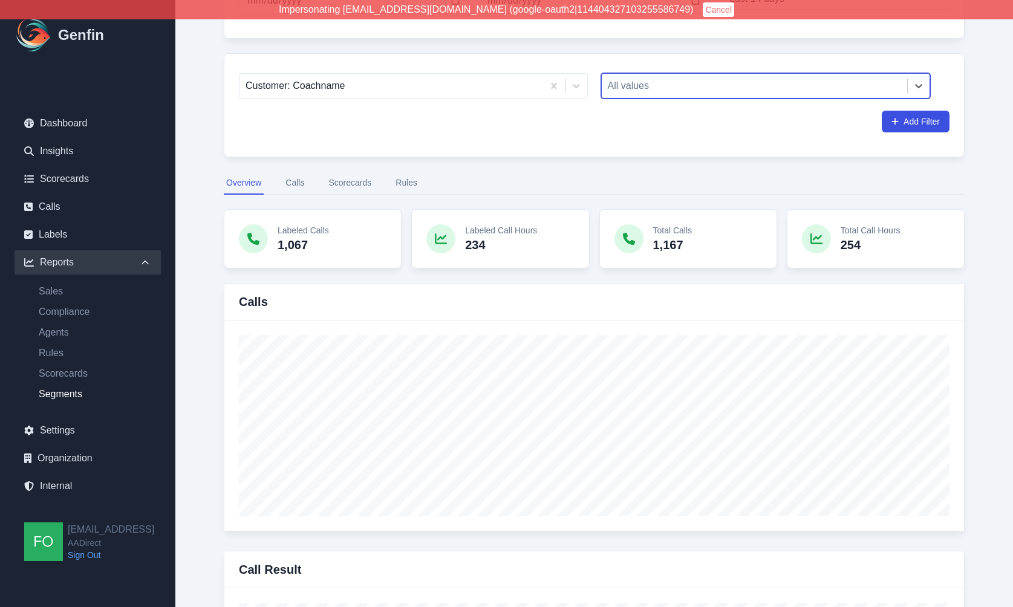
click at [294, 187] on button "Calls" at bounding box center [295, 183] width 24 height 23
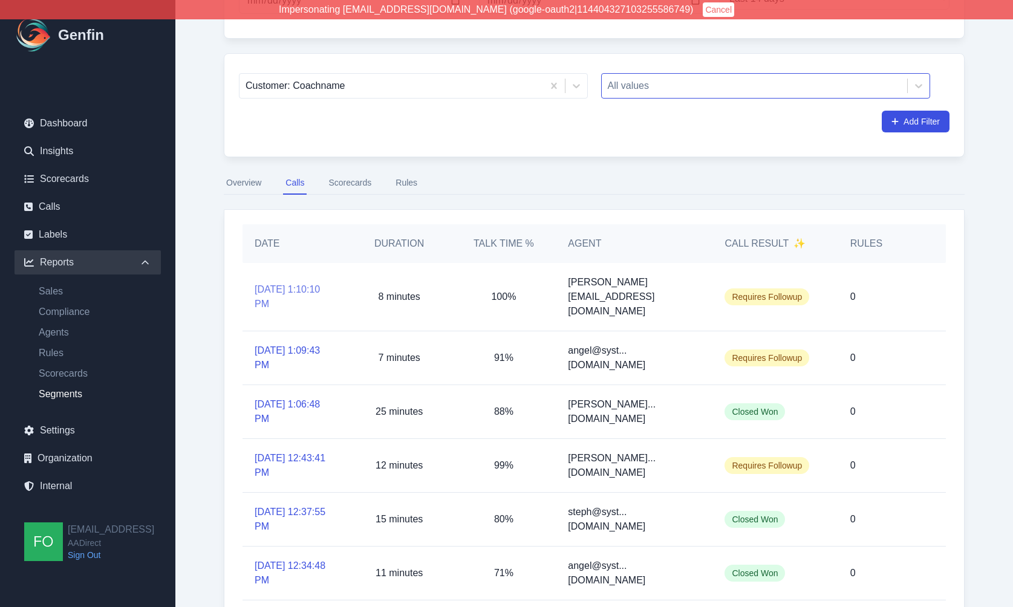
click at [282, 283] on link "[DATE] 1:10:10 PM" at bounding box center [295, 296] width 80 height 29
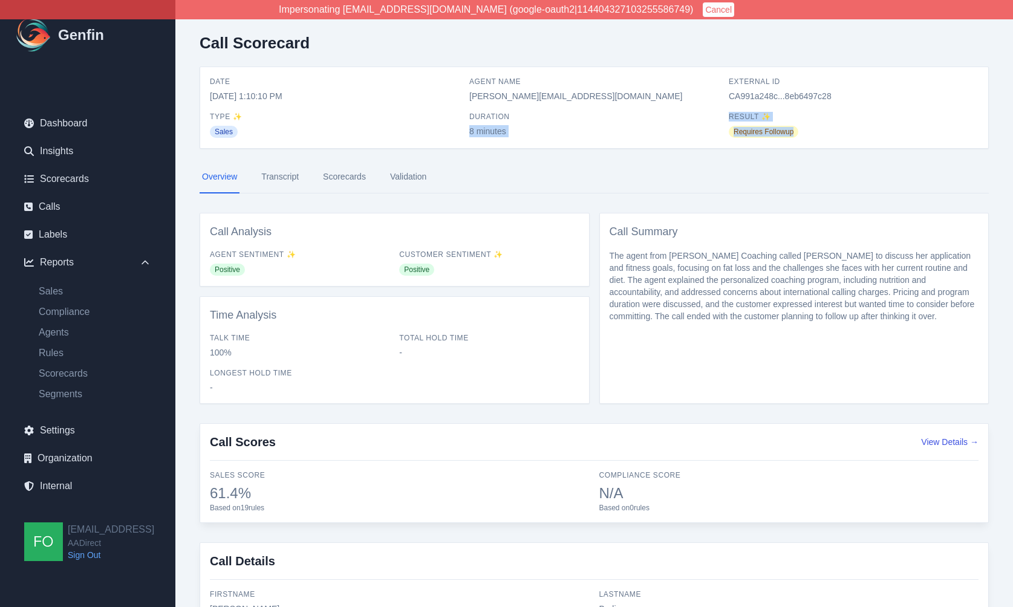
drag, startPoint x: 811, startPoint y: 135, endPoint x: 722, endPoint y: 118, distance: 90.5
click at [722, 118] on div "Date [DATE] 1:10:10 PM Agent Name [PERSON_NAME][EMAIL_ADDRESS][DOMAIN_NAME] Ext…" at bounding box center [594, 108] width 768 height 62
click at [804, 132] on div "Requires Followup" at bounding box center [854, 131] width 250 height 15
drag, startPoint x: 810, startPoint y: 131, endPoint x: 723, endPoint y: 122, distance: 87.6
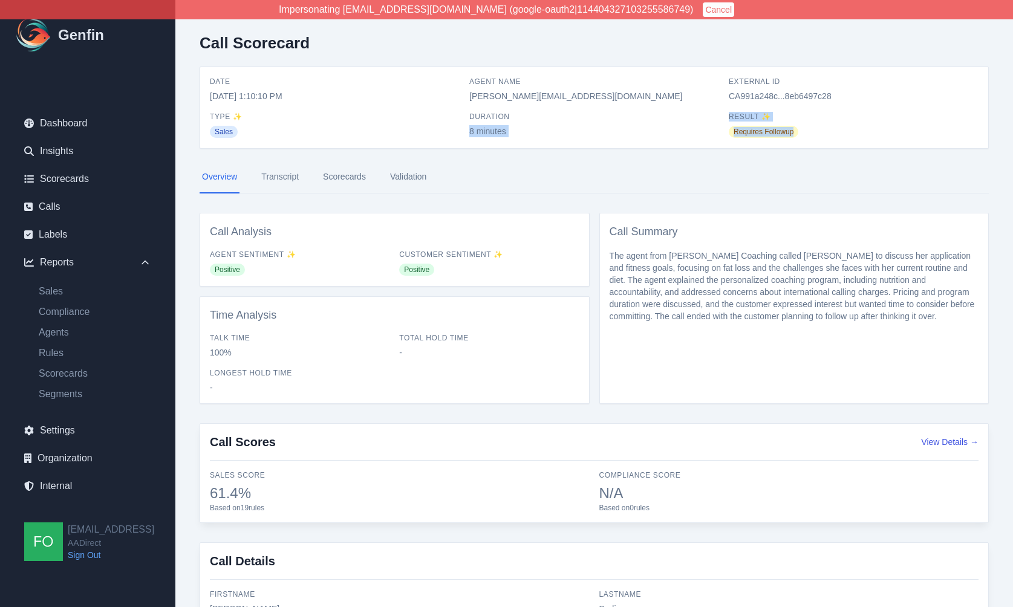
click at [723, 122] on div "Date [DATE] 1:10:10 PM Agent Name [PERSON_NAME][EMAIL_ADDRESS][DOMAIN_NAME] Ext…" at bounding box center [594, 108] width 768 height 62
click at [738, 117] on span "Result ✨" at bounding box center [854, 117] width 250 height 10
click at [225, 117] on span "Type ✨" at bounding box center [335, 117] width 250 height 10
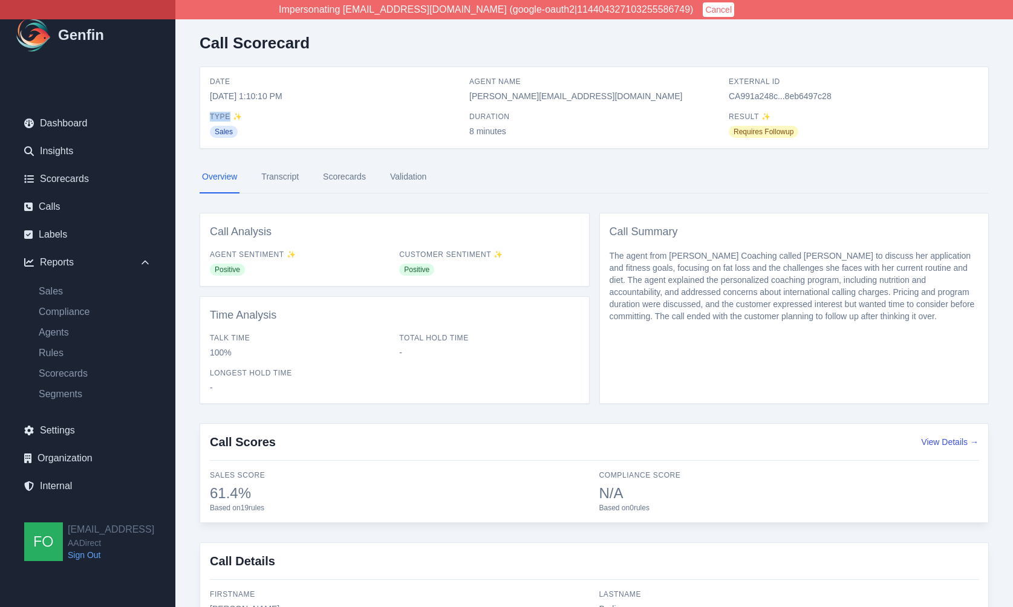
click at [225, 117] on span "Type ✨" at bounding box center [335, 117] width 250 height 10
click at [238, 255] on span "Agent Sentiment ✨" at bounding box center [300, 255] width 180 height 10
click at [454, 250] on span "Customer Sentiment ✨" at bounding box center [489, 255] width 180 height 10
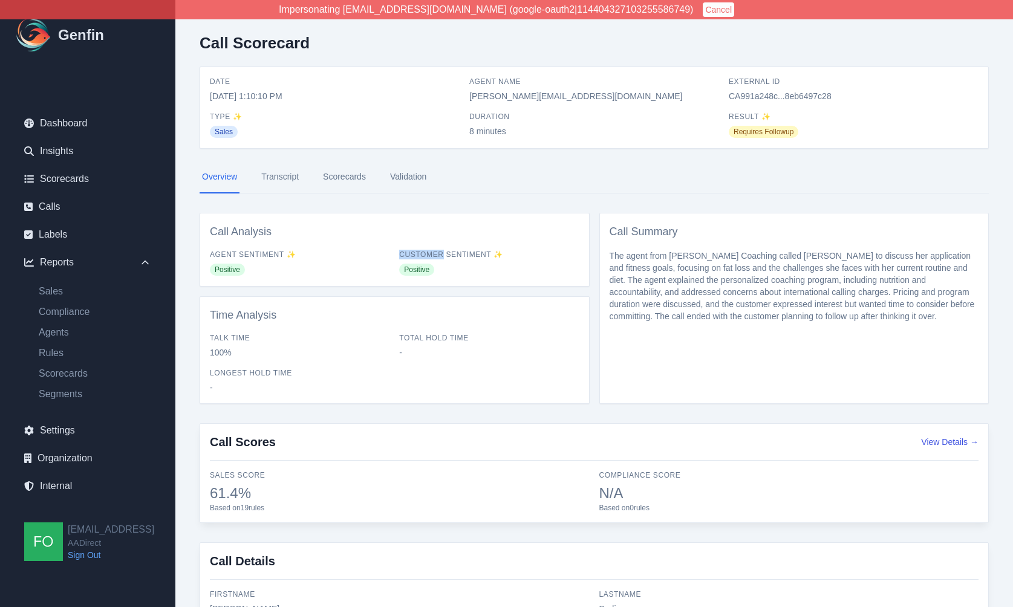
click at [454, 250] on span "Customer Sentiment ✨" at bounding box center [489, 255] width 180 height 10
click at [470, 252] on span "Customer Sentiment ✨" at bounding box center [489, 255] width 180 height 10
click at [240, 338] on span "Talk Time" at bounding box center [300, 338] width 180 height 10
drag, startPoint x: 414, startPoint y: 388, endPoint x: 223, endPoint y: 334, distance: 197.9
click at [223, 334] on div "Talk Time 100% Total Hold Time - Longest Hold Time -" at bounding box center [394, 363] width 369 height 60
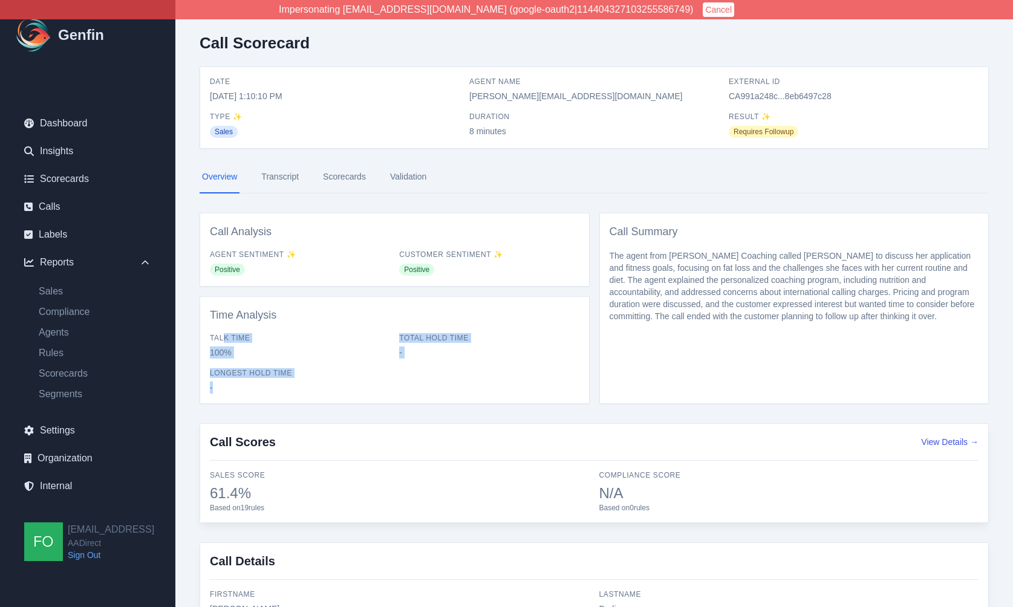
click at [223, 334] on span "Talk Time" at bounding box center [300, 338] width 180 height 10
drag, startPoint x: 753, startPoint y: 133, endPoint x: 710, endPoint y: 120, distance: 45.3
click at [710, 120] on div "Date [DATE] 1:10:10 PM Agent Name [PERSON_NAME][EMAIL_ADDRESS][DOMAIN_NAME] Ext…" at bounding box center [594, 108] width 768 height 62
click at [692, 128] on span "8 minutes" at bounding box center [594, 131] width 250 height 12
